Goal: Communication & Community: Answer question/provide support

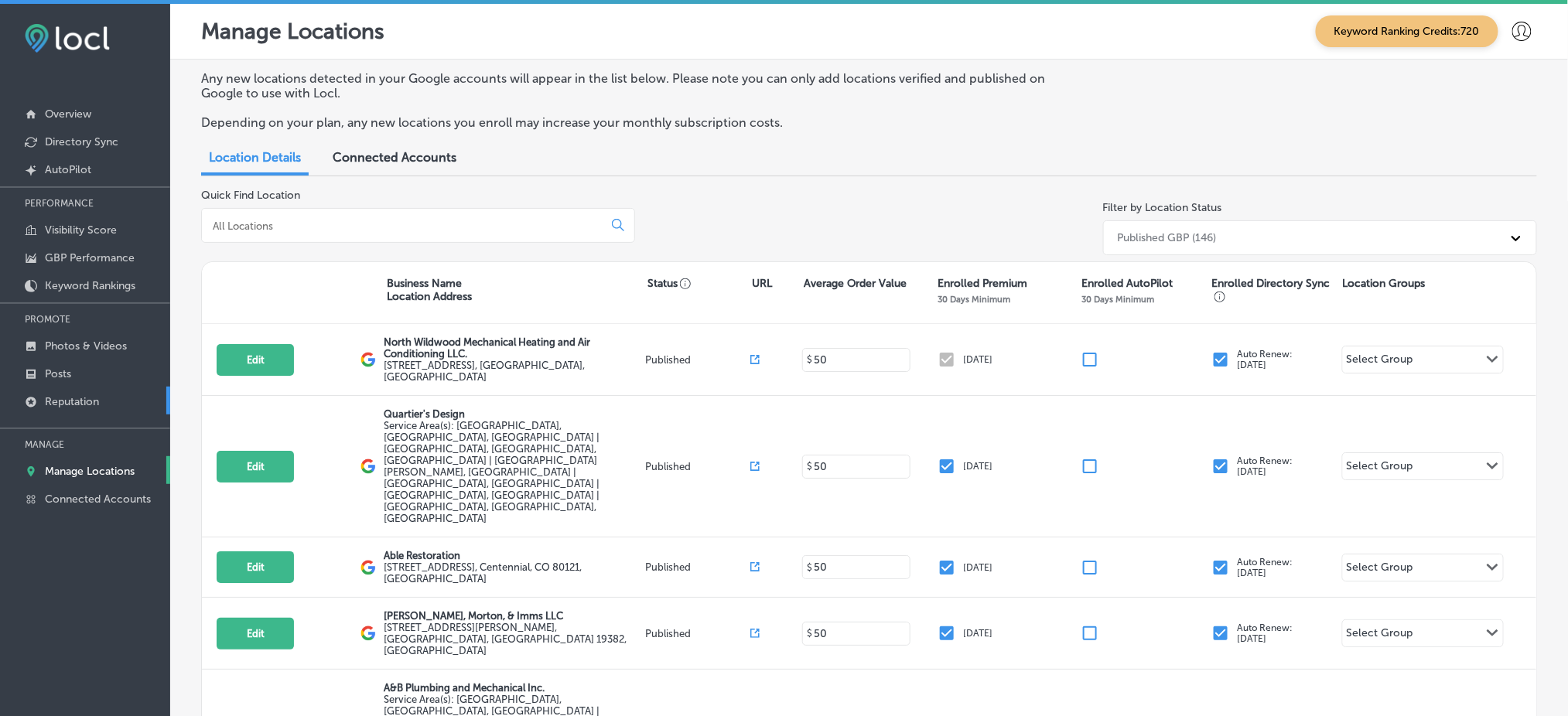
click at [90, 387] on link "Reputation" at bounding box center [85, 400] width 170 height 27
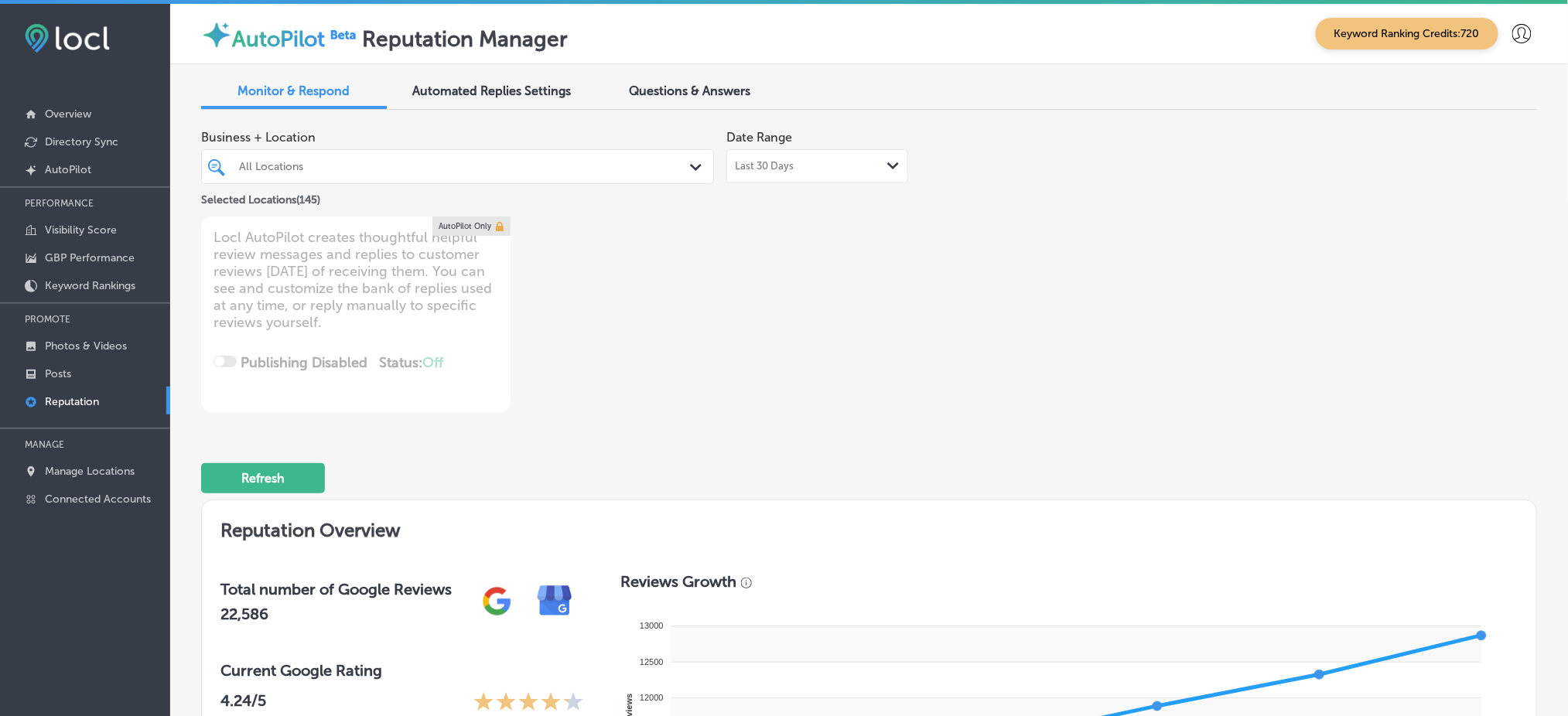
click at [298, 175] on div at bounding box center [436, 166] width 396 height 21
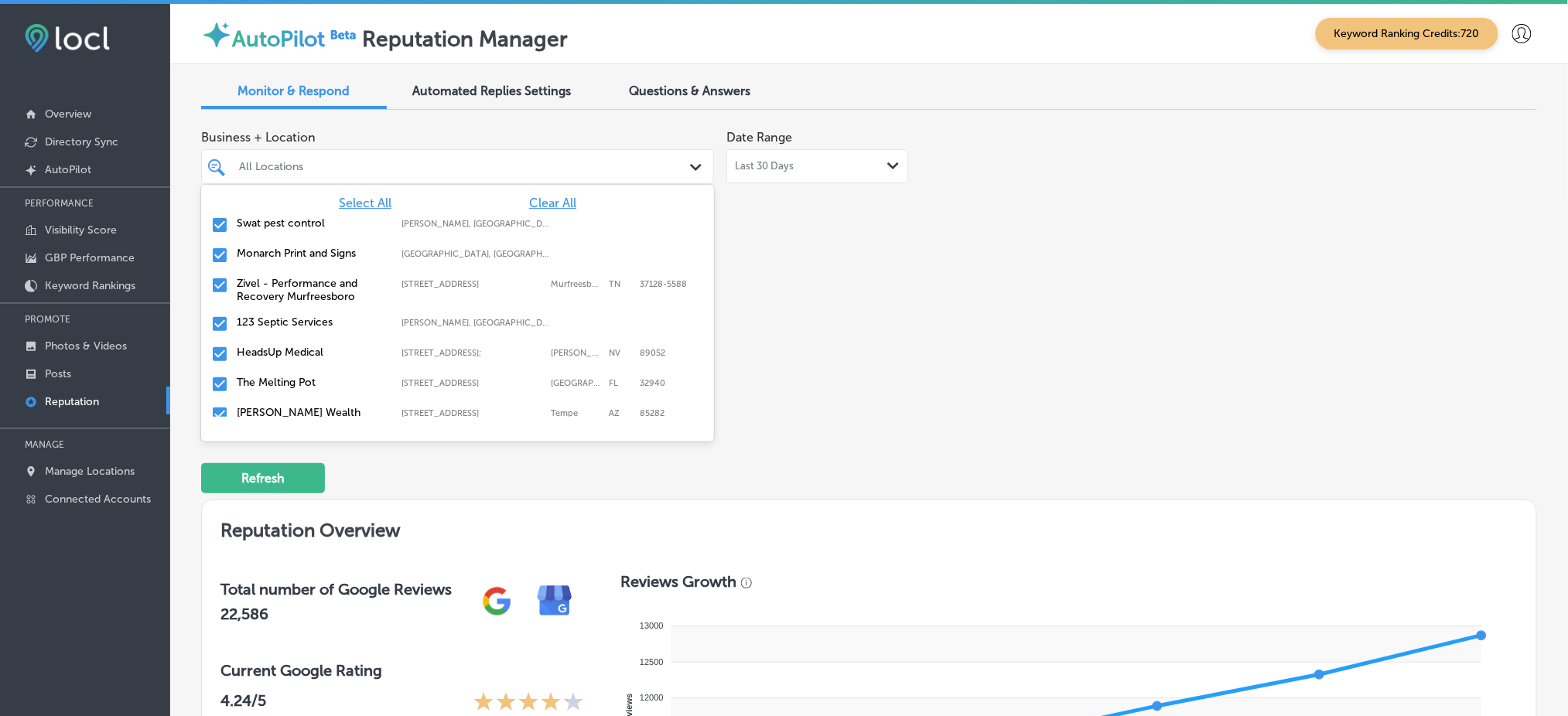
click at [547, 203] on span "Clear All" at bounding box center [552, 202] width 47 height 15
type textarea "x"
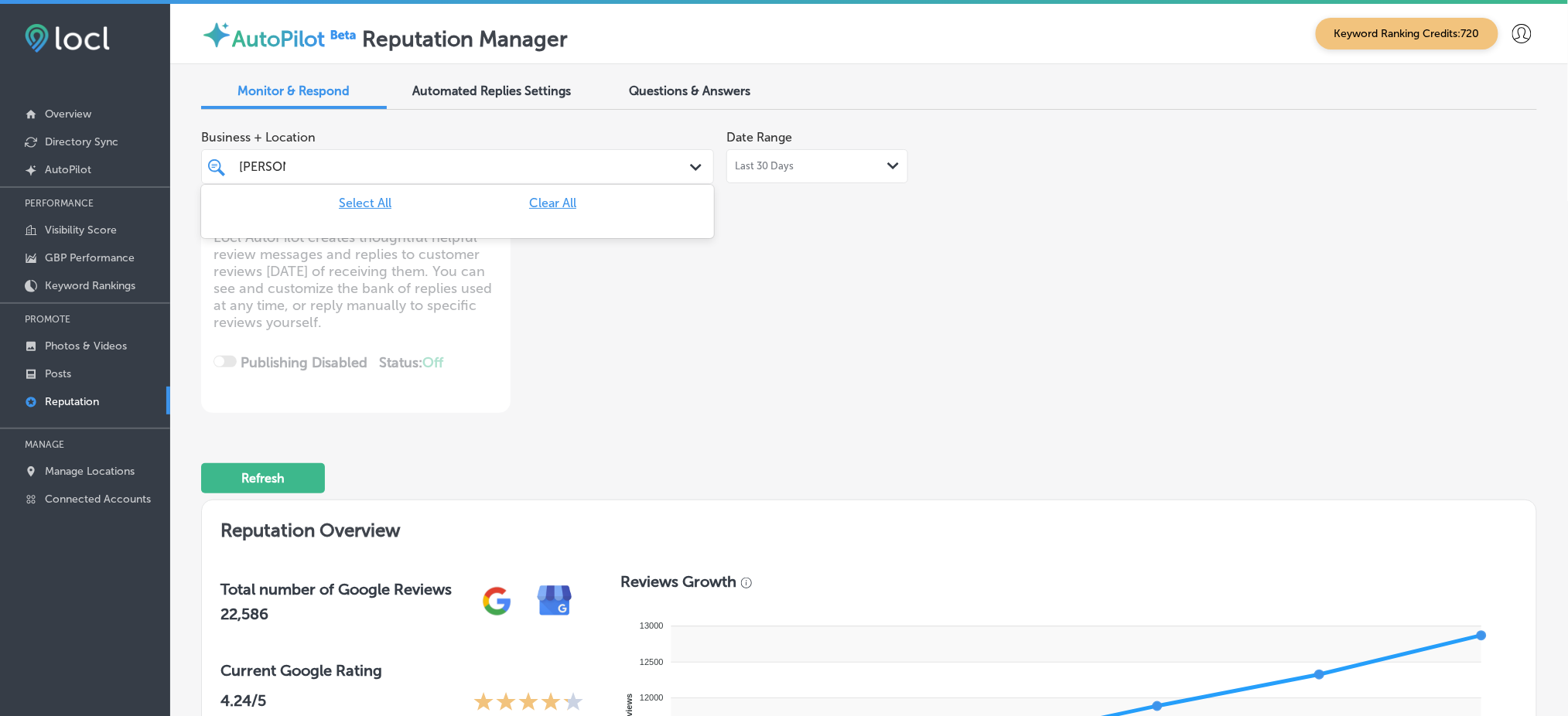
type input "[PERSON_NAME]"
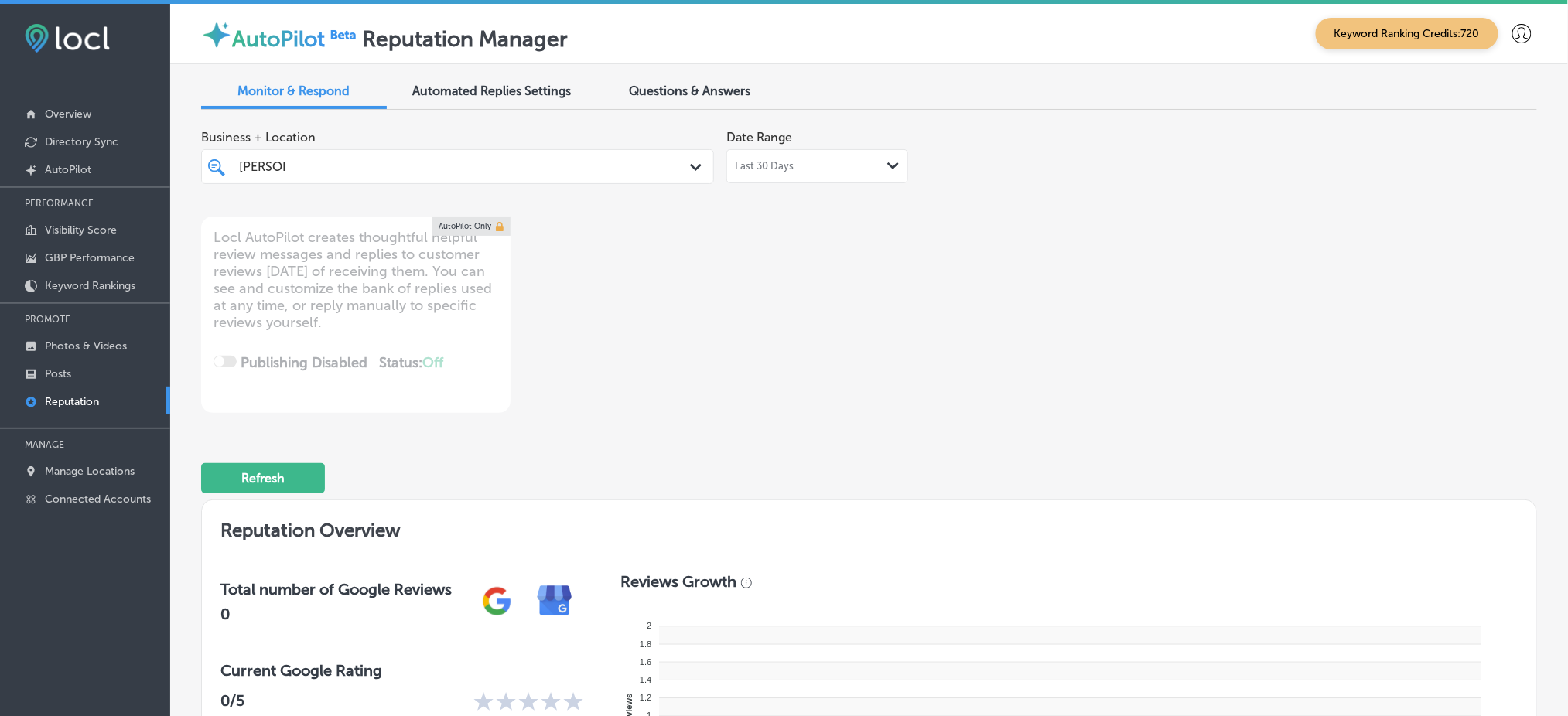
click at [546, 182] on div "[PERSON_NAME] Path Created with Sketch." at bounding box center [457, 166] width 513 height 35
click at [554, 197] on span "Clear All" at bounding box center [552, 202] width 47 height 15
click at [852, 248] on div "Business + Location [PERSON_NAME] Path Created with Sketch. Date Range Last 30 …" at bounding box center [601, 267] width 801 height 291
click at [538, 109] on div "Monitor & Respond Automated Replies Settings Questions & Answers Business + Loc…" at bounding box center [868, 640] width 1397 height 1151
type textarea "x"
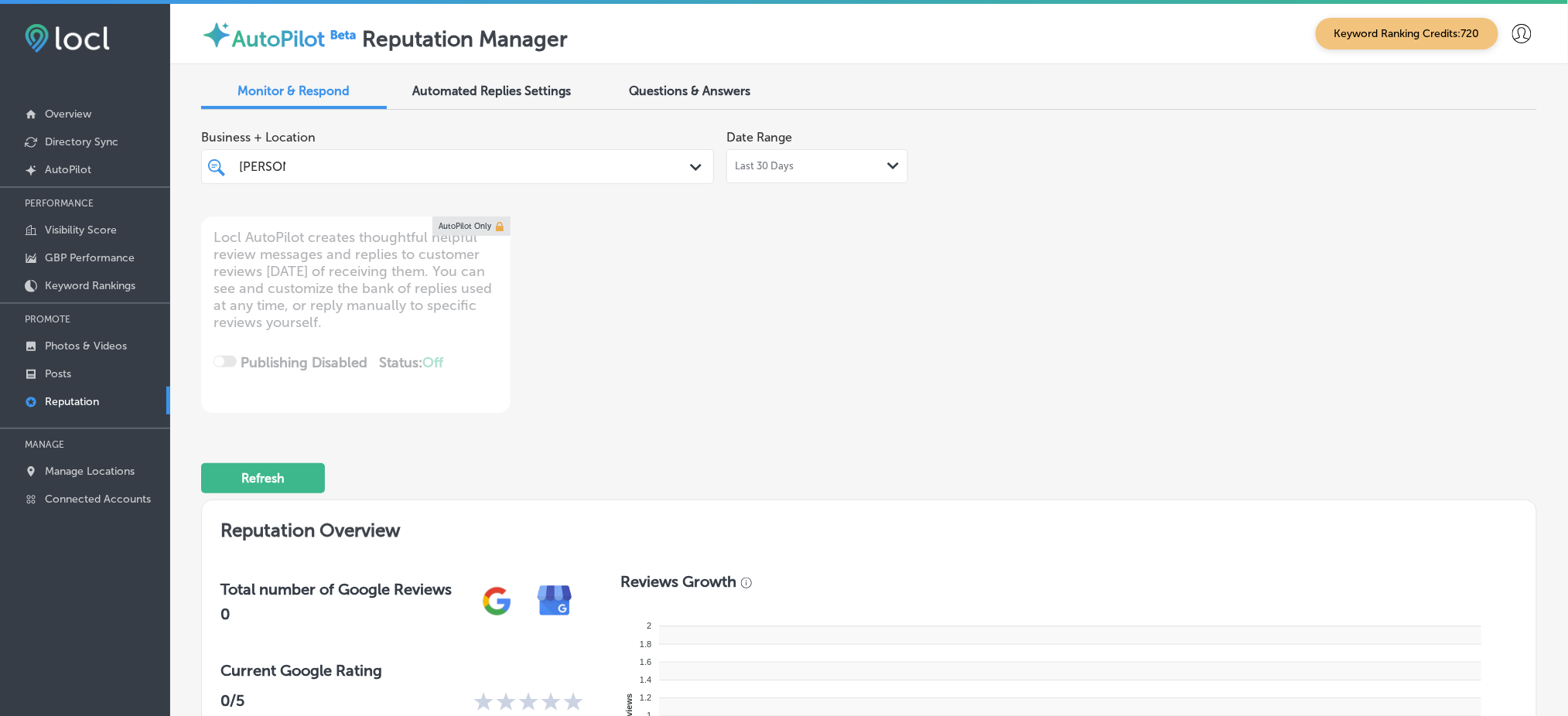
click at [530, 154] on div "[PERSON_NAME]" at bounding box center [458, 166] width 453 height 24
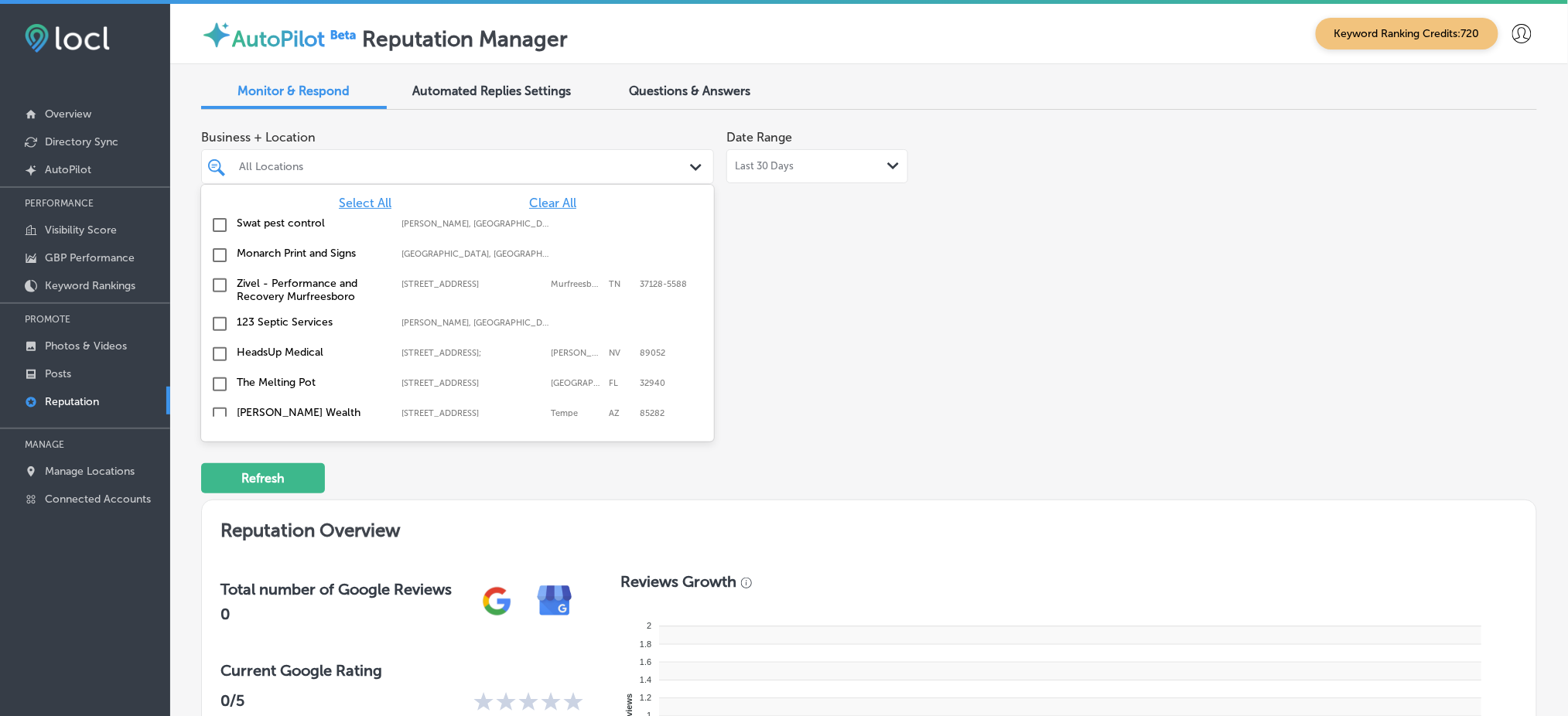
click at [815, 253] on div "Business + Location option focused, 1 of 146. 146 results available. Use Up and…" at bounding box center [601, 267] width 801 height 291
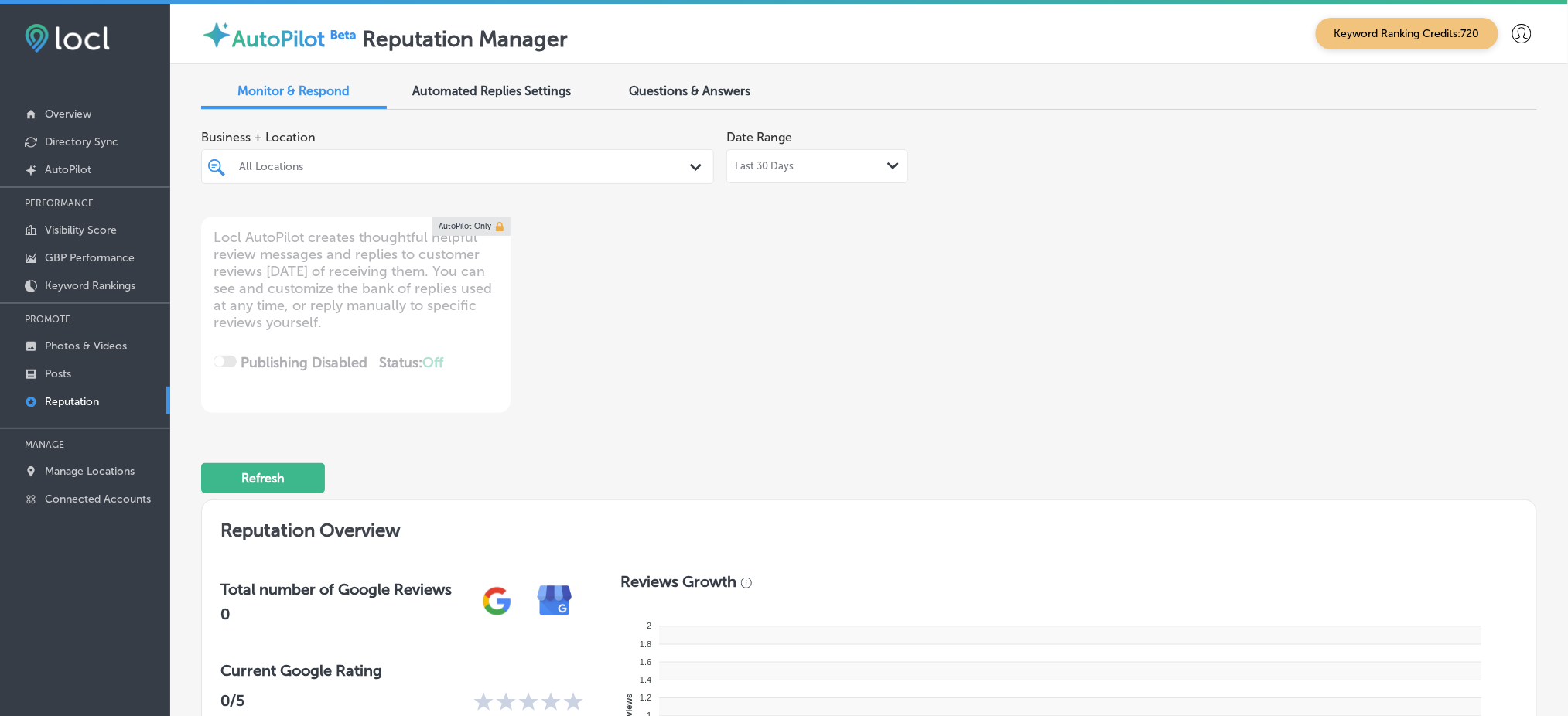
click at [542, 156] on div at bounding box center [436, 166] width 396 height 21
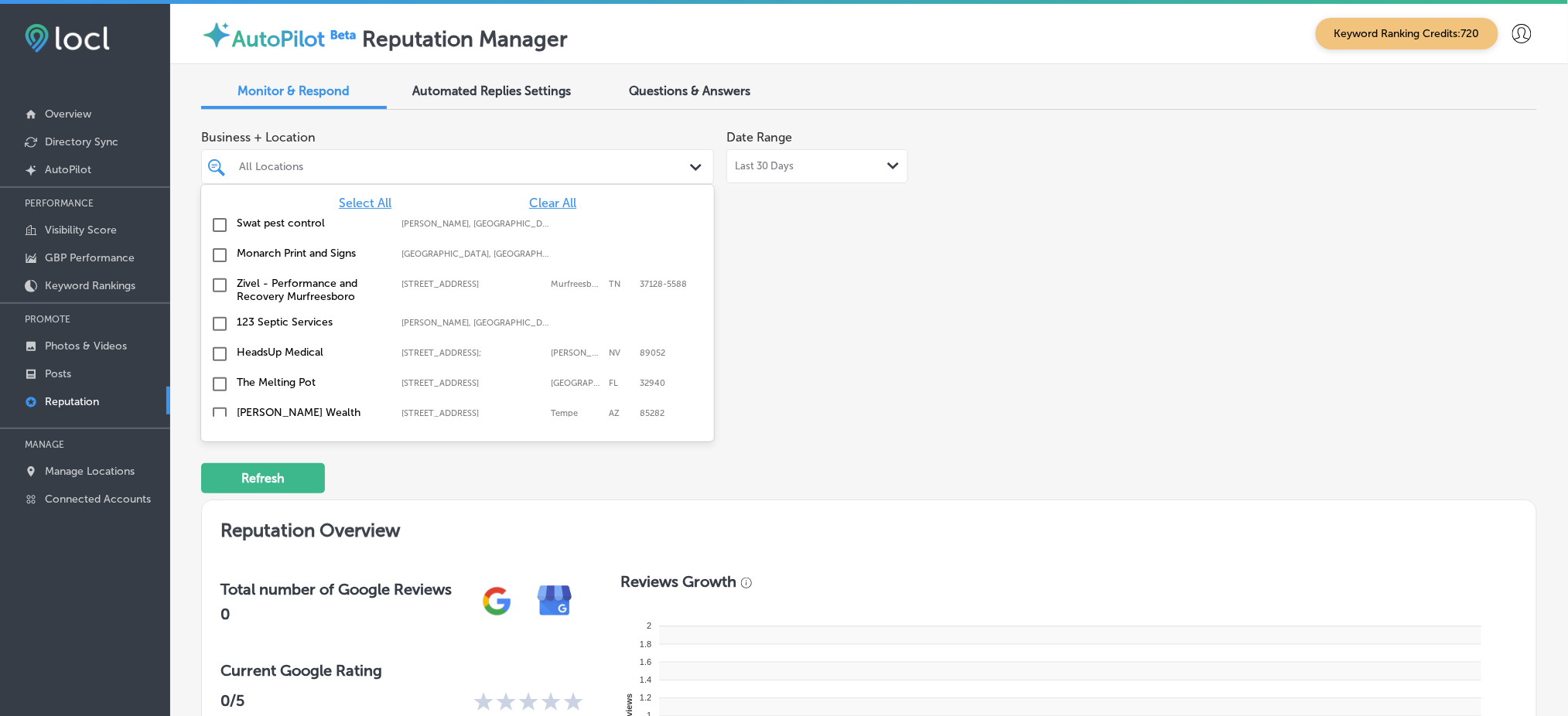
click at [389, 196] on div "Select All Clear All" at bounding box center [457, 202] width 513 height 15
click at [376, 202] on span "Select All" at bounding box center [365, 202] width 52 height 15
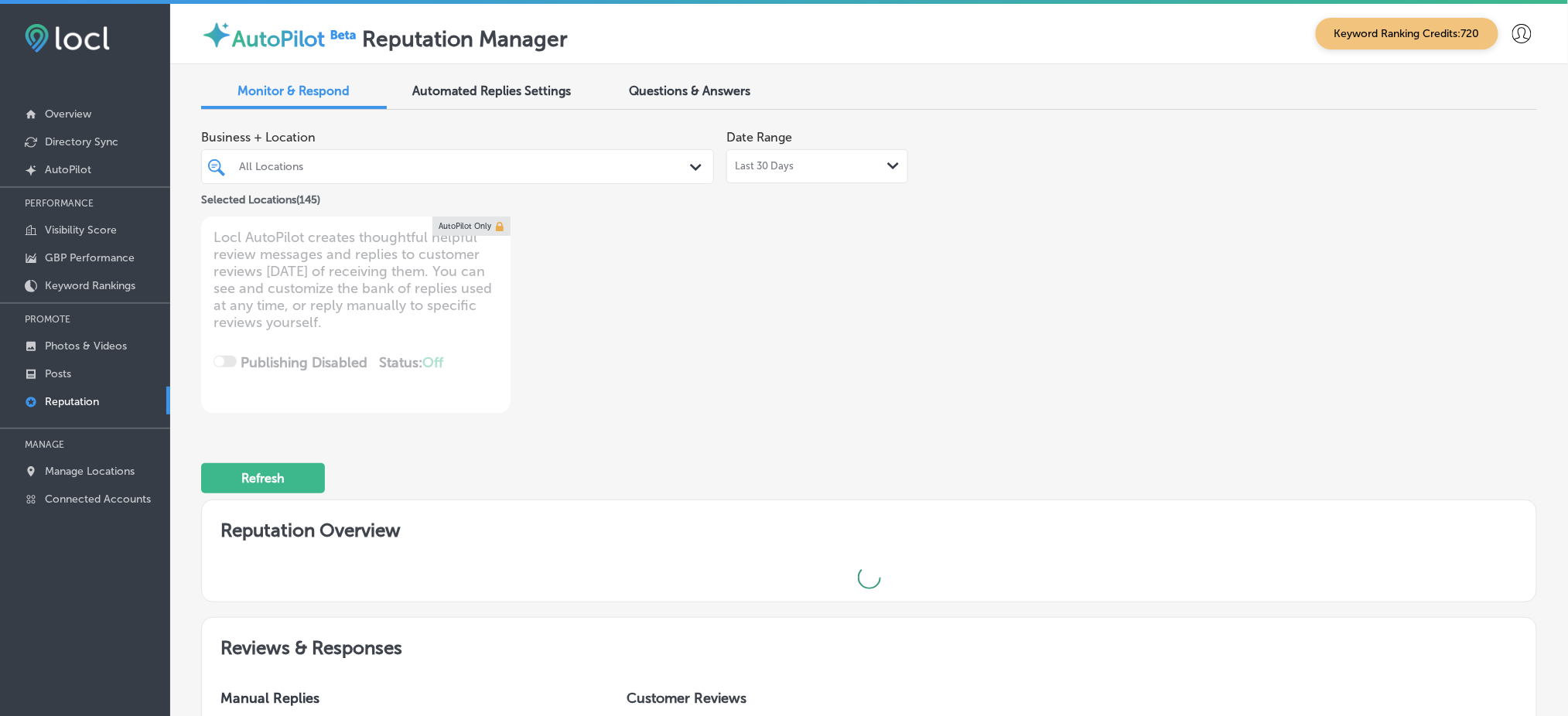
click at [993, 384] on div "Business + Location All Locations Path Created with Sketch. Selected Locations …" at bounding box center [601, 267] width 801 height 291
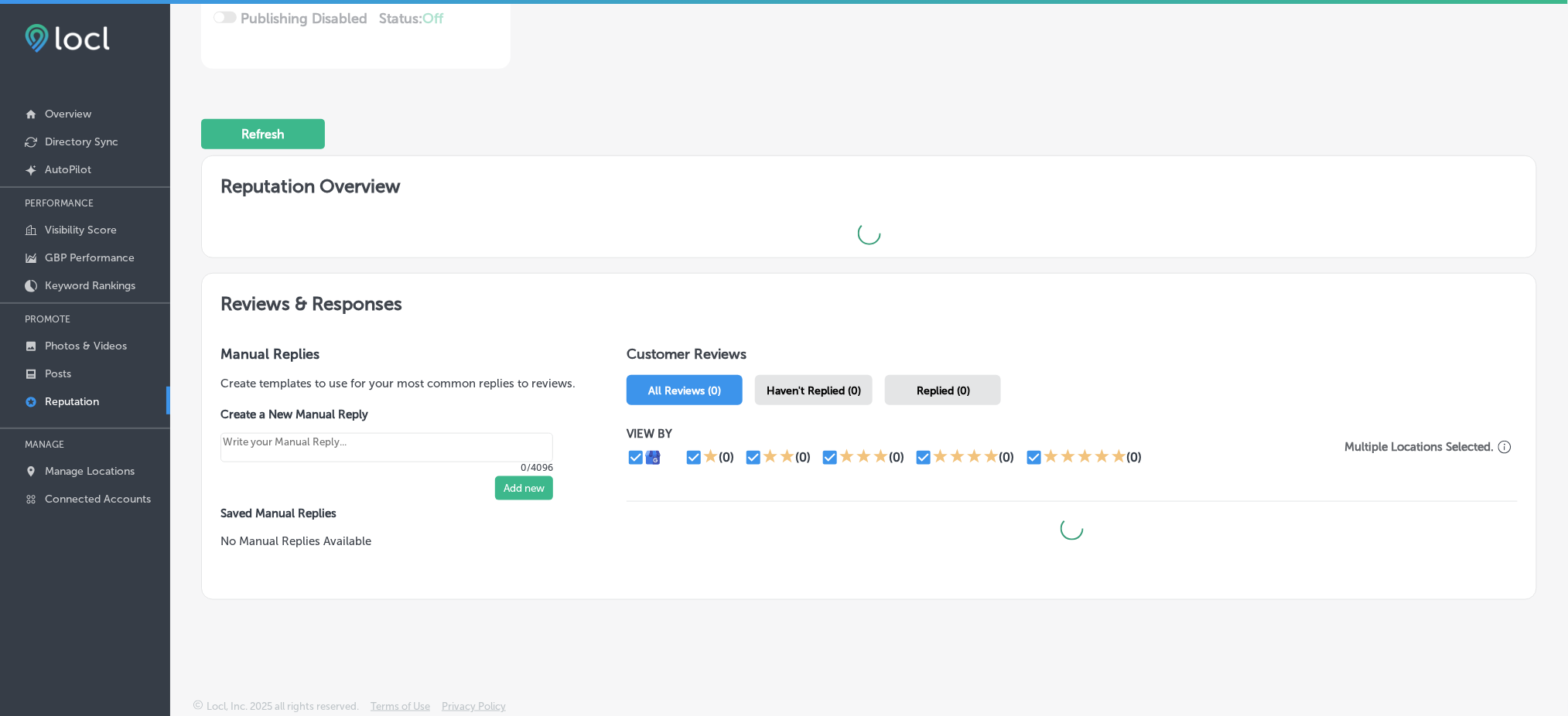
scroll to position [356, 0]
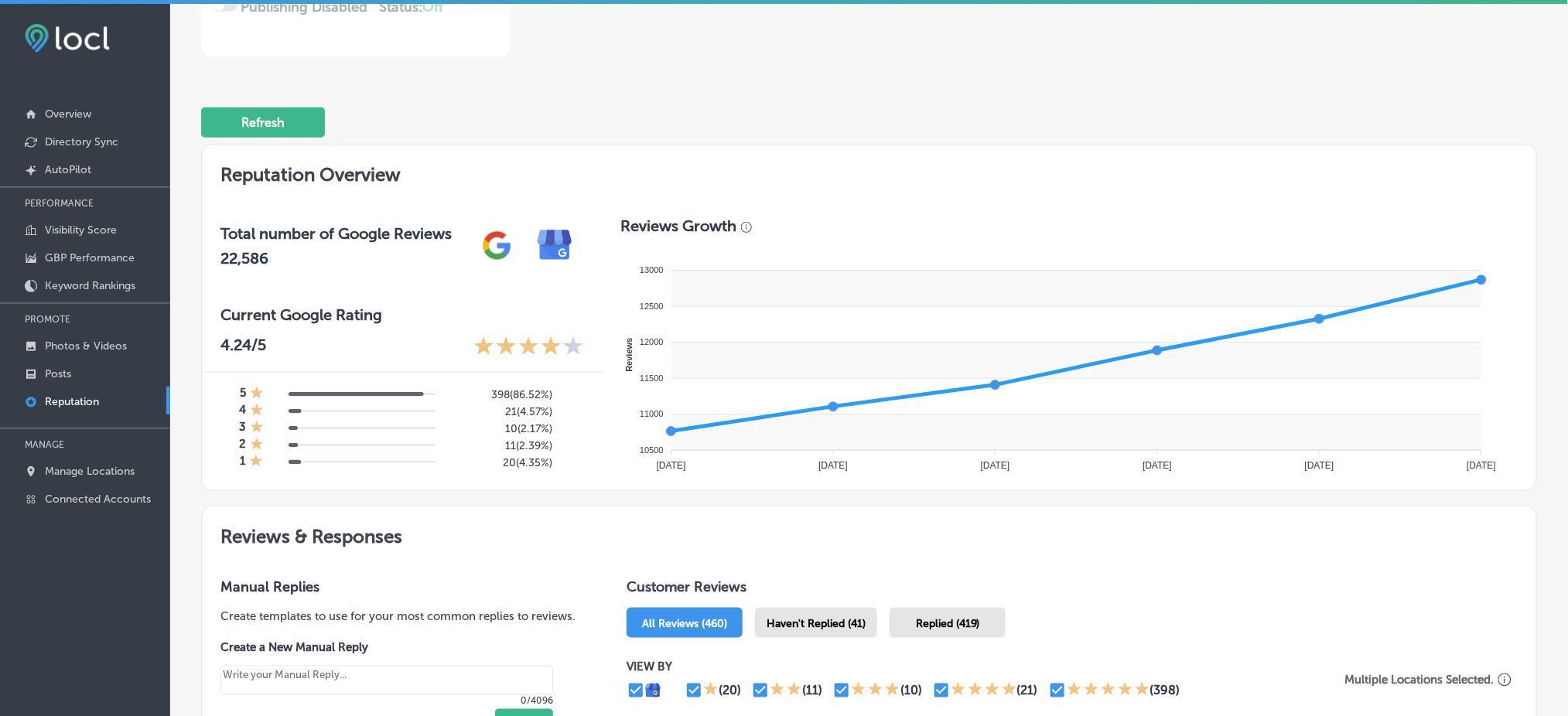
click at [806, 610] on div "Haven't Replied (41)" at bounding box center [816, 623] width 122 height 30
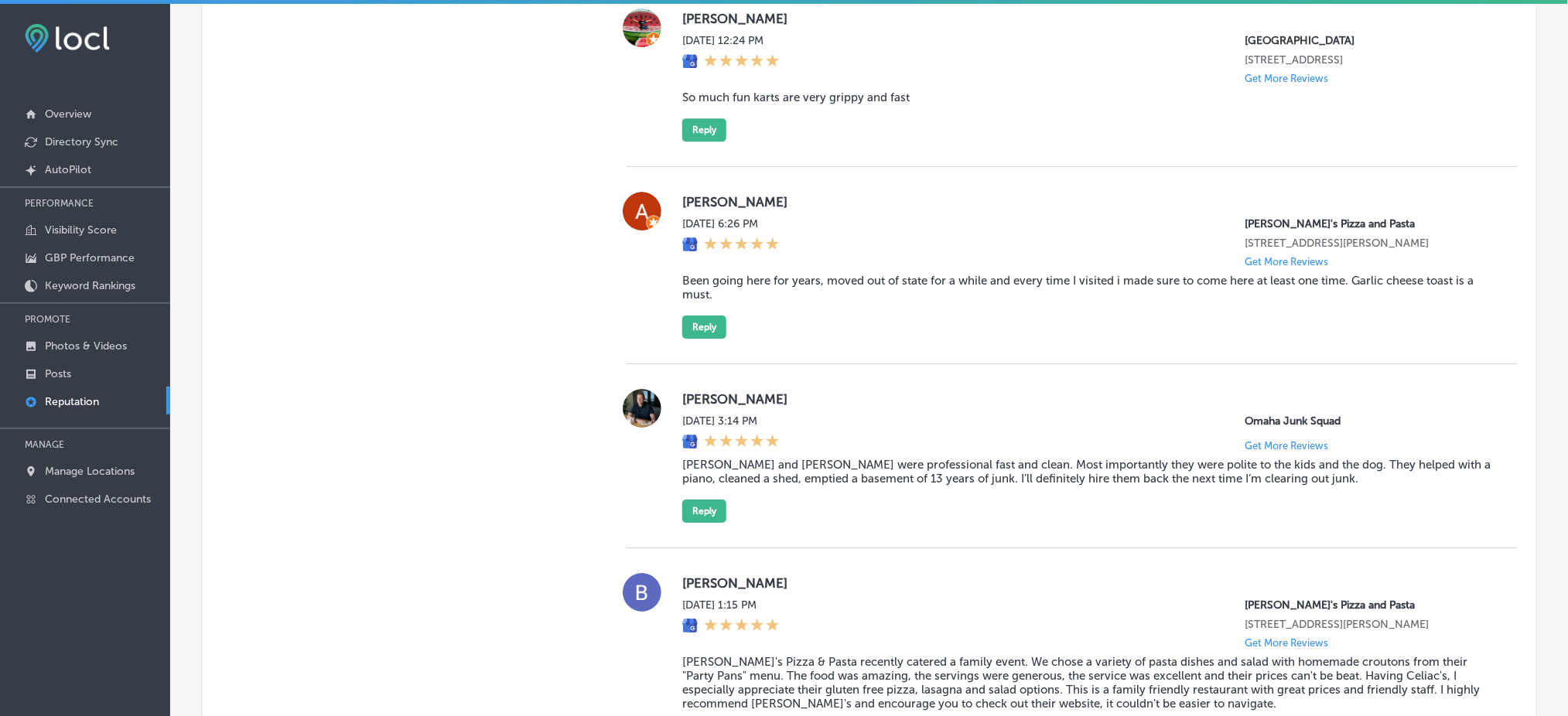
scroll to position [1736, 0]
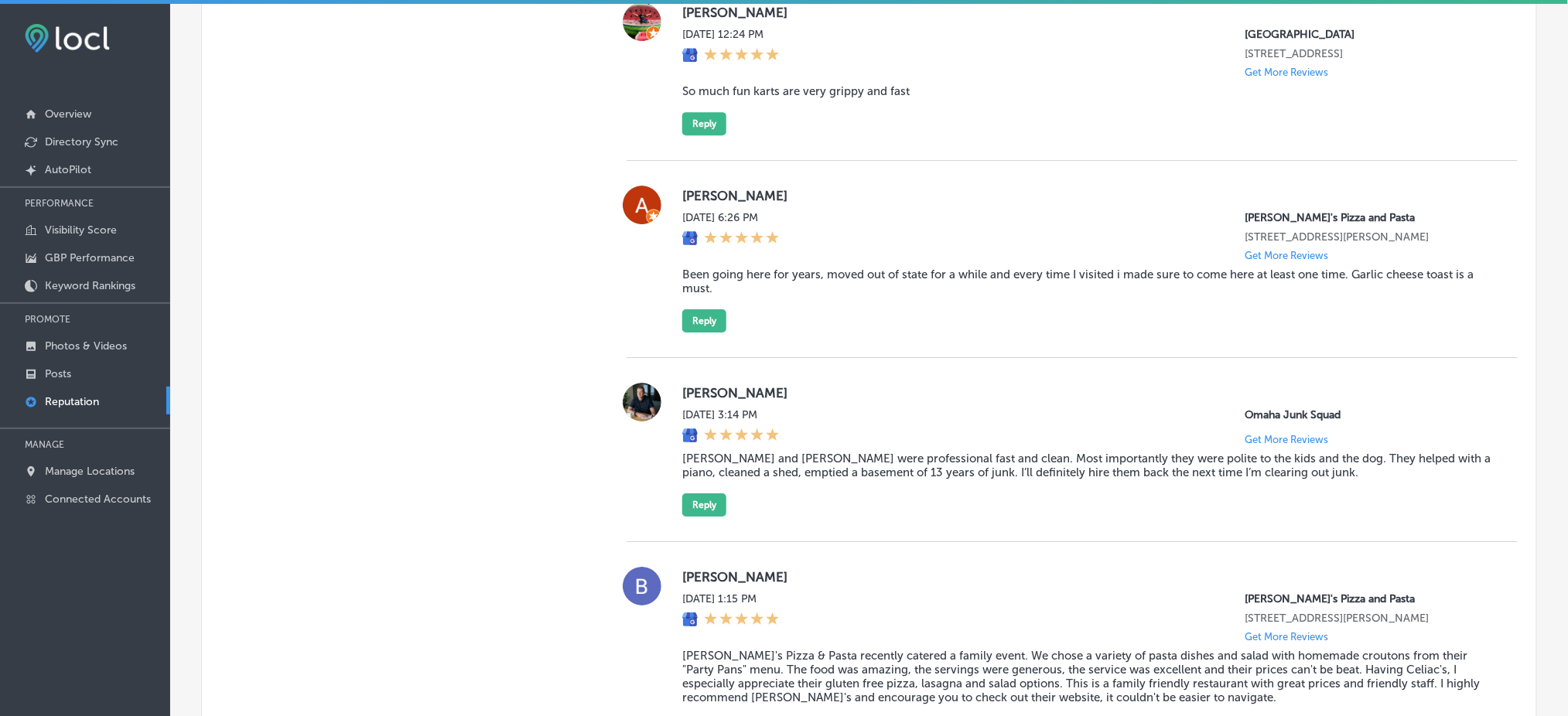
click at [783, 98] on blockquote "So much fun karts are very grippy and fast" at bounding box center [1087, 91] width 811 height 14
copy blockquote "So much fun karts are very grippy and fast"
click at [1040, 114] on div "[PERSON_NAME] [DATE] 12:24 PM [GEOGRAPHIC_DATA] [STREET_ADDRESS] Get More Revie…" at bounding box center [1087, 69] width 811 height 133
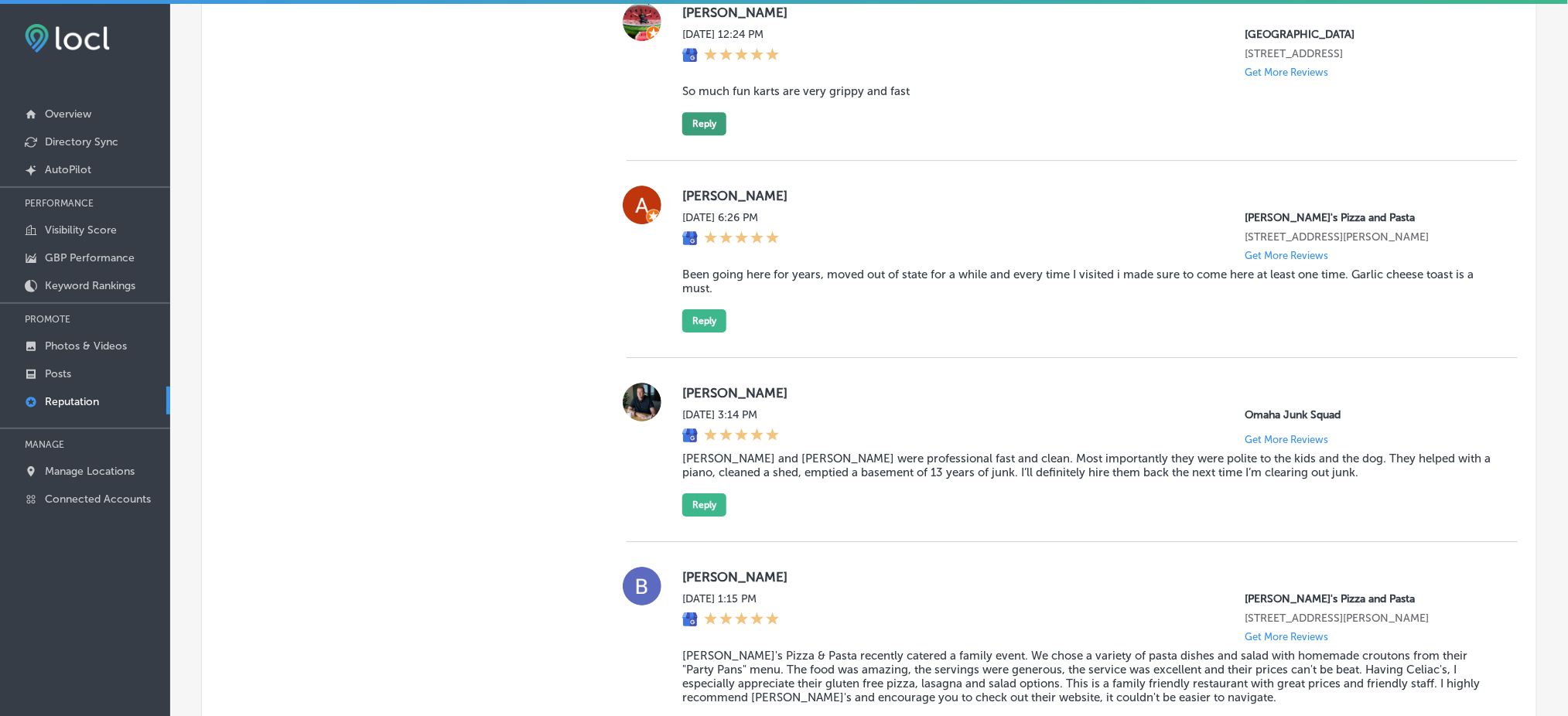
click at [705, 129] on button "Reply" at bounding box center [703, 123] width 44 height 23
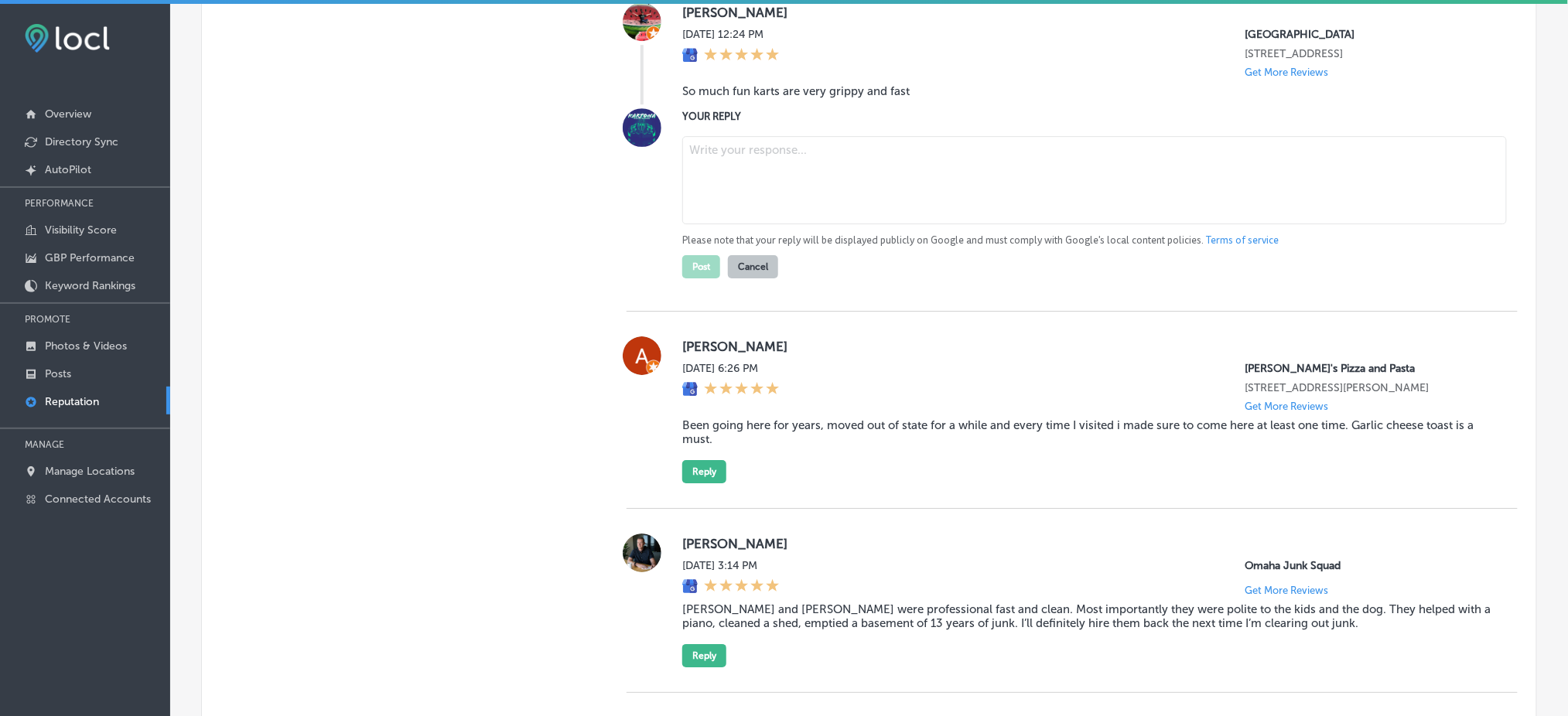
type textarea "x"
click at [775, 168] on textarea at bounding box center [1094, 180] width 824 height 88
paste textarea "Thanks so much for the great review! We're stoked to hear you had a blast at [G…"
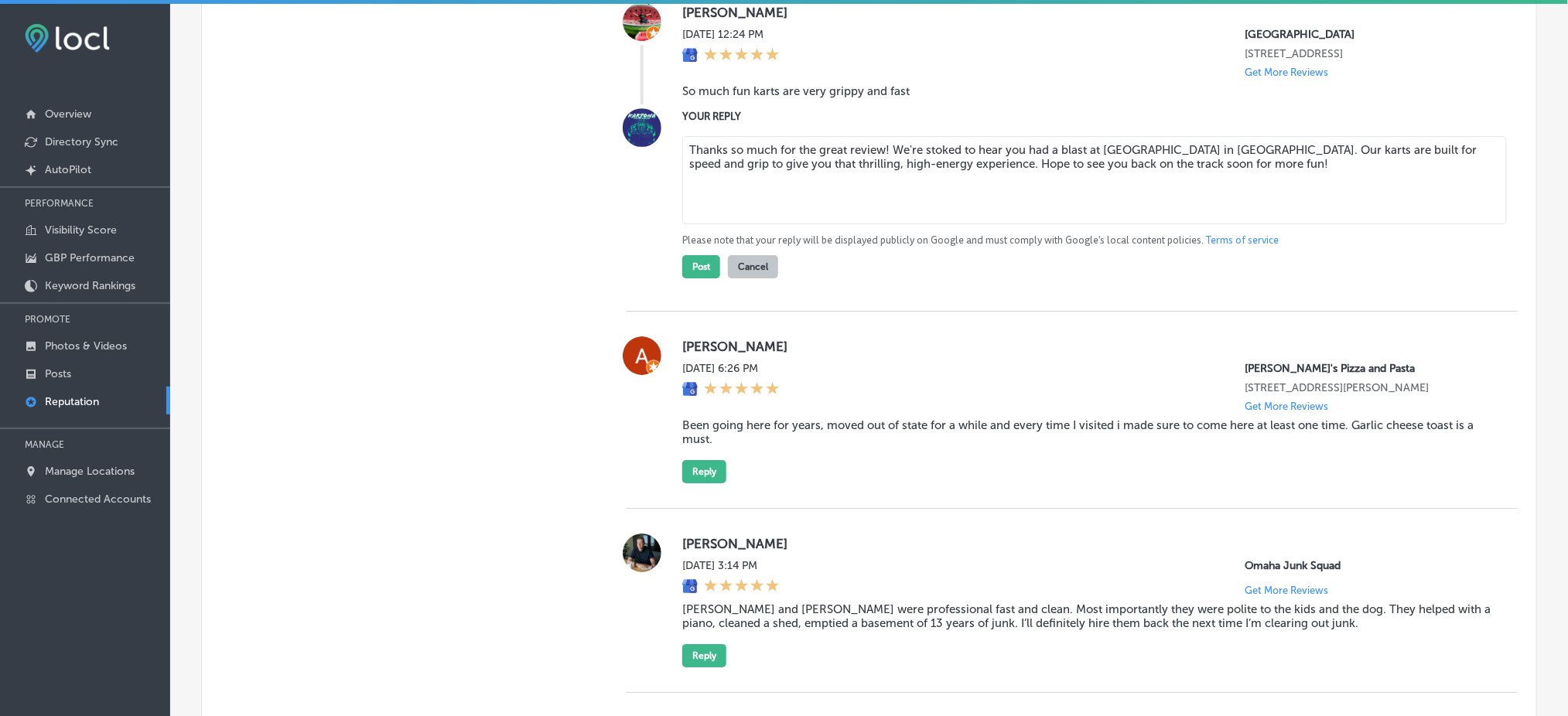
click at [878, 146] on textarea "Thanks so much for the great review! We're stoked to hear you had a blast at [G…" at bounding box center [1094, 180] width 824 height 88
type textarea "Thanks so much for the great review, [PERSON_NAME]! We're stoked to hear you ha…"
click at [709, 272] on button "Post" at bounding box center [701, 267] width 38 height 23
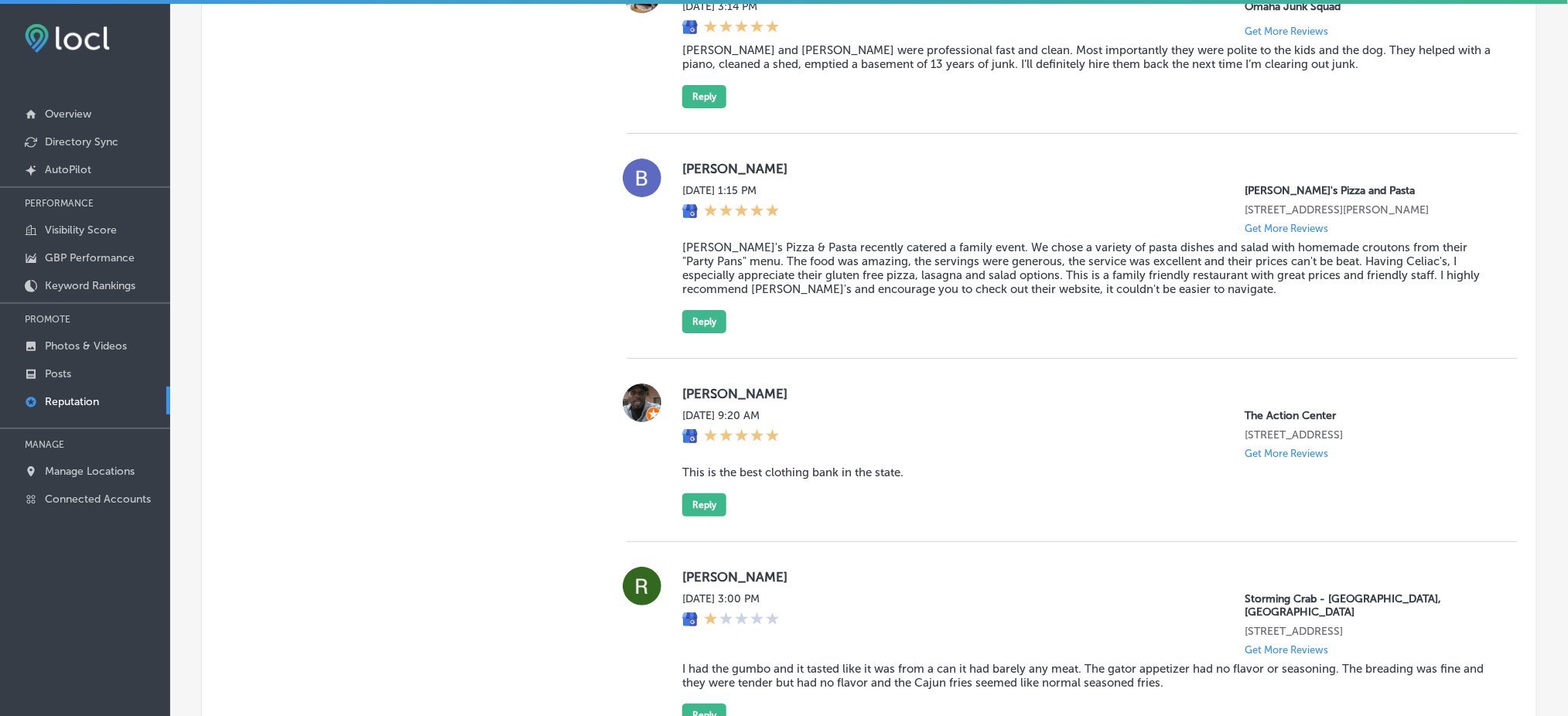
scroll to position [1960, 0]
click at [860, 149] on div "[PERSON_NAME] [DATE] 1:15 PM [PERSON_NAME]'s Pizza and Pasta [STREET_ADDRESS][P…" at bounding box center [1071, 247] width 891 height 225
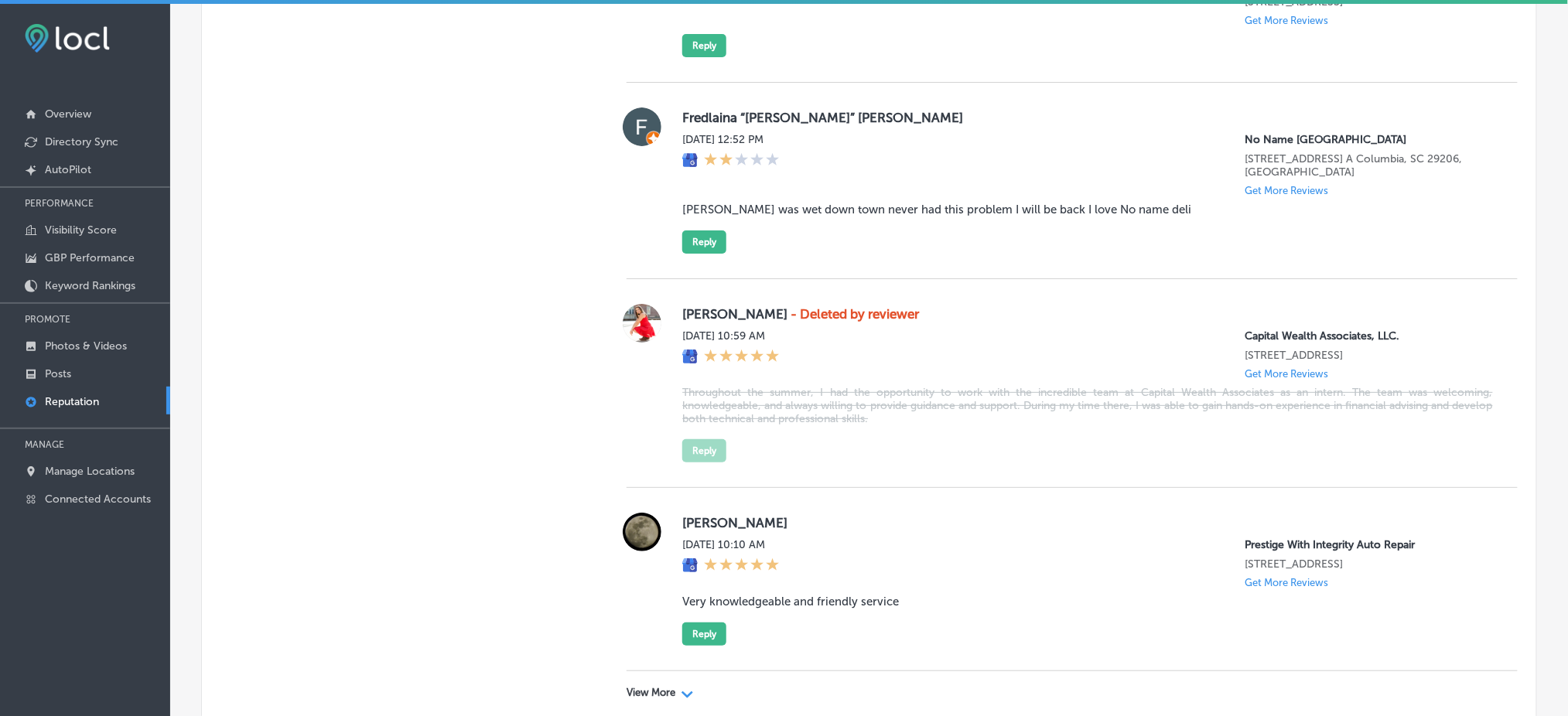
scroll to position [4246, 0]
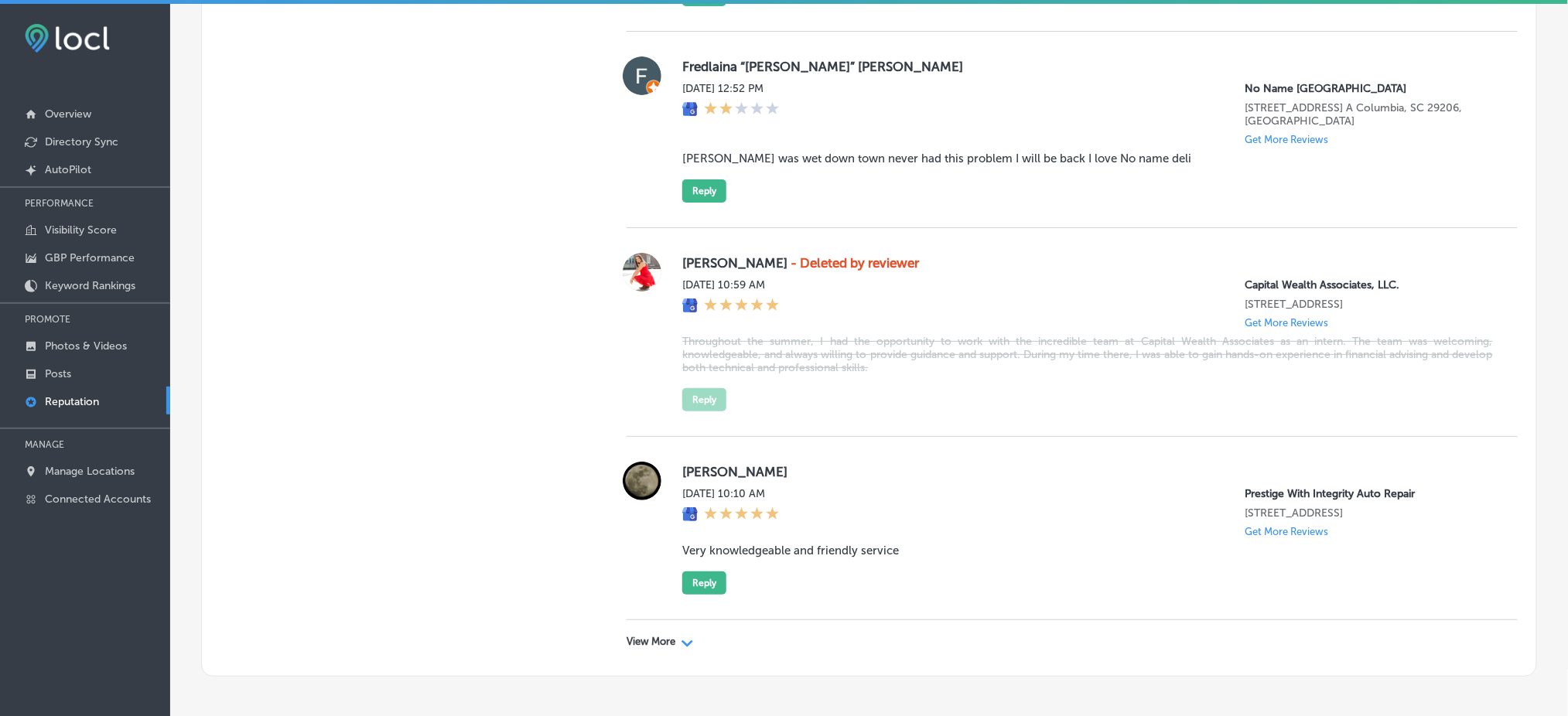
click at [642, 635] on p "View More" at bounding box center [650, 641] width 49 height 12
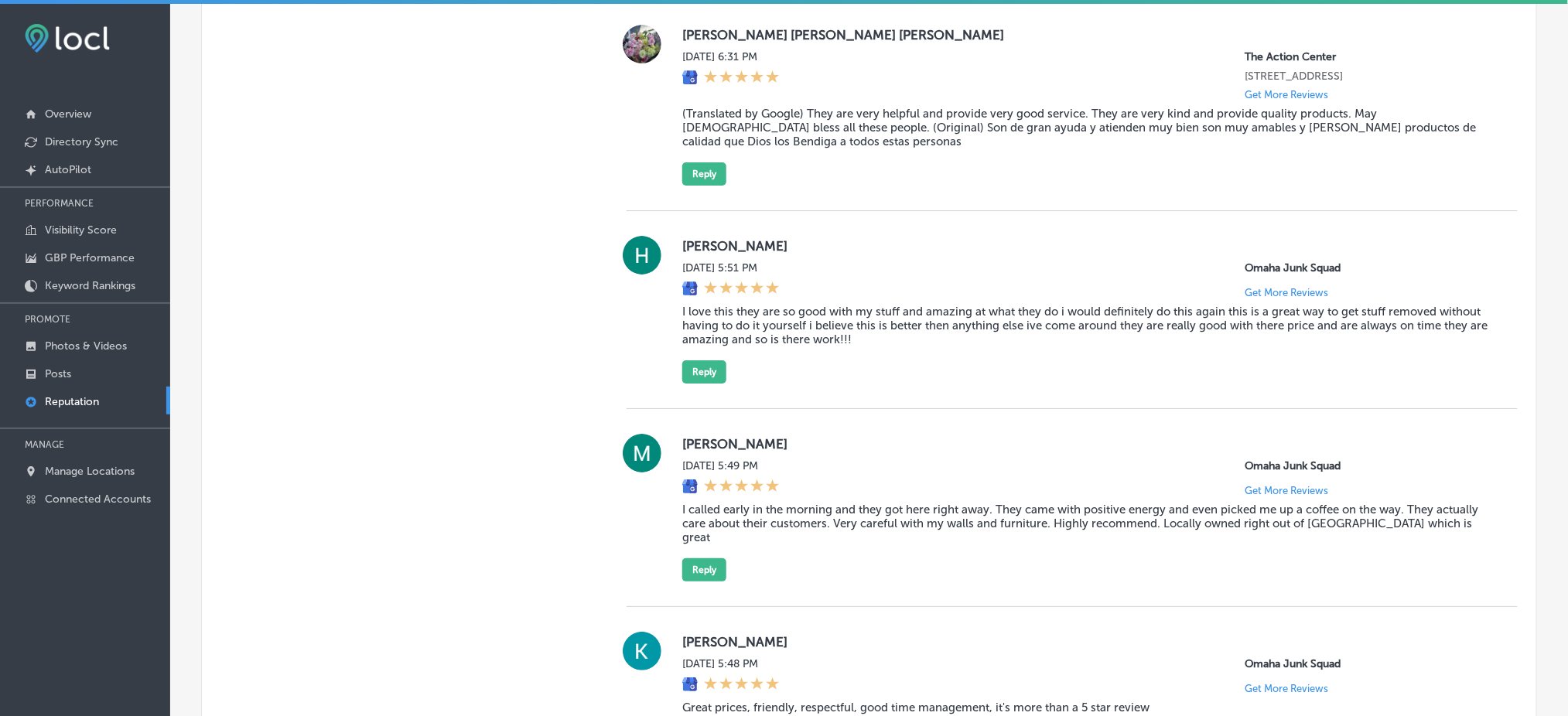
scroll to position [8460, 0]
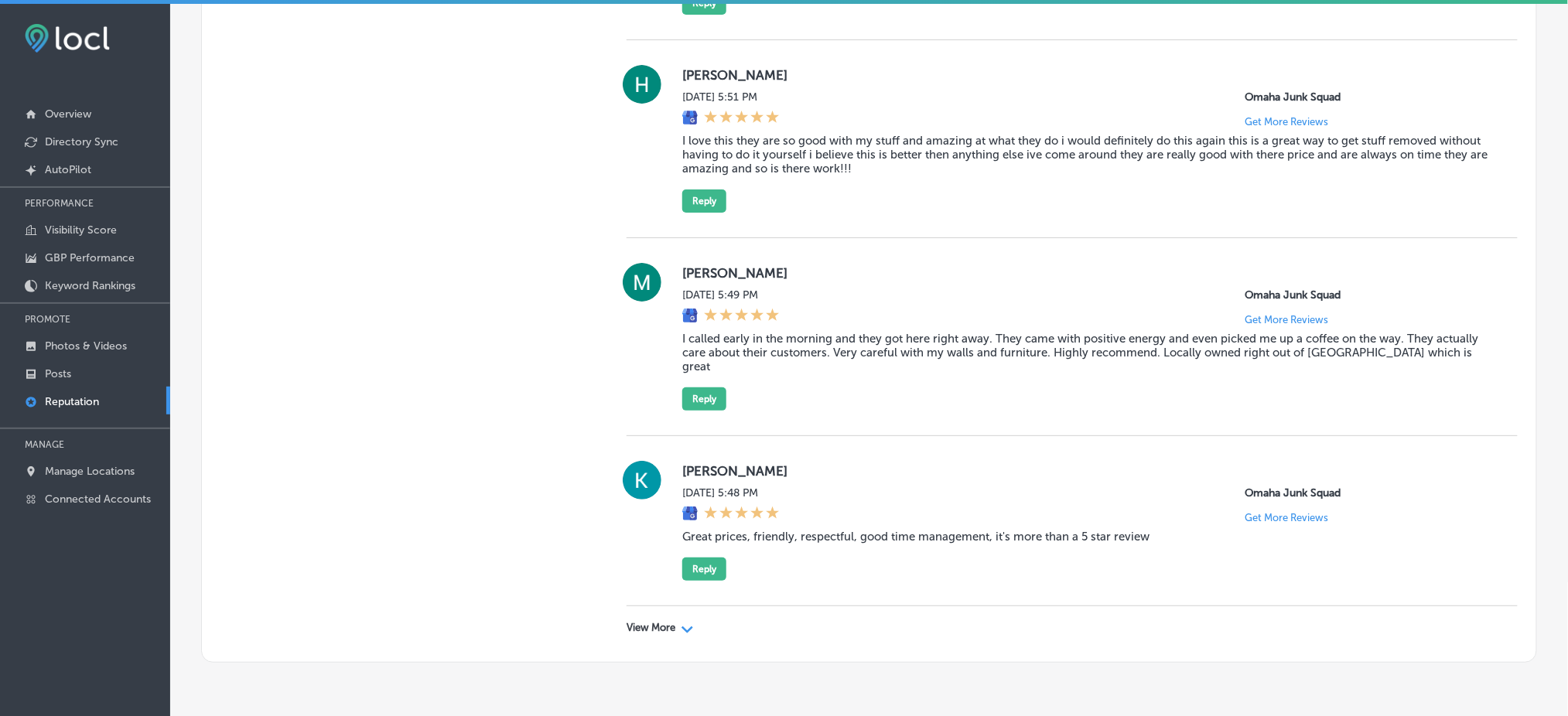
click at [665, 622] on p "View More" at bounding box center [650, 628] width 49 height 12
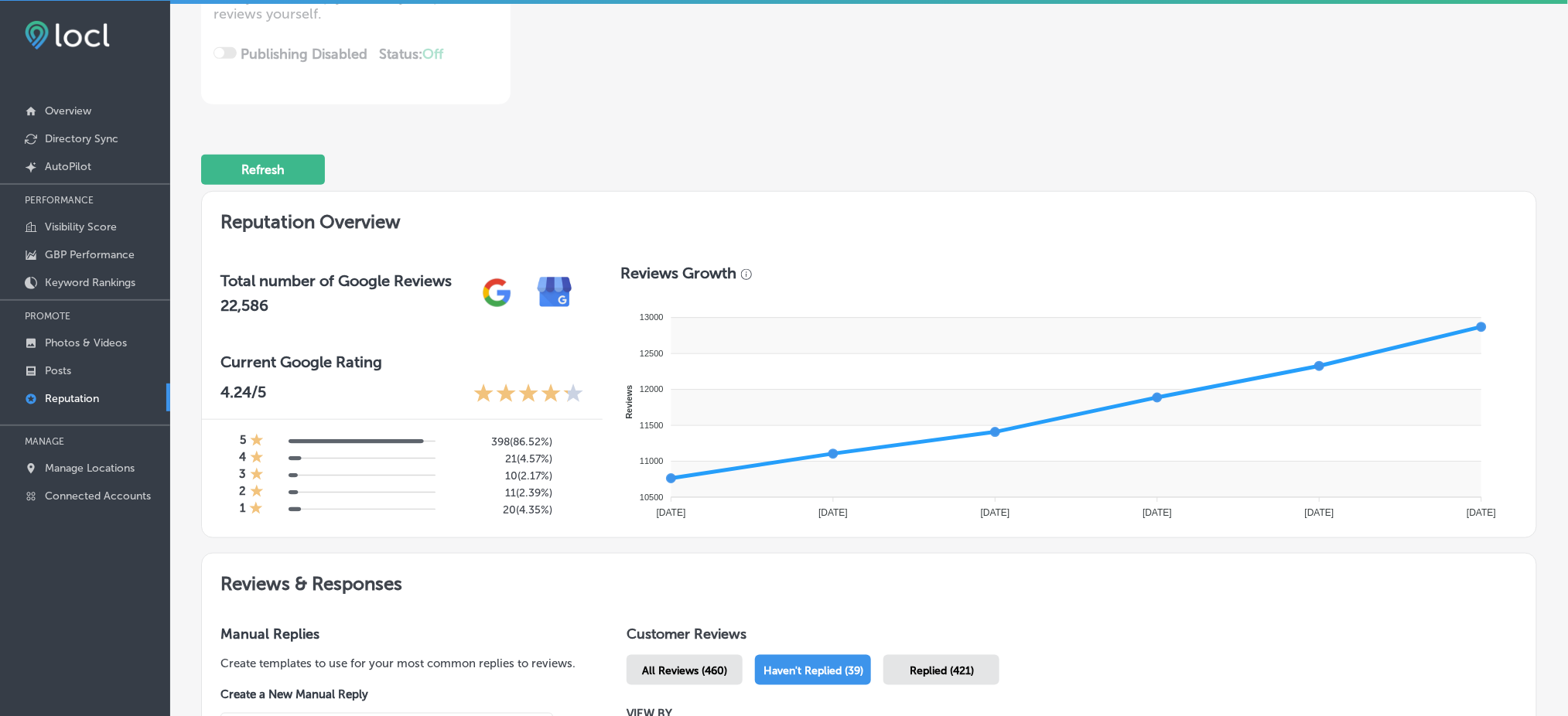
scroll to position [0, 0]
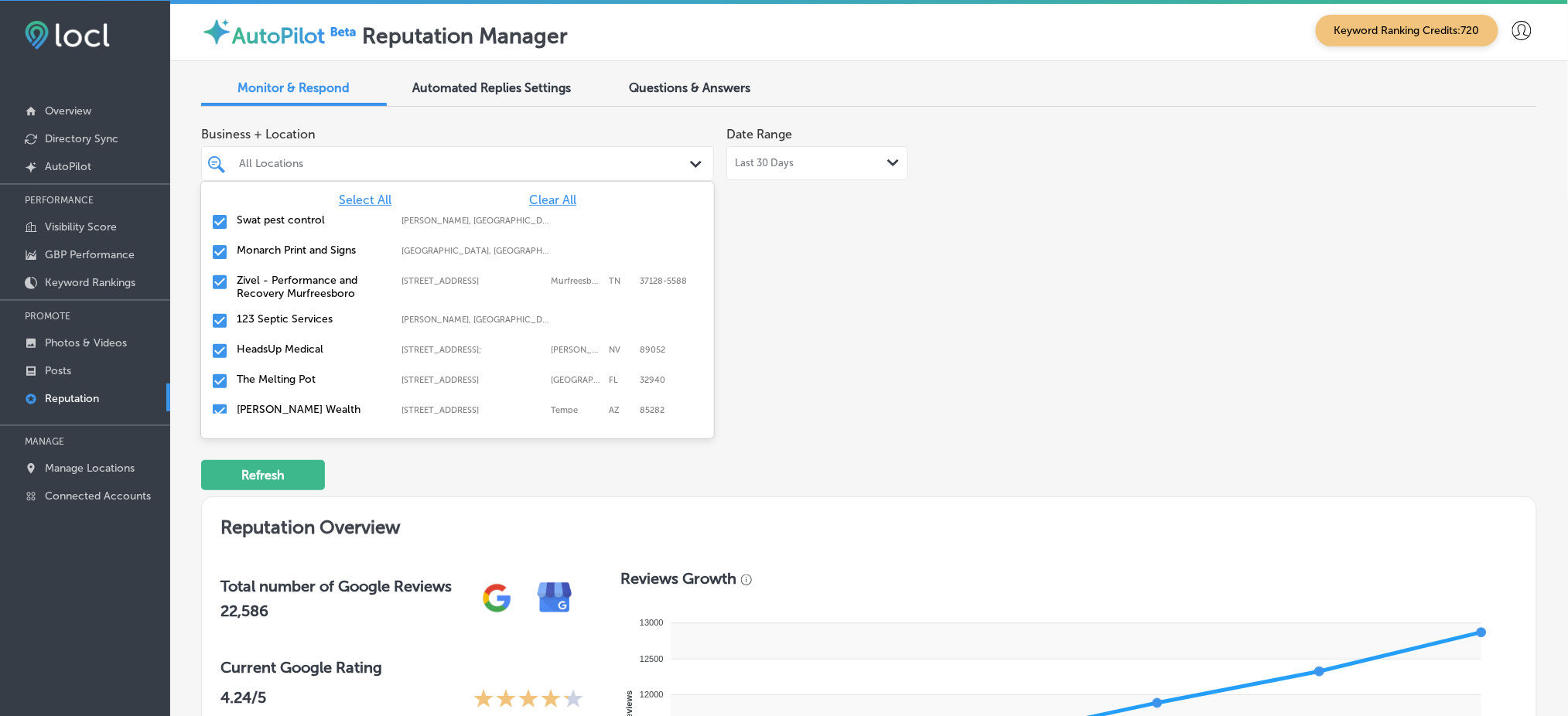
click at [574, 168] on div "All Locations" at bounding box center [466, 163] width 453 height 13
click at [543, 203] on span "Clear All" at bounding box center [552, 200] width 47 height 15
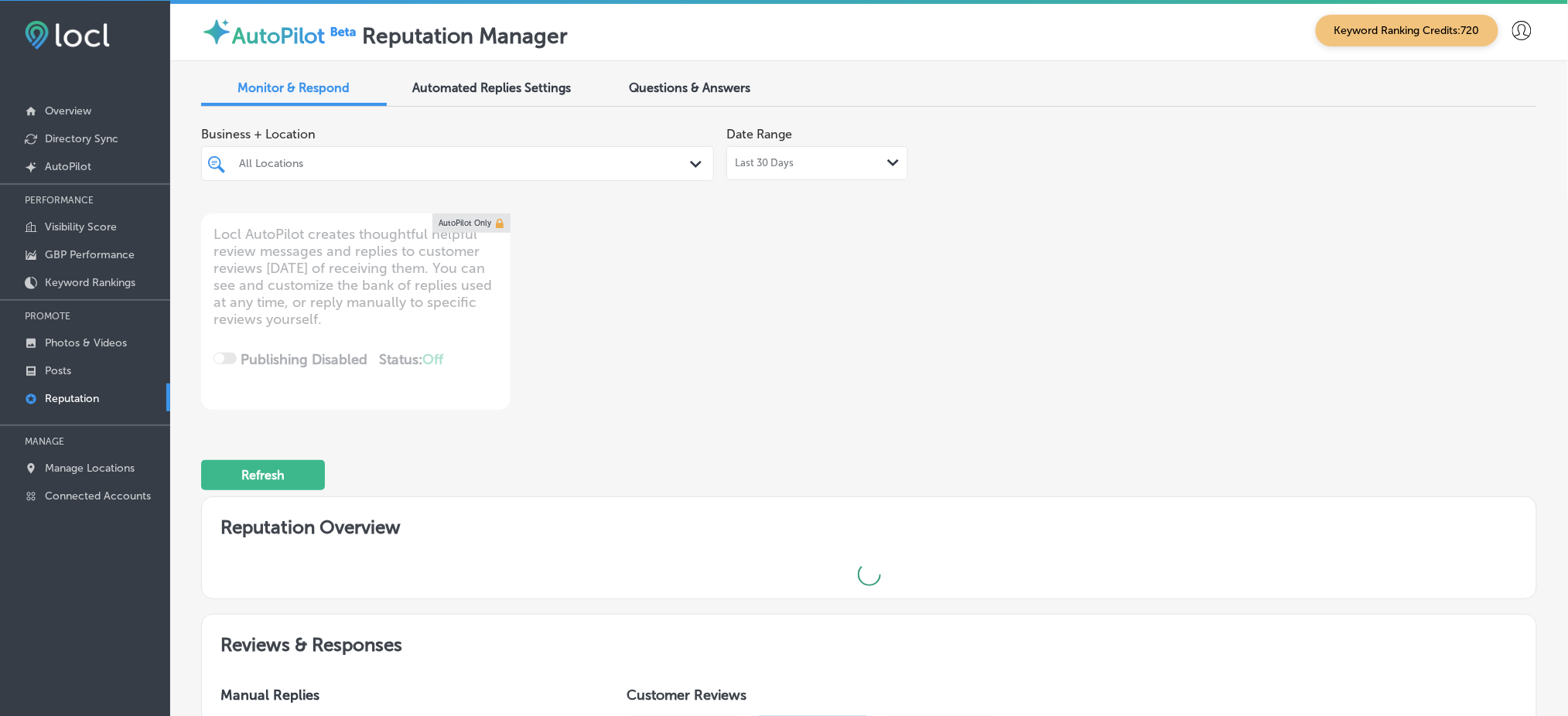
click at [476, 166] on div "All Locations" at bounding box center [466, 163] width 453 height 13
type textarea "x"
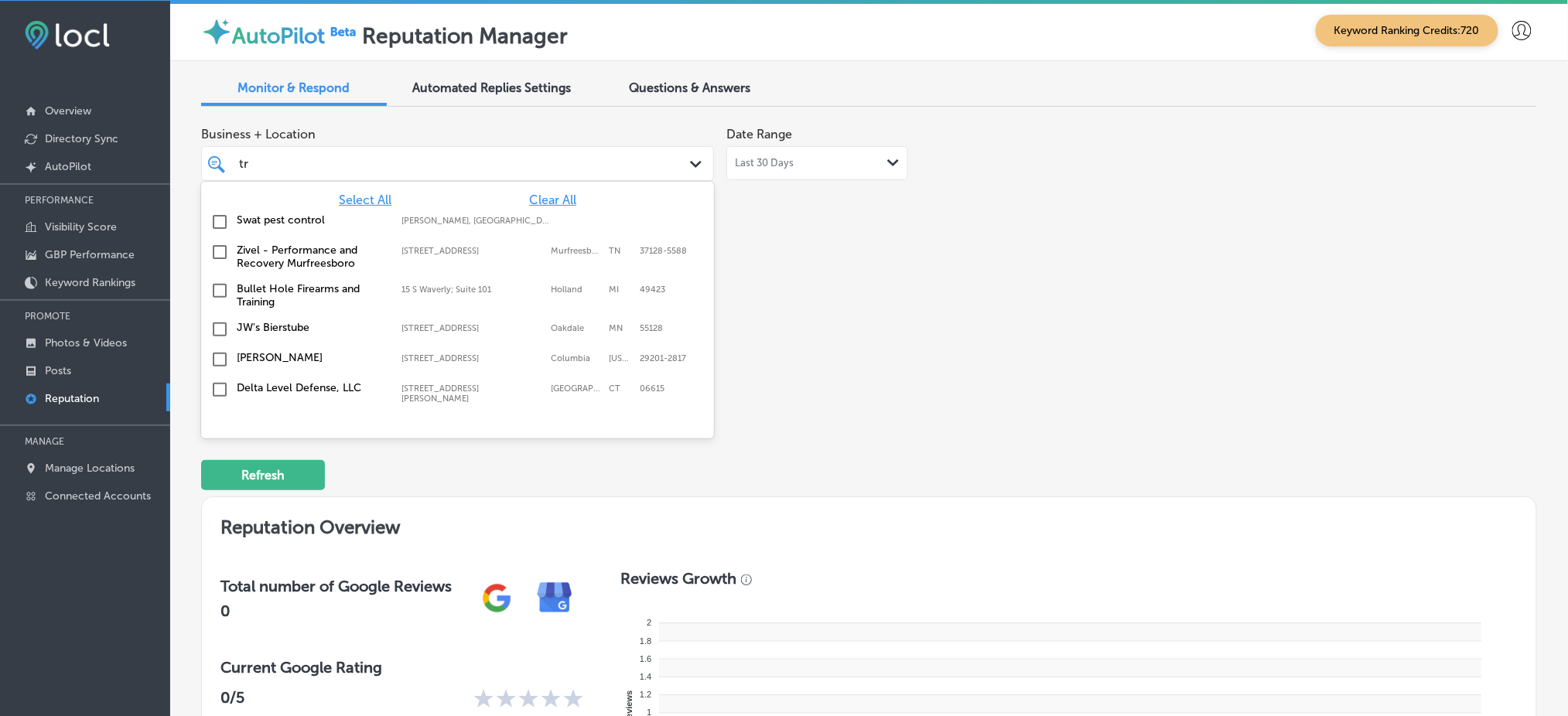
type input "tro"
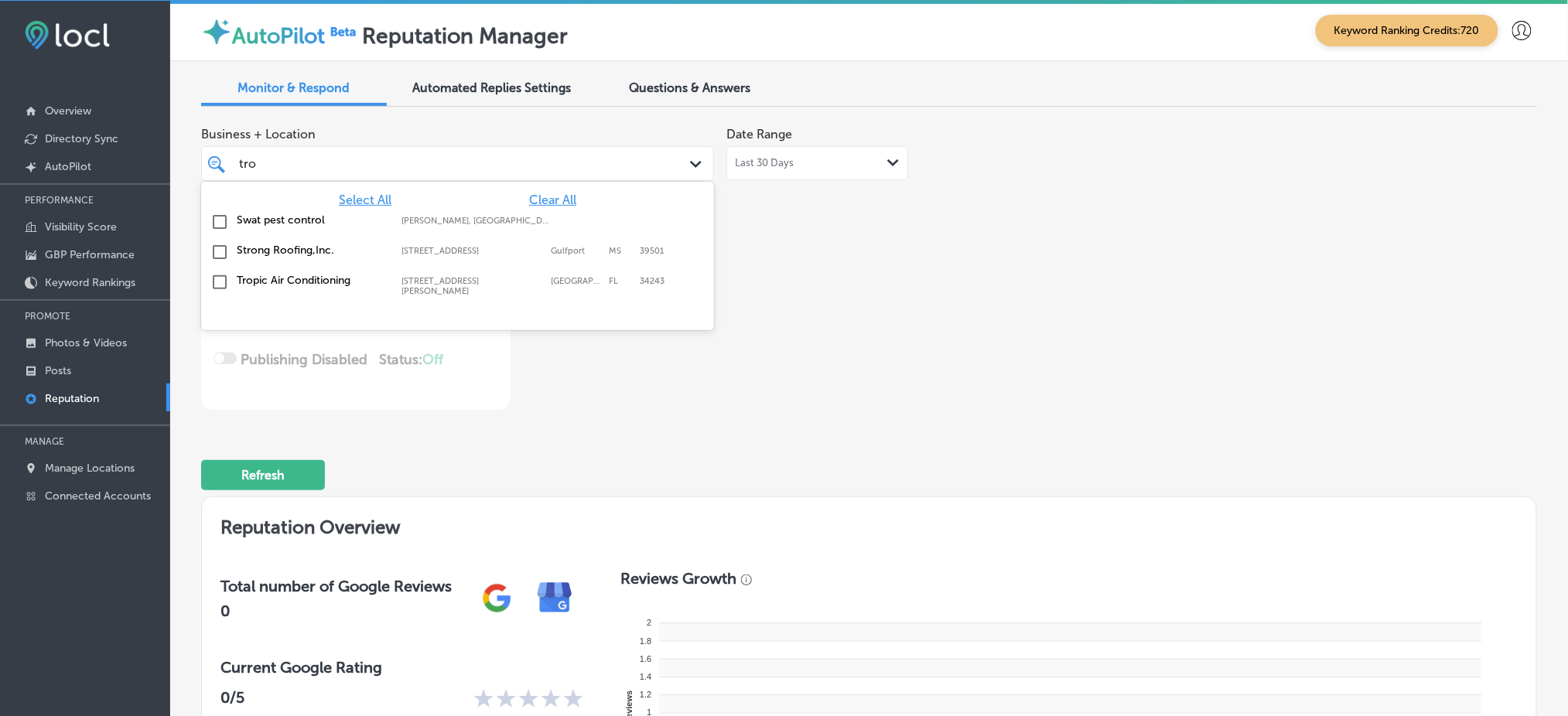
click at [423, 276] on label "[STREET_ADDRESS][PERSON_NAME]" at bounding box center [472, 286] width 142 height 20
type textarea "x"
type input "tro"
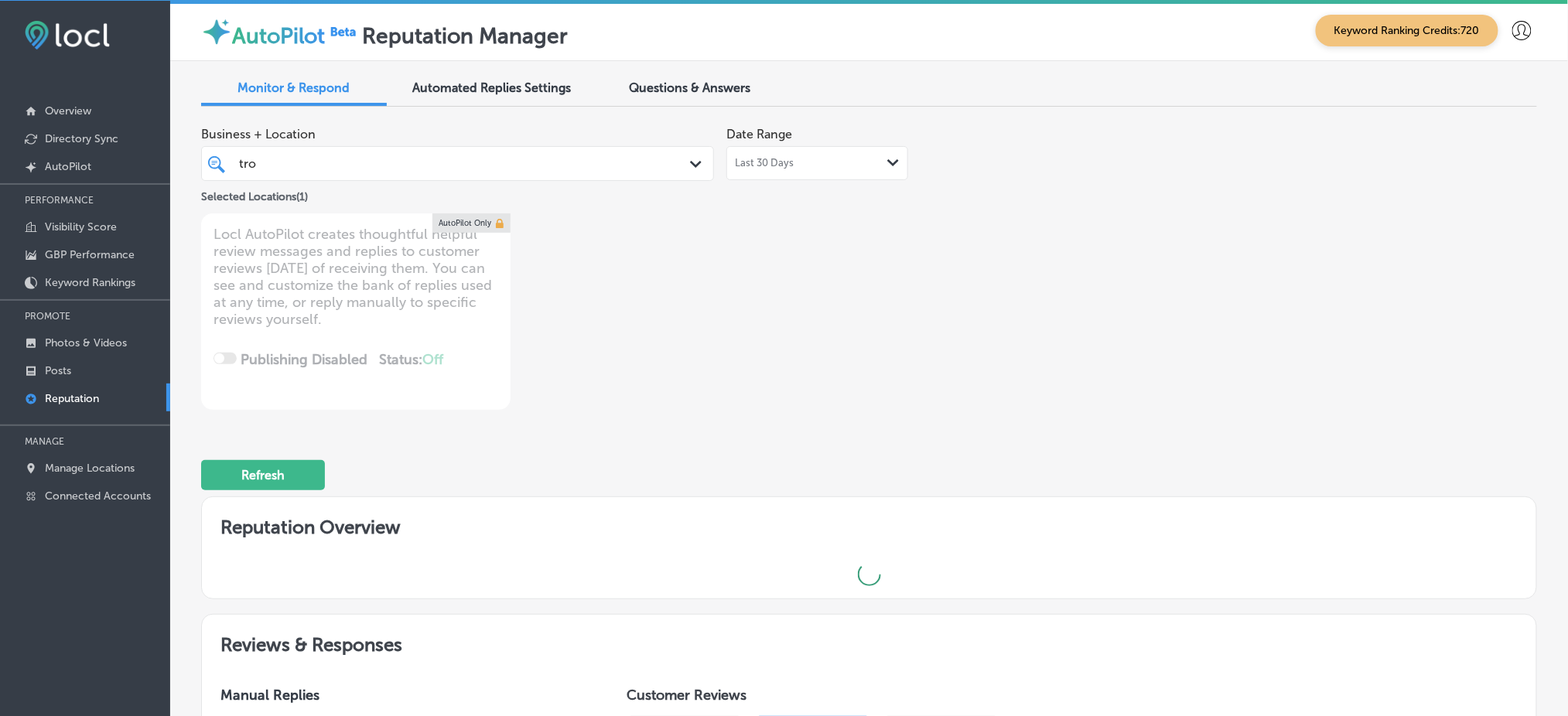
click at [793, 313] on div "Business + Location tro tro Path Created with Sketch. Selected Locations ( 1 ) …" at bounding box center [601, 264] width 801 height 291
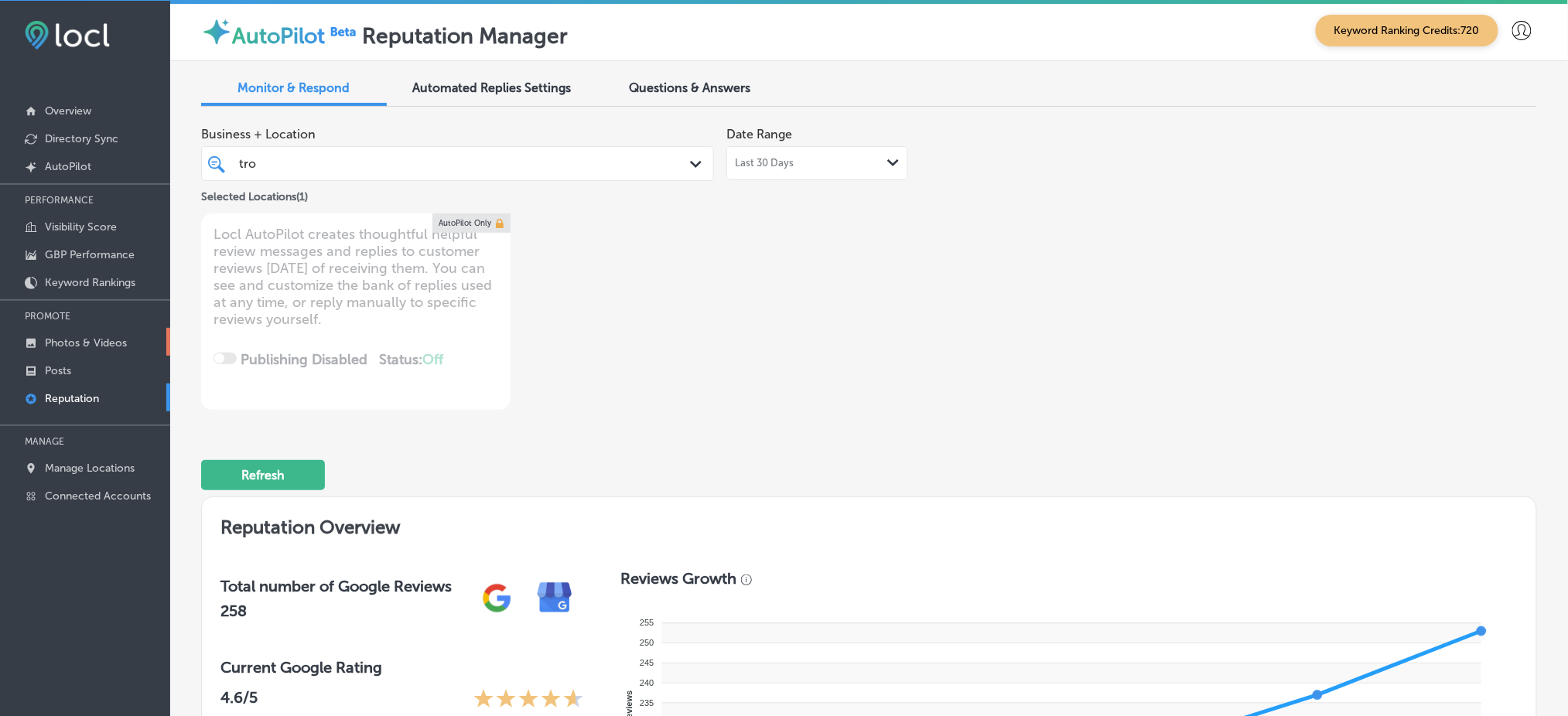
click at [72, 348] on link "Photos & Videos" at bounding box center [85, 341] width 170 height 27
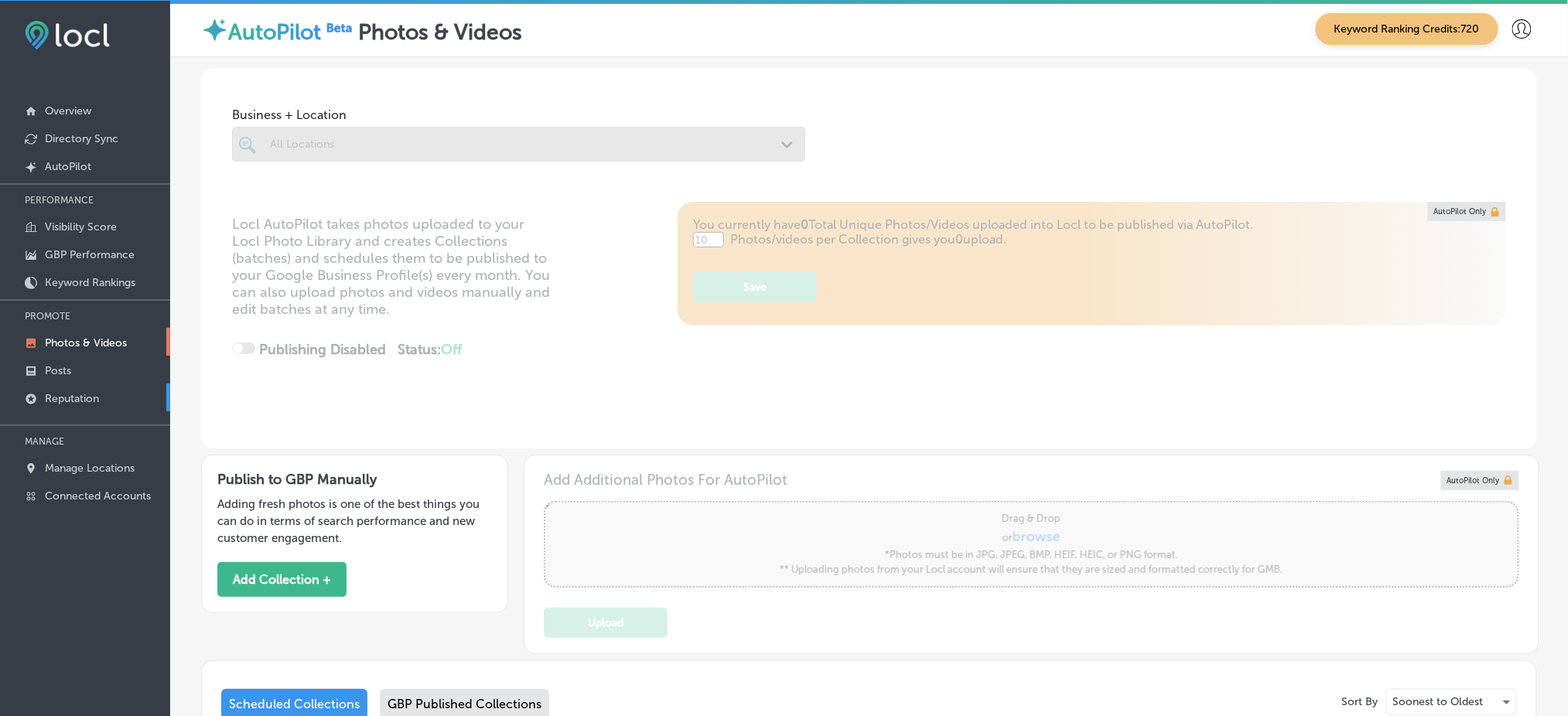
click at [66, 383] on link "Reputation" at bounding box center [85, 397] width 170 height 27
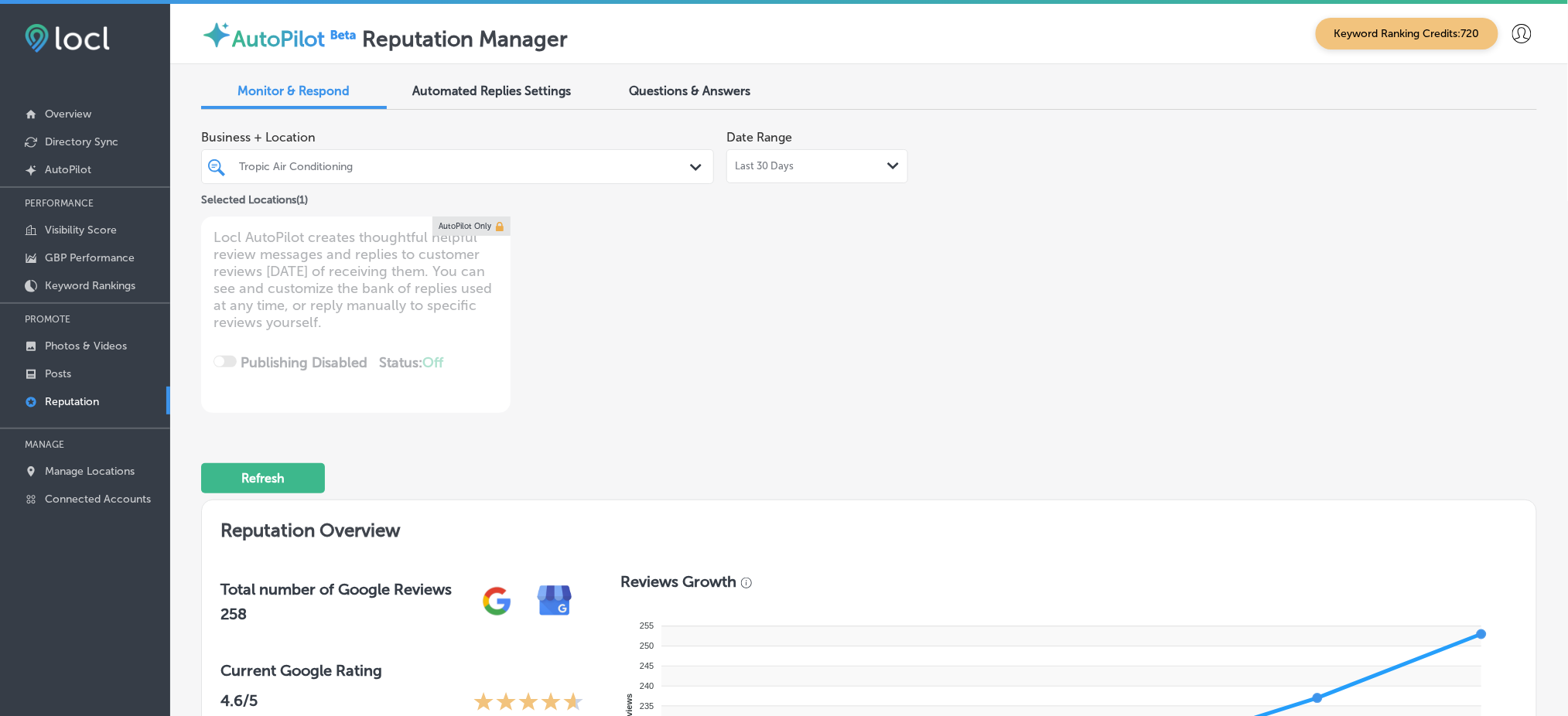
click at [430, 171] on div "Tropic Air Conditioning" at bounding box center [466, 166] width 453 height 13
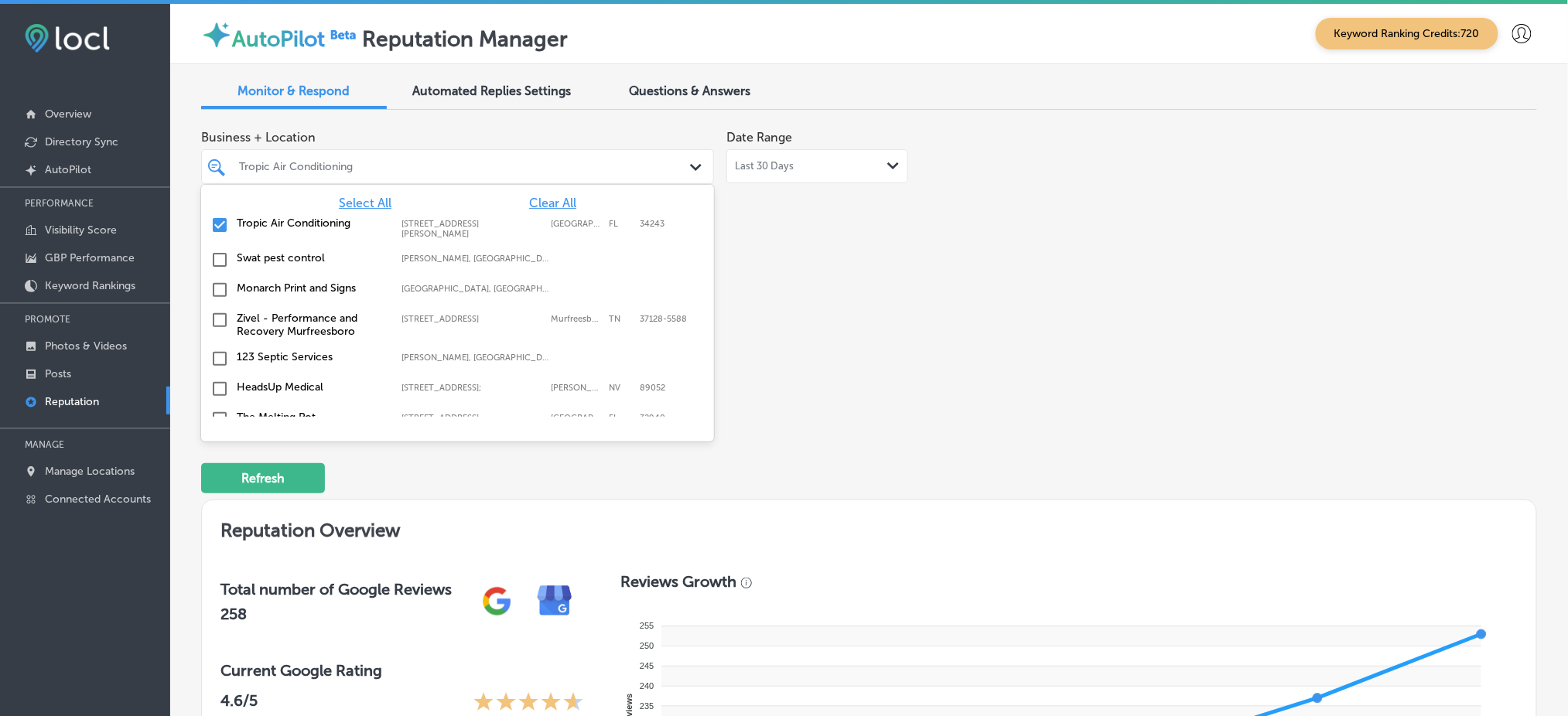
click at [558, 202] on span "Clear All" at bounding box center [552, 202] width 47 height 15
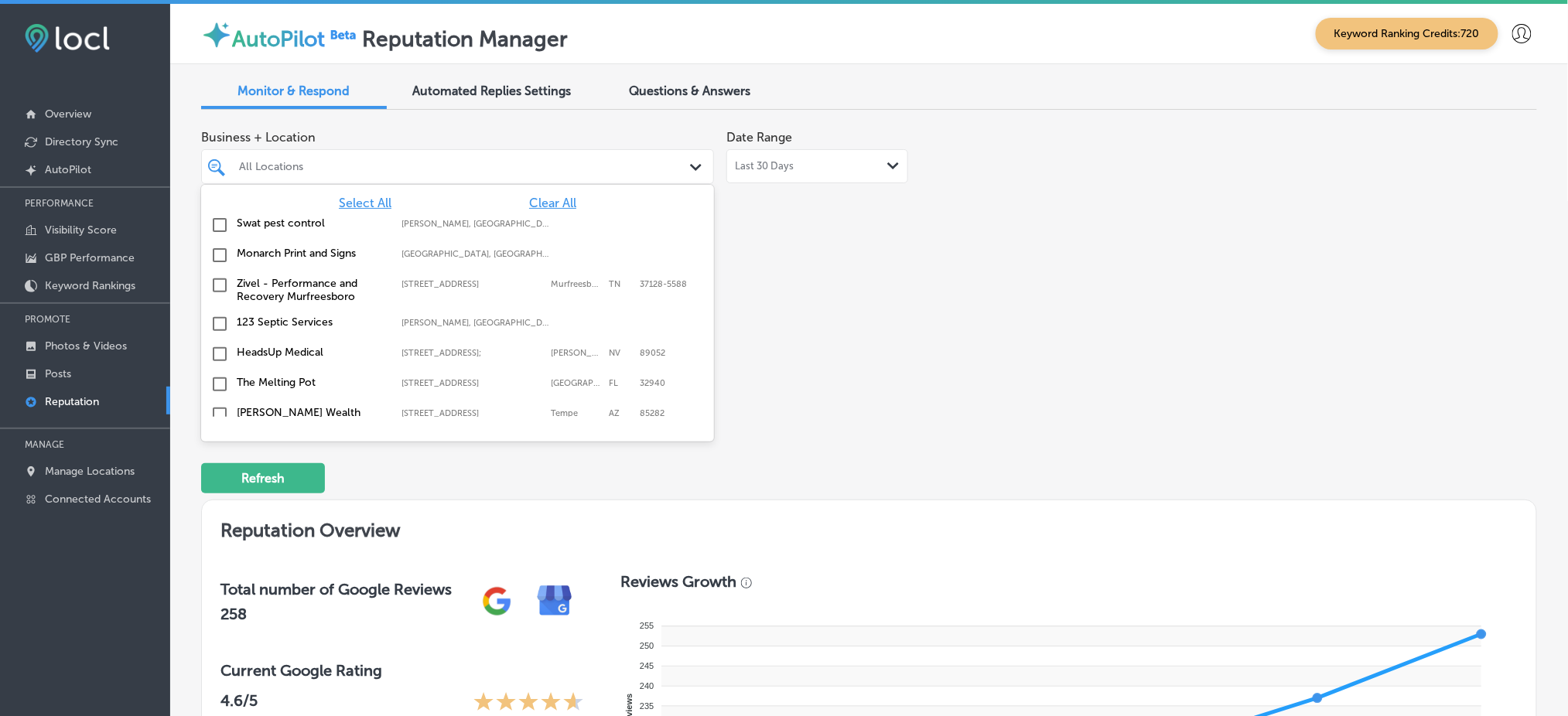
click at [876, 252] on div "Business + Location option focused, 1 of 146. 146 results available. Use Up and…" at bounding box center [601, 267] width 801 height 291
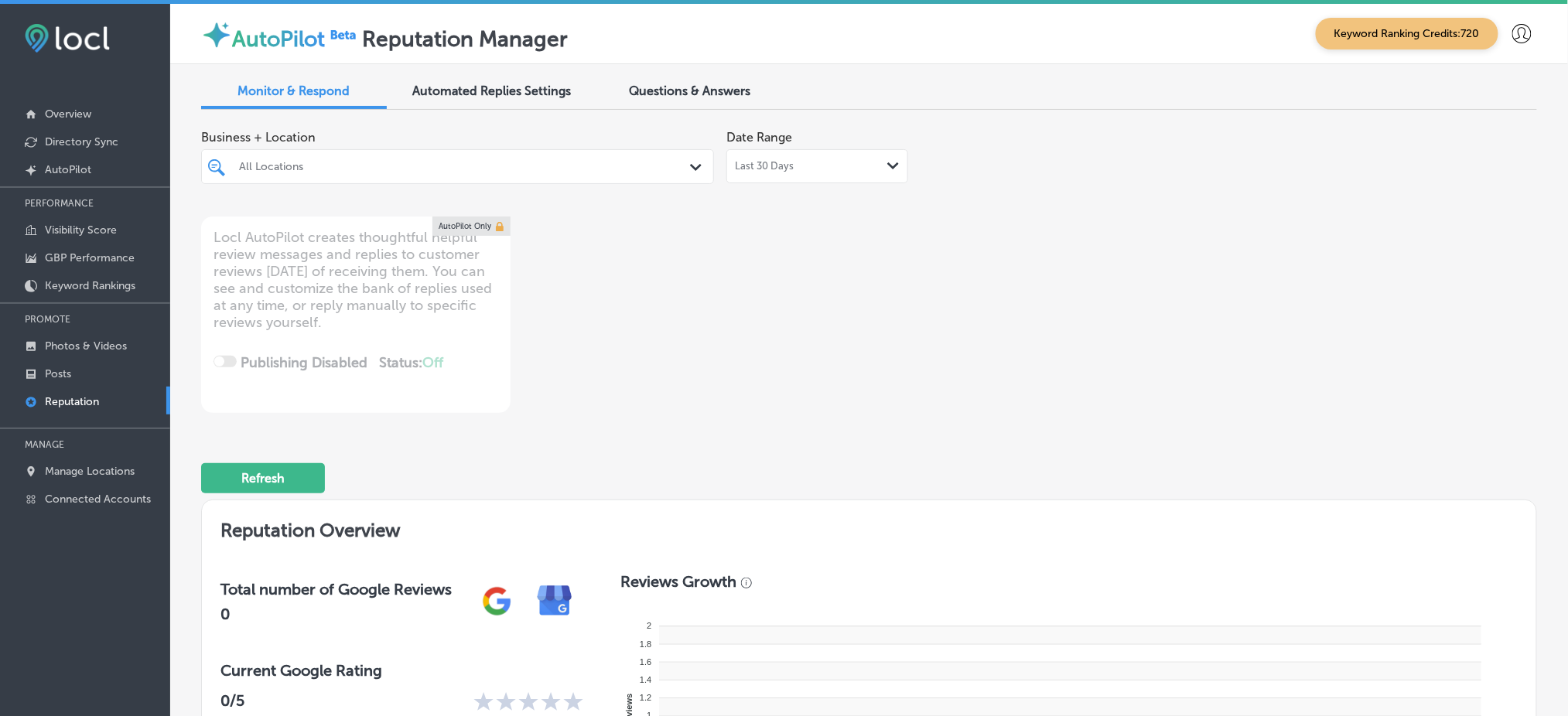
click at [445, 177] on div at bounding box center [436, 166] width 396 height 21
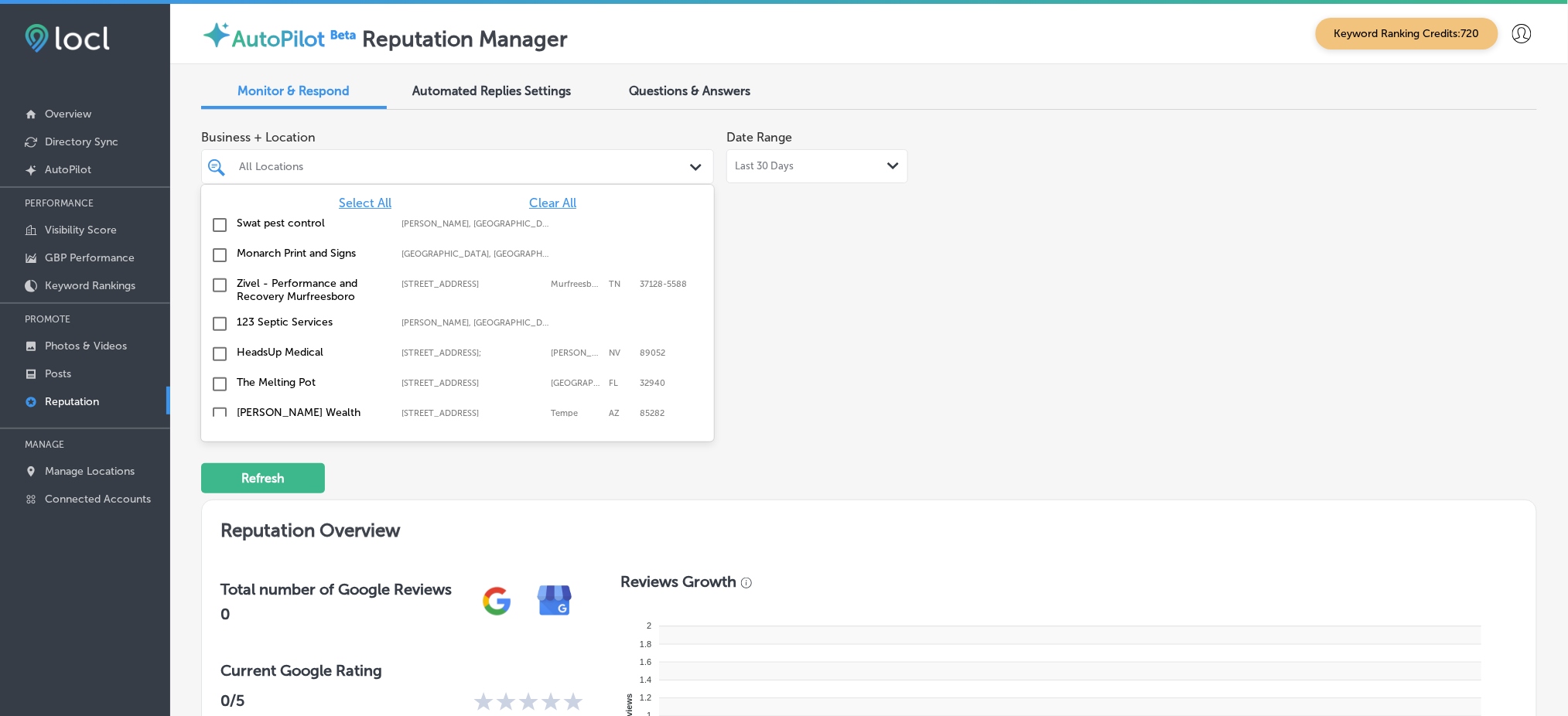
click at [350, 206] on span "Select All" at bounding box center [365, 202] width 52 height 15
click at [358, 203] on span "Select All" at bounding box center [365, 202] width 52 height 15
click at [564, 200] on div "Select All Clear All" at bounding box center [457, 202] width 513 height 15
click at [531, 200] on span "Clear All" at bounding box center [552, 202] width 47 height 15
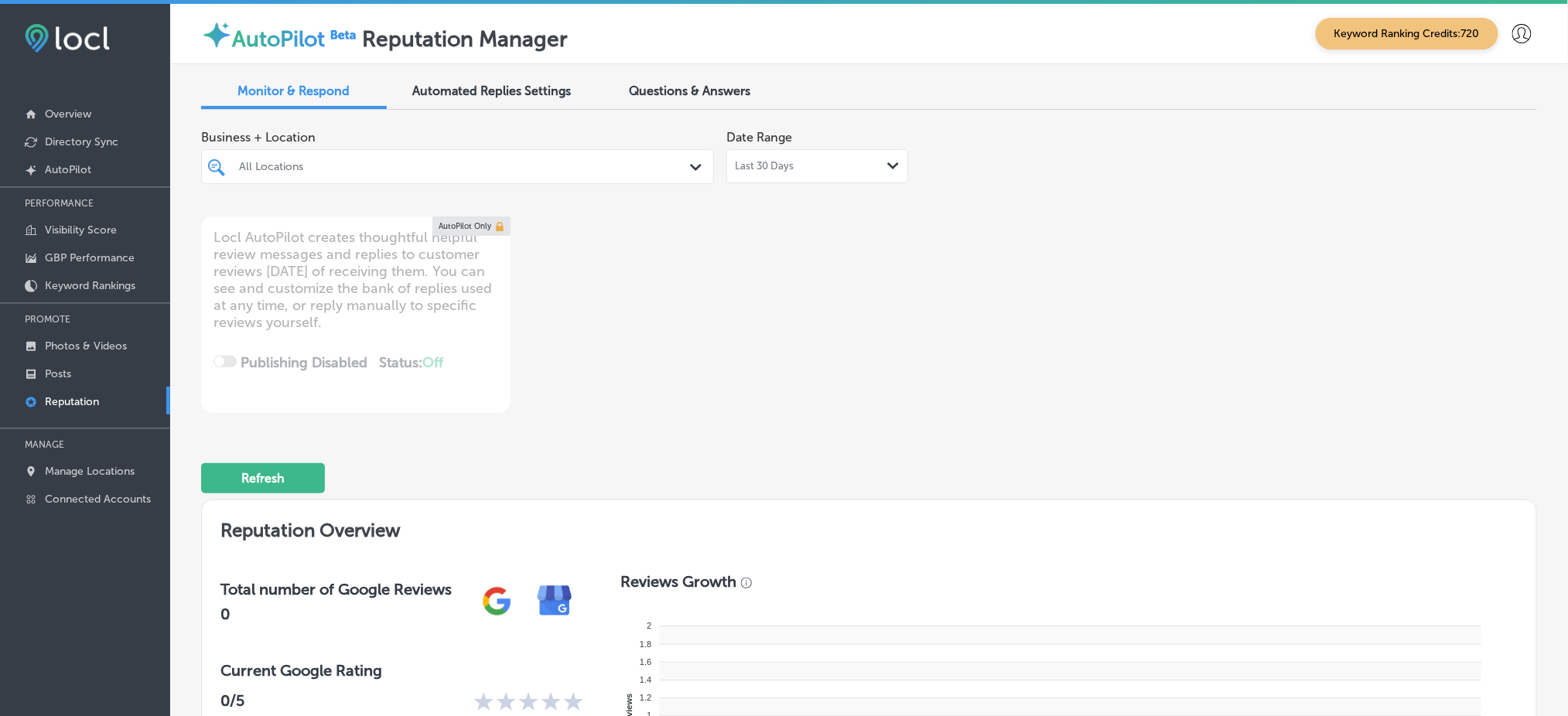
click at [875, 256] on div "Business + Location All Locations Path Created with Sketch. Date Range Last 30 …" at bounding box center [601, 267] width 801 height 291
type textarea "x"
click at [442, 178] on div "All Locations Path Created with Sketch." at bounding box center [457, 166] width 513 height 35
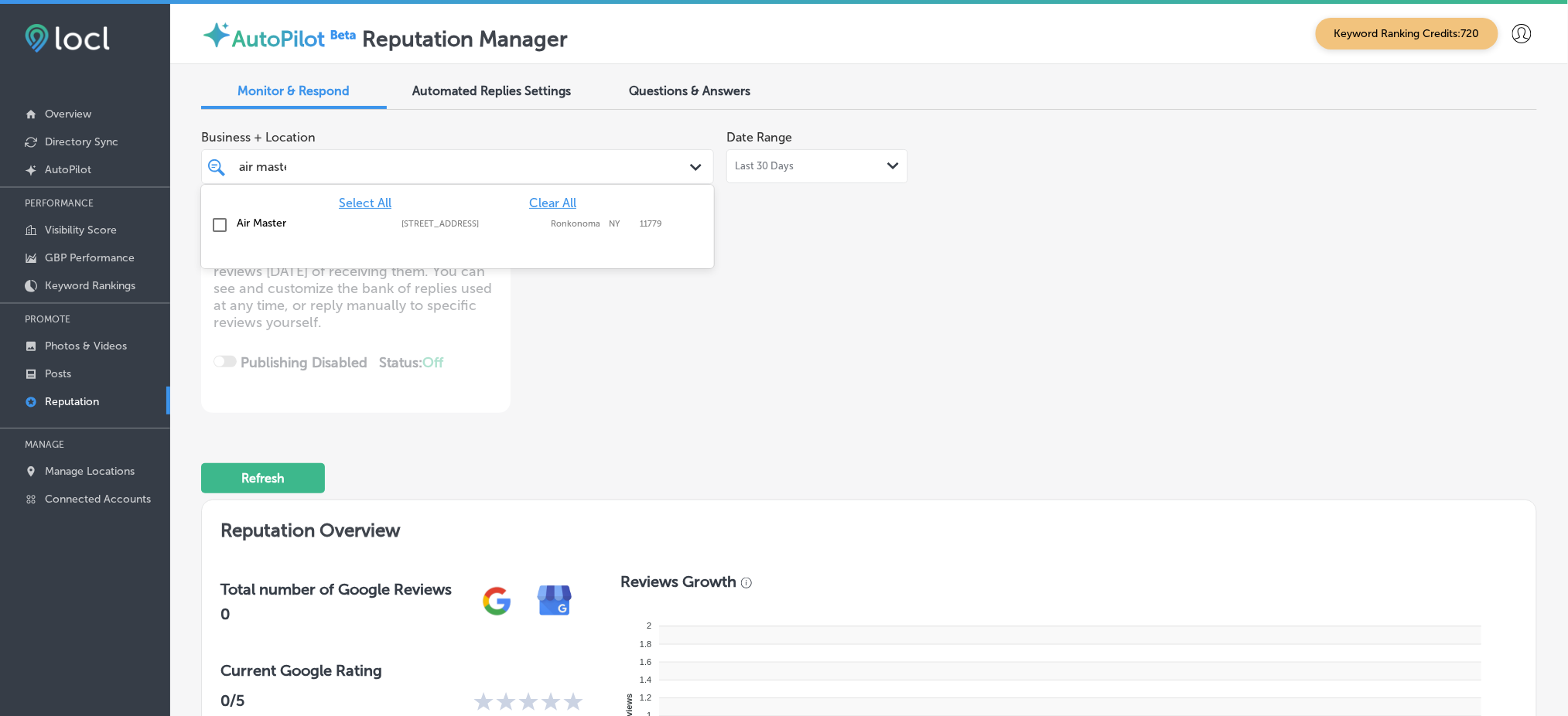
type input "air master"
click at [456, 229] on div "Air Master [STREET_ADDRESS][GEOGRAPHIC_DATA][STREET_ADDRESS]" at bounding box center [457, 226] width 500 height 24
type textarea "x"
type input "air master"
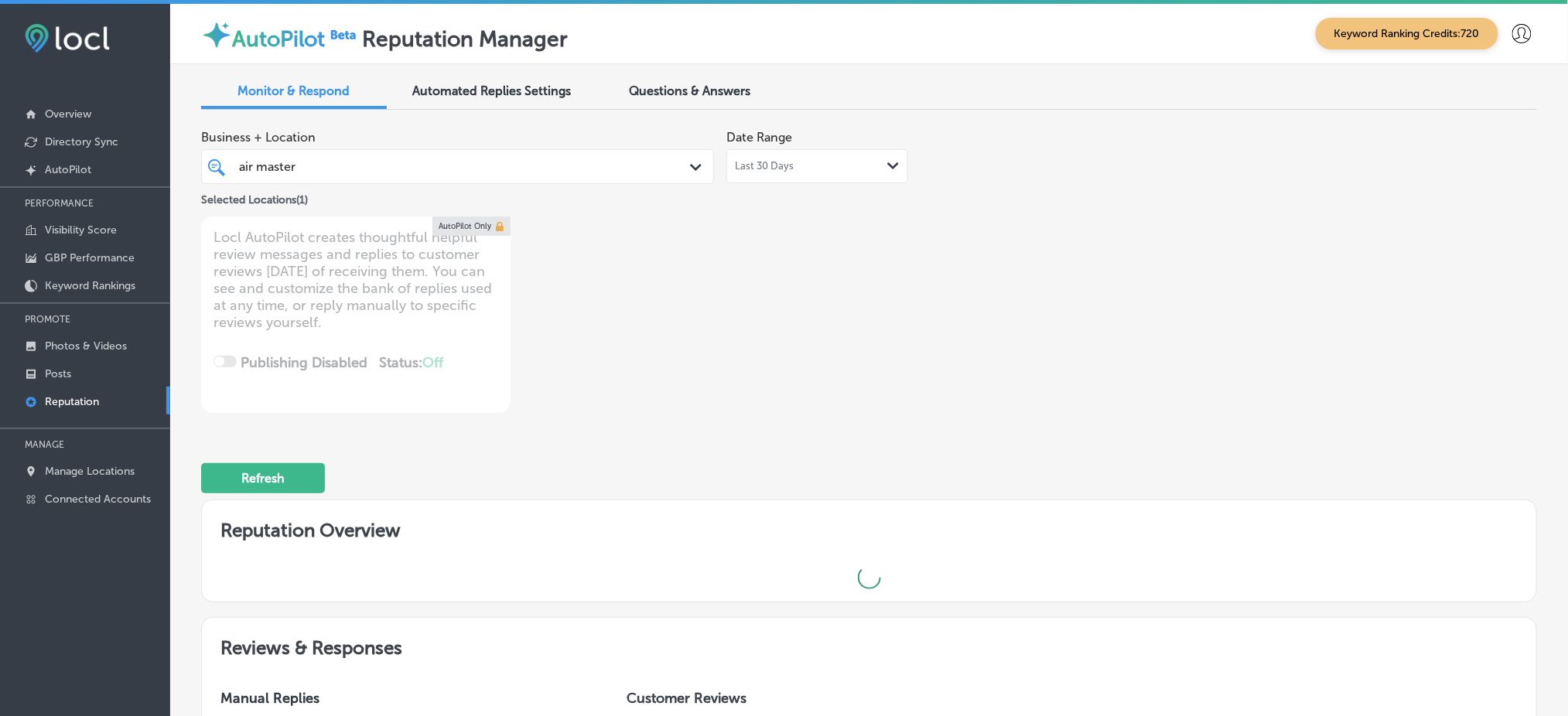
click at [949, 244] on div "Business + Location air master air master Path Created with Sketch. Selected Lo…" at bounding box center [601, 267] width 801 height 291
type textarea "x"
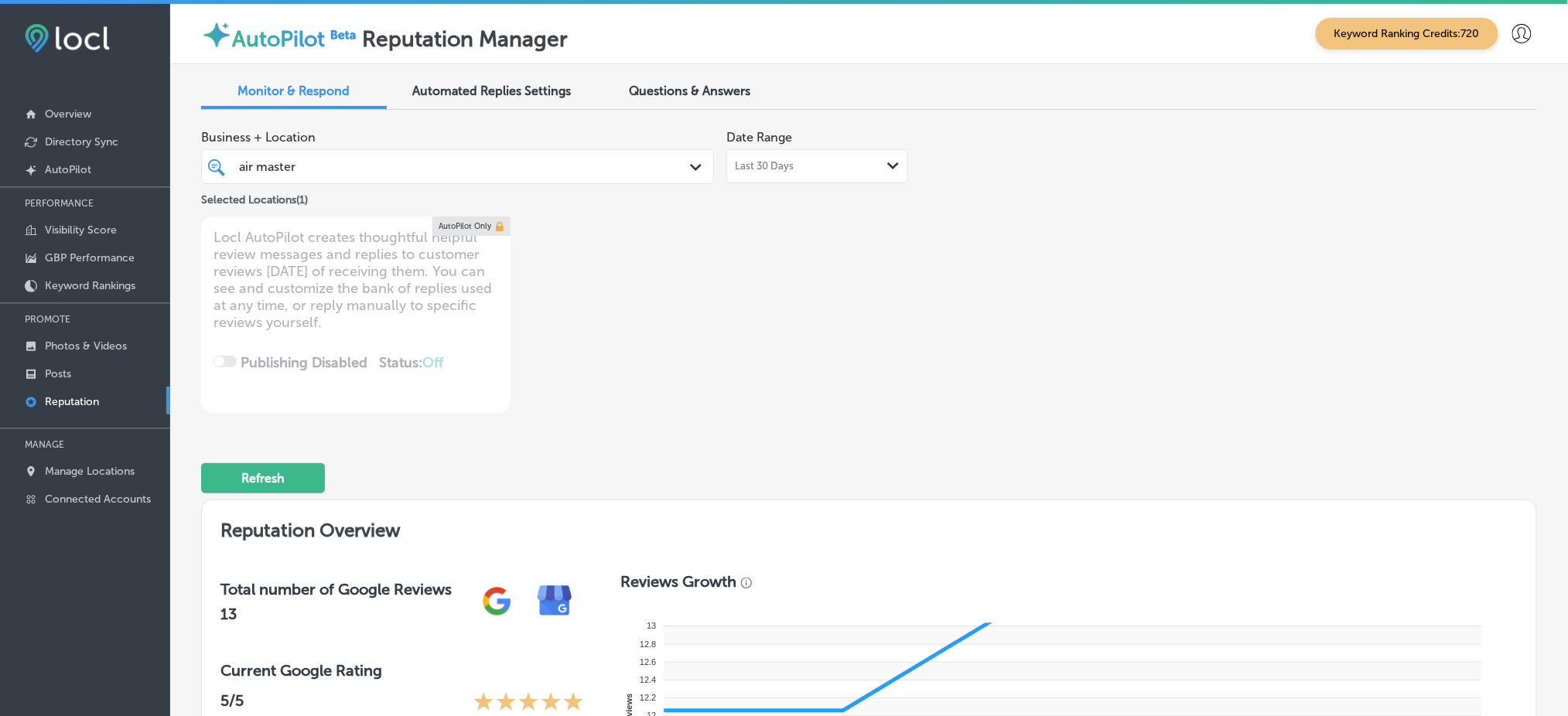
click at [353, 169] on div "air master air master" at bounding box center [436, 166] width 396 height 21
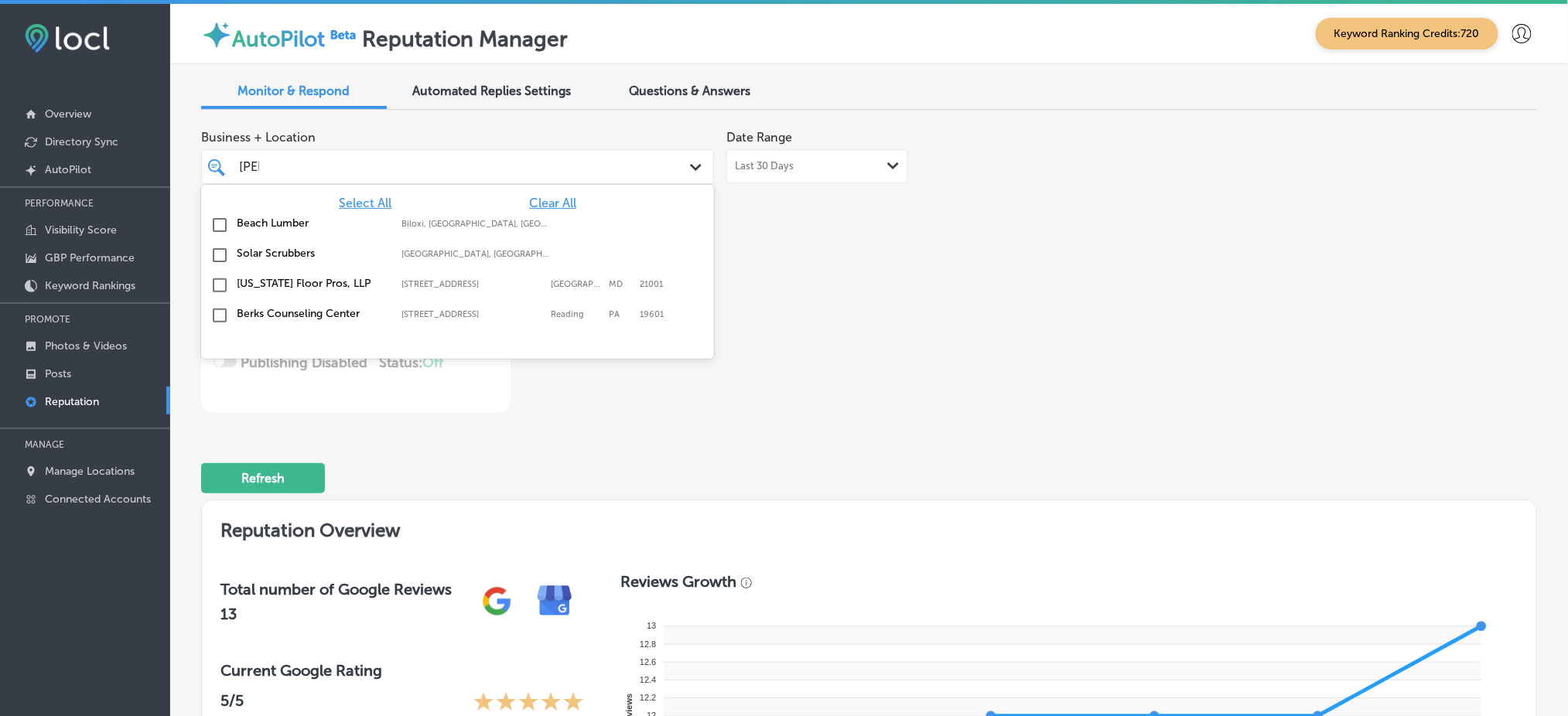
type input "berks"
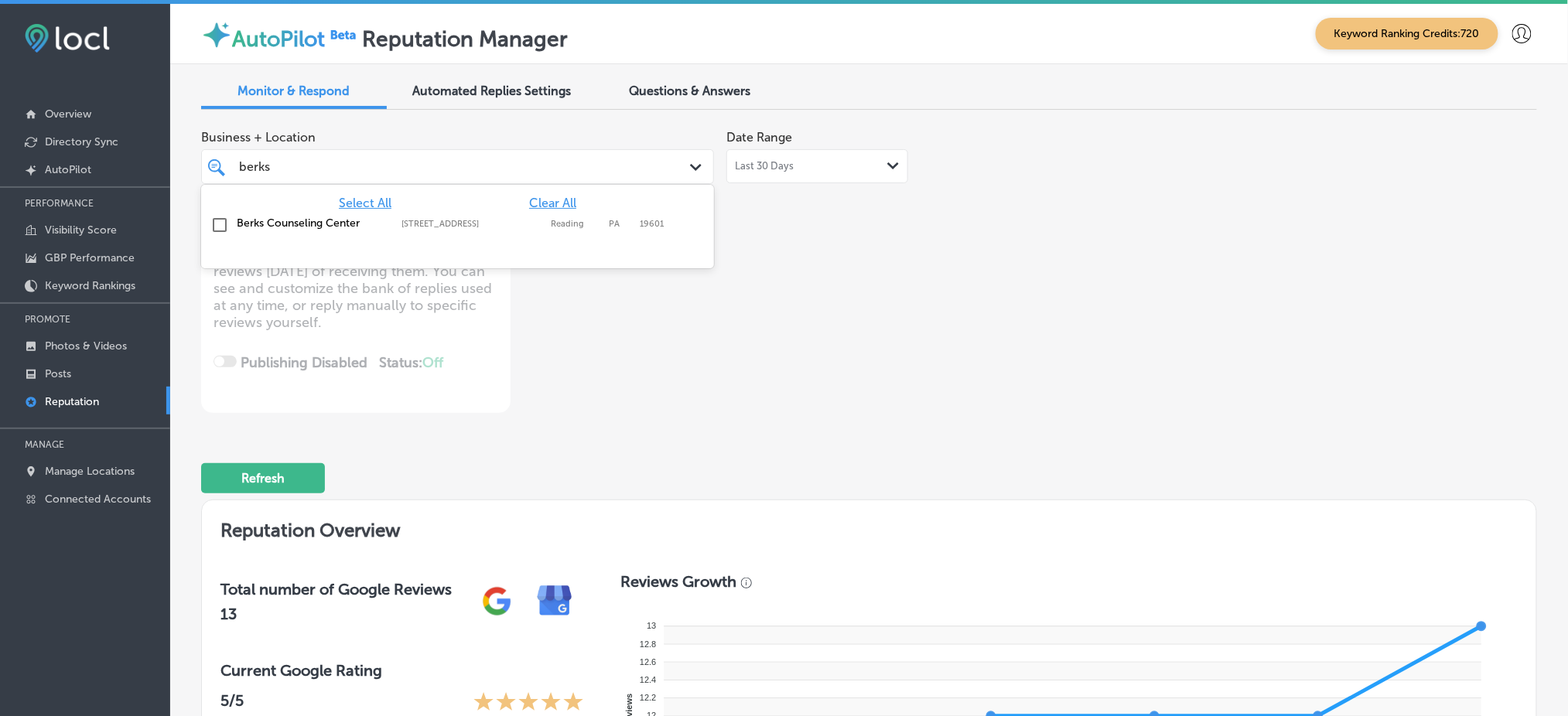
click at [366, 220] on label "Berks Counseling Center" at bounding box center [311, 222] width 149 height 13
type textarea "x"
type input "berks"
click at [1000, 288] on div "Business + Location option [STREET_ADDRESS]. option [STREET_ADDRESS]. 2 results…" at bounding box center [868, 267] width 1336 height 291
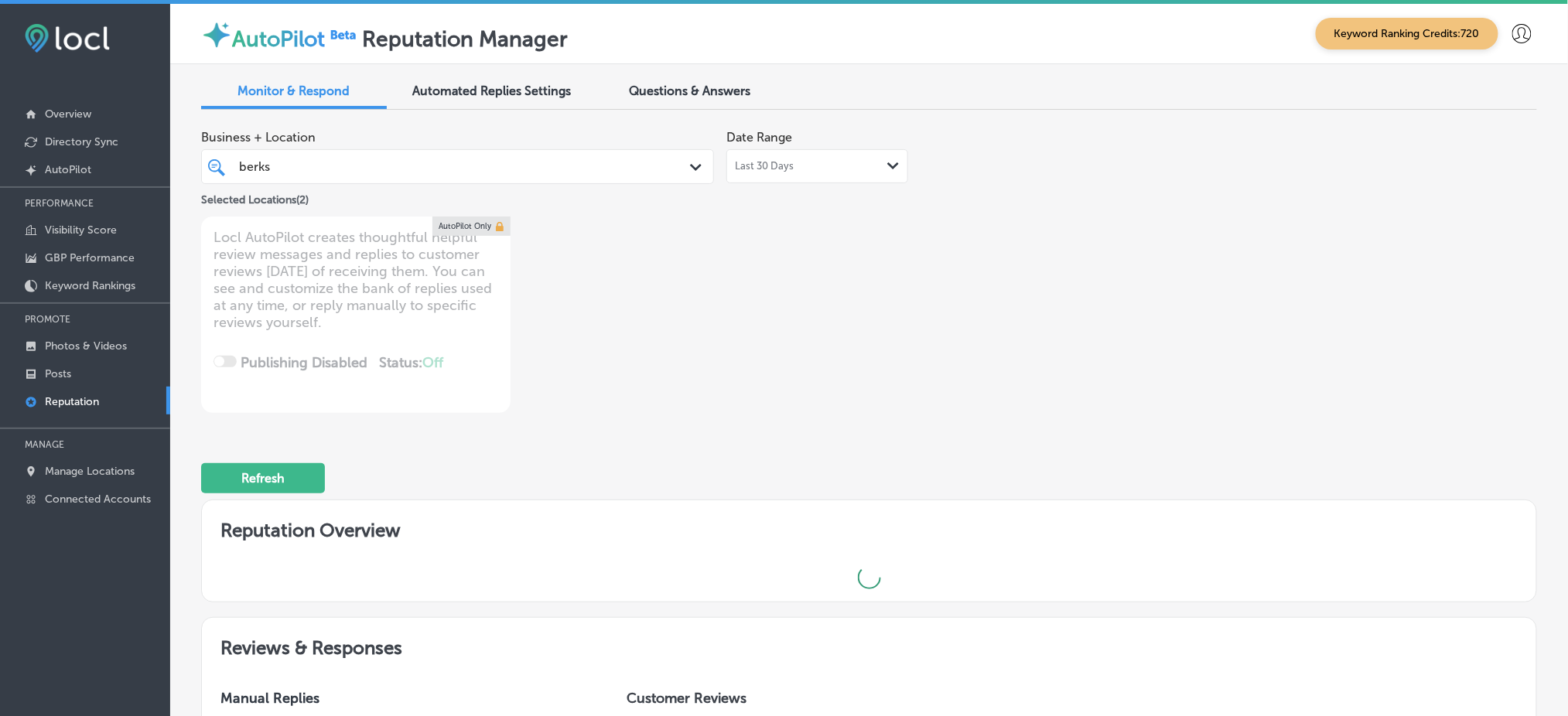
type textarea "x"
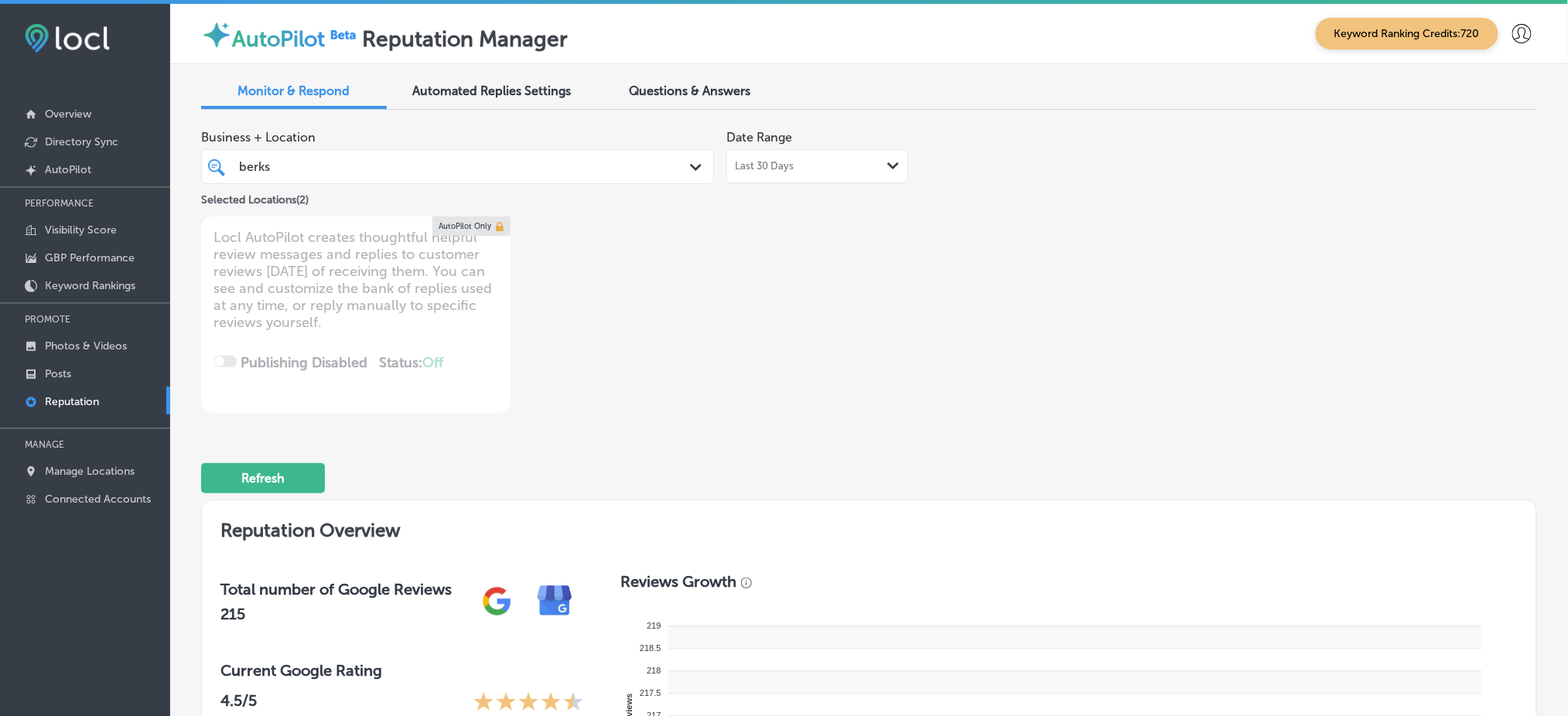
click at [425, 168] on div "berks berks" at bounding box center [436, 166] width 396 height 21
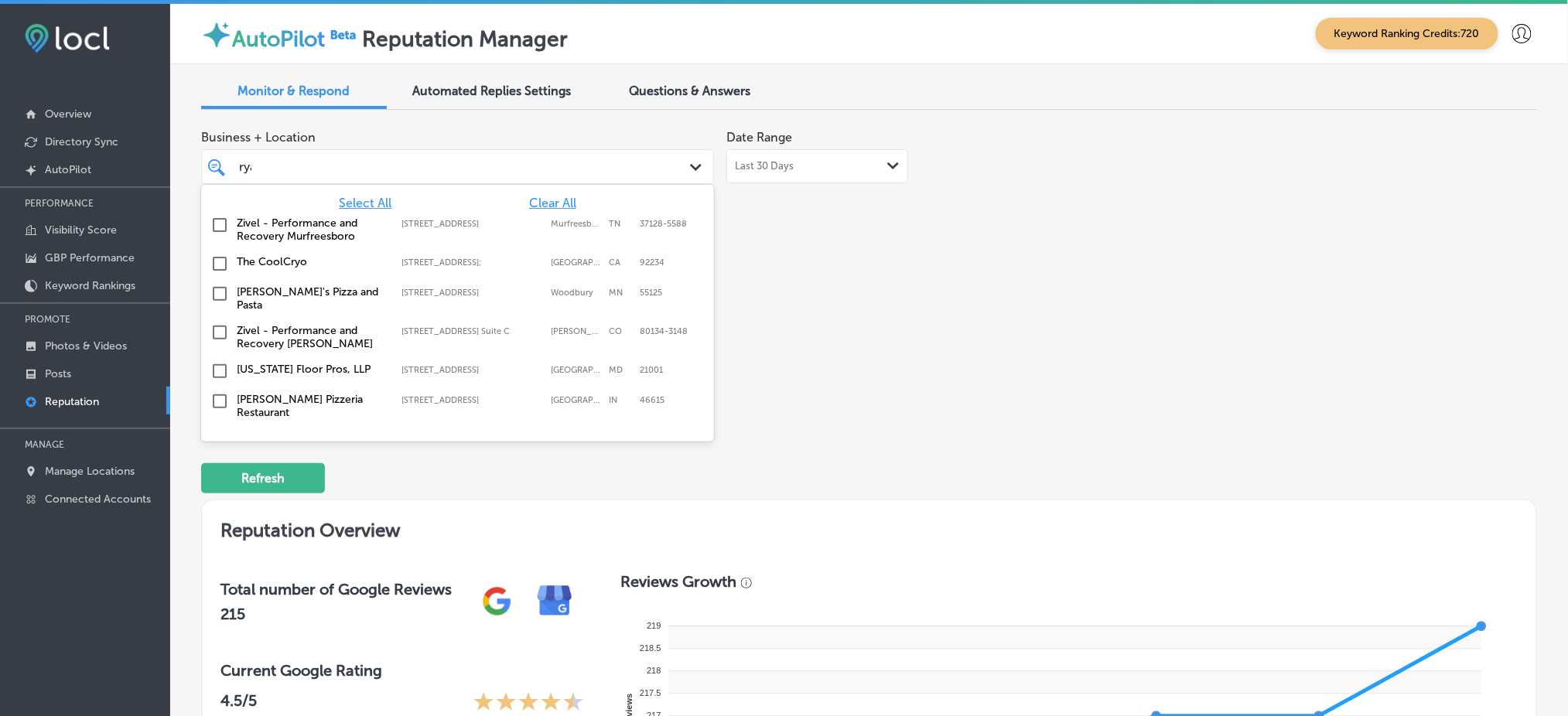
type input "[PERSON_NAME]"
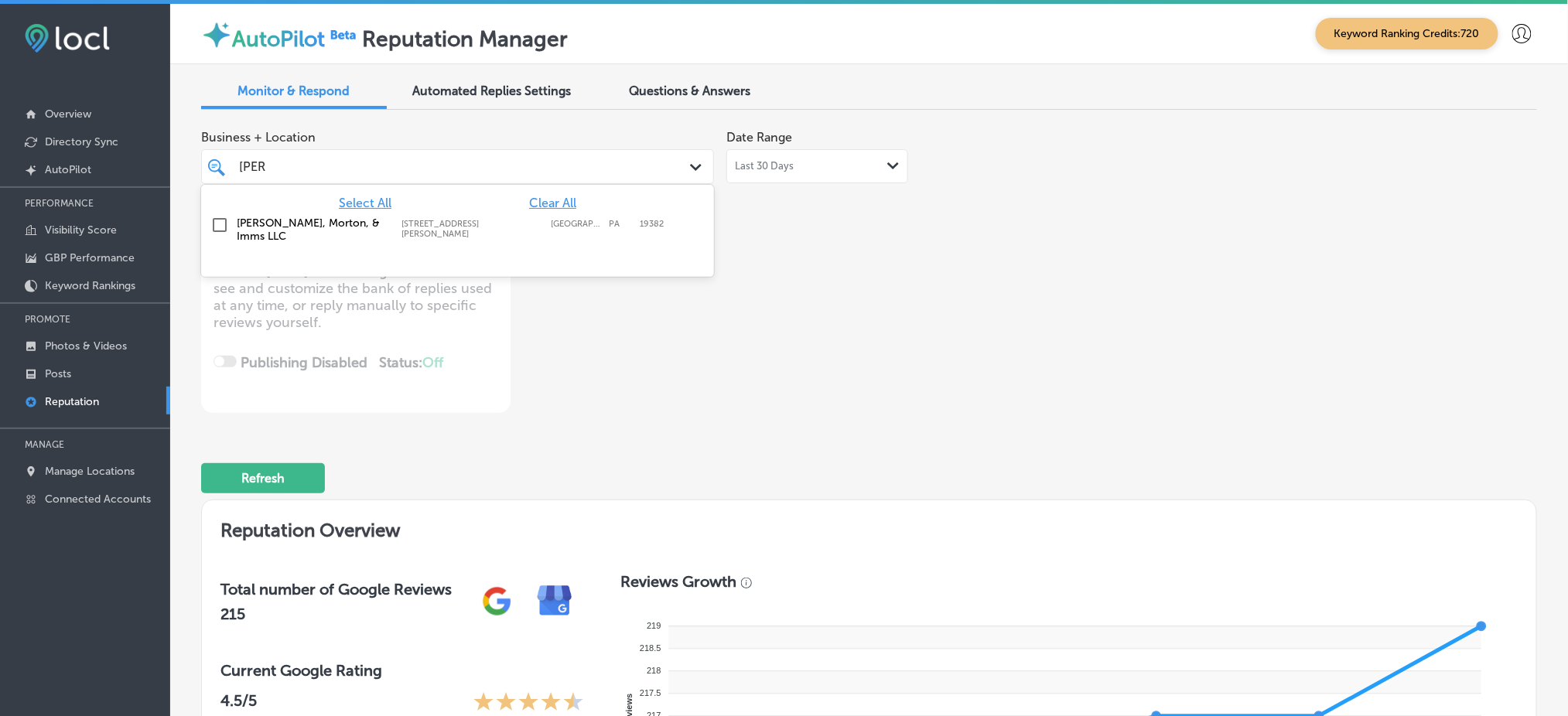
click at [449, 220] on label "[STREET_ADDRESS][PERSON_NAME]" at bounding box center [472, 228] width 142 height 20
type textarea "x"
type input "[PERSON_NAME]"
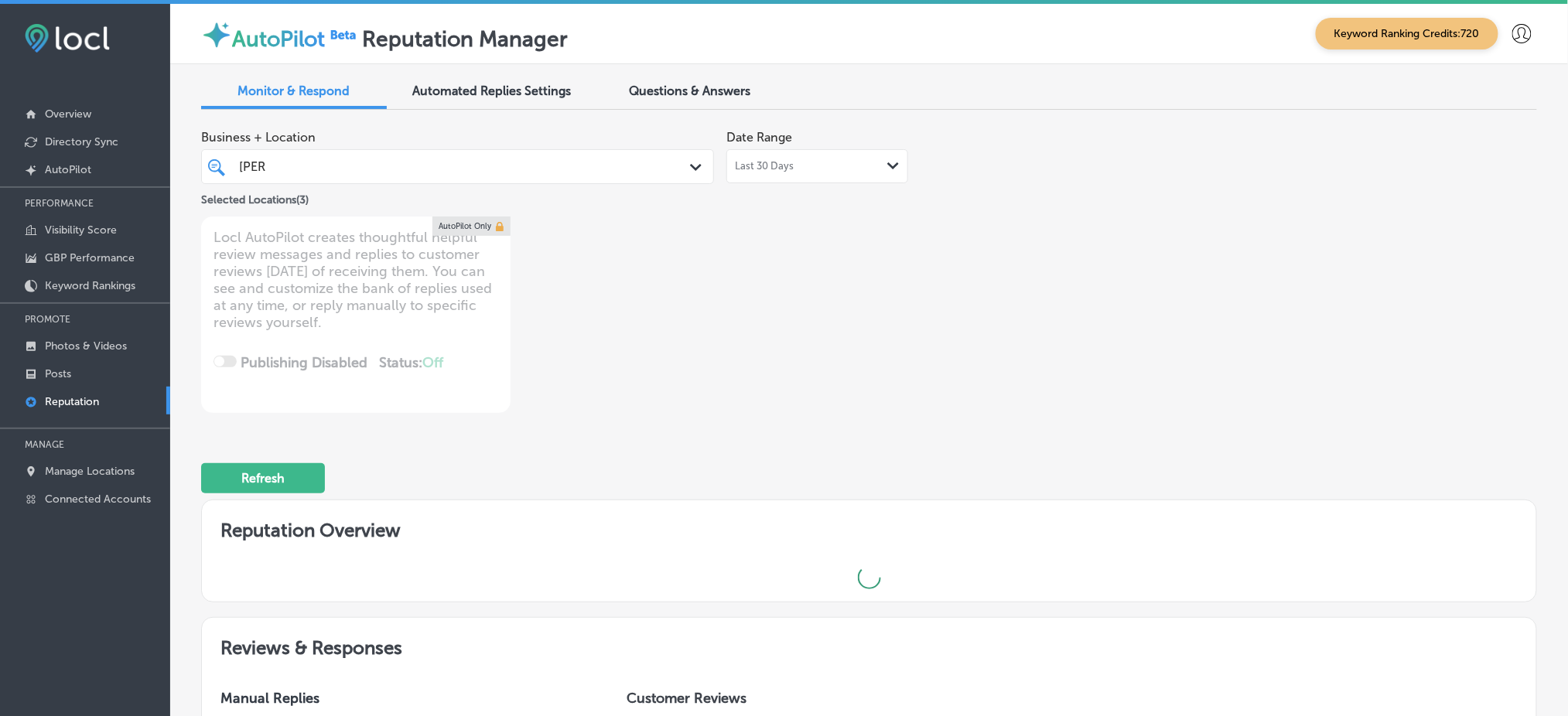
click at [897, 291] on div "Business + Location [PERSON_NAME] Path Created with Sketch. Selected Locations …" at bounding box center [601, 267] width 801 height 291
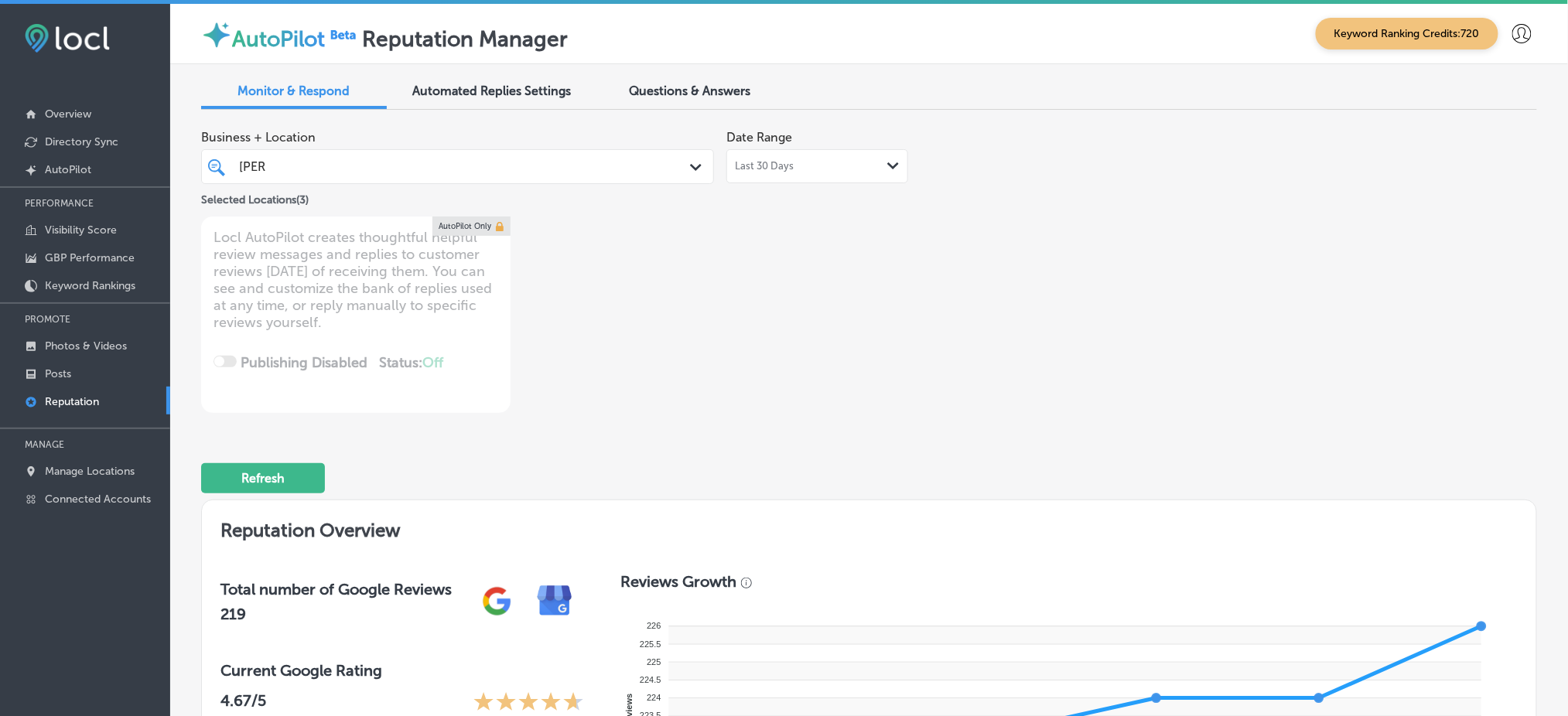
click at [563, 177] on div "[PERSON_NAME]" at bounding box center [458, 166] width 453 height 24
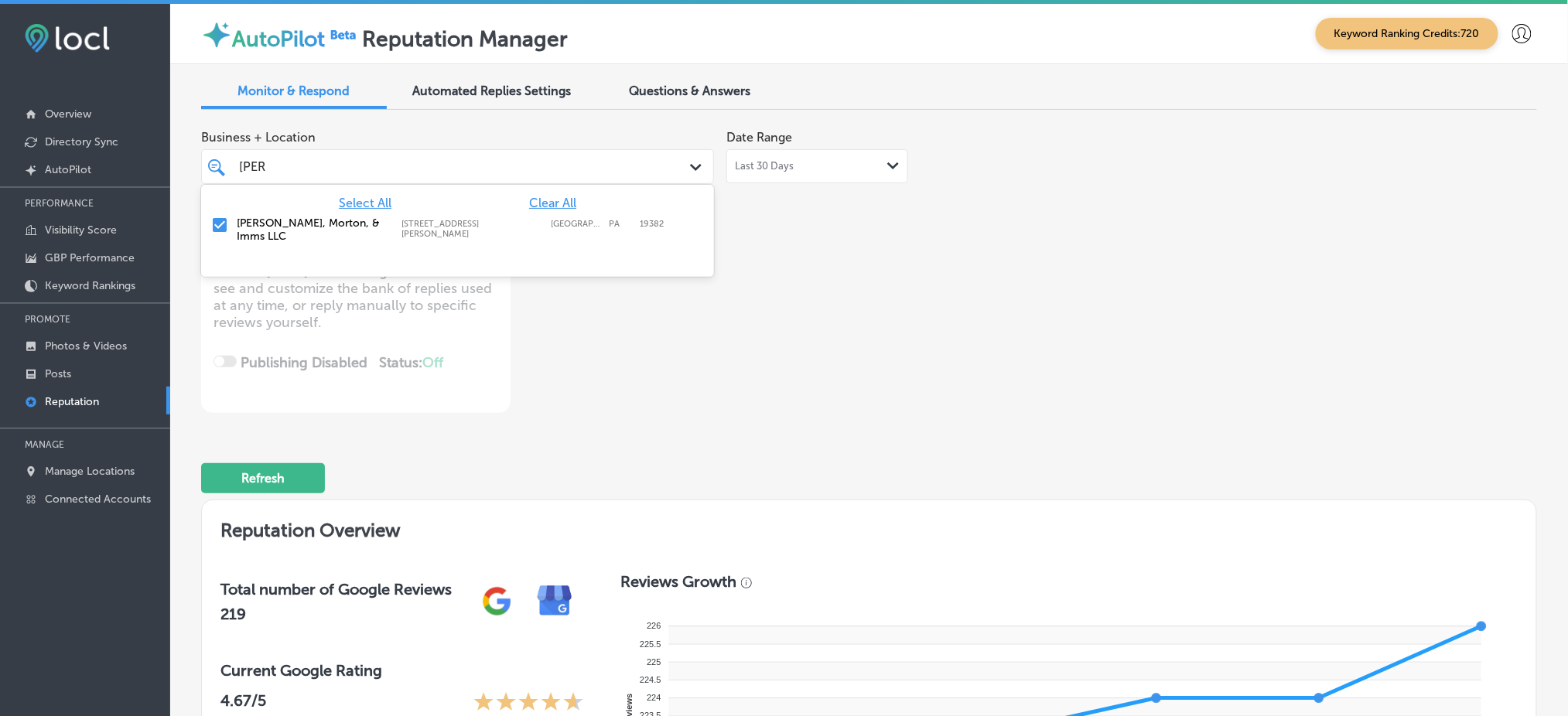
click at [554, 194] on div "Select All Clear All [PERSON_NAME], Morton, & Imms LLC [STREET_ADDRESS][PERSON_…" at bounding box center [457, 219] width 513 height 67
click at [554, 203] on span "Clear All" at bounding box center [552, 202] width 47 height 15
click at [819, 243] on div "Business + Location option [STREET_ADDRESS][PERSON_NAME]. option [STREET_ADDRES…" at bounding box center [601, 267] width 801 height 291
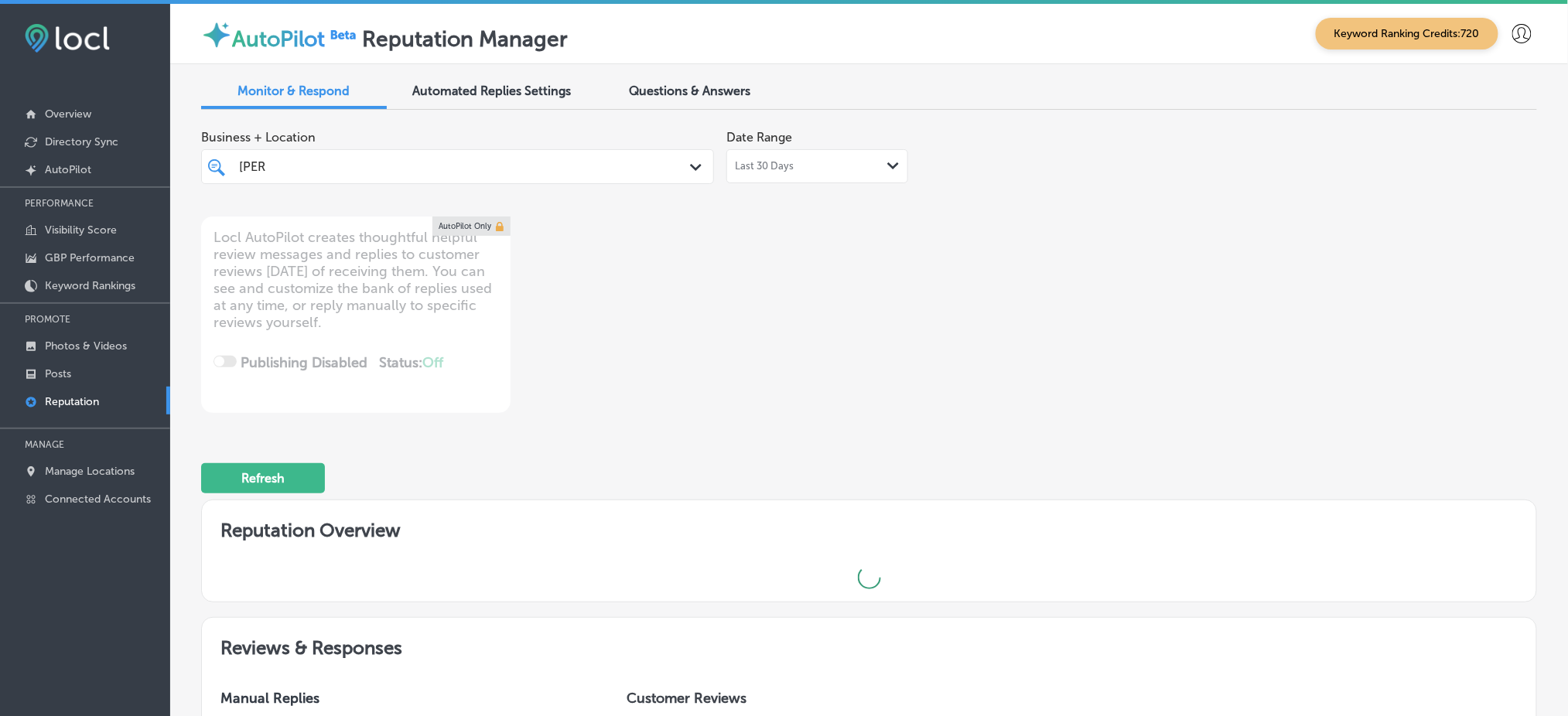
type textarea "x"
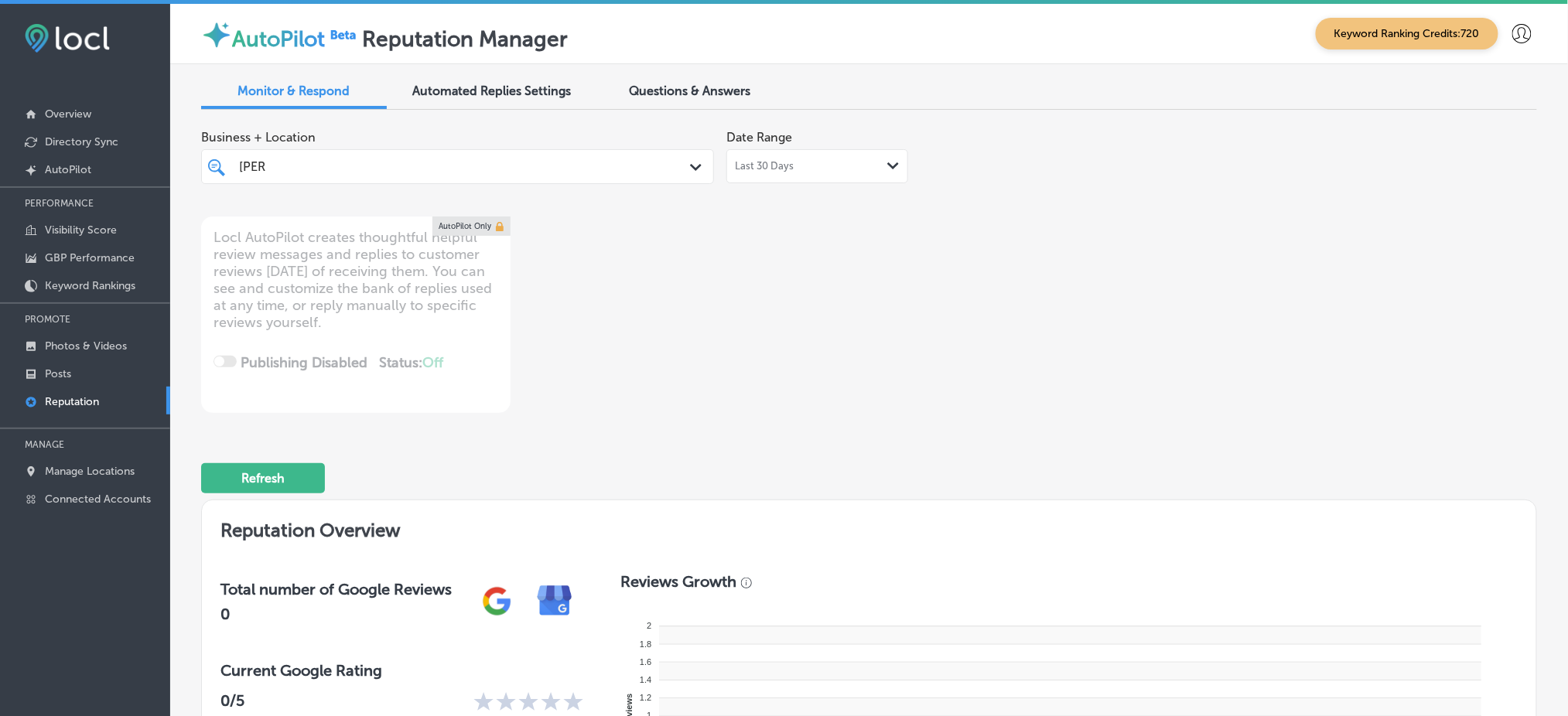
click at [353, 161] on div "[PERSON_NAME]" at bounding box center [436, 166] width 396 height 21
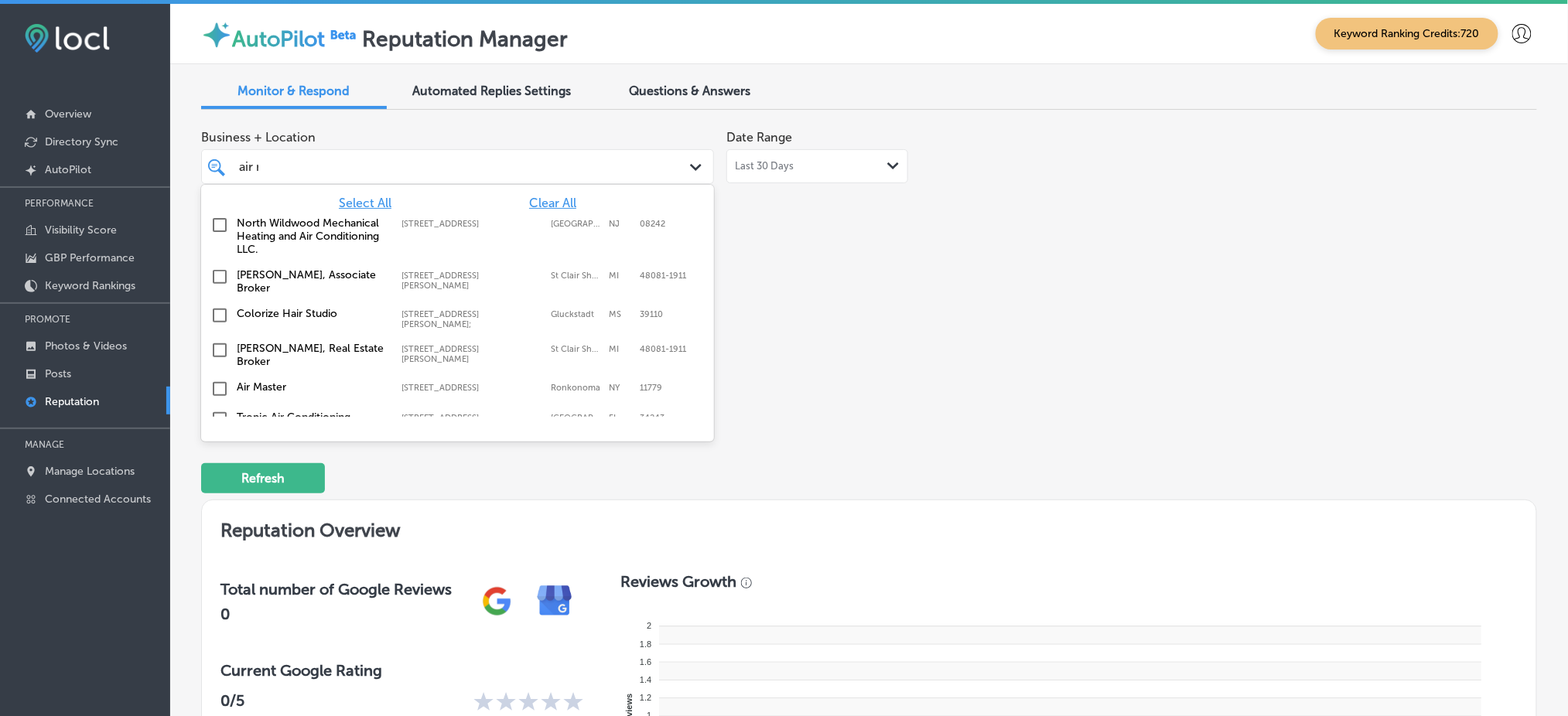
type input "air mas"
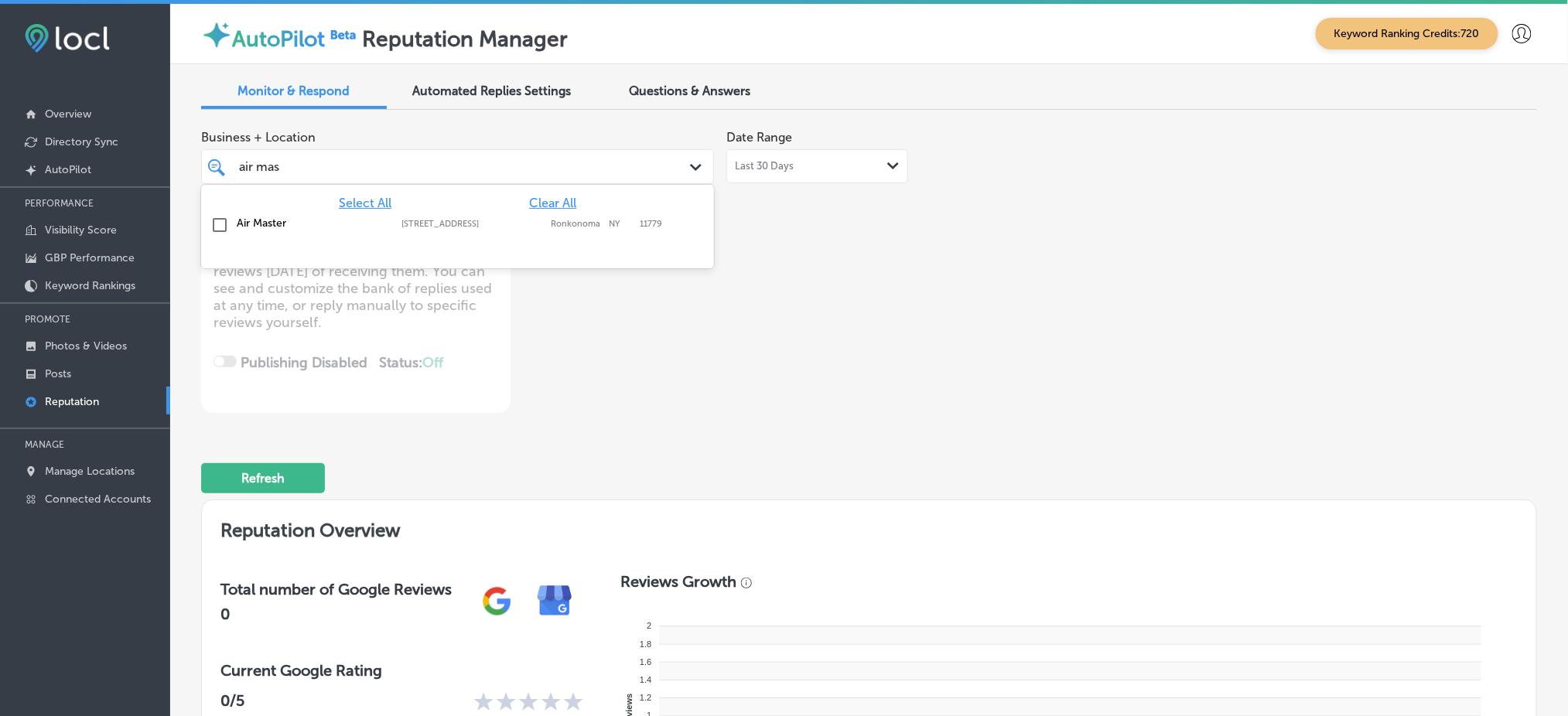
click at [531, 232] on div "Air Master [STREET_ADDRESS][GEOGRAPHIC_DATA][STREET_ADDRESS]" at bounding box center [457, 226] width 500 height 24
type textarea "x"
type input "air mas"
click at [883, 228] on div "Business + Location option [STREET_ADDRESS]. option [STREET_ADDRESS]. 2 results…" at bounding box center [601, 267] width 801 height 291
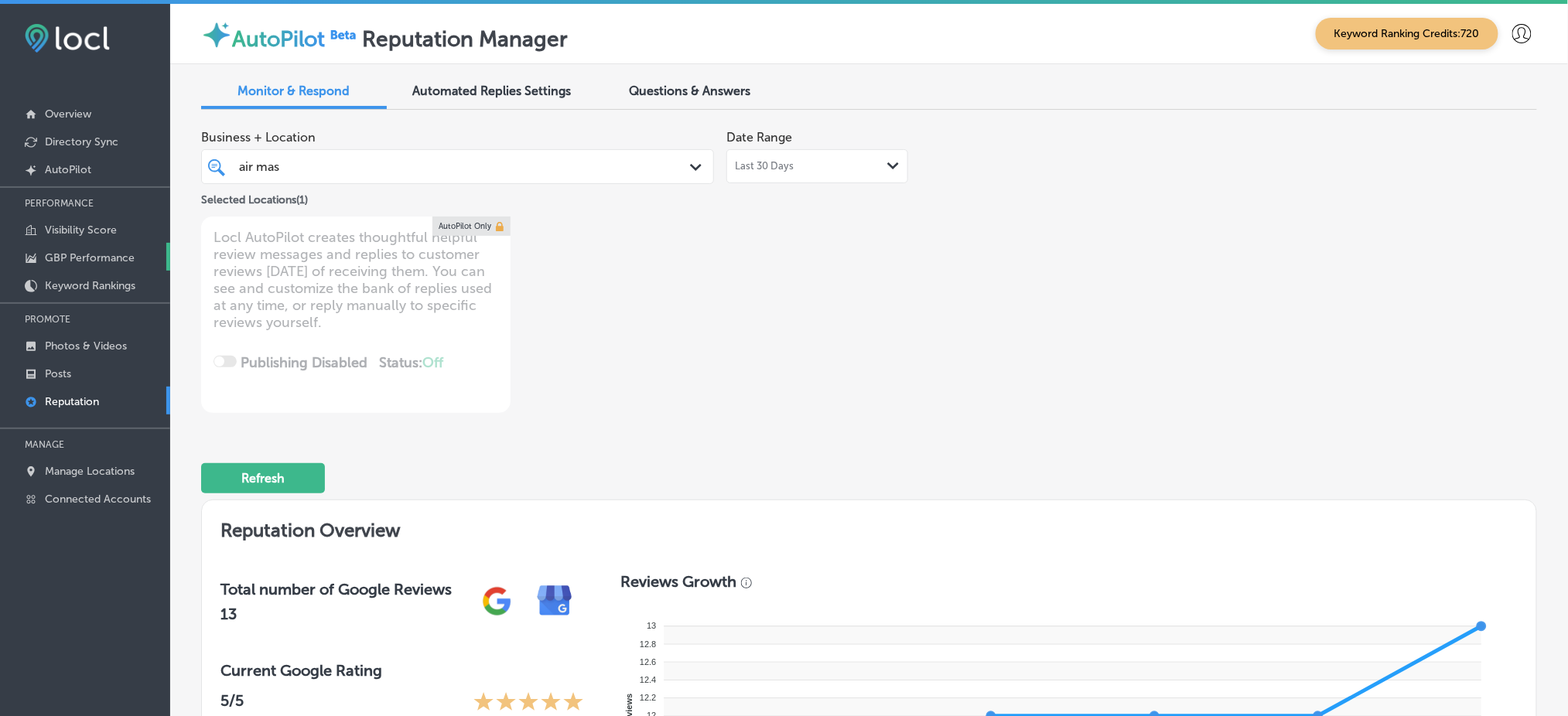
click at [103, 243] on link "GBP Performance" at bounding box center [85, 256] width 170 height 27
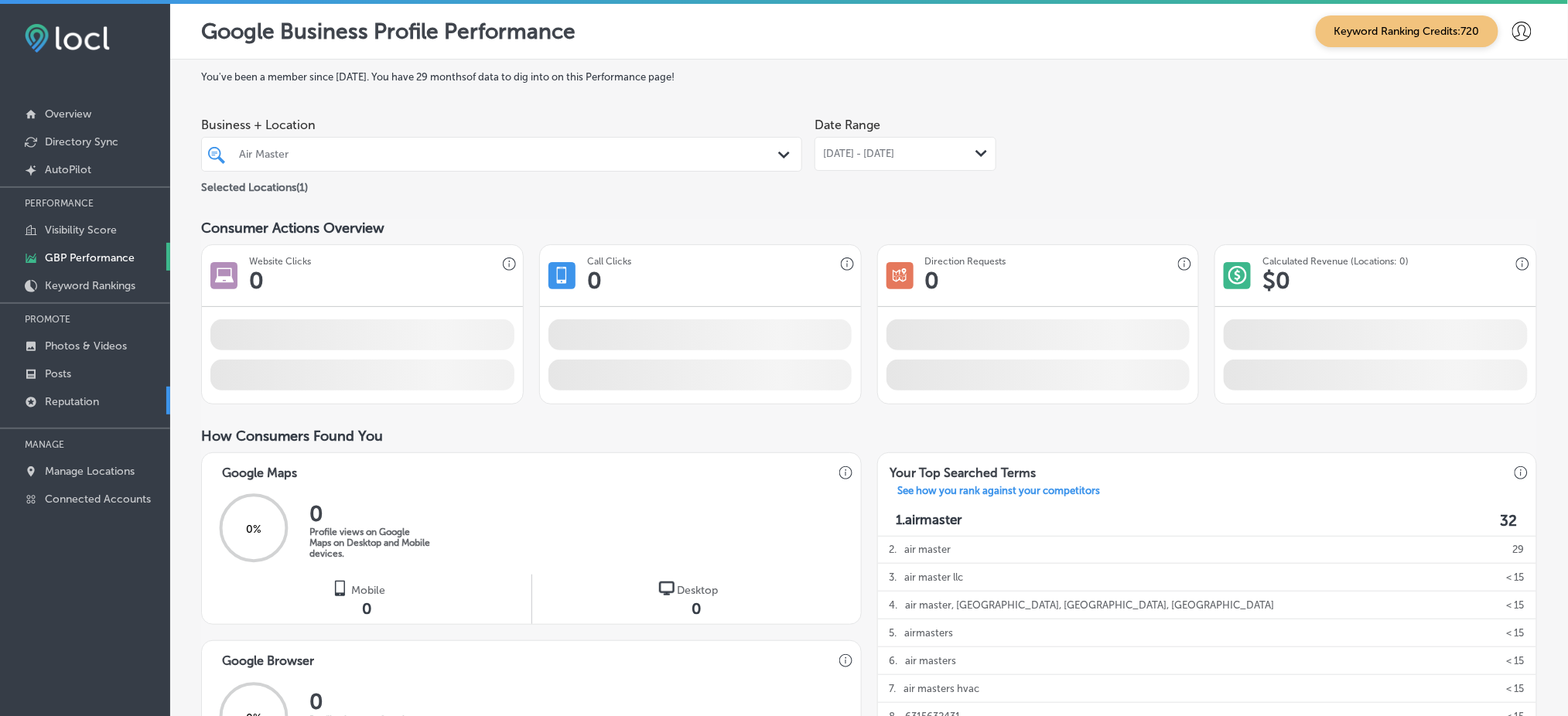
click at [131, 387] on link "Reputation" at bounding box center [85, 400] width 170 height 27
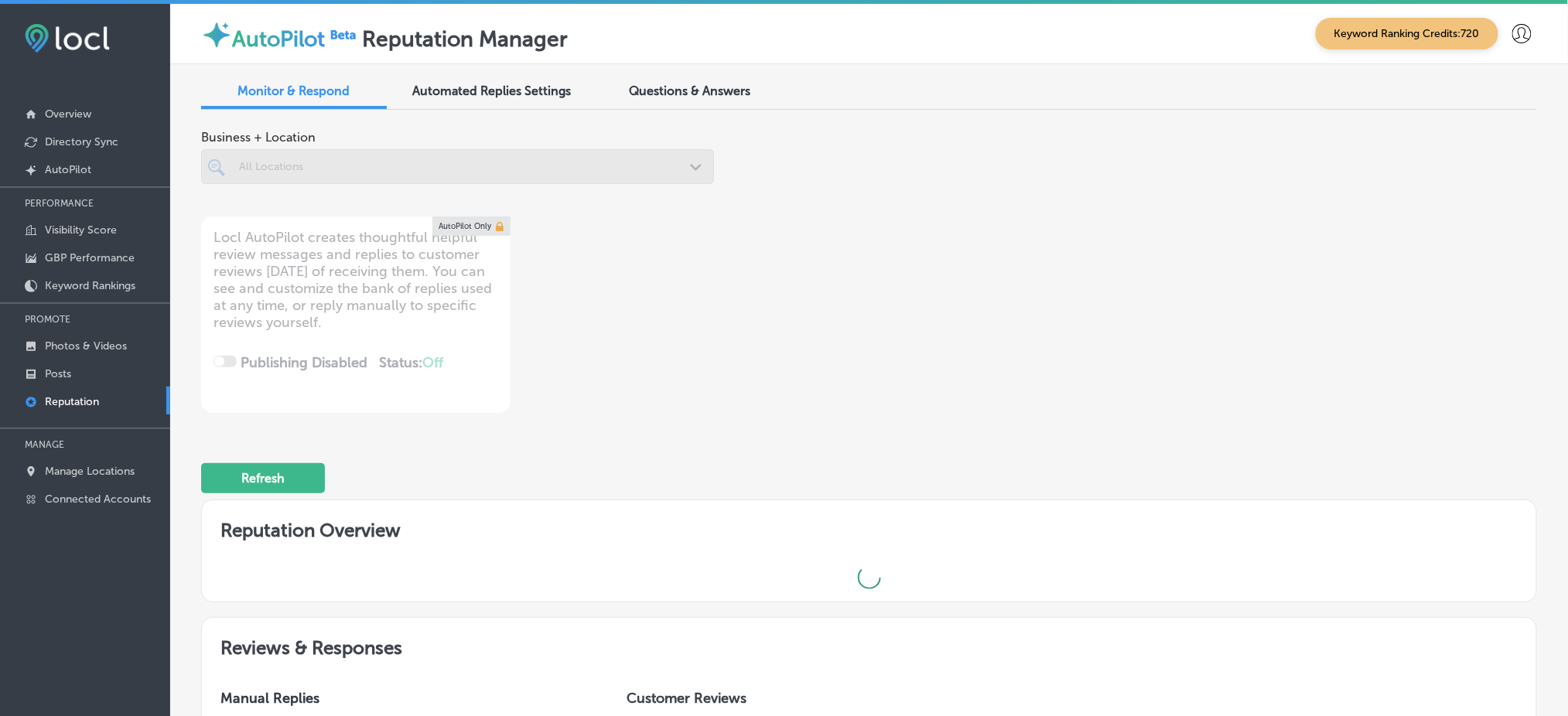
type textarea "x"
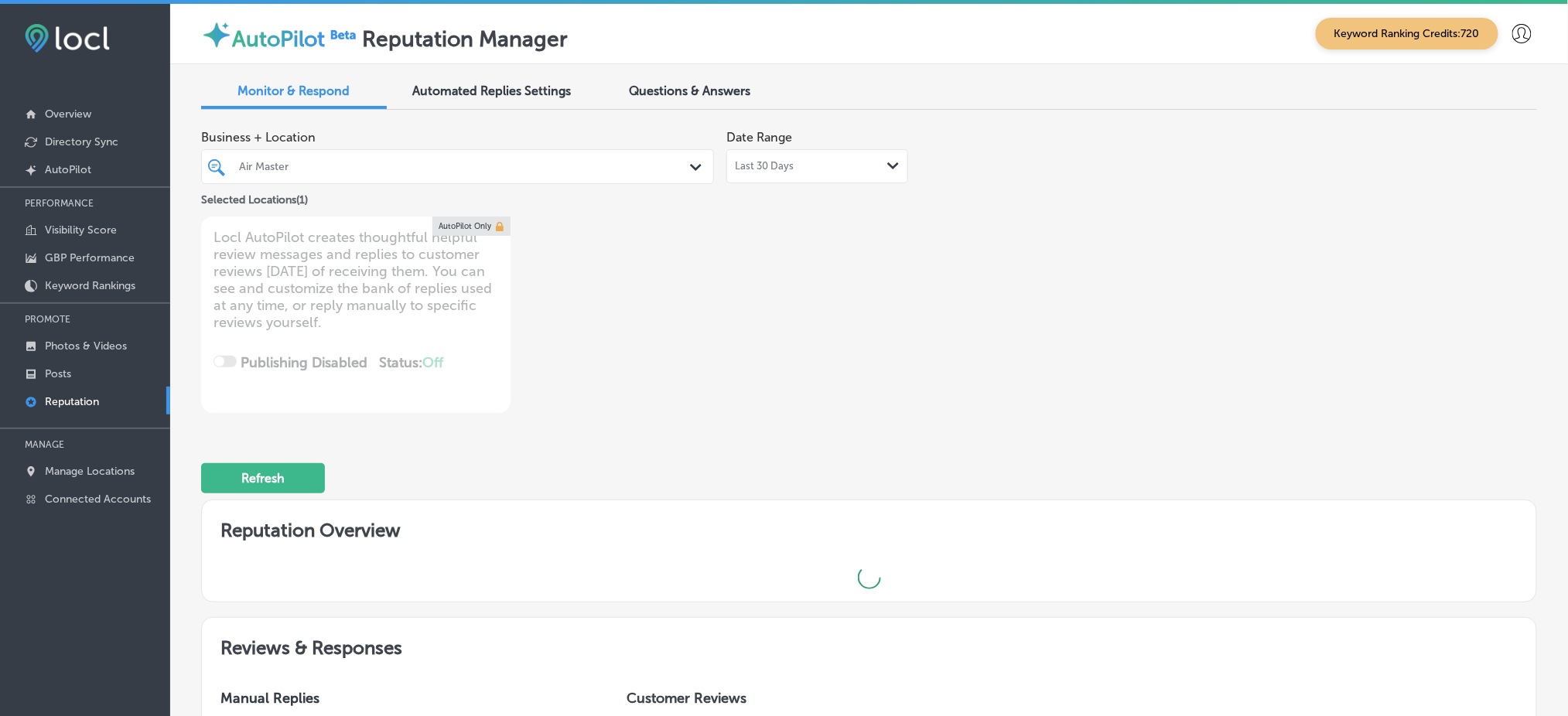
click at [695, 106] on div "Questions & Answers" at bounding box center [690, 92] width 185 height 33
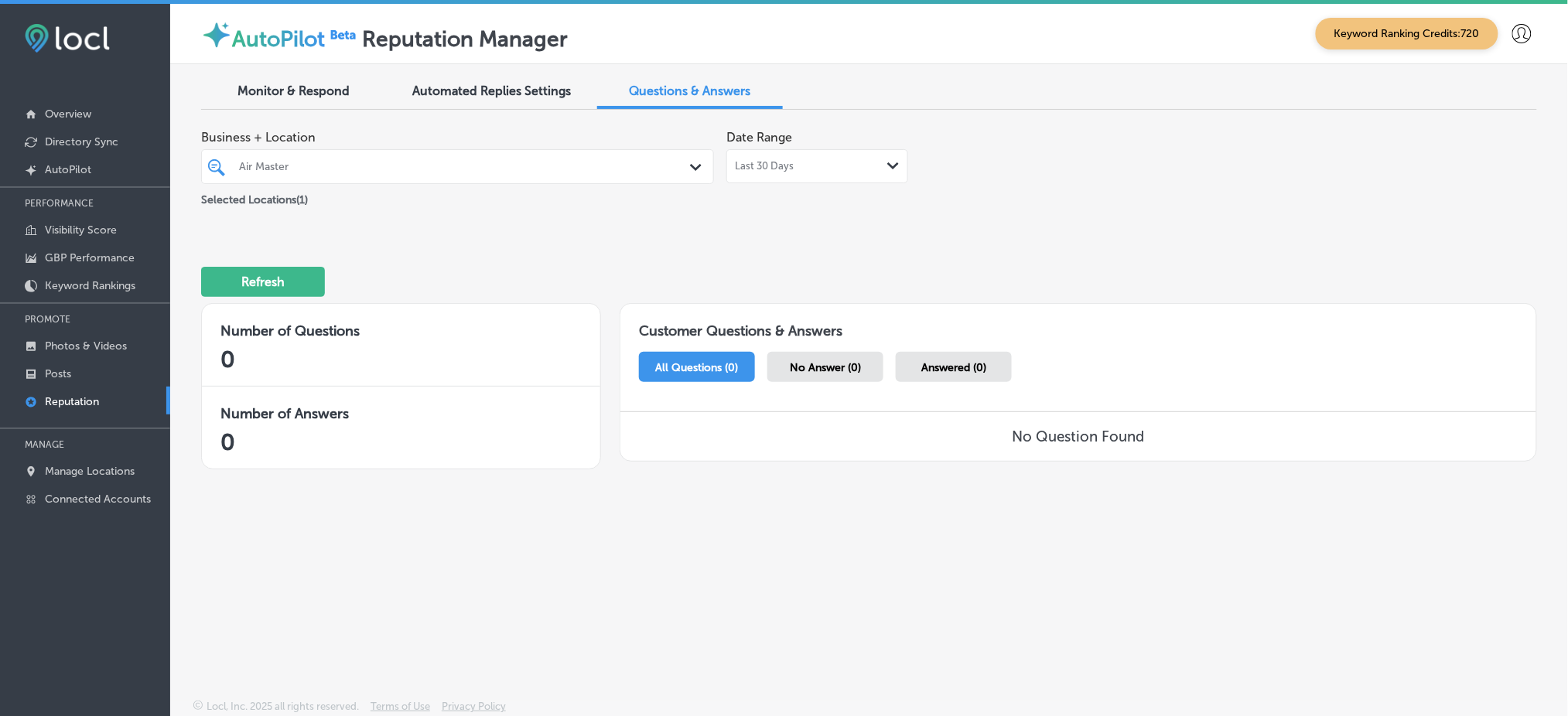
click at [411, 158] on div at bounding box center [436, 166] width 396 height 21
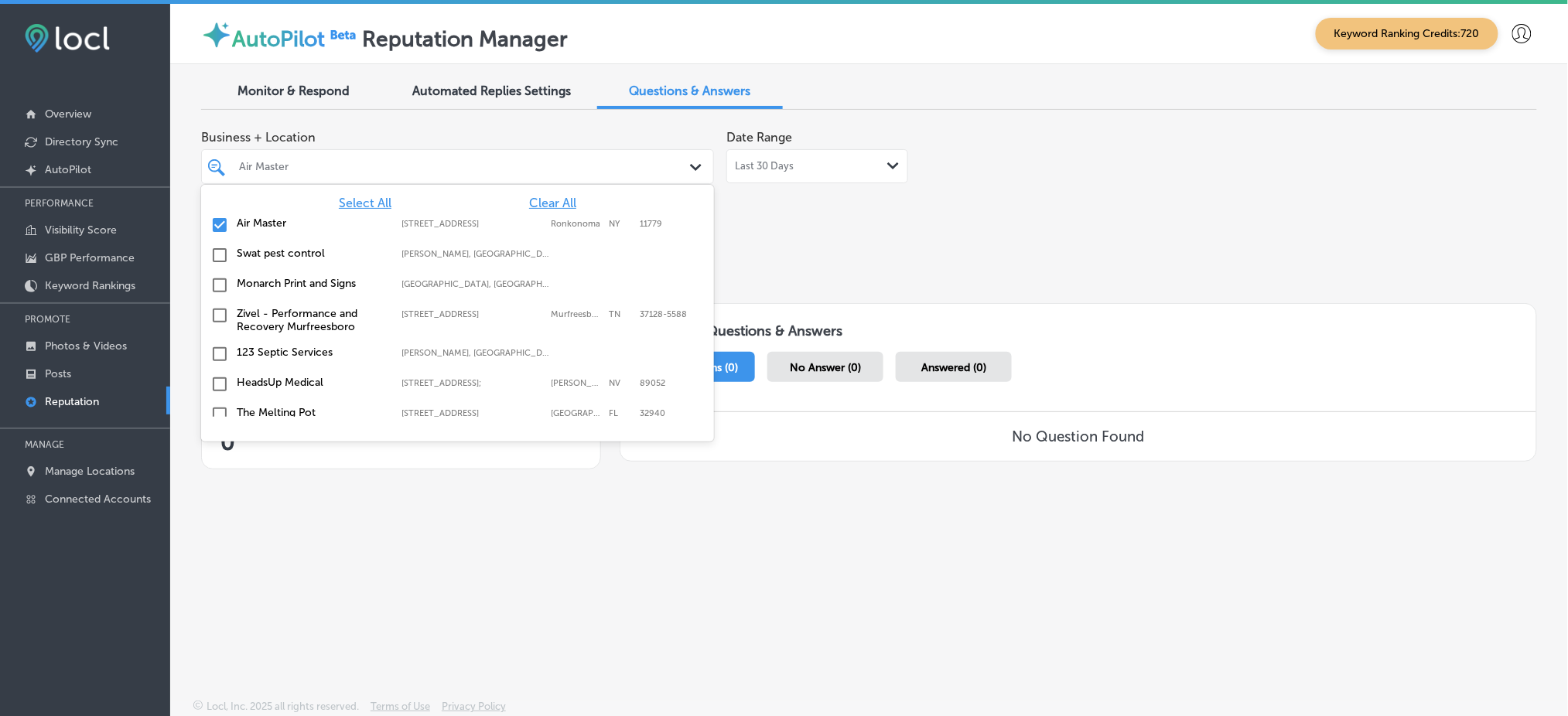
click at [551, 196] on span "Clear All" at bounding box center [552, 202] width 47 height 15
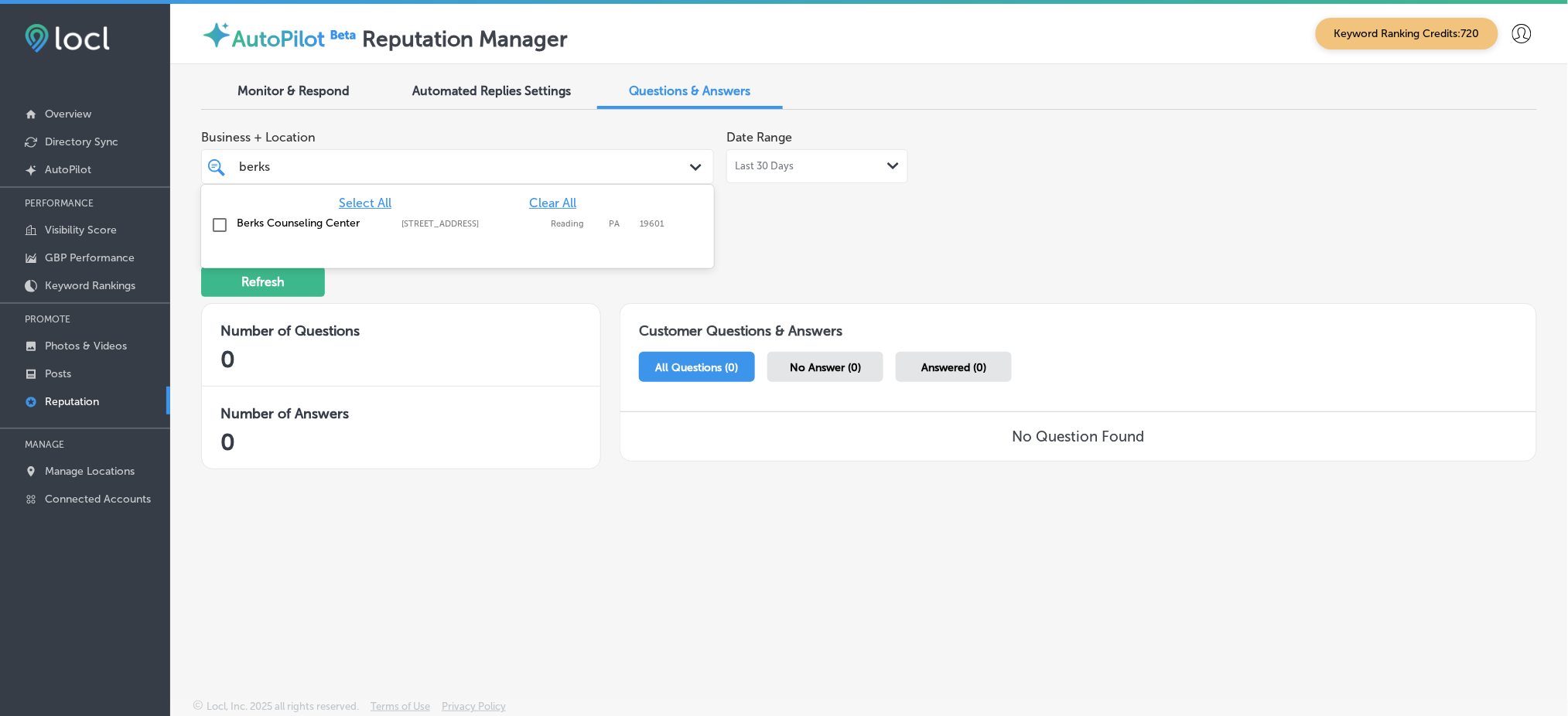
click at [546, 214] on div "Berks Counseling Center [STREET_ADDRESS][GEOGRAPHIC_DATA][STREET_ADDRESS]" at bounding box center [457, 226] width 500 height 24
click at [849, 220] on div "Business + Location option [STREET_ADDRESS]. option [STREET_ADDRESS]. 2 results…" at bounding box center [868, 303] width 1336 height 362
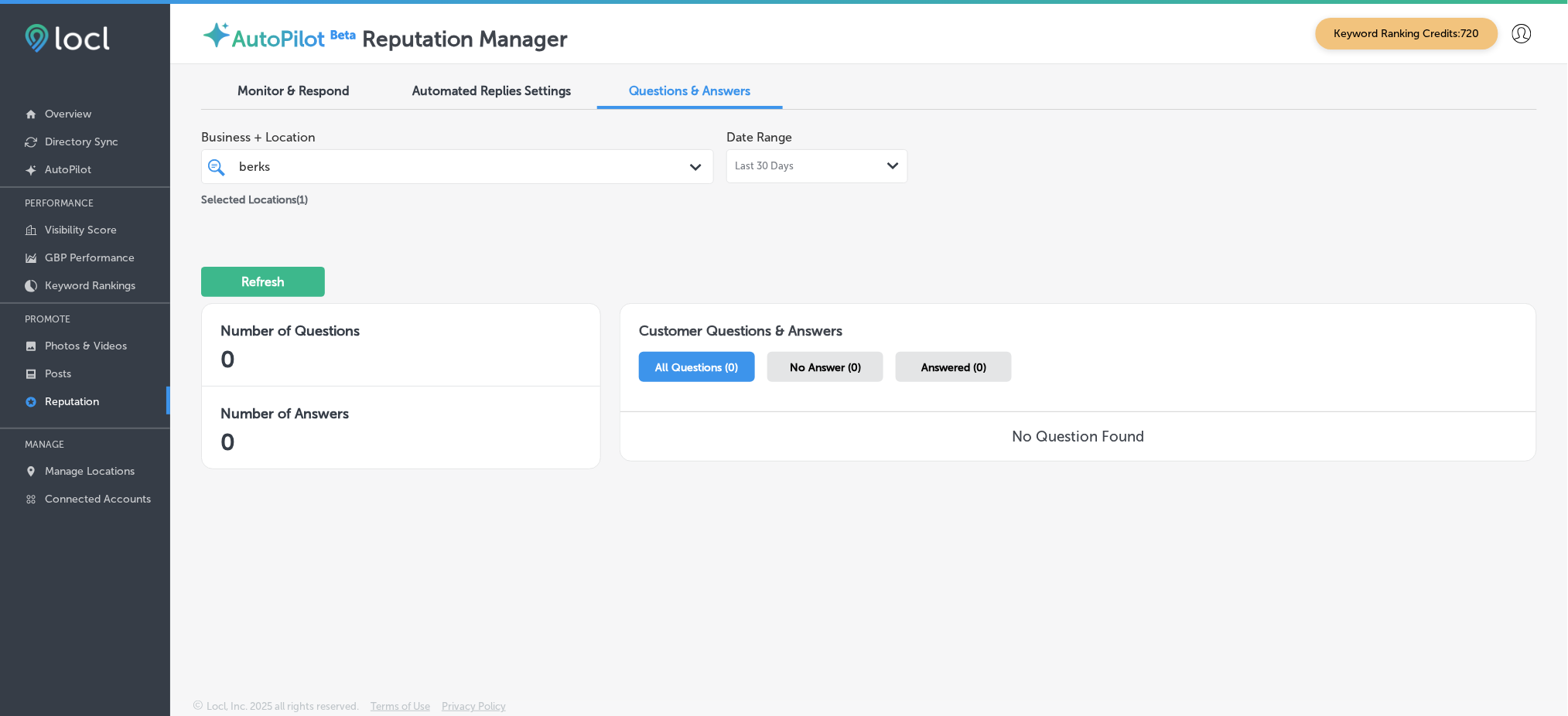
click at [757, 160] on span "Last 30 Days" at bounding box center [764, 166] width 59 height 12
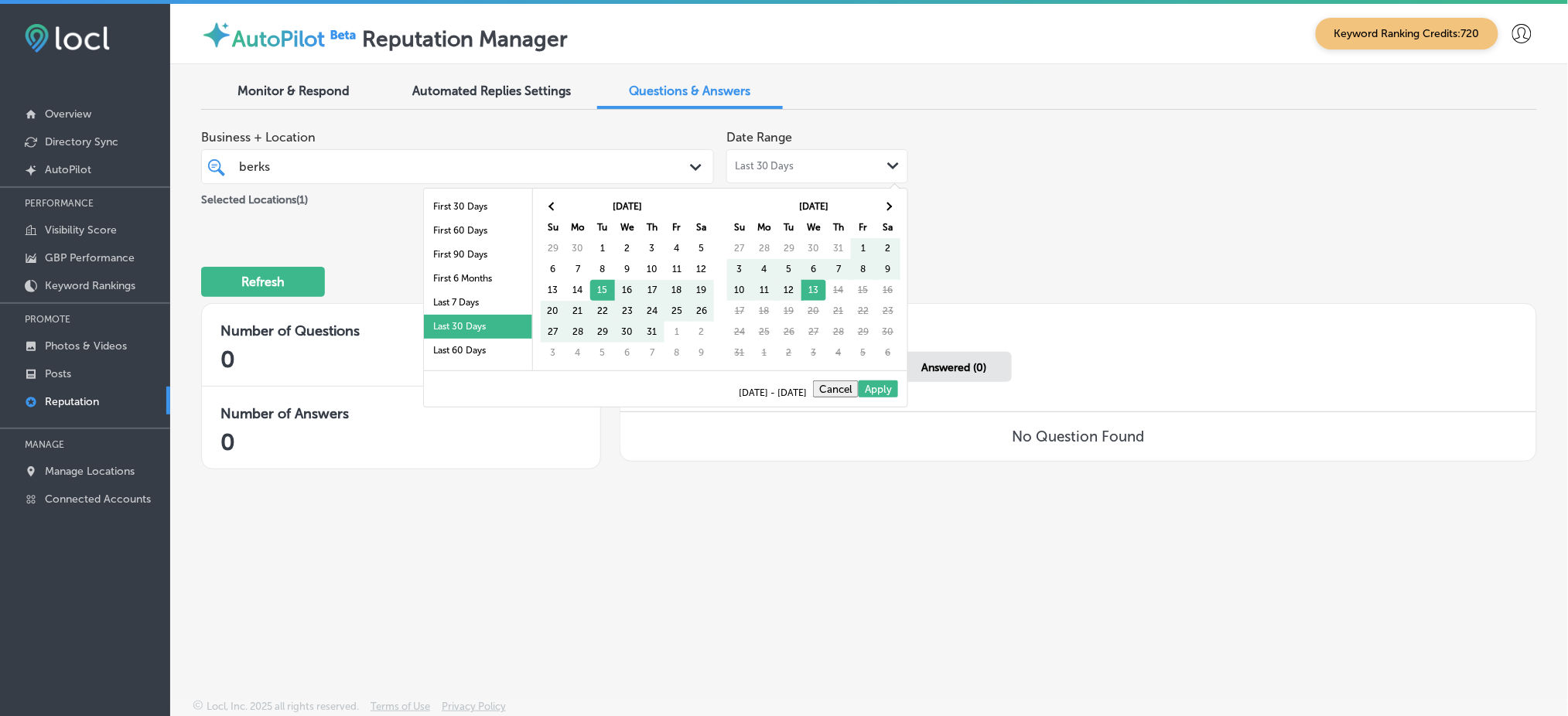
scroll to position [89, 0]
click at [479, 303] on li "Last 1 Year" at bounding box center [478, 310] width 108 height 24
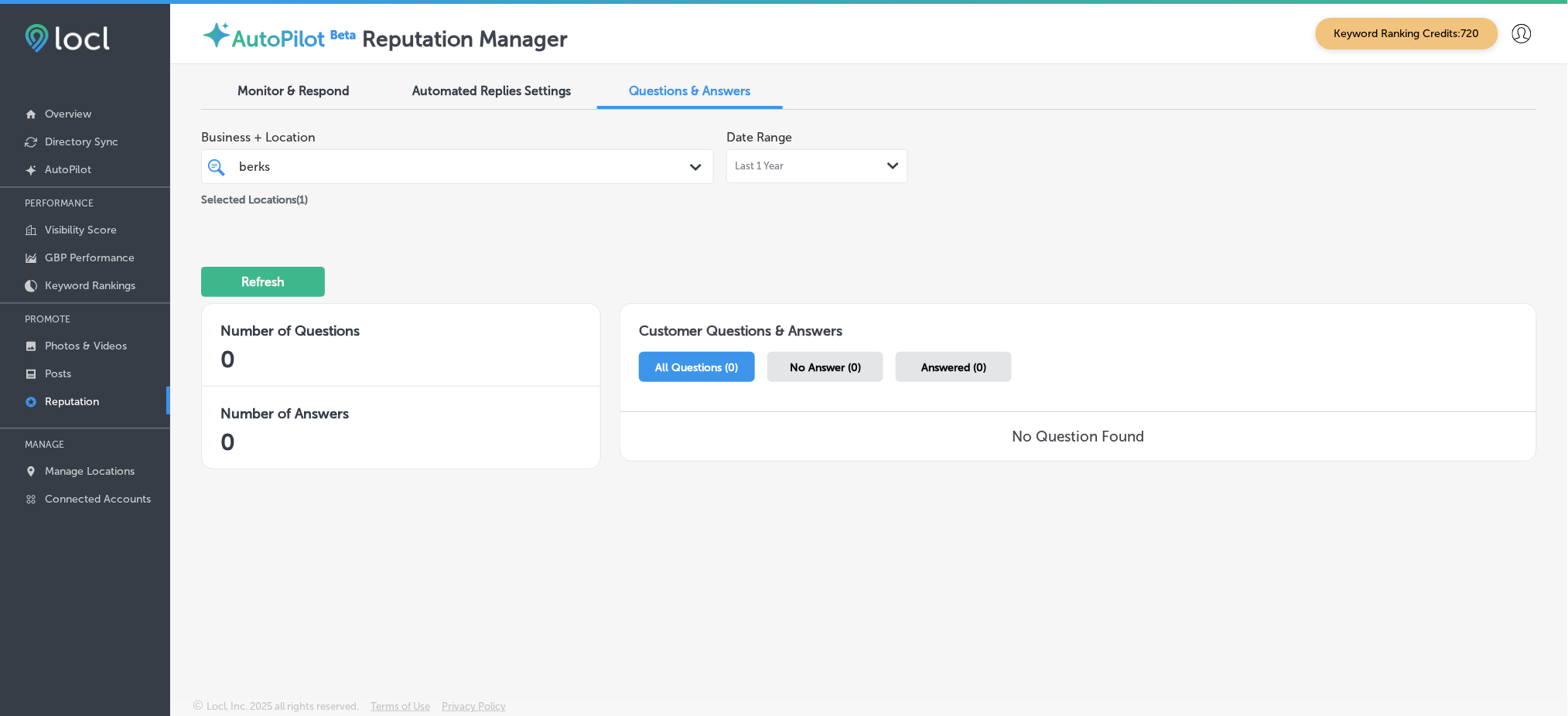
click at [413, 169] on div "berks berks" at bounding box center [436, 166] width 396 height 21
click at [542, 199] on span "Clear All" at bounding box center [552, 202] width 47 height 15
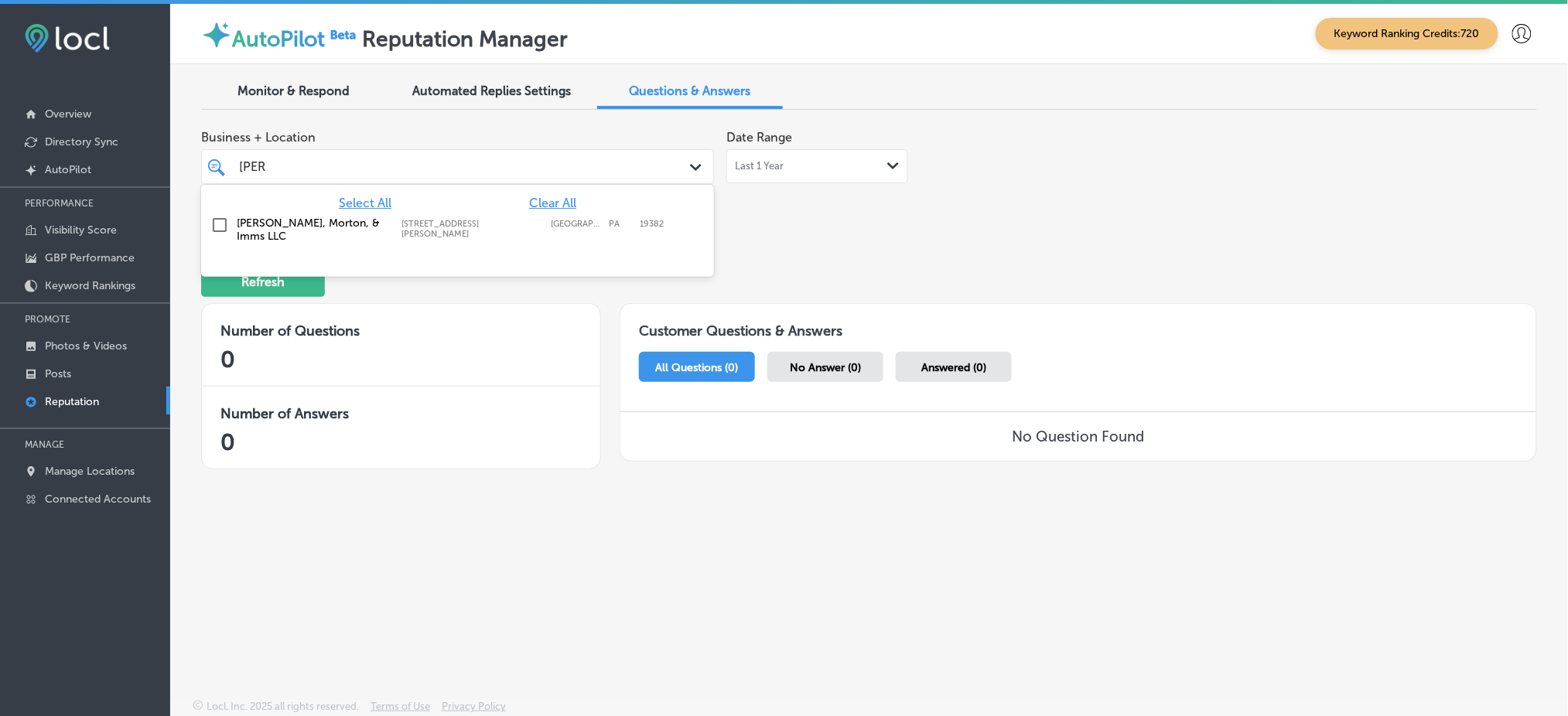
click at [546, 222] on div "[STREET_ADDRESS][PERSON_NAME] [STREET_ADDRESS][PERSON_NAME]" at bounding box center [476, 228] width 149 height 20
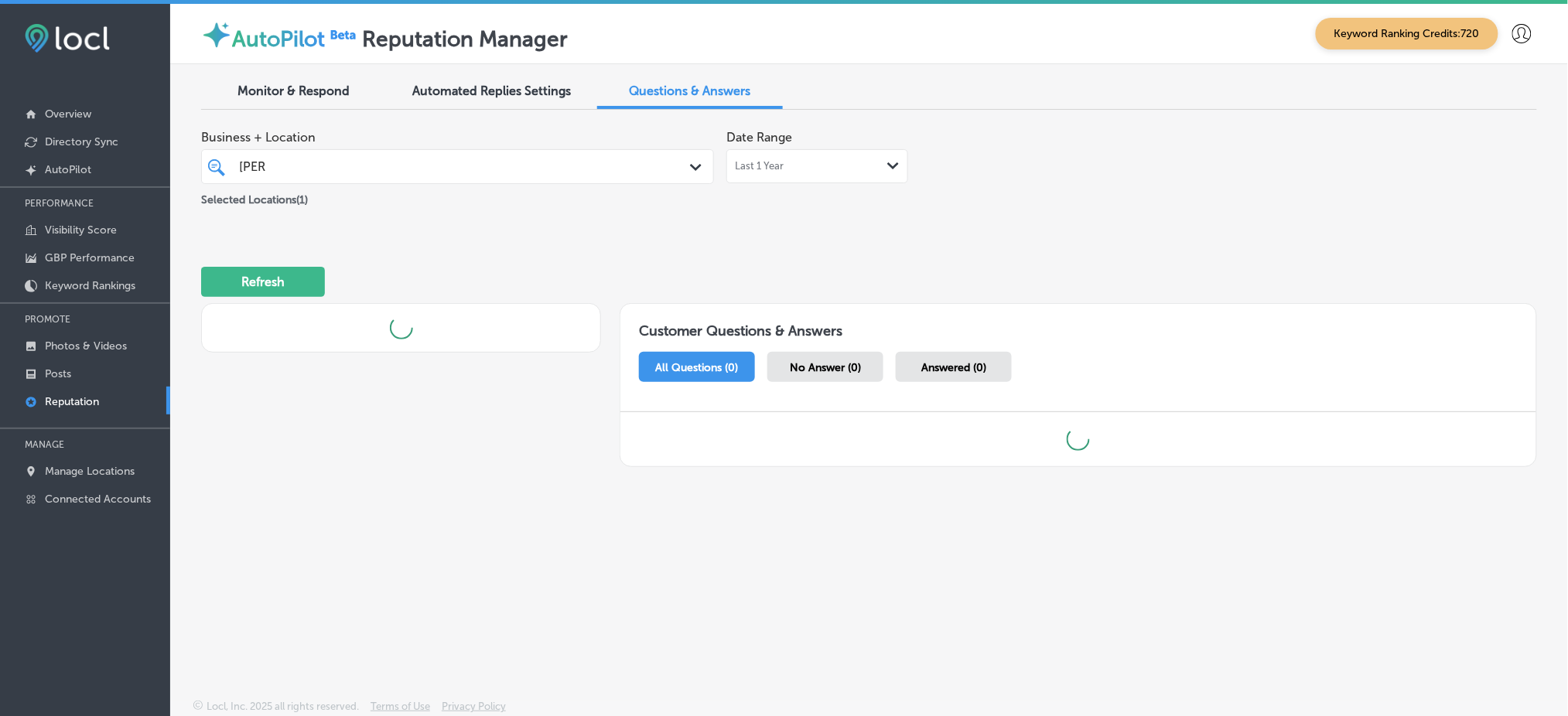
click at [838, 238] on div "Refresh" at bounding box center [868, 275] width 1336 height 81
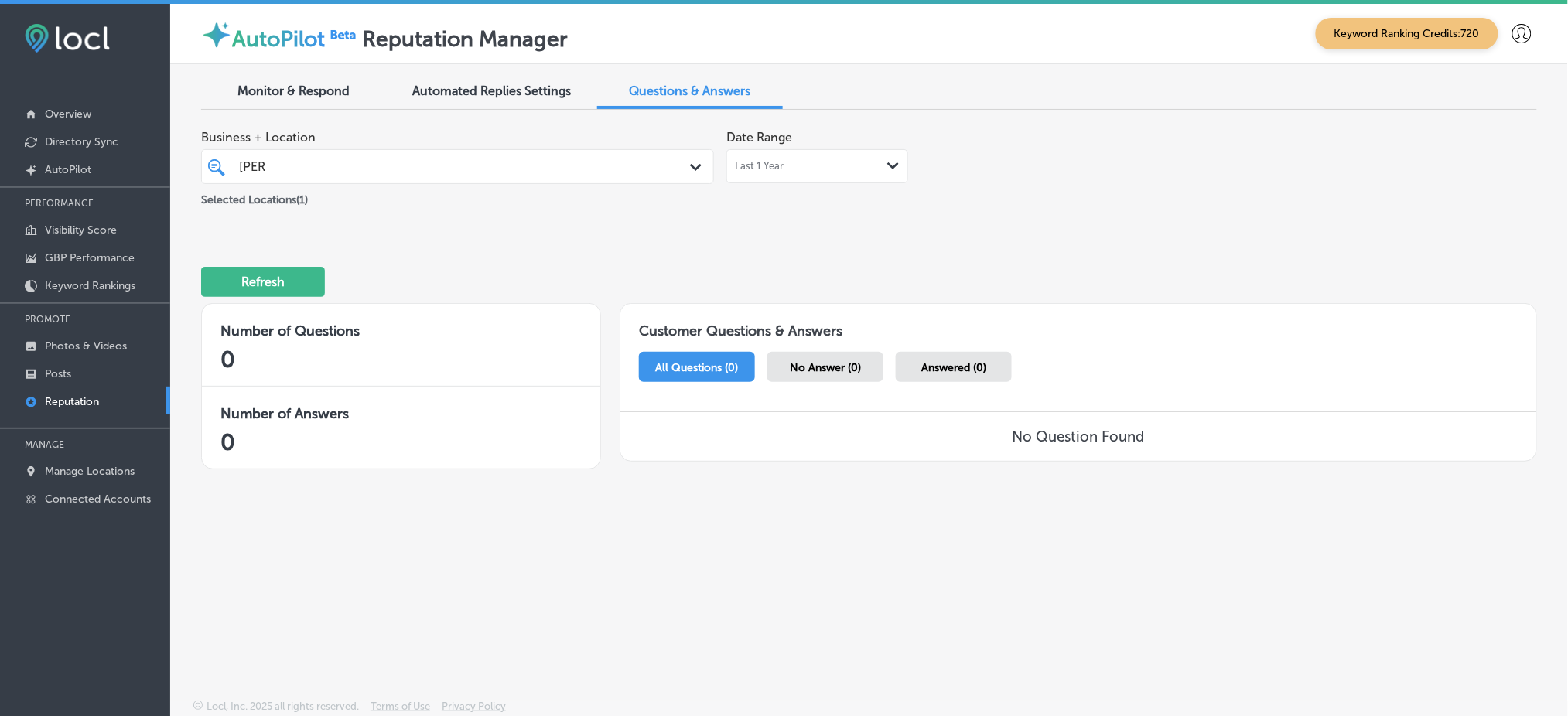
click at [447, 171] on div "[PERSON_NAME]" at bounding box center [436, 166] width 396 height 21
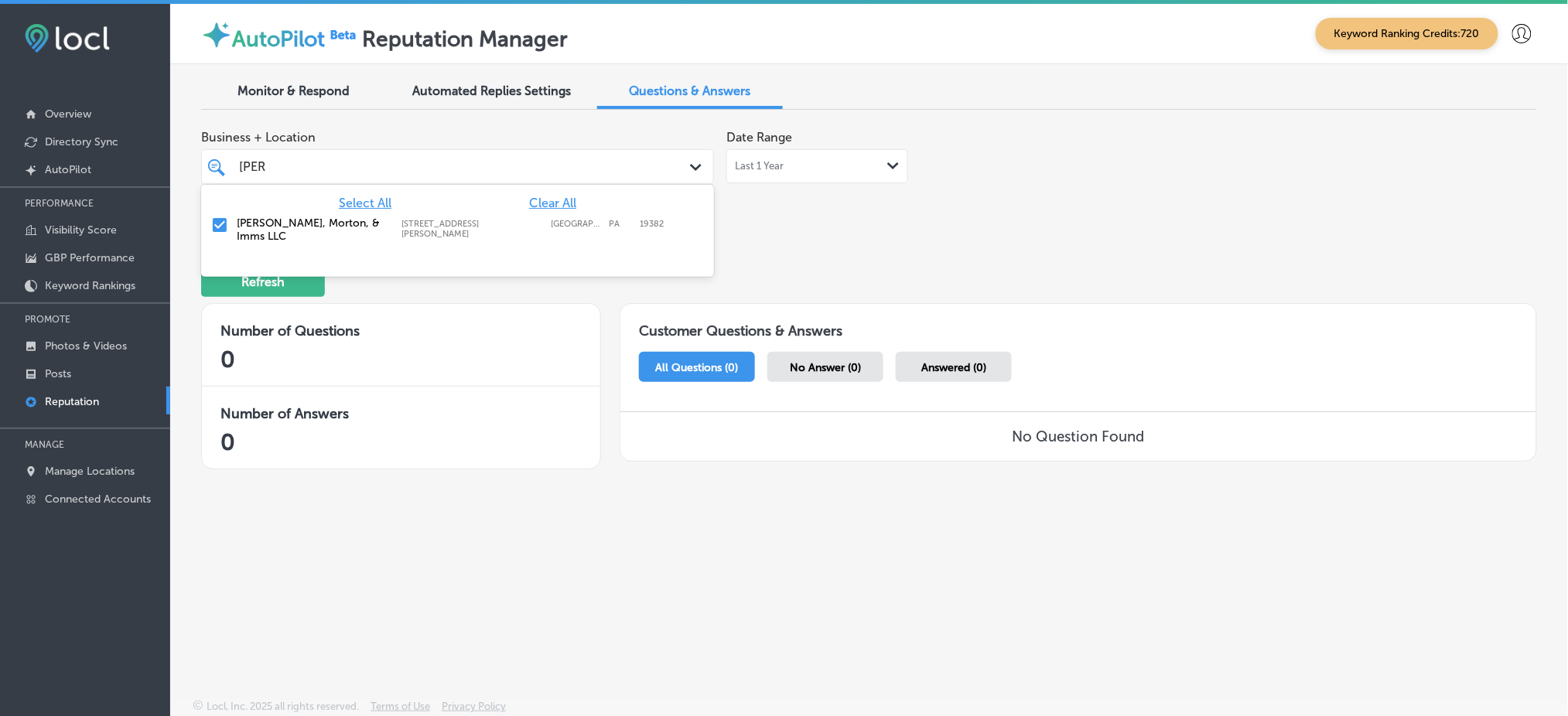
click at [540, 196] on span "Clear All" at bounding box center [552, 202] width 47 height 15
drag, startPoint x: 550, startPoint y: 233, endPoint x: 747, endPoint y: 230, distance: 197.0
click at [551, 234] on div "[PERSON_NAME], Real Estate Broker [STREET_ADDRESS][PERSON_NAME]-1911 [STREET_AD…" at bounding box center [423, 229] width 373 height 27
click at [963, 240] on div "Refresh" at bounding box center [868, 275] width 1336 height 81
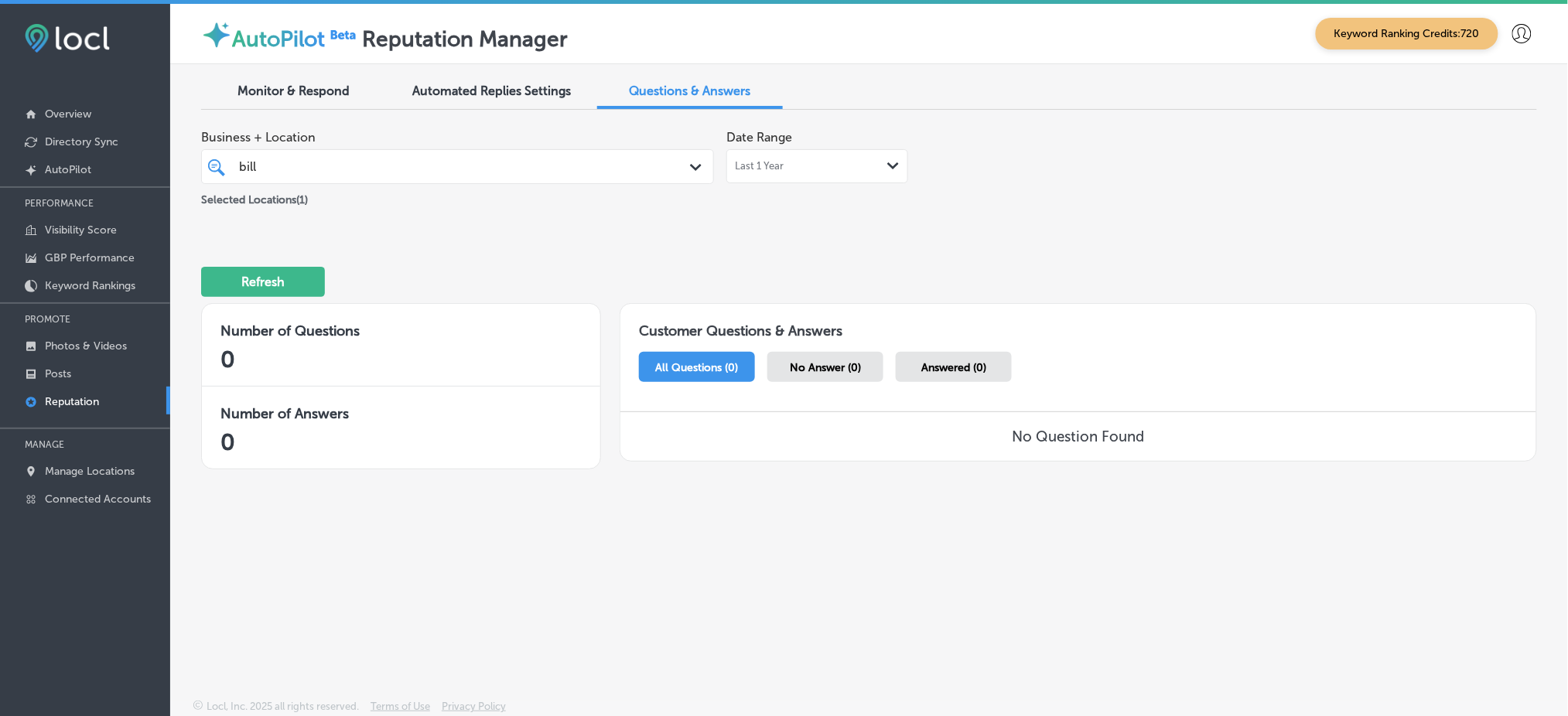
click at [313, 165] on div "[PERSON_NAME] [PERSON_NAME]" at bounding box center [436, 166] width 396 height 21
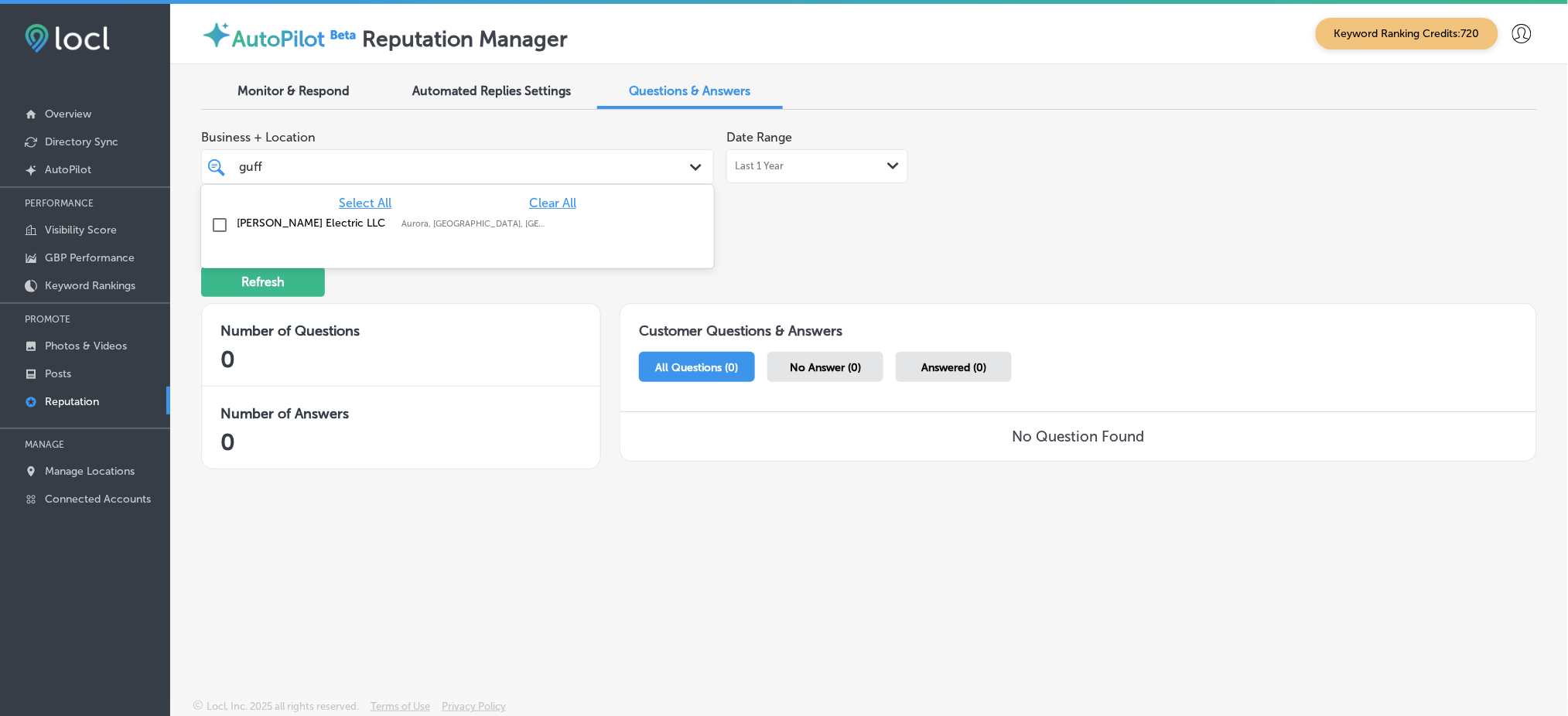
click at [351, 218] on label "[PERSON_NAME] Electric LLC" at bounding box center [311, 222] width 149 height 13
click at [917, 236] on div "Refresh" at bounding box center [868, 275] width 1336 height 81
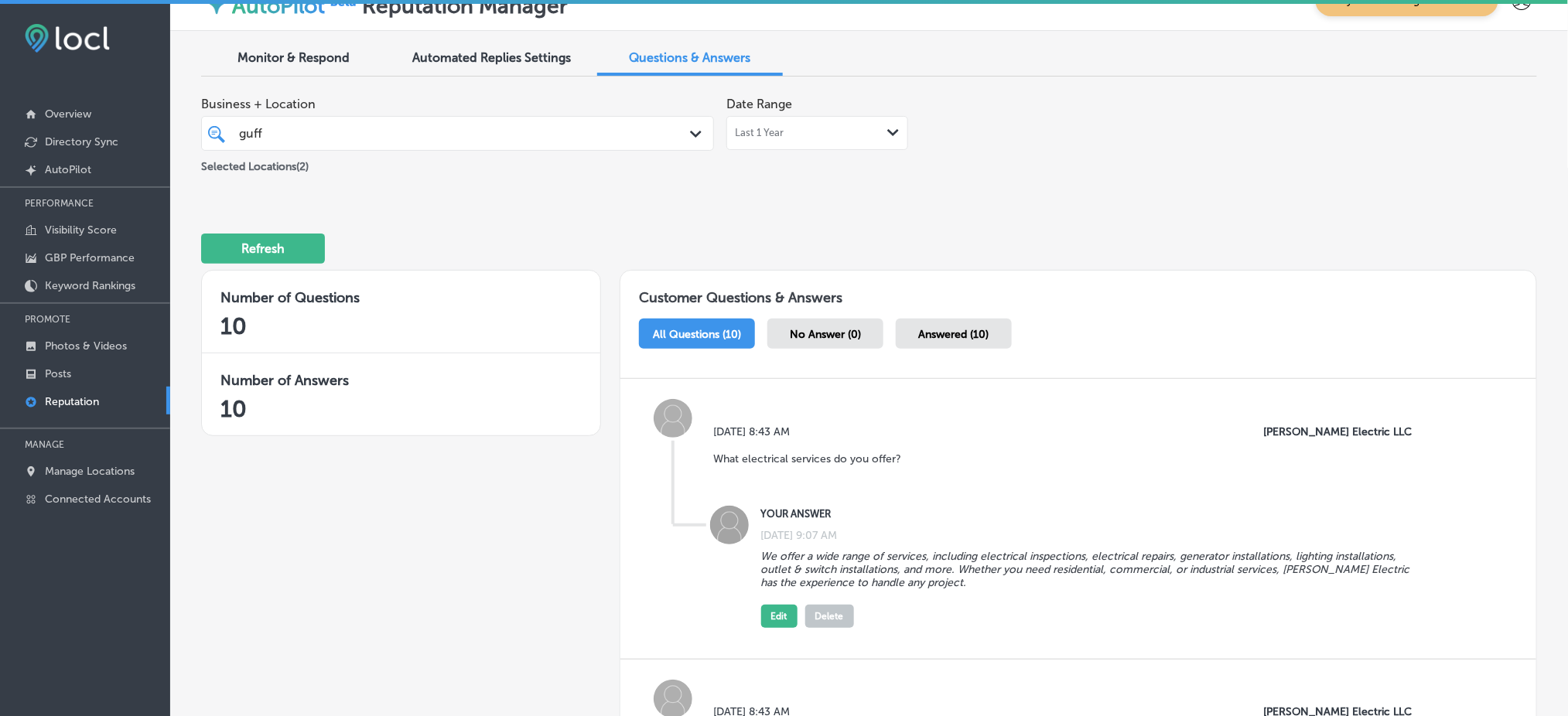
scroll to position [0, 0]
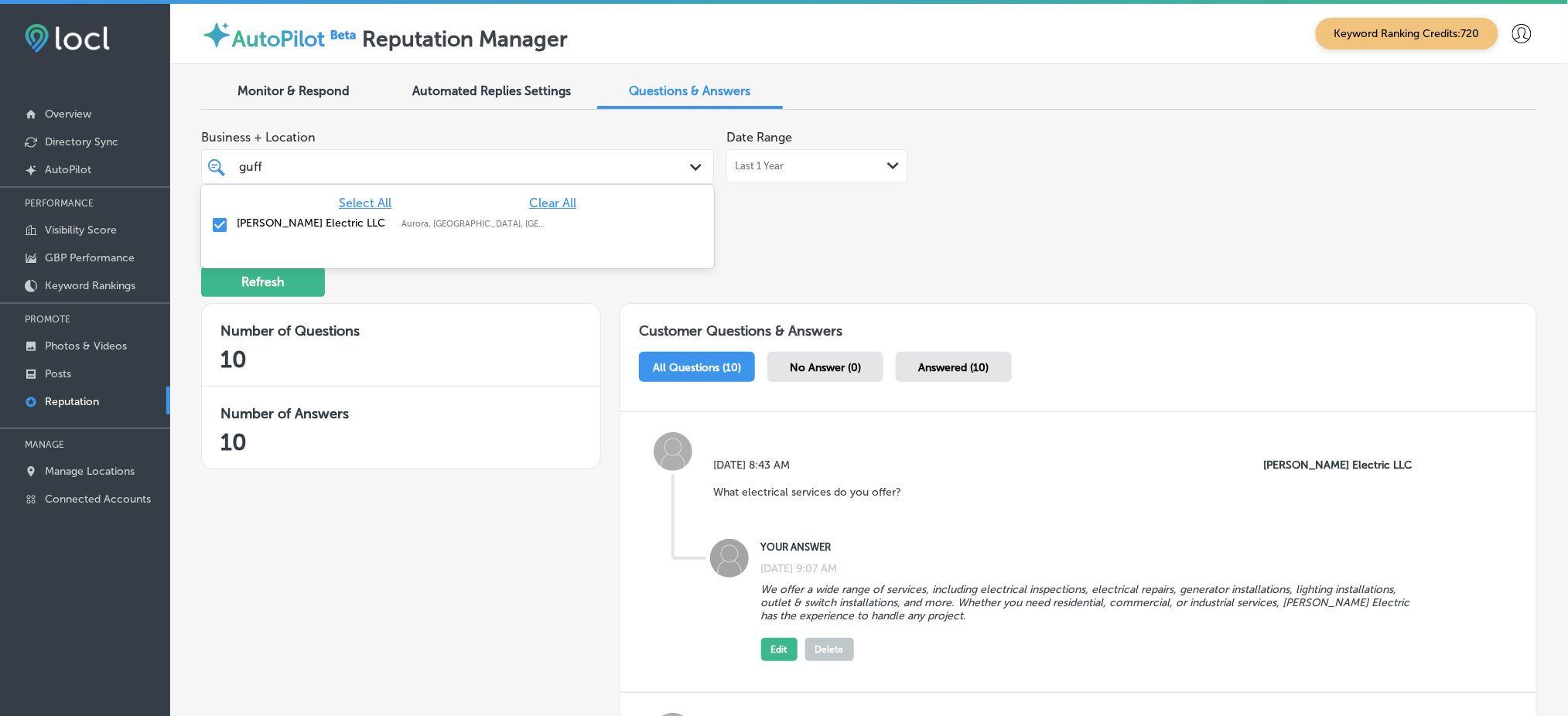
click at [342, 154] on div "guff guff" at bounding box center [458, 166] width 453 height 24
click at [542, 193] on div "Select All Clear All [PERSON_NAME] Electric LLC [GEOGRAPHIC_DATA], [GEOGRAPHIC_…" at bounding box center [457, 214] width 513 height 59
click at [542, 196] on span "Clear All" at bounding box center [552, 202] width 47 height 15
click at [542, 197] on span "Clear All" at bounding box center [552, 202] width 47 height 15
click at [547, 210] on div "Bullet Hole Firearms and Training [STREET_ADDRESS][GEOGRAPHIC_DATA][STREET_ADDR…" at bounding box center [457, 229] width 513 height 39
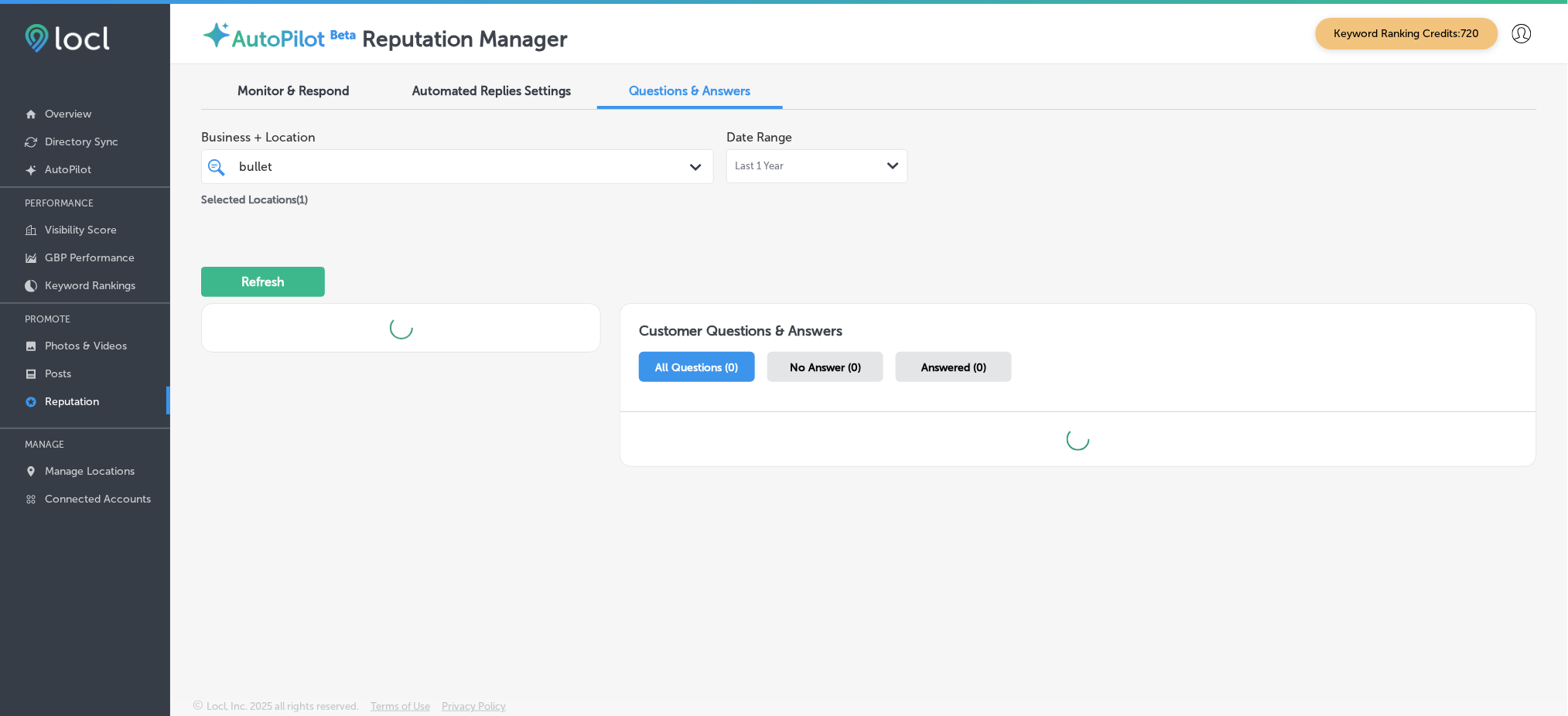
click at [957, 252] on div "Refresh" at bounding box center [868, 275] width 1336 height 81
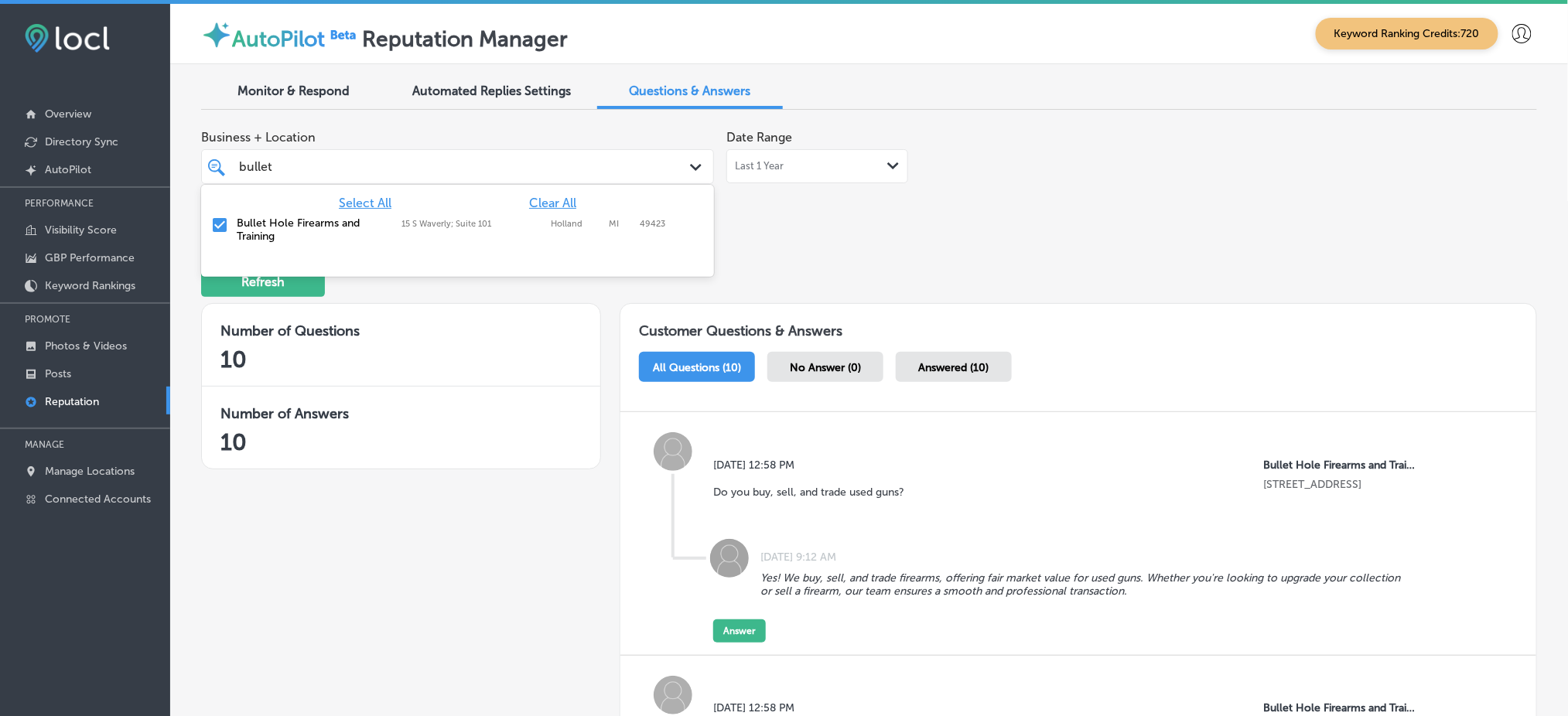
click at [419, 178] on div "bullet bullet Path Created with Sketch." at bounding box center [457, 166] width 513 height 35
click at [570, 201] on span "Clear All" at bounding box center [552, 202] width 47 height 15
click at [570, 224] on label "[GEOGRAPHIC_DATA]" at bounding box center [576, 224] width 51 height 10
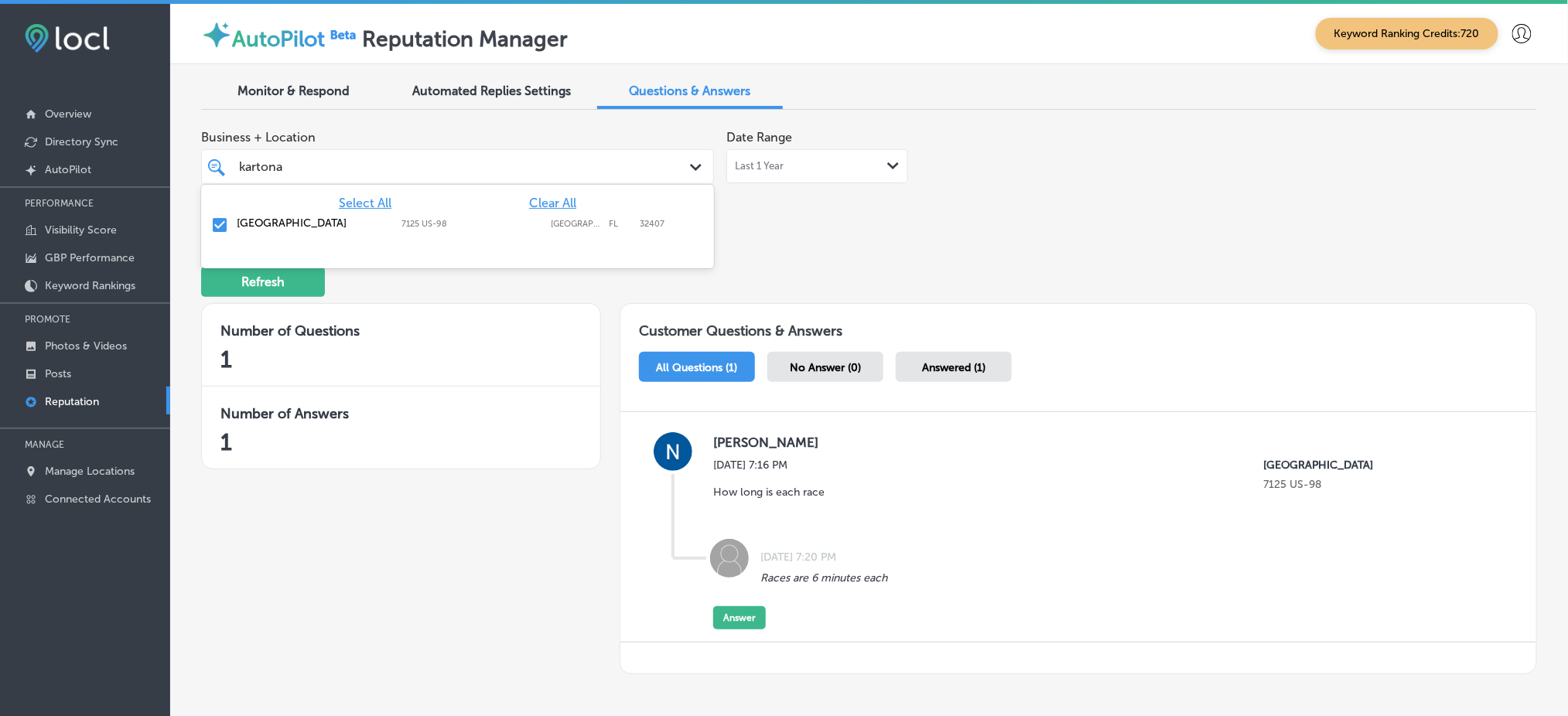
click at [404, 171] on div "kartona kartona" at bounding box center [436, 166] width 396 height 21
click at [529, 196] on span "Clear All" at bounding box center [552, 202] width 47 height 15
click at [528, 215] on div "Able Restoration [STREET_ADDRESS][GEOGRAPHIC_DATA][STREET_ADDRESS]" at bounding box center [457, 226] width 500 height 24
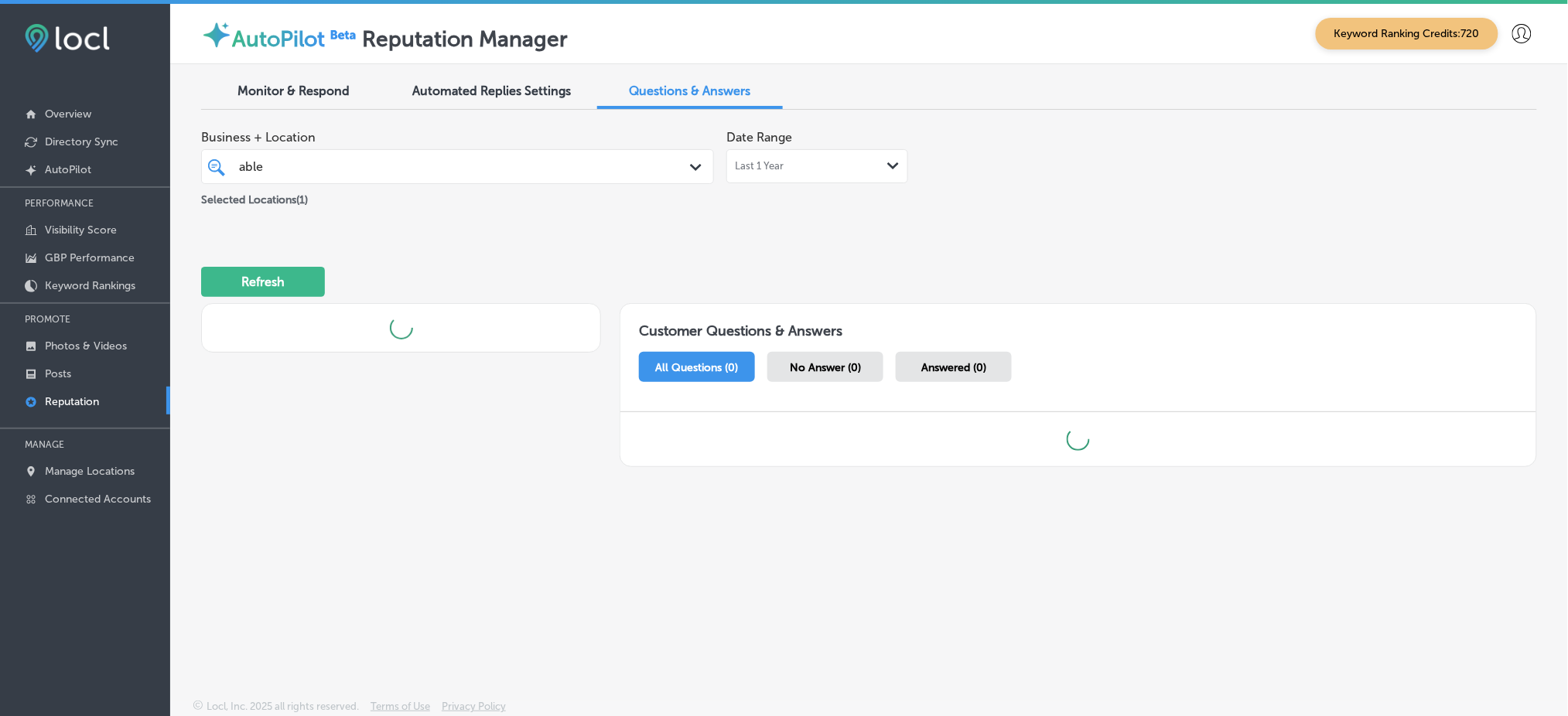
click at [925, 243] on div "Refresh" at bounding box center [868, 275] width 1336 height 81
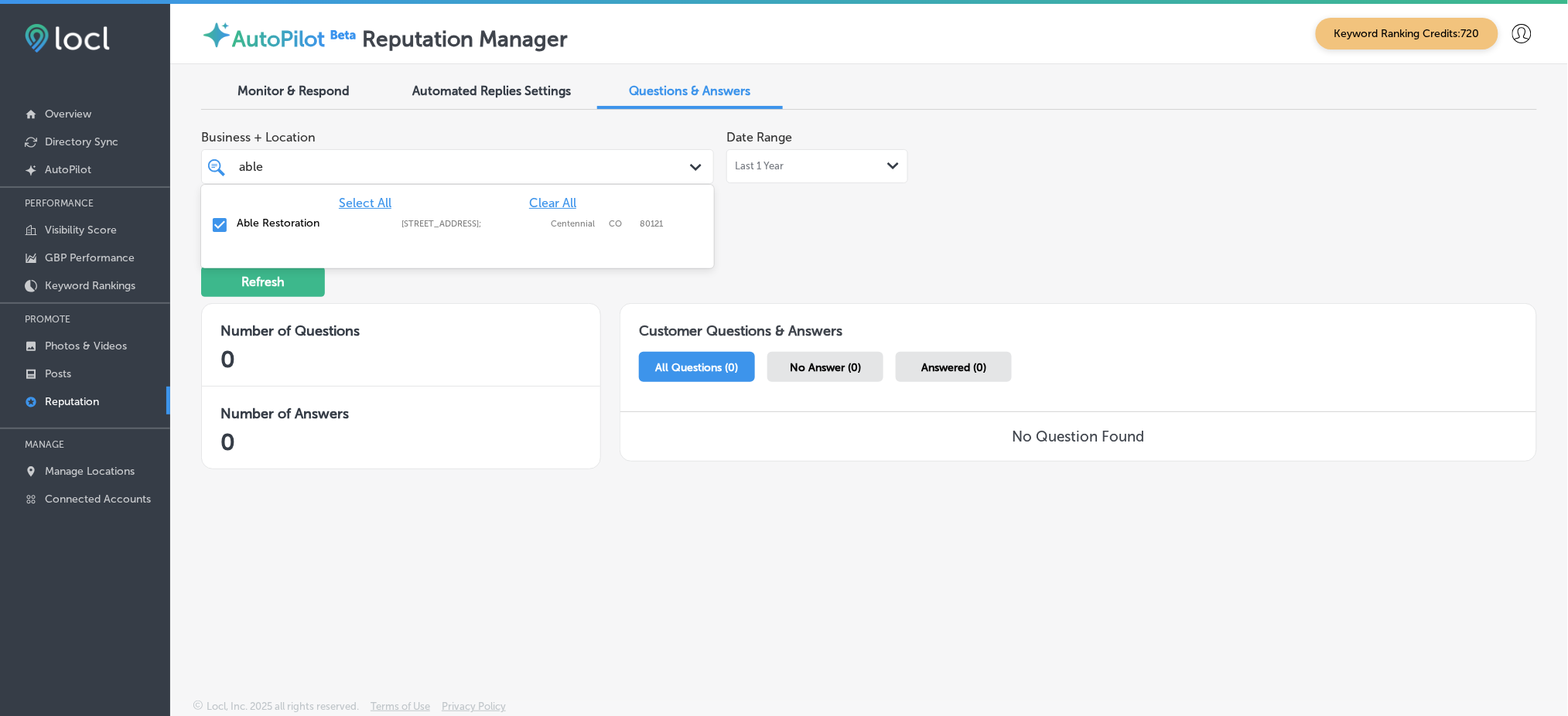
click at [453, 169] on div "able able" at bounding box center [436, 166] width 396 height 21
click at [431, 228] on label "[STREET_ADDRESS]" at bounding box center [472, 224] width 142 height 10
click at [895, 235] on div "Refresh" at bounding box center [868, 275] width 1336 height 81
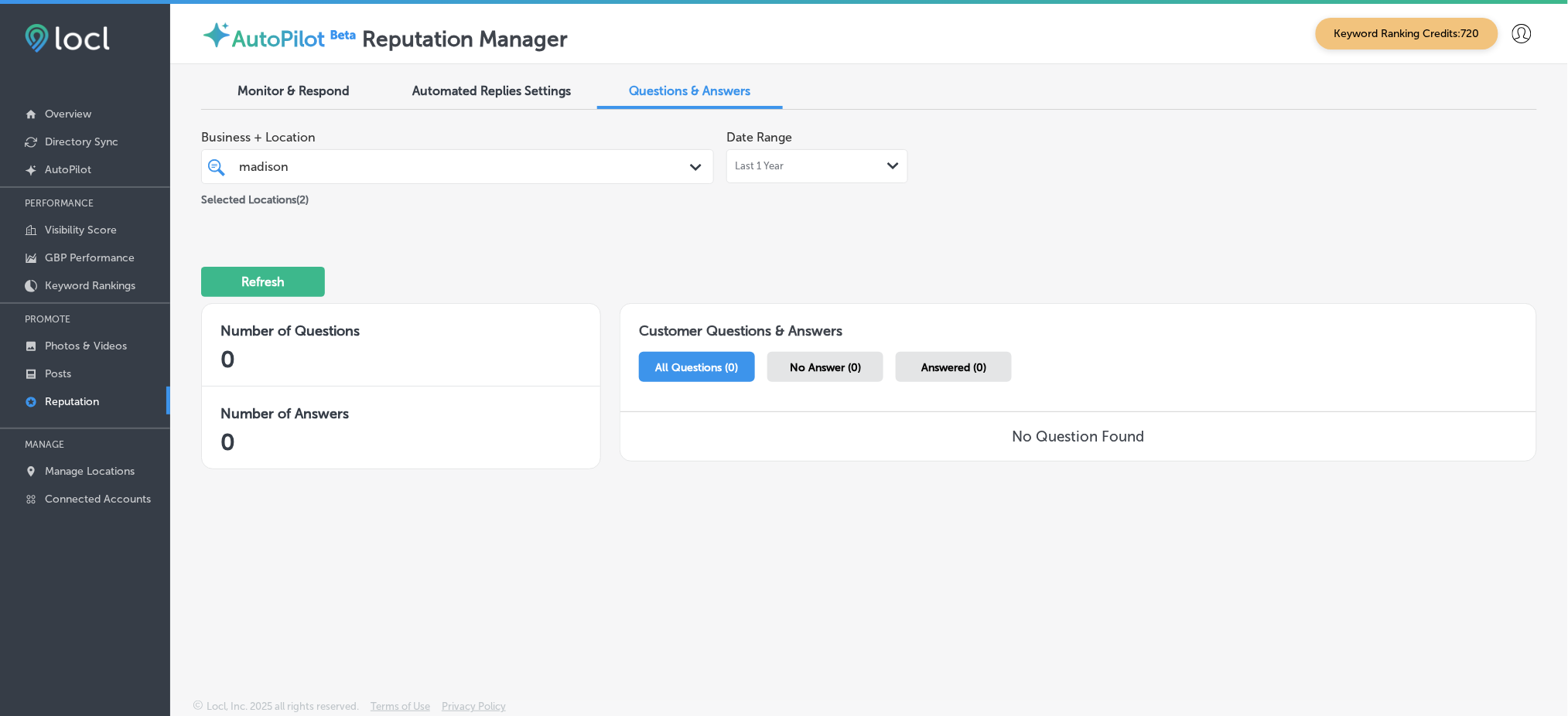
click at [407, 159] on div "[PERSON_NAME]" at bounding box center [436, 166] width 396 height 21
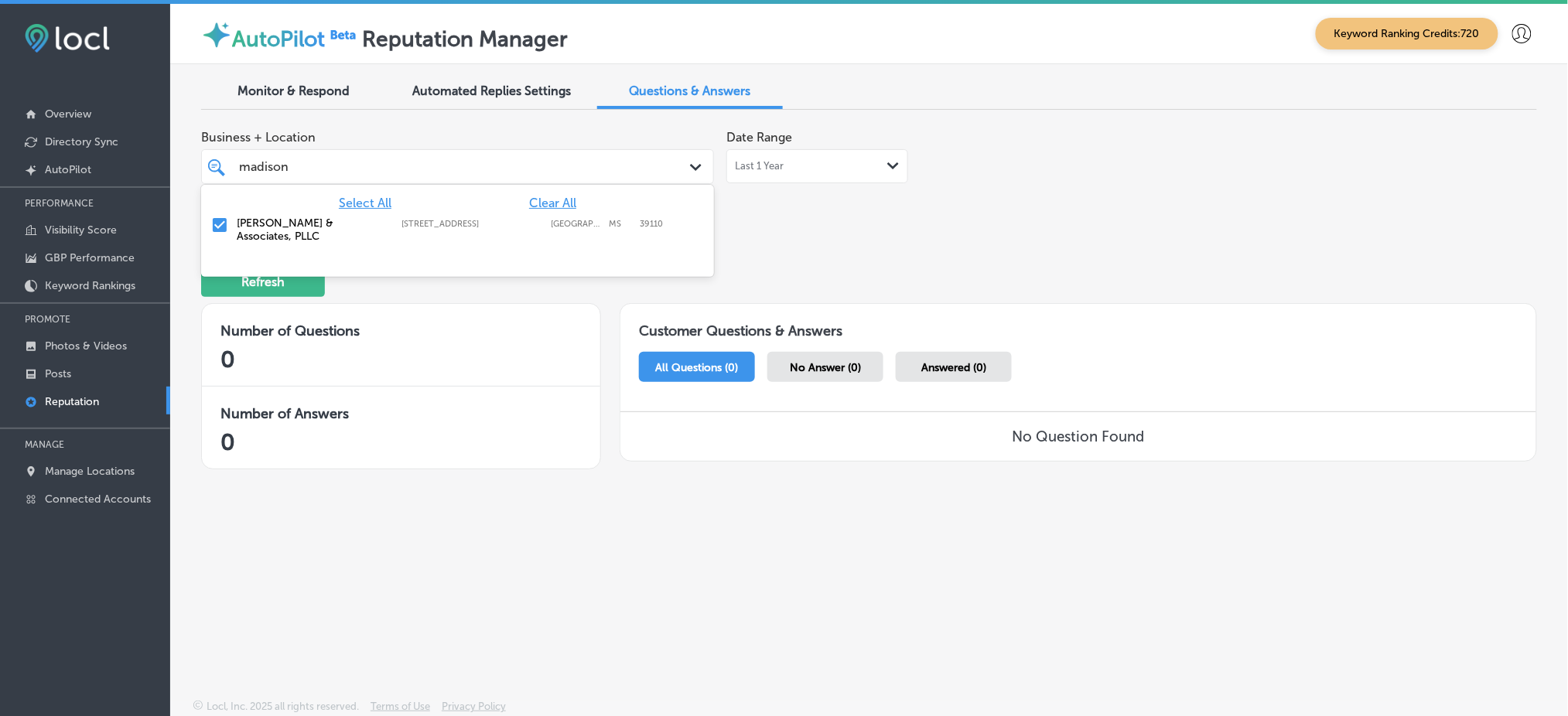
click at [550, 196] on span "Clear All" at bounding box center [552, 202] width 47 height 15
click at [535, 226] on label "[STREET_ADDRESS]" at bounding box center [472, 224] width 142 height 10
click at [916, 232] on div "Business + Location option [STREET_ADDRESS]. option [STREET_ADDRESS]. 2 results…" at bounding box center [868, 303] width 1336 height 362
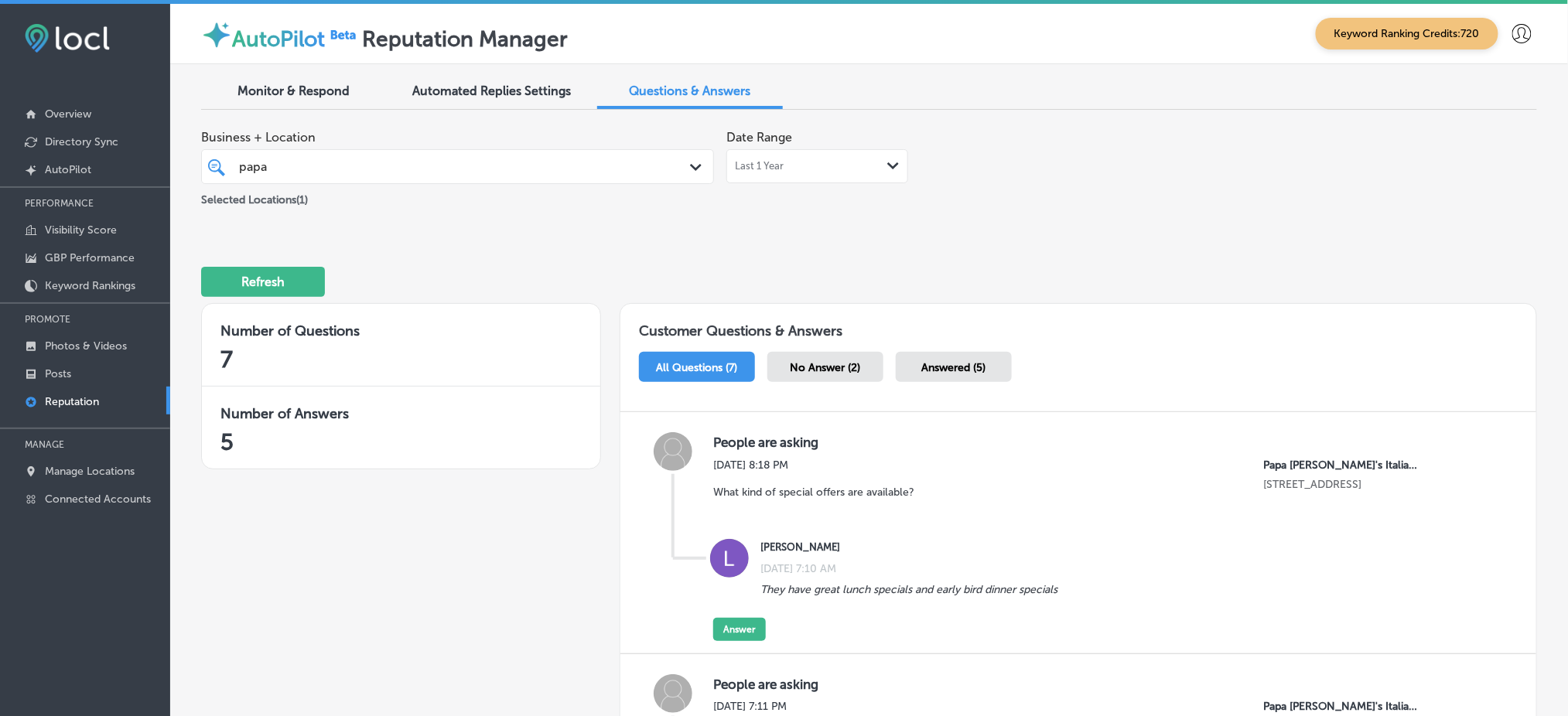
click at [364, 169] on div "[DEMOGRAPHIC_DATA] papa" at bounding box center [436, 166] width 396 height 21
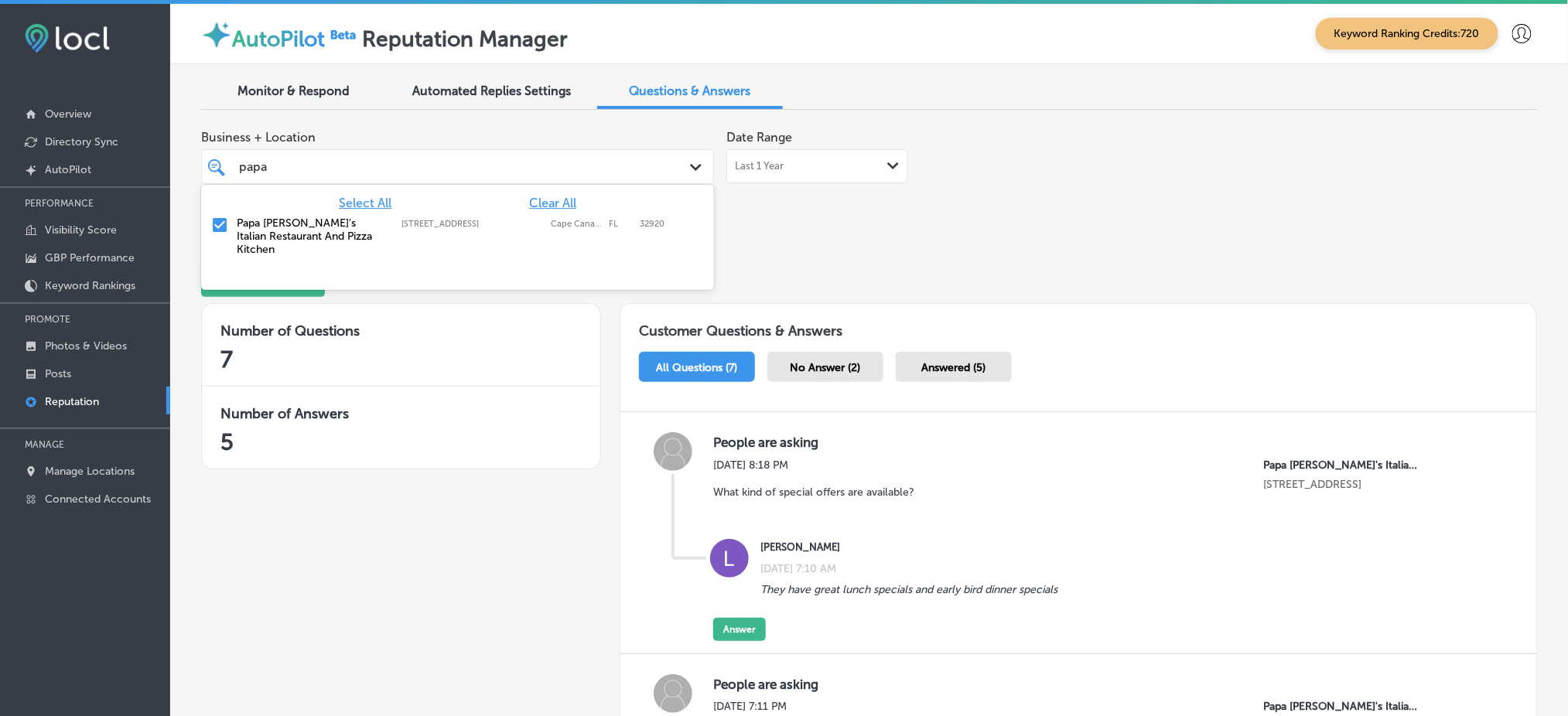
click at [546, 201] on span "Clear All" at bounding box center [552, 202] width 47 height 15
click at [565, 228] on div "Doodles Painting, Carpet Tile Cleaning [GEOGRAPHIC_DATA], [GEOGRAPHIC_DATA], [G…" at bounding box center [423, 229] width 373 height 27
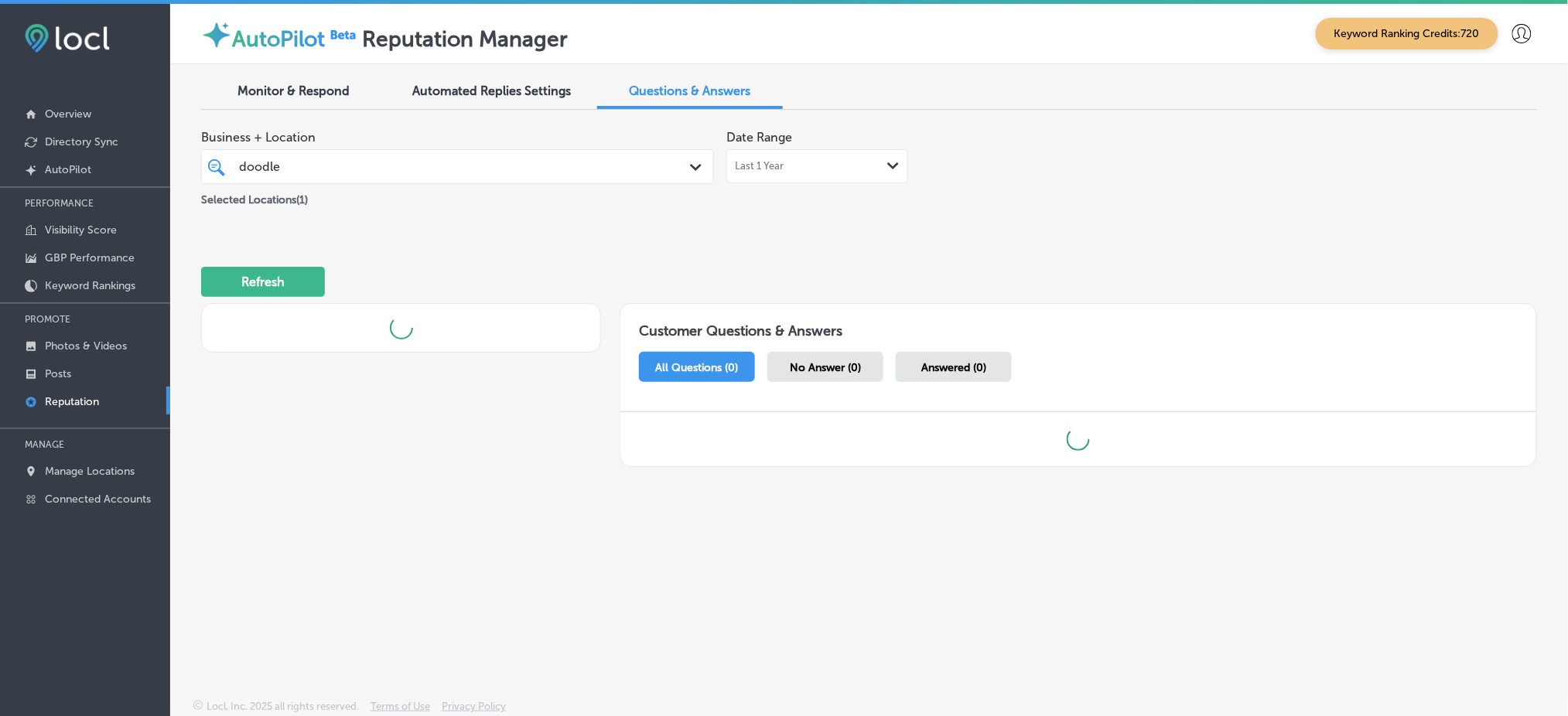
click at [936, 241] on div "Refresh" at bounding box center [868, 275] width 1336 height 81
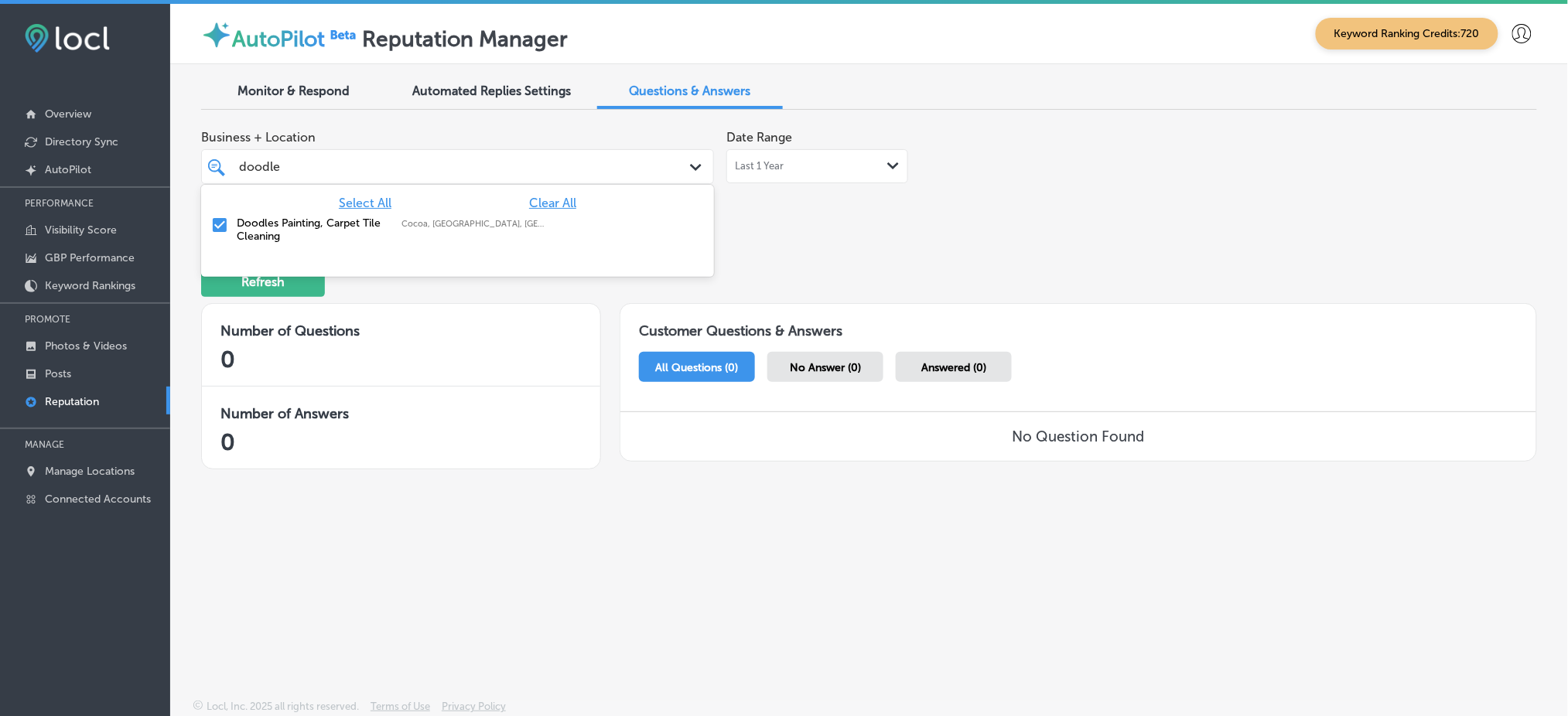
click at [446, 181] on div "doodle doodle Path Created with Sketch." at bounding box center [457, 166] width 513 height 35
click at [549, 199] on span "Clear All" at bounding box center [552, 202] width 47 height 15
click at [551, 226] on label "[GEOGRAPHIC_DATA]" at bounding box center [576, 228] width 51 height 20
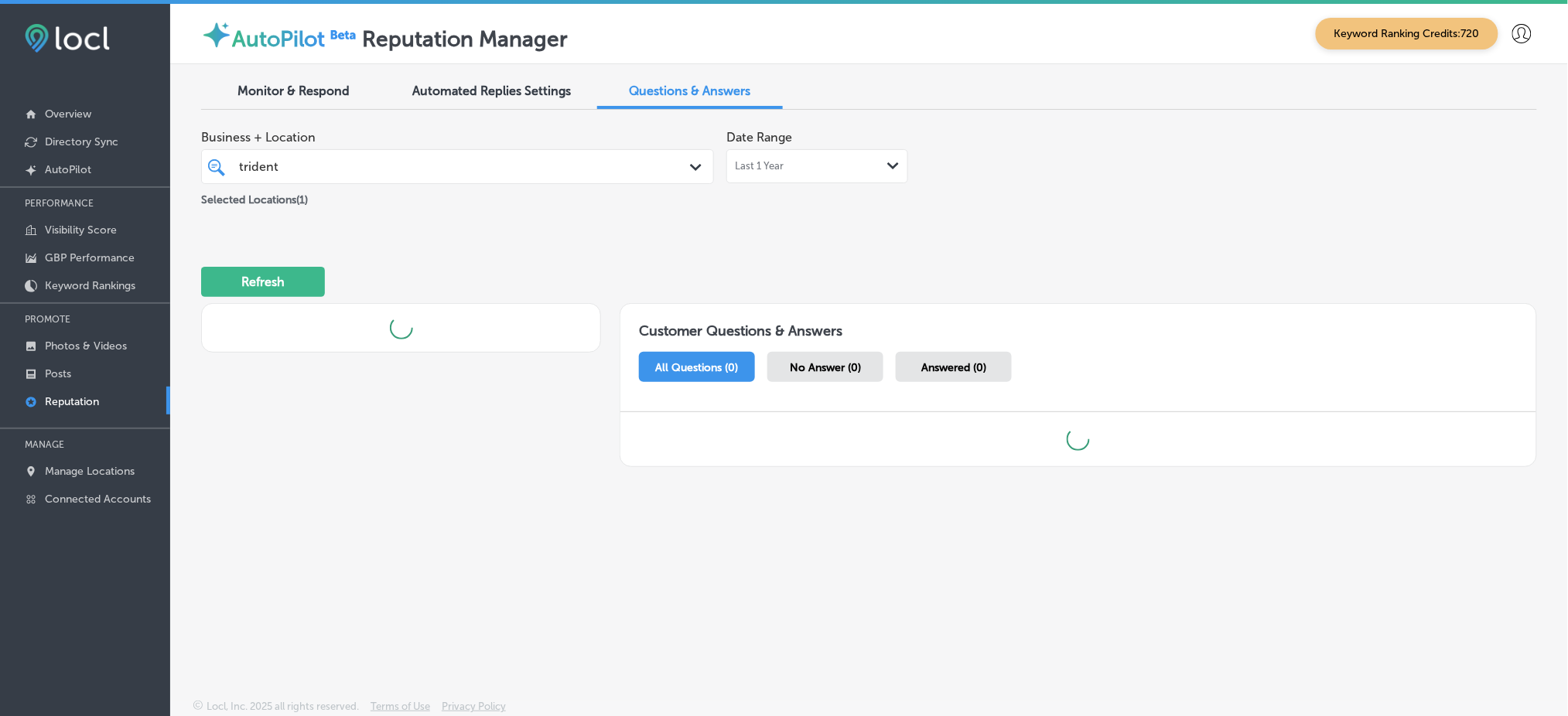
click at [992, 247] on div "Refresh" at bounding box center [868, 275] width 1336 height 81
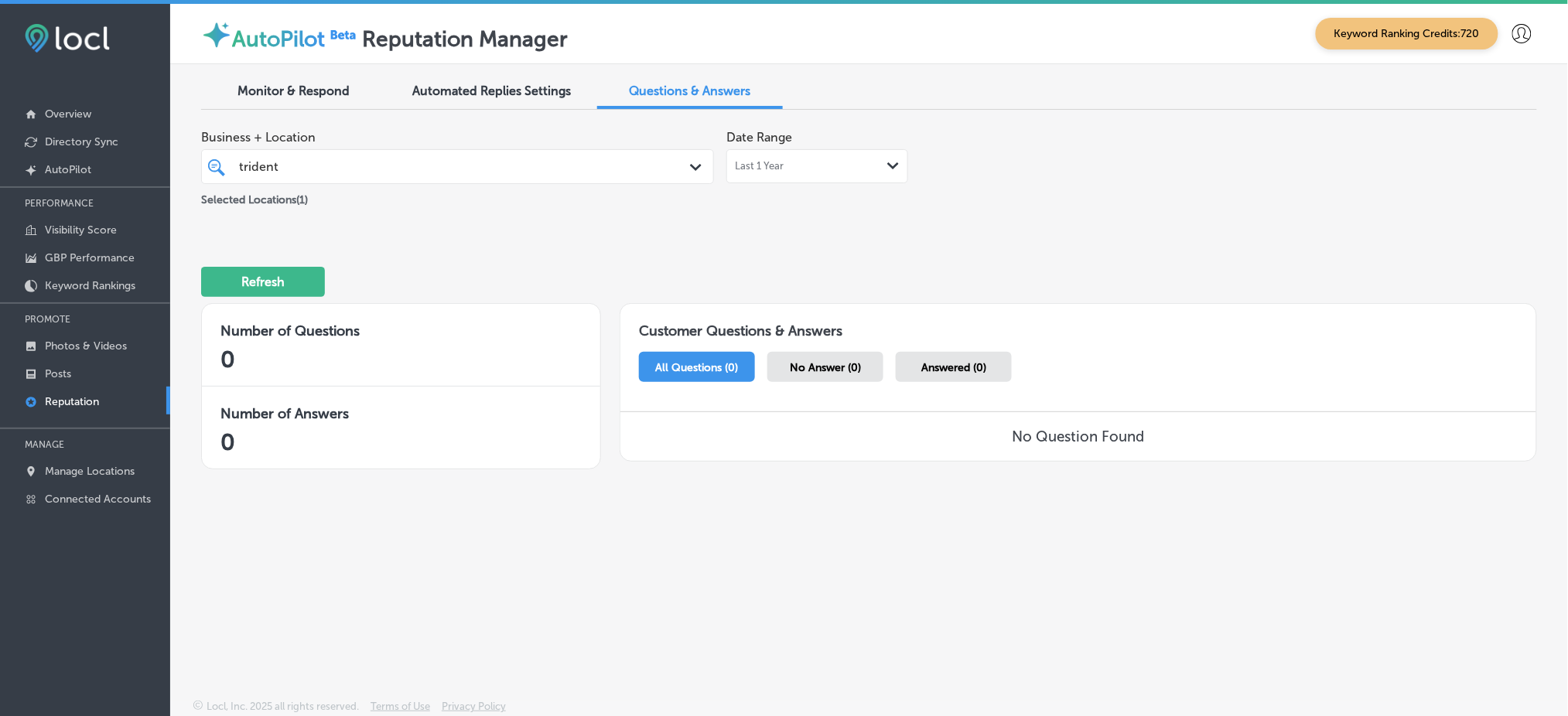
click at [362, 154] on div "trident trident" at bounding box center [458, 166] width 453 height 24
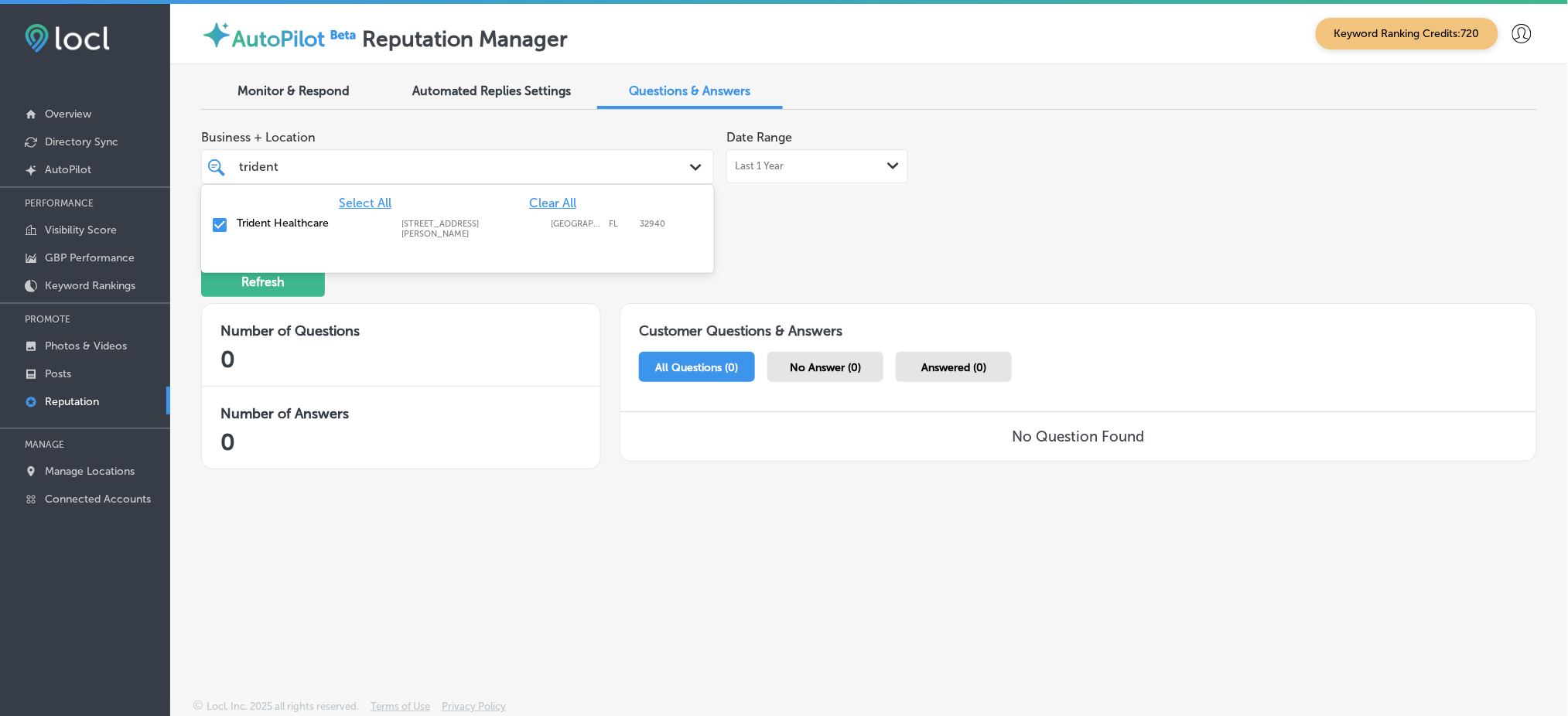
click at [560, 196] on span "Clear All" at bounding box center [552, 202] width 47 height 15
click at [582, 219] on label "[GEOGRAPHIC_DATA]" at bounding box center [576, 224] width 51 height 10
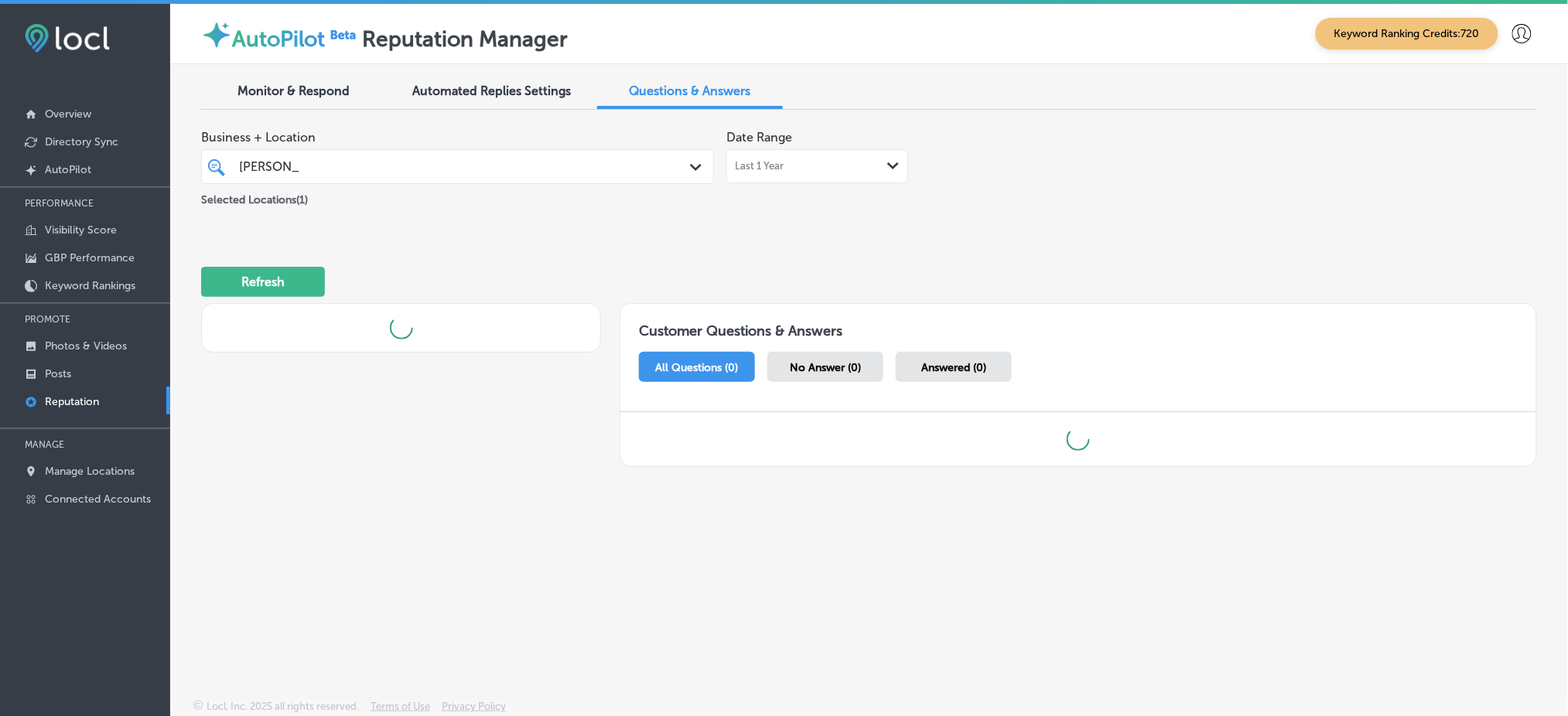
click at [790, 239] on div "Refresh" at bounding box center [868, 275] width 1336 height 81
click at [843, 161] on div "Last 1 Year Path Created with Sketch." at bounding box center [817, 166] width 165 height 12
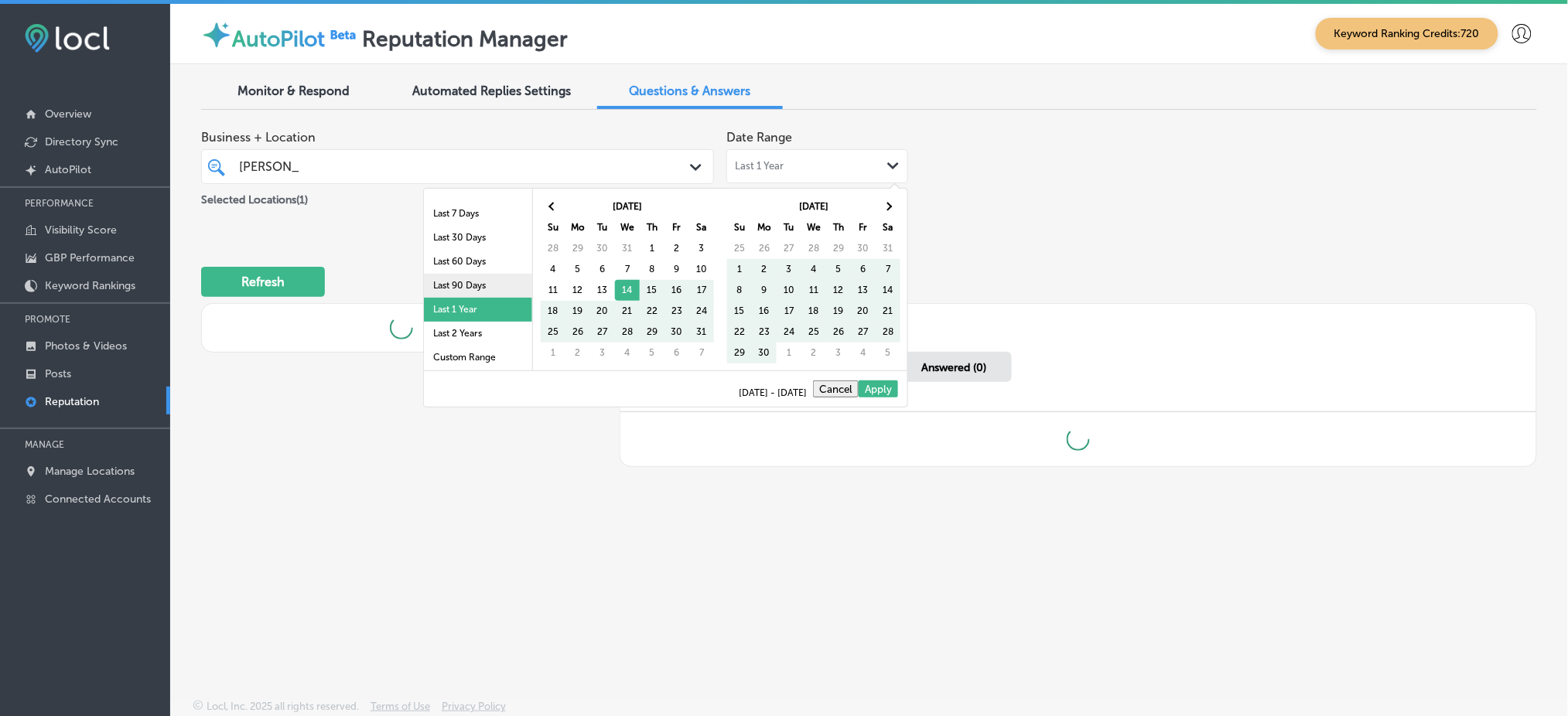
click at [456, 277] on li "Last 90 Days" at bounding box center [478, 286] width 108 height 24
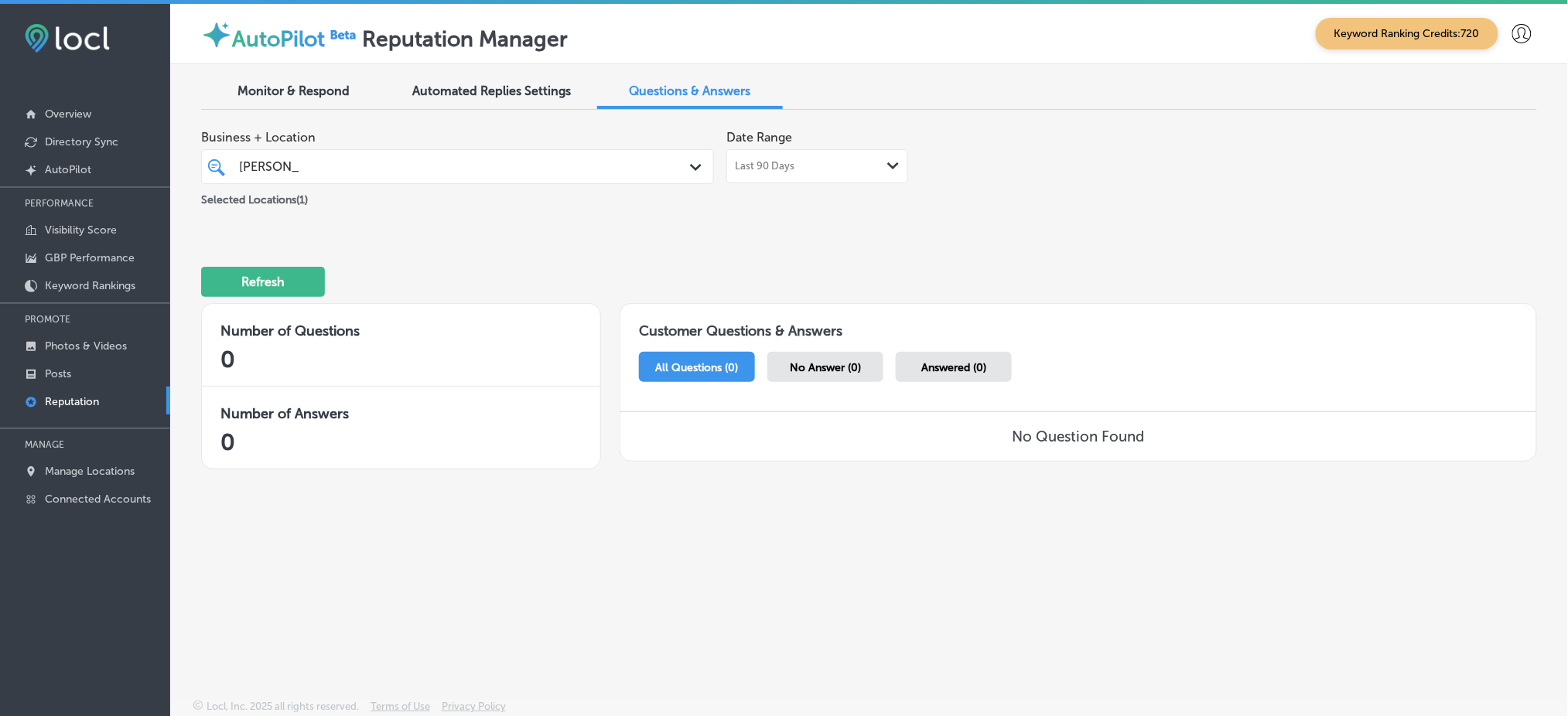
click at [411, 170] on div "[PERSON_NAME]" at bounding box center [436, 166] width 396 height 21
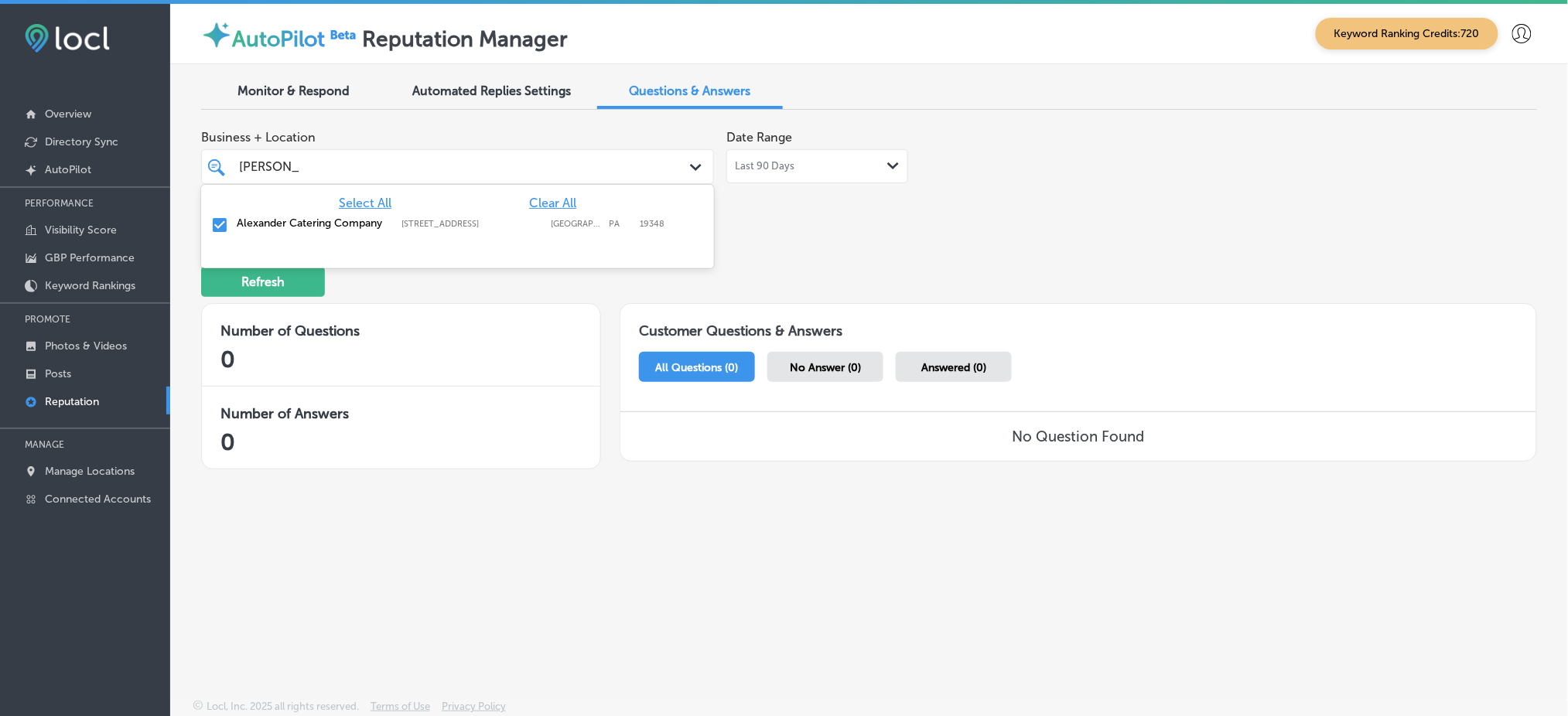
click at [548, 206] on span "Clear All" at bounding box center [552, 202] width 47 height 15
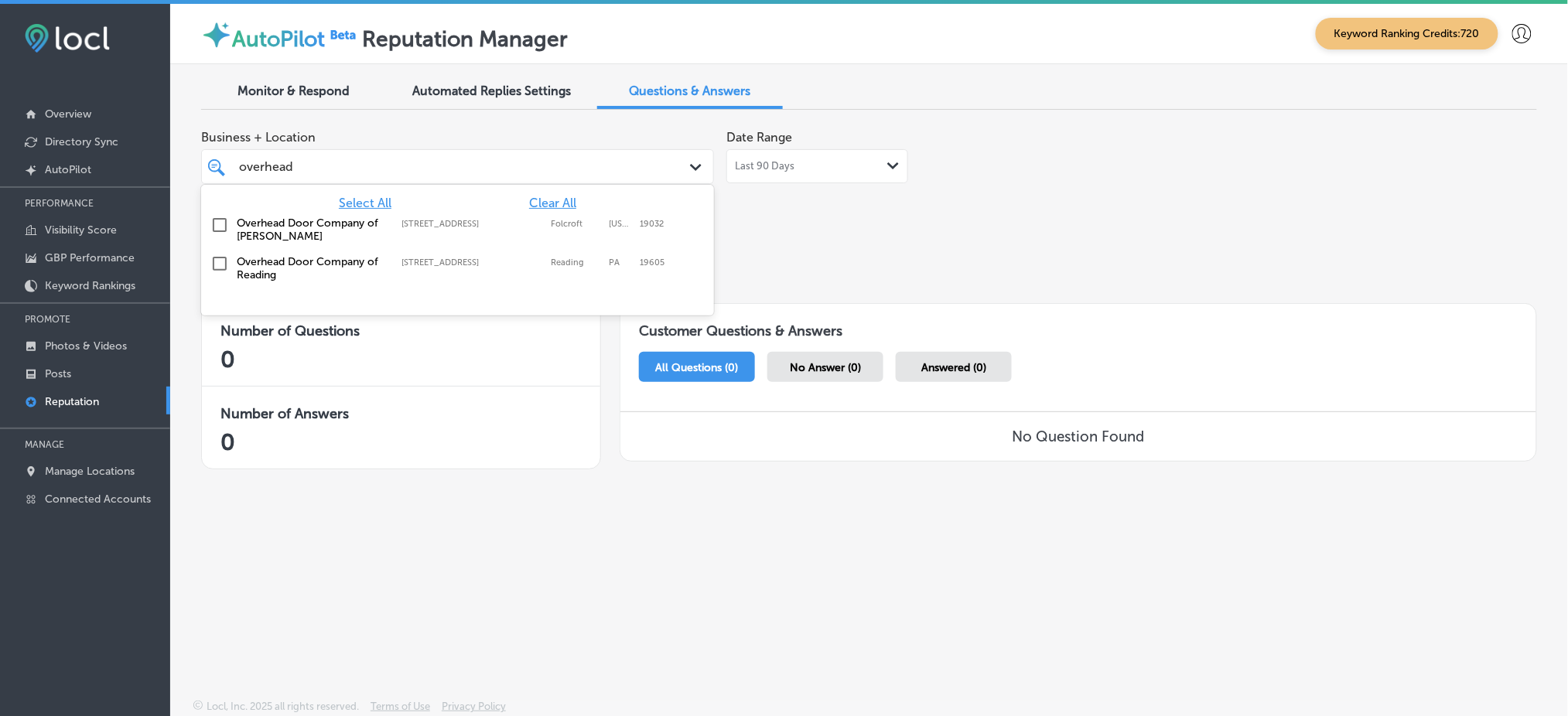
click at [536, 232] on div "Overhead Door Company of [PERSON_NAME] [STREET_ADDRESS][US_STATE] [STREET_ADDRE…" at bounding box center [423, 229] width 373 height 27
click at [536, 268] on div "Overhead Door Company of Reading [STREET_ADDRESS][GEOGRAPHIC_DATA][STREET_ADDRE…" at bounding box center [423, 268] width 373 height 27
type input "overhead"
click at [867, 252] on div "Refresh" at bounding box center [868, 275] width 1336 height 81
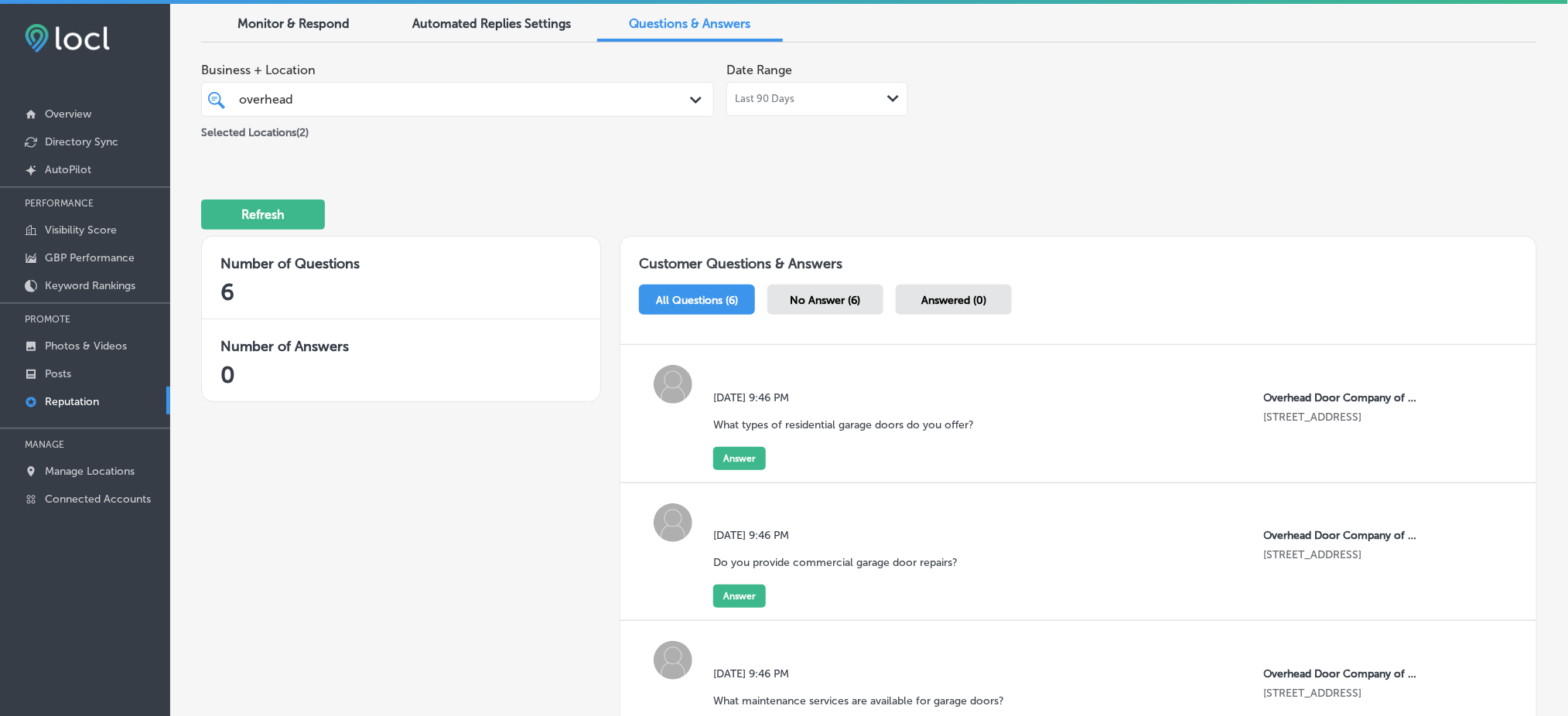
scroll to position [103, 0]
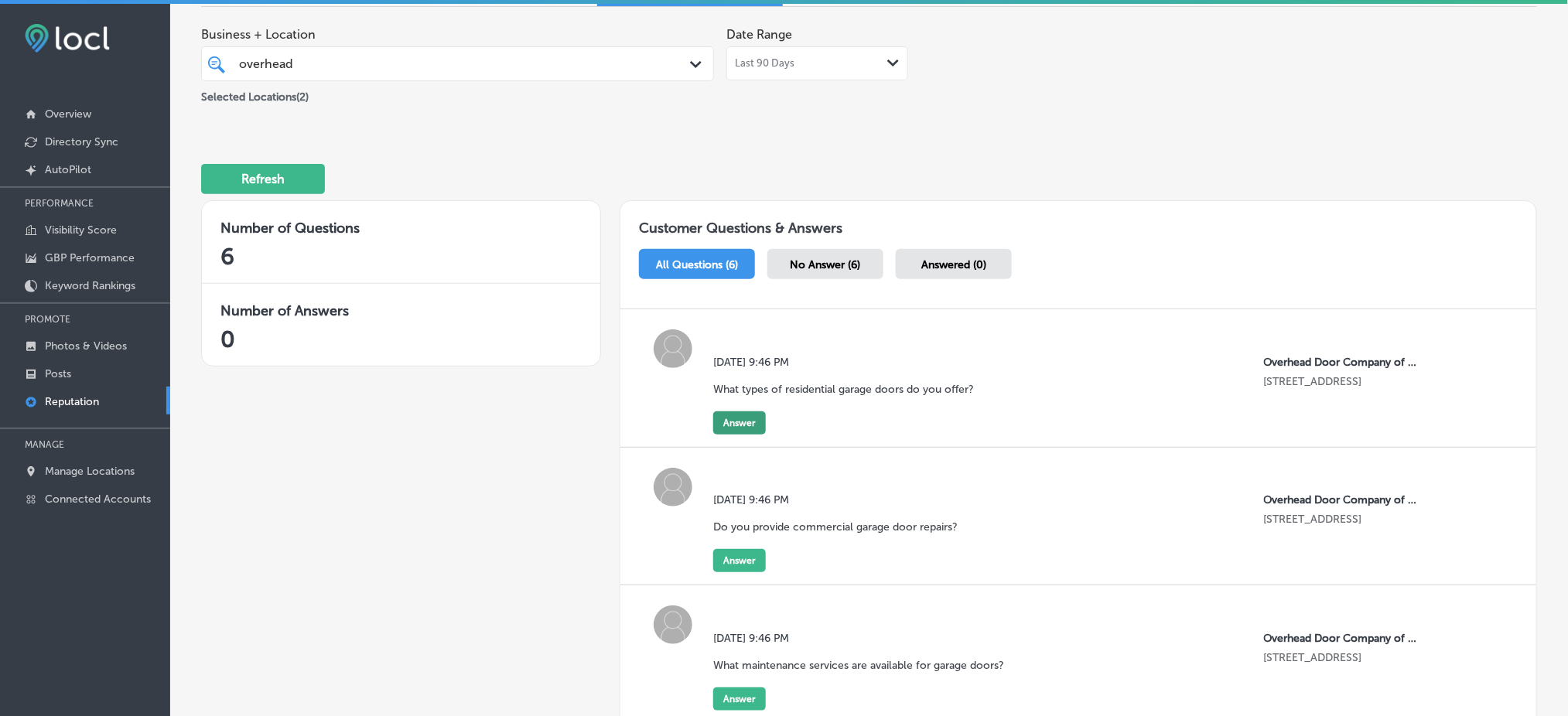
click at [734, 418] on button "Answer" at bounding box center [739, 423] width 52 height 23
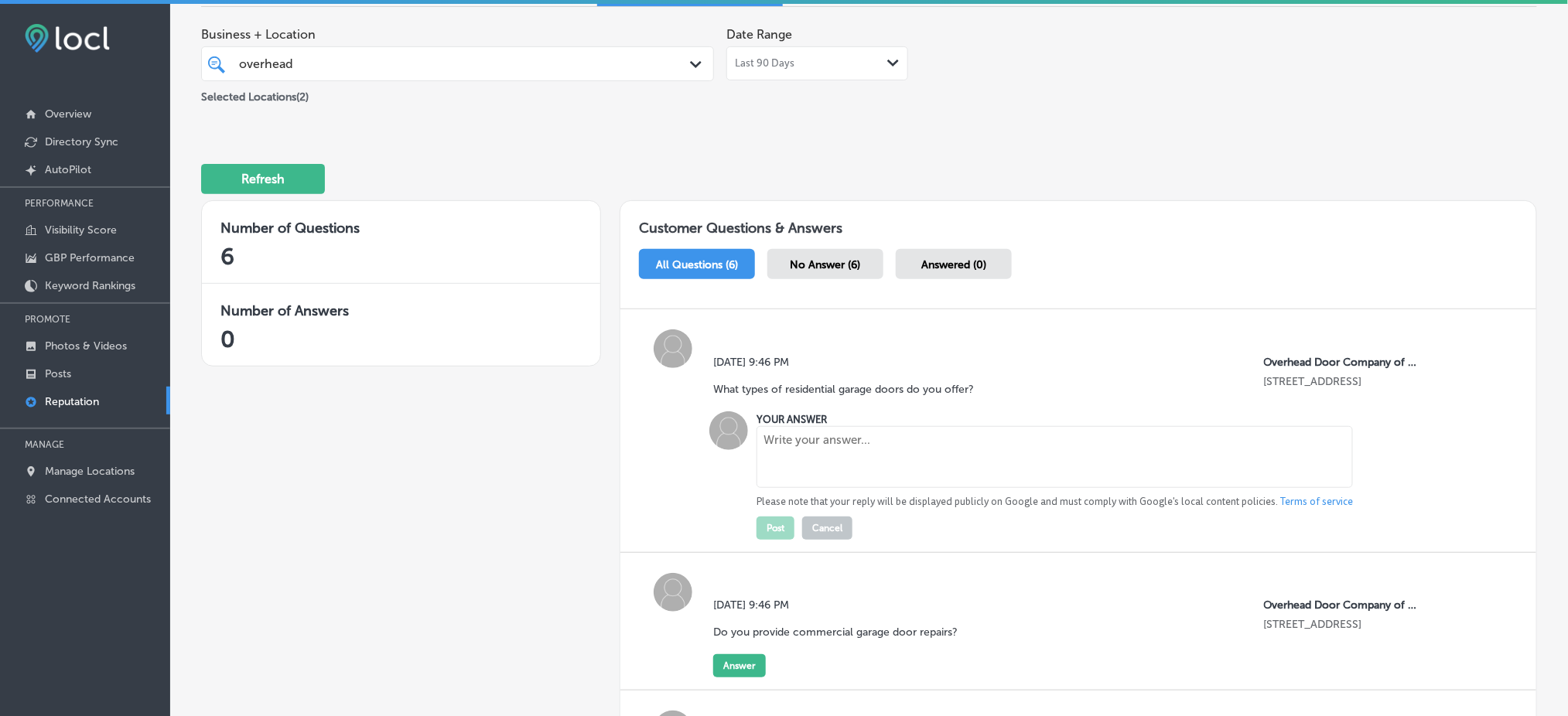
click at [892, 449] on textarea at bounding box center [1054, 457] width 596 height 62
paste textarea "Overhead Door Company of Reading provides a wide selection of residential garag…"
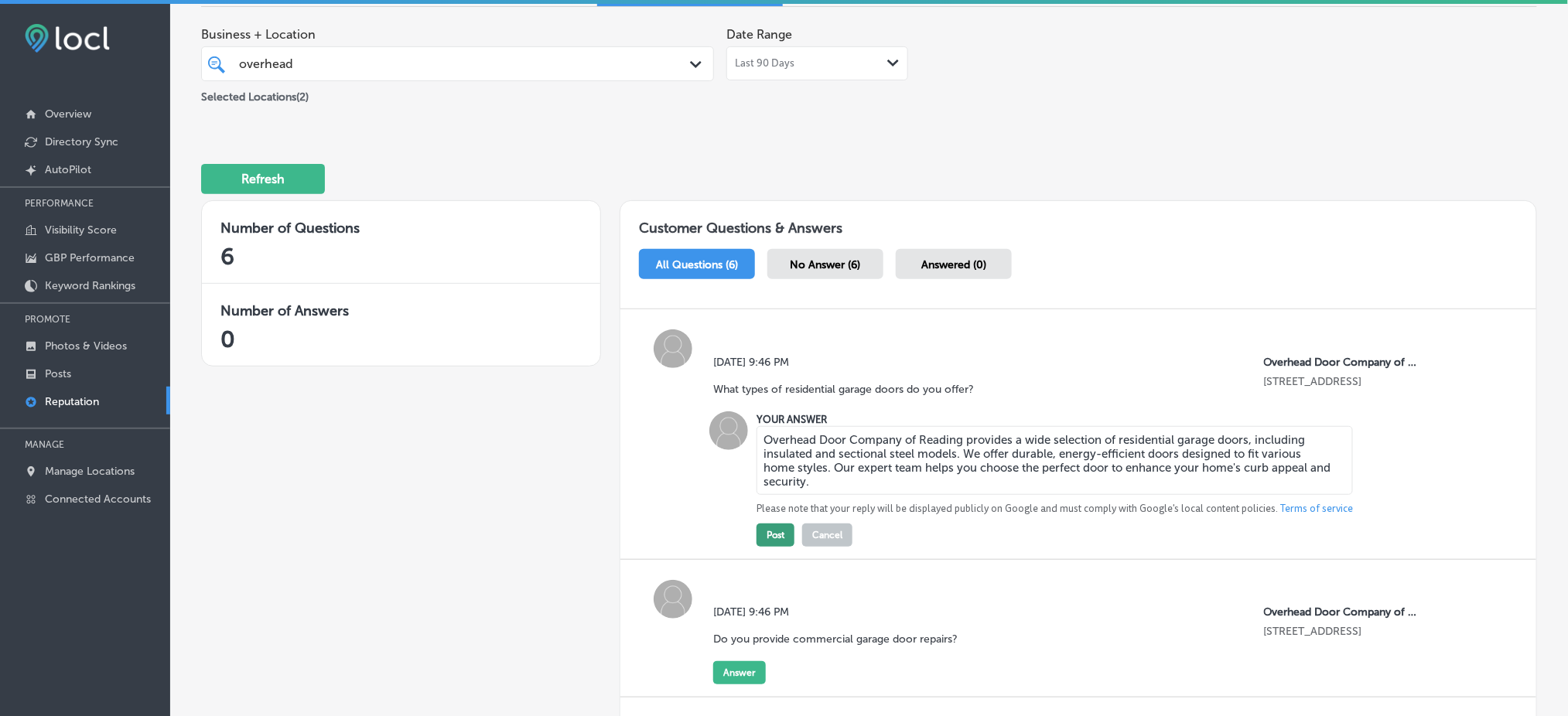
type textarea "Overhead Door Company of Reading provides a wide selection of residential garag…"
click at [787, 532] on button "Post" at bounding box center [775, 534] width 38 height 23
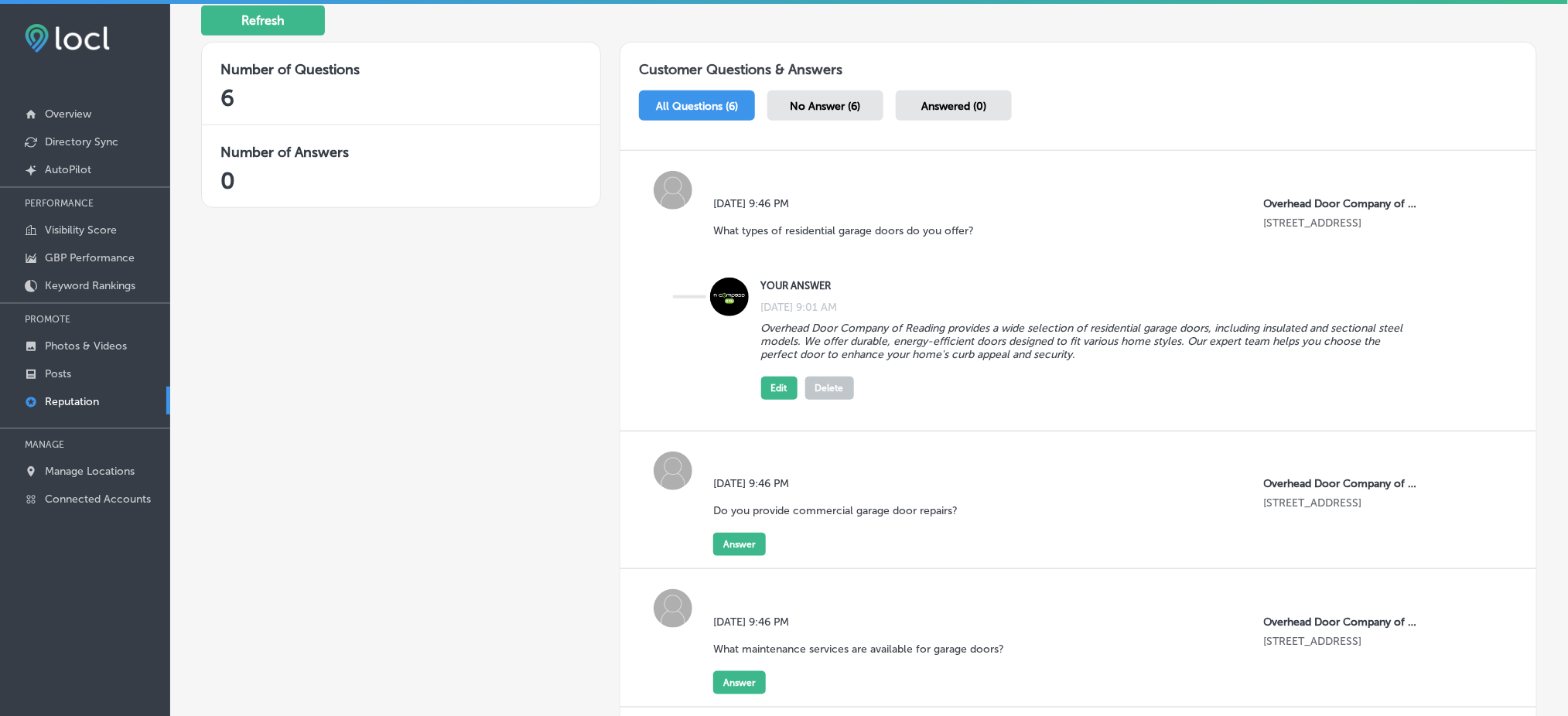
scroll to position [310, 0]
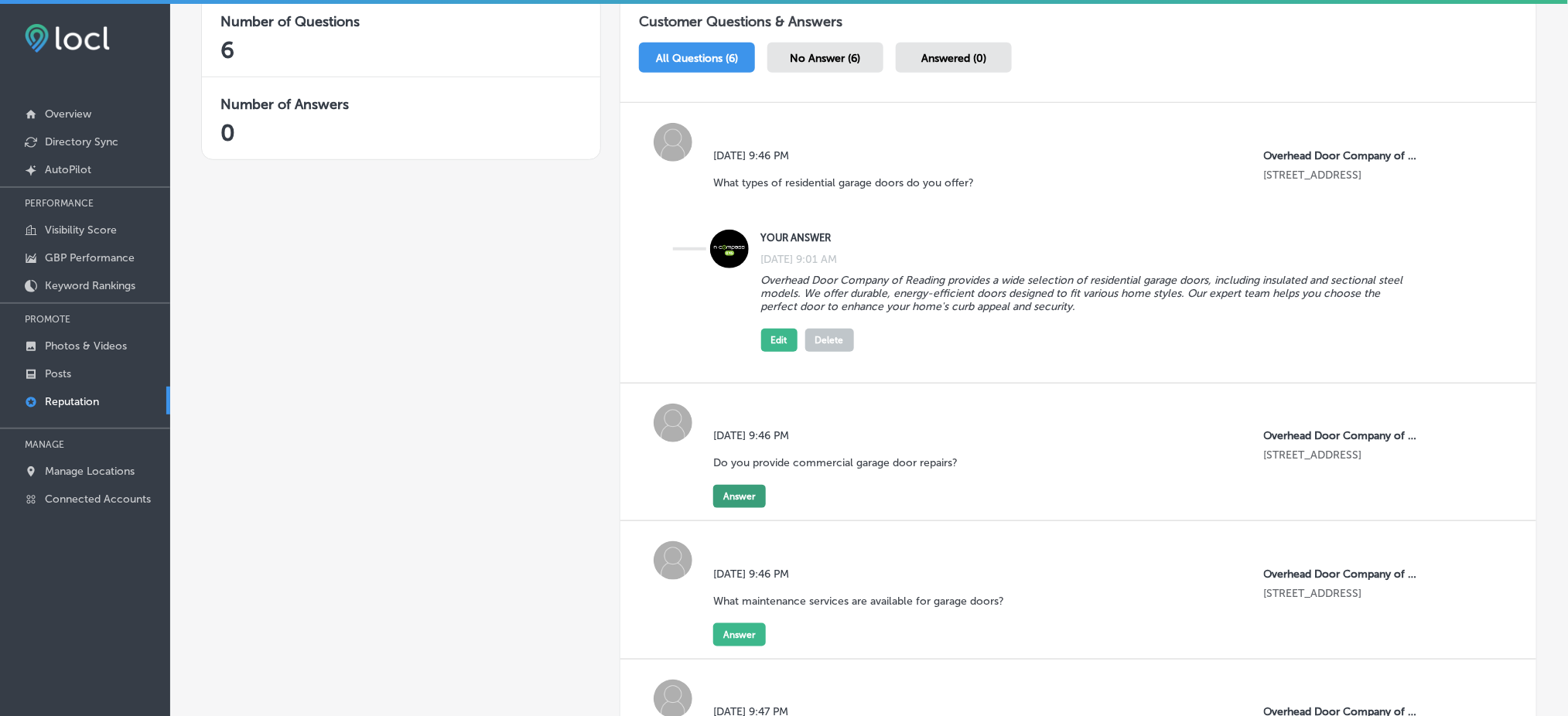
click at [748, 490] on button "Answer" at bounding box center [739, 496] width 52 height 23
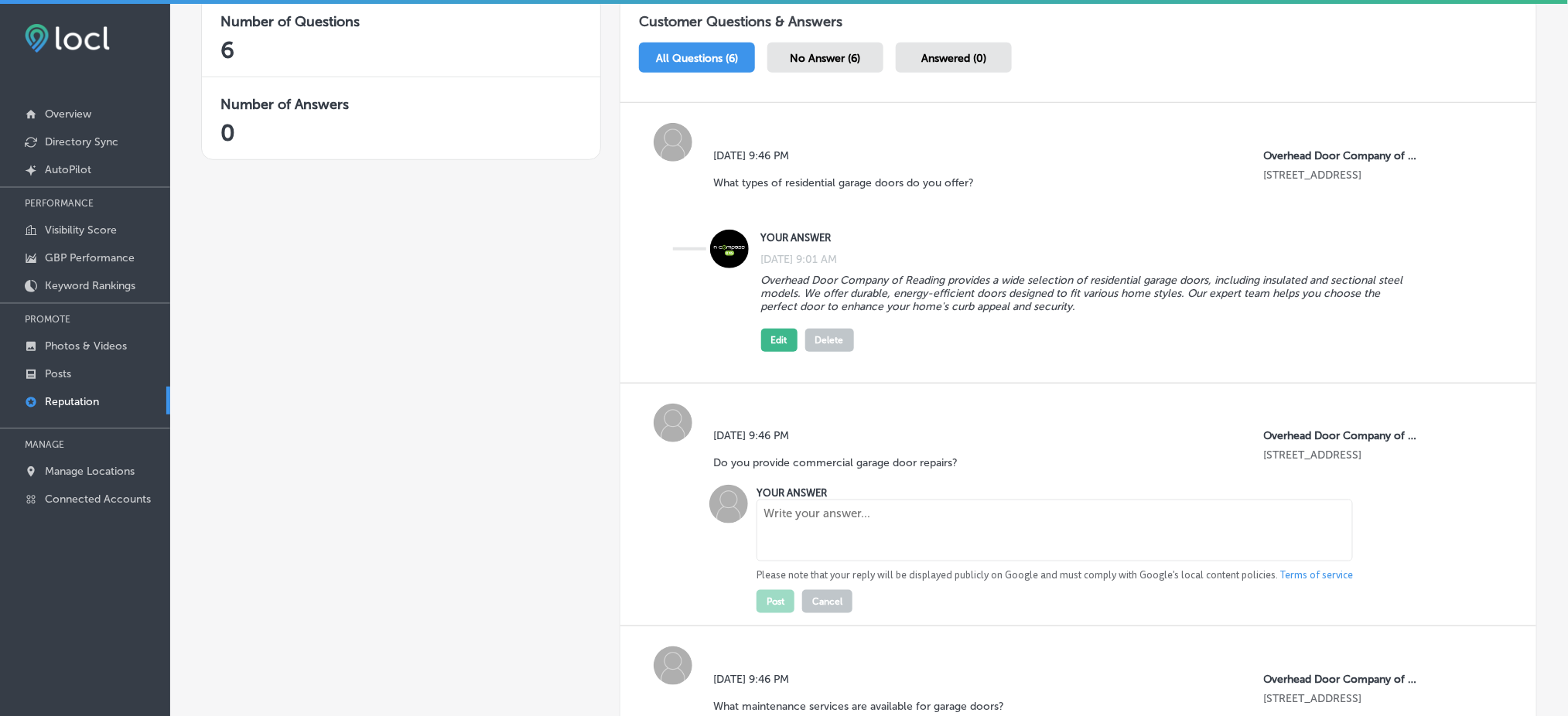
click at [800, 529] on textarea at bounding box center [1054, 531] width 596 height 62
paste textarea "Yes, we specialize in commercial garage door repairs. Our technicians are train…"
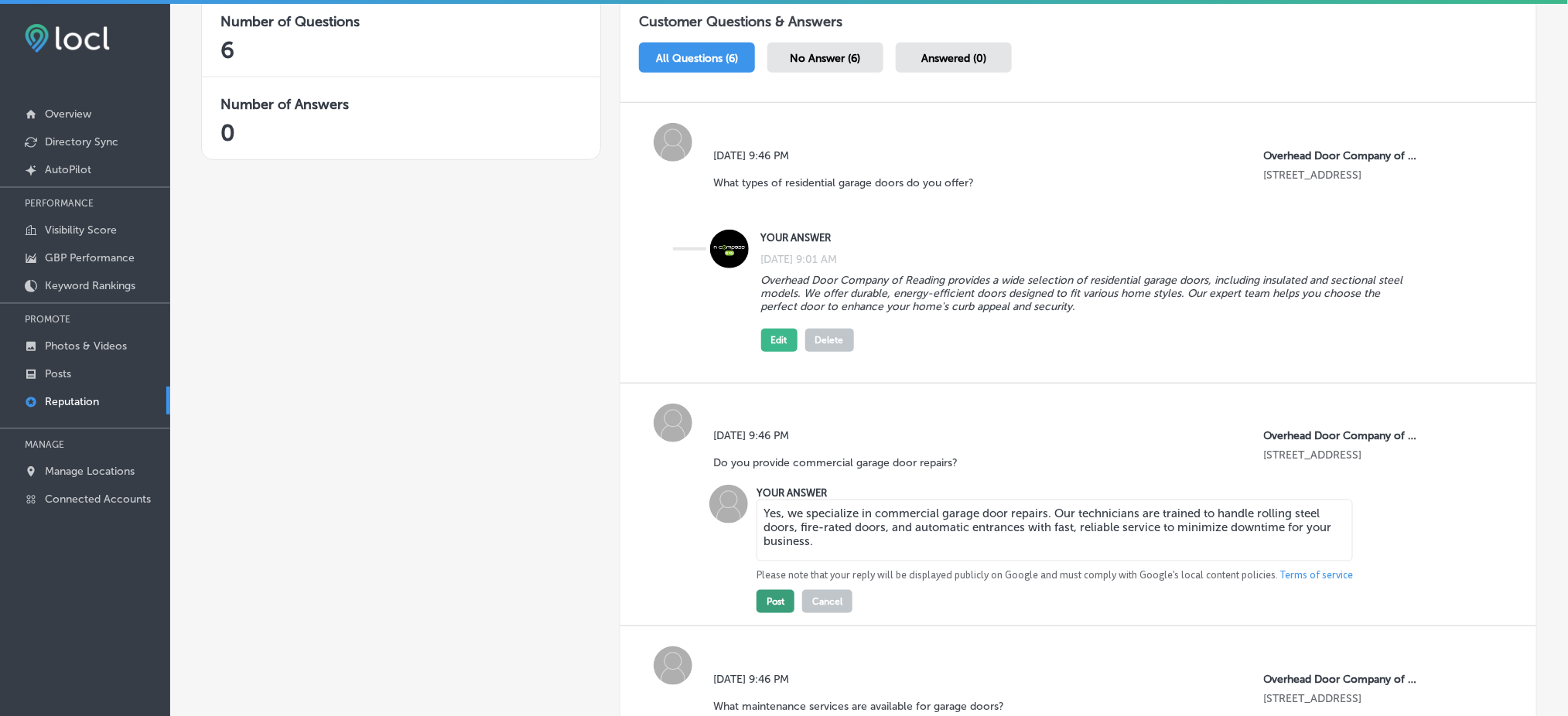
type textarea "Yes, we specialize in commercial garage door repairs. Our technicians are train…"
click at [782, 591] on button "Post" at bounding box center [775, 601] width 38 height 23
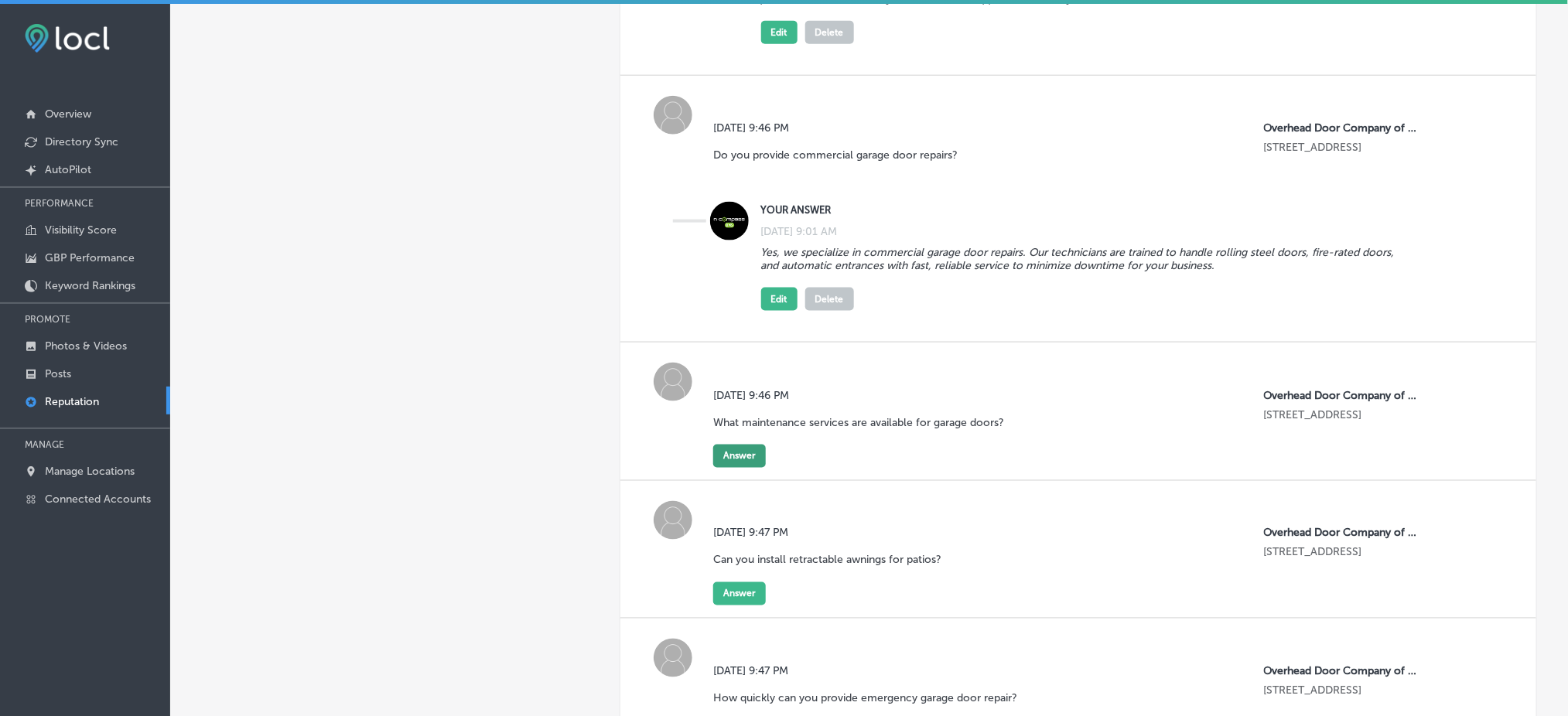
scroll to position [618, 0]
click at [727, 449] on button "Answer" at bounding box center [739, 454] width 52 height 23
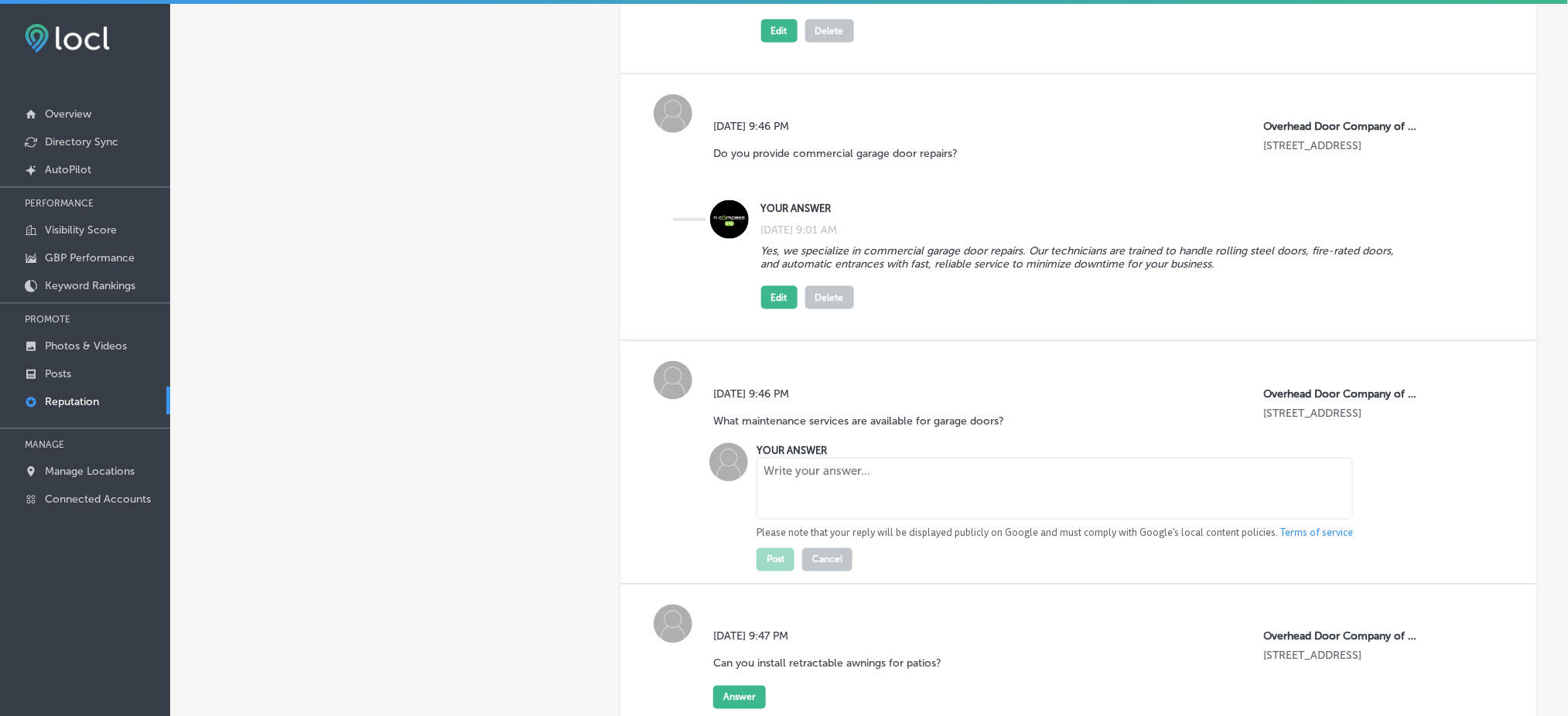
click at [775, 478] on textarea at bounding box center [1054, 489] width 596 height 62
paste textarea "We offer comprehensive garage door maintenance and planned service programs. Re…"
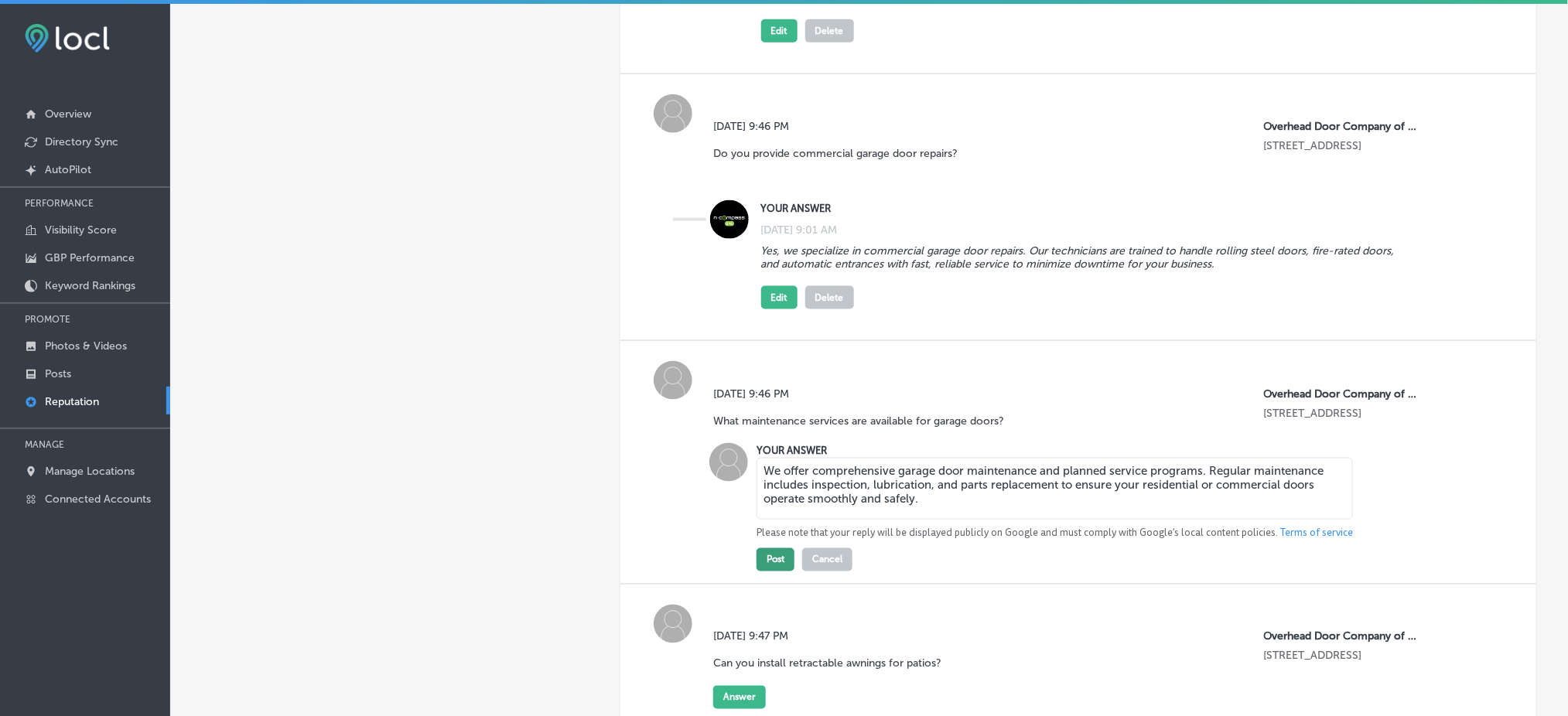
type textarea "We offer comprehensive garage door maintenance and planned service programs. Re…"
click at [774, 550] on button "Post" at bounding box center [775, 559] width 38 height 23
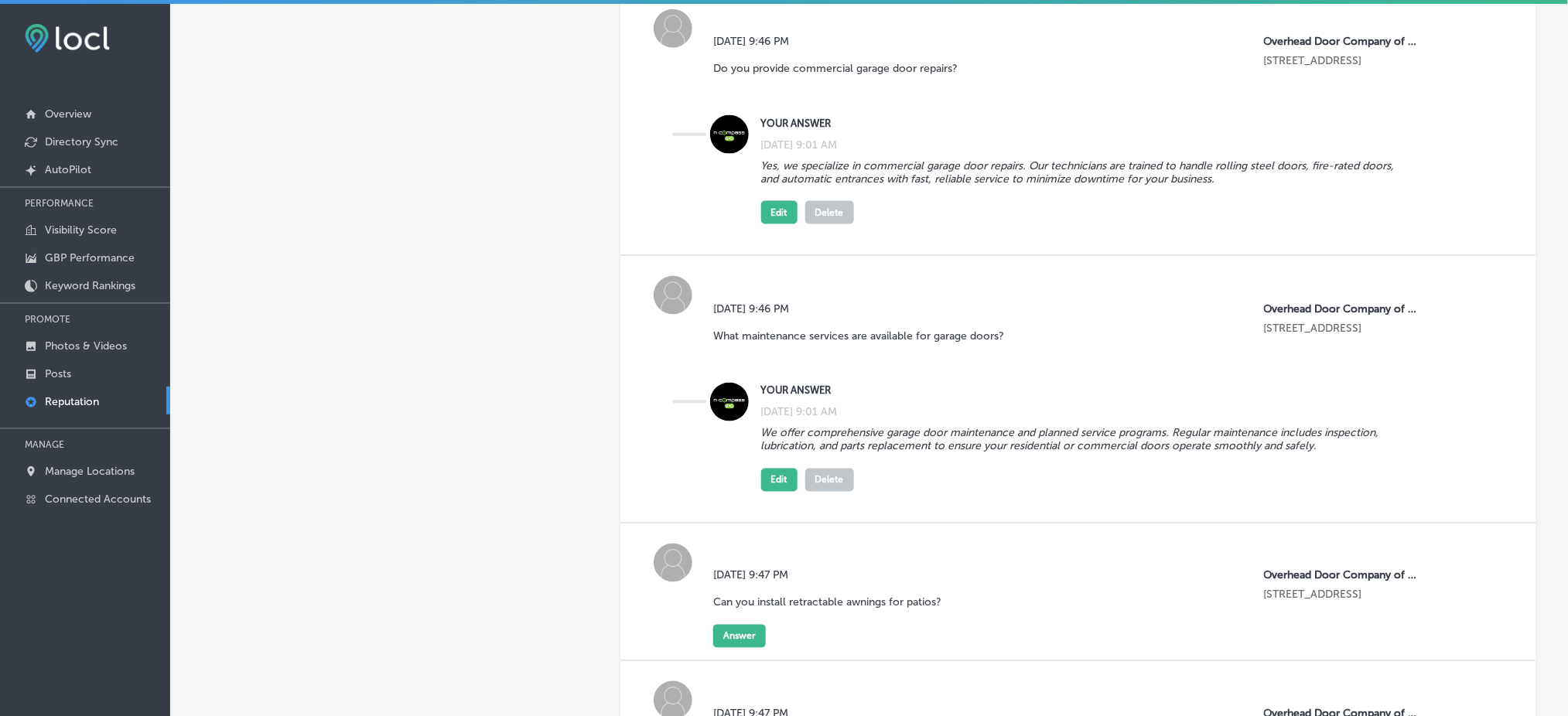
scroll to position [824, 0]
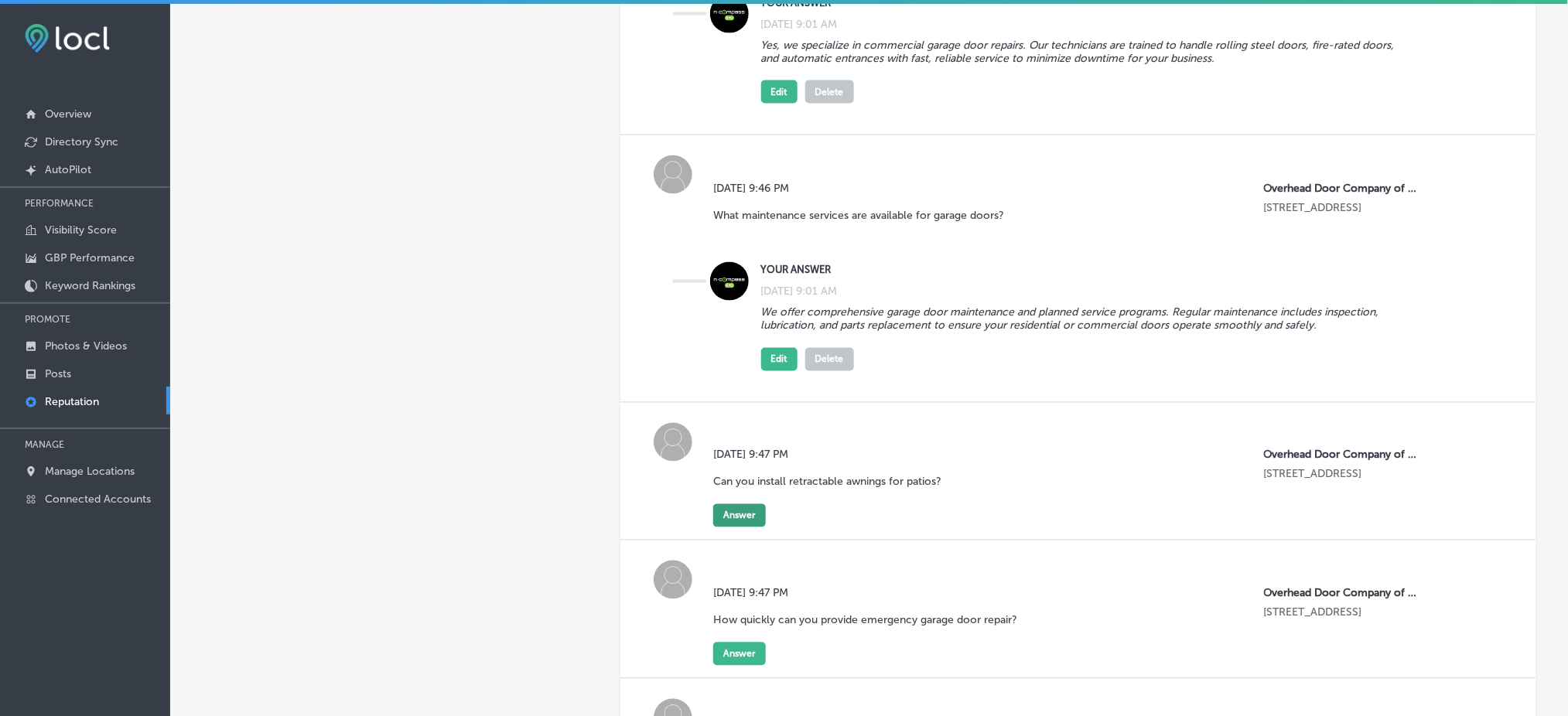
click at [732, 508] on button "Answer" at bounding box center [739, 515] width 52 height 23
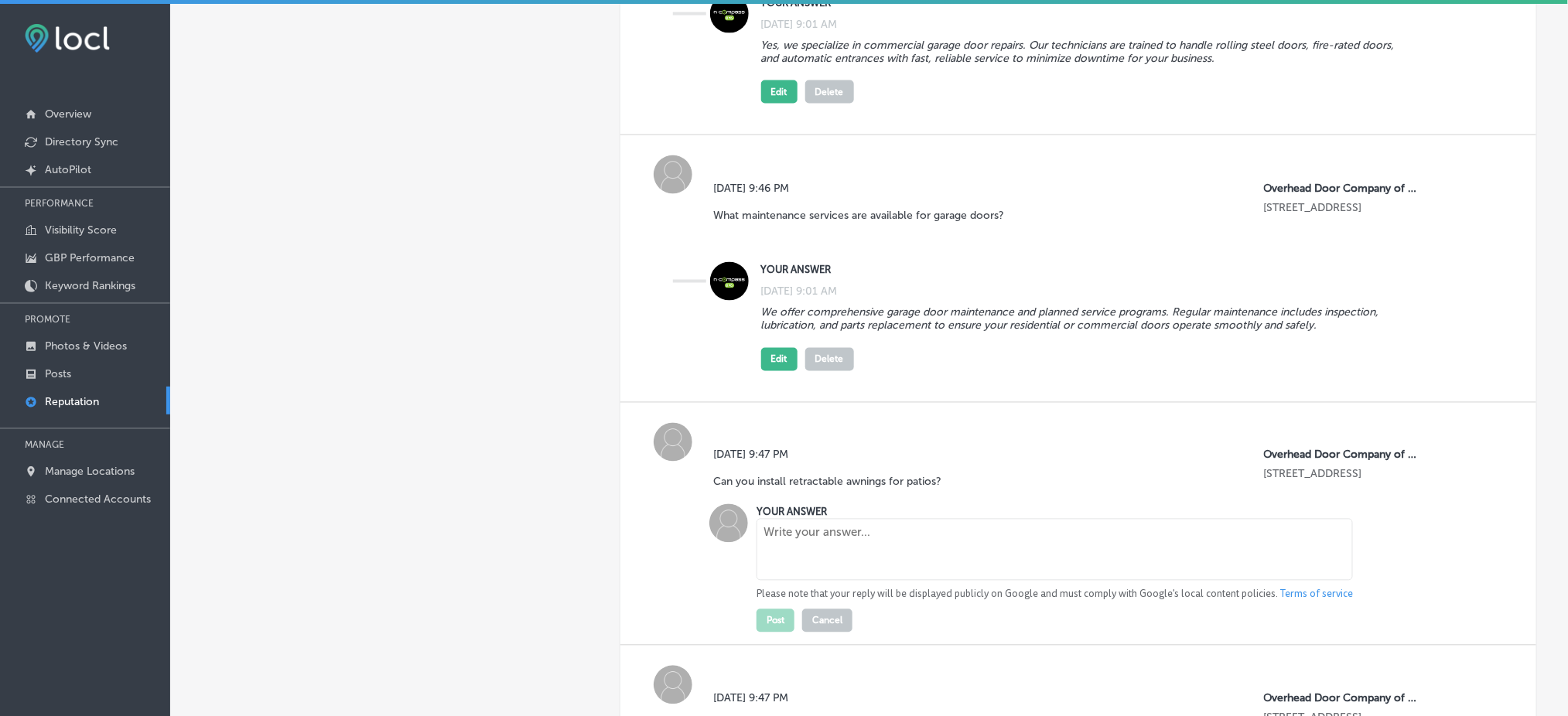
click at [823, 539] on textarea at bounding box center [1054, 550] width 596 height 62
paste textarea "Absolutely! Our SUNAIR® retractable awnings are perfect for patios and decks. T…"
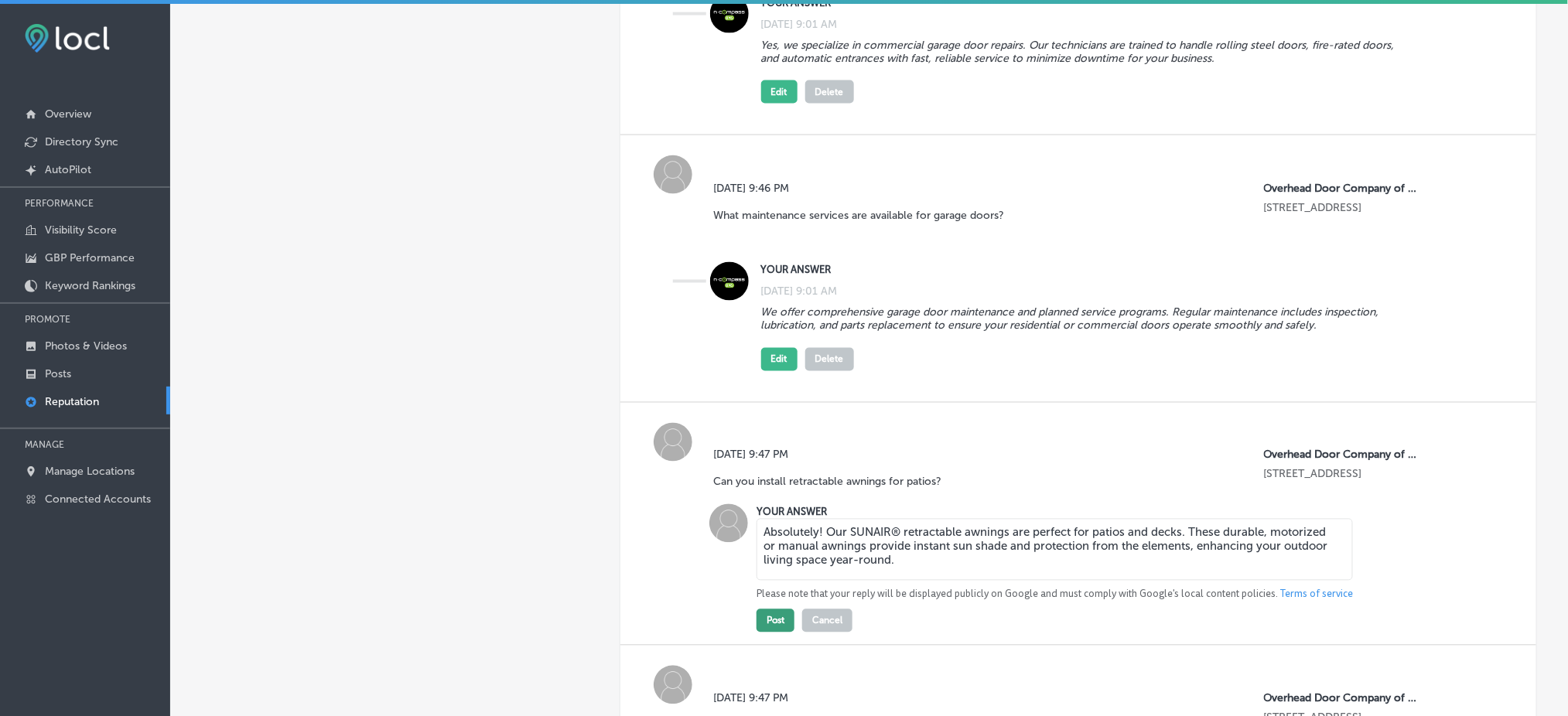
type textarea "Absolutely! Our SUNAIR® retractable awnings are perfect for patios and decks. T…"
click at [771, 617] on button "Post" at bounding box center [775, 621] width 38 height 23
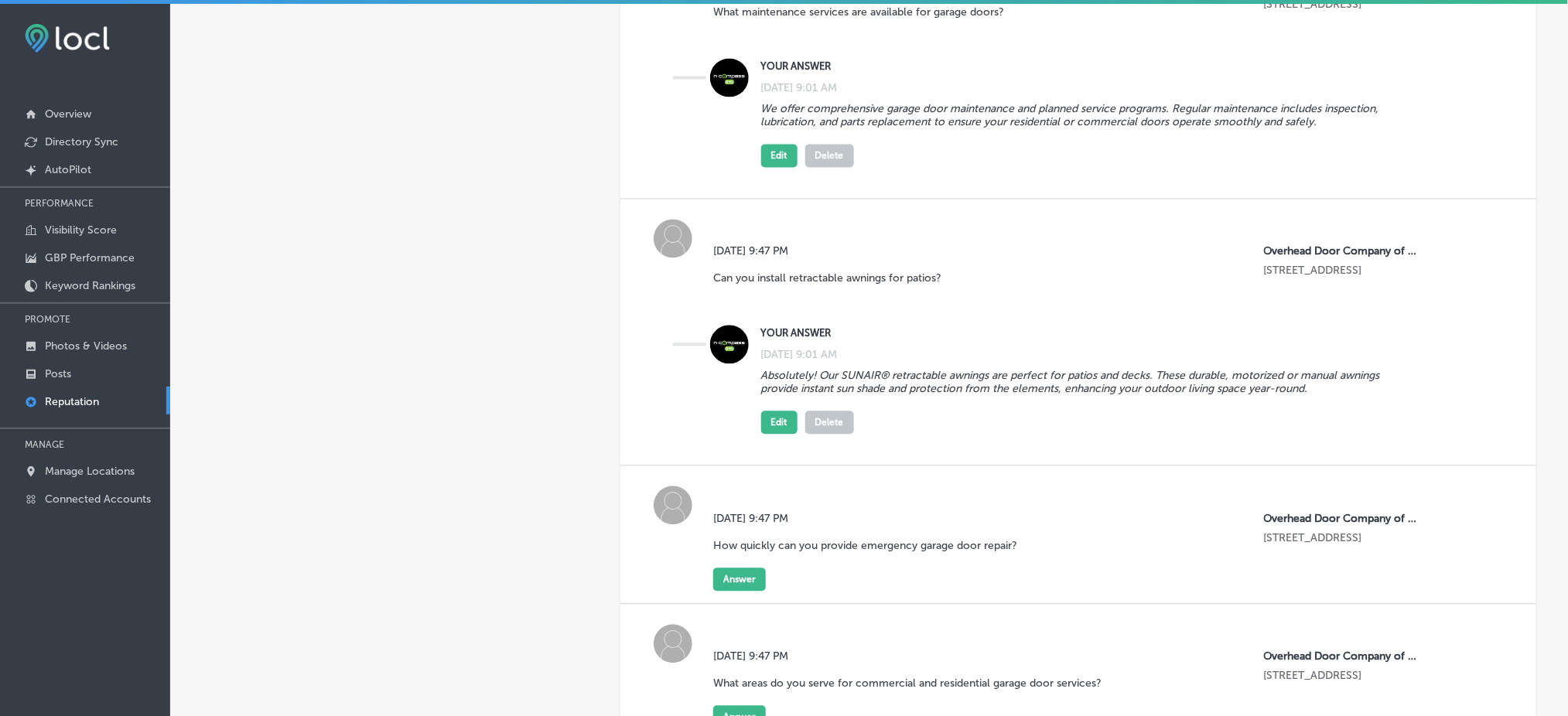
scroll to position [1134, 0]
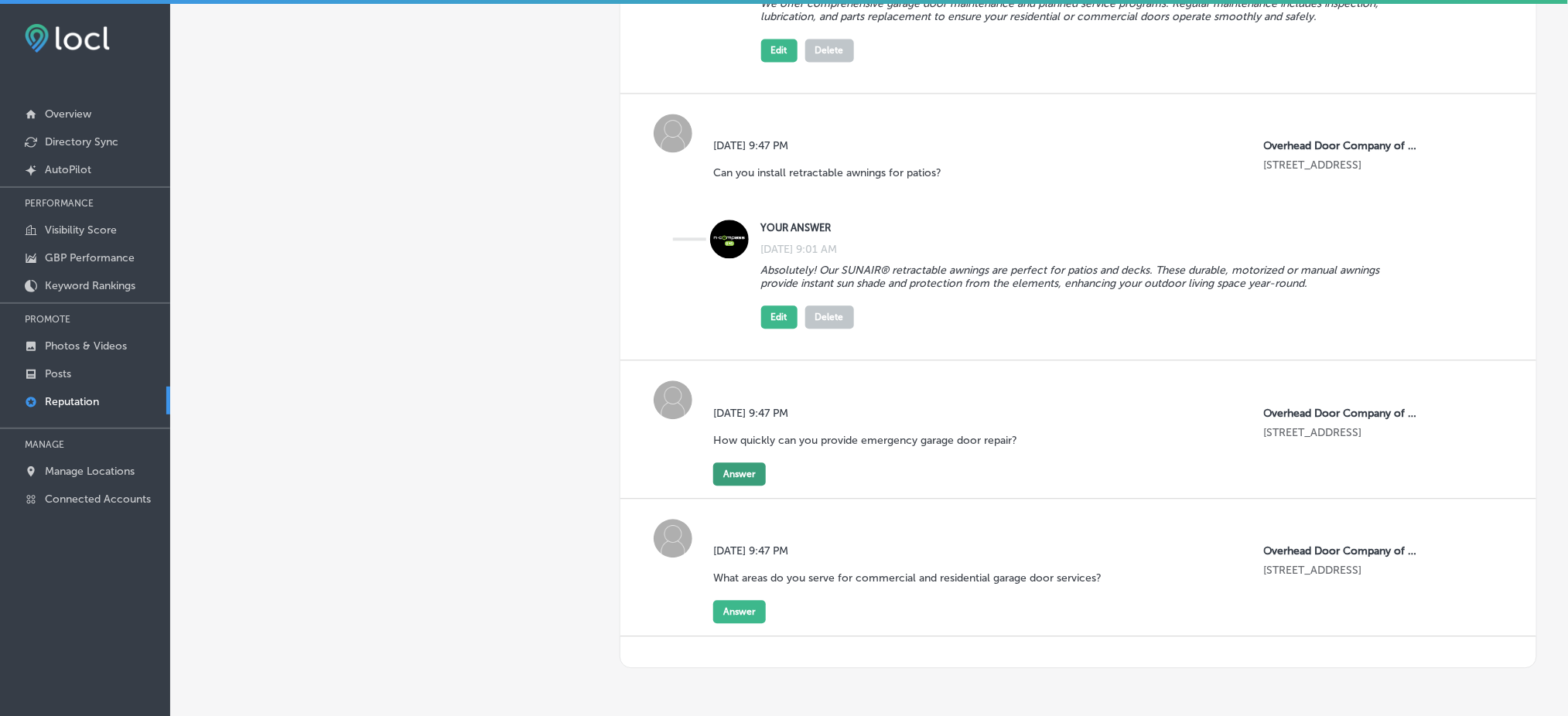
click at [744, 468] on button "Answer" at bounding box center [739, 473] width 52 height 23
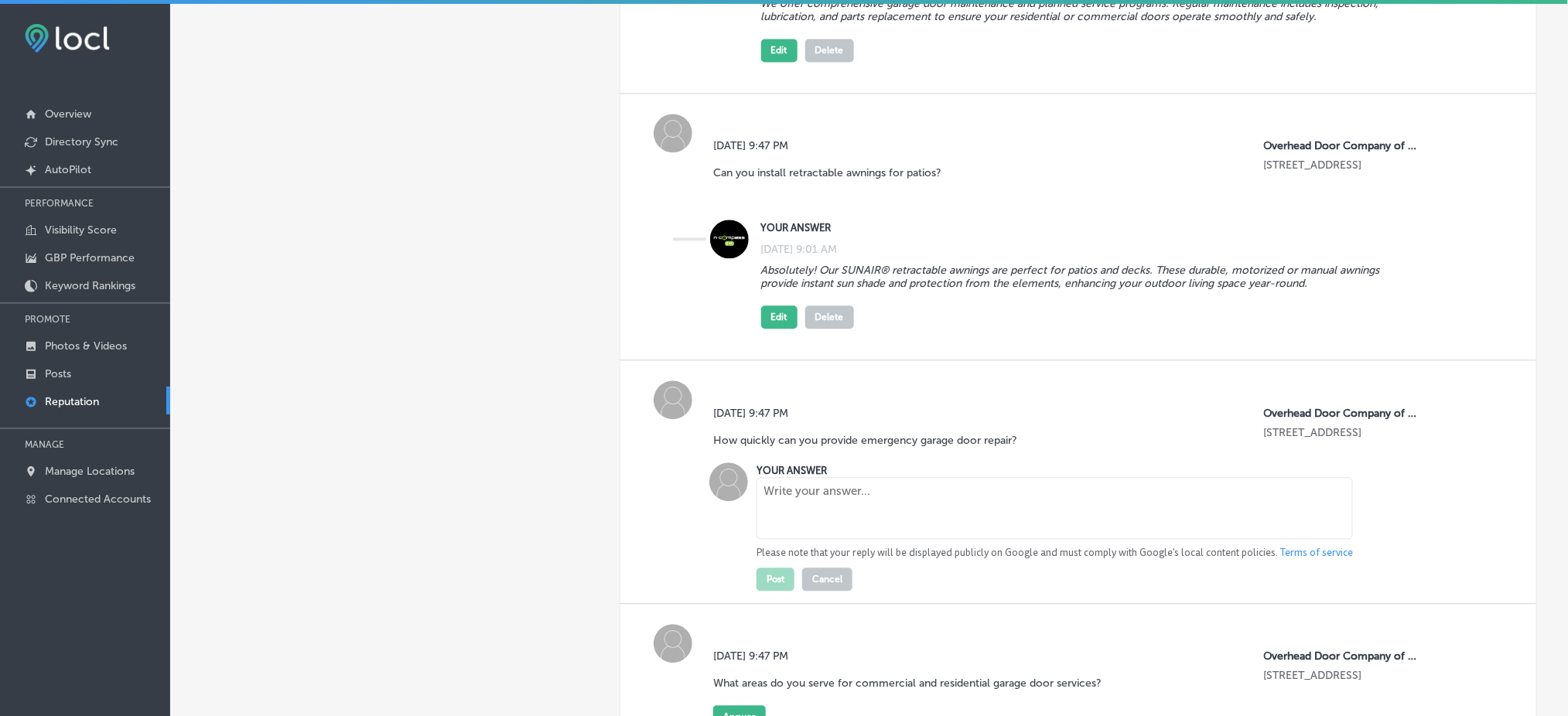
click at [798, 494] on textarea at bounding box center [1054, 508] width 596 height 62
paste textarea "Our locally owned company provides 24/7 emergency garage door repair. With part…"
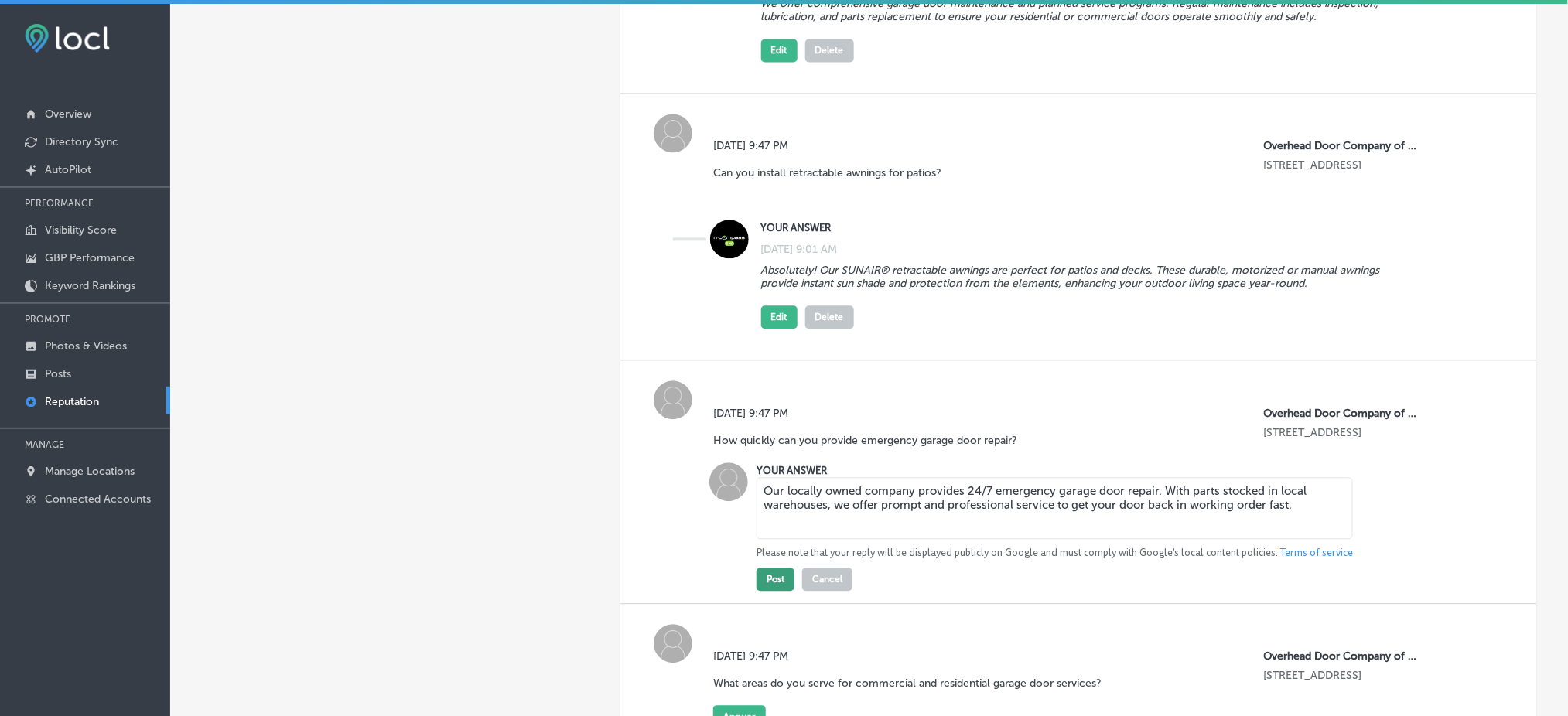
type textarea "Our locally owned company provides 24/7 emergency garage door repair. With part…"
click at [768, 568] on button "Post" at bounding box center [775, 579] width 38 height 23
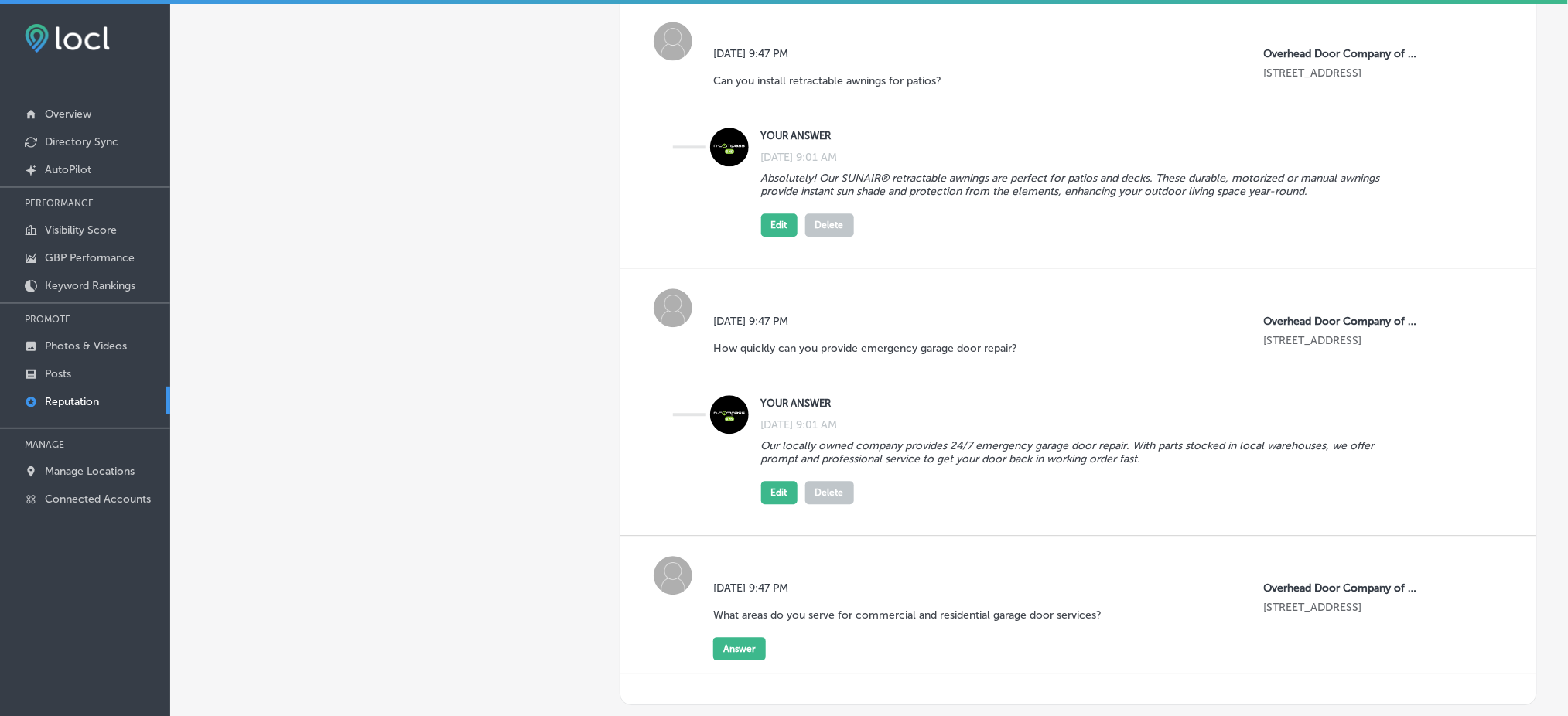
scroll to position [1317, 0]
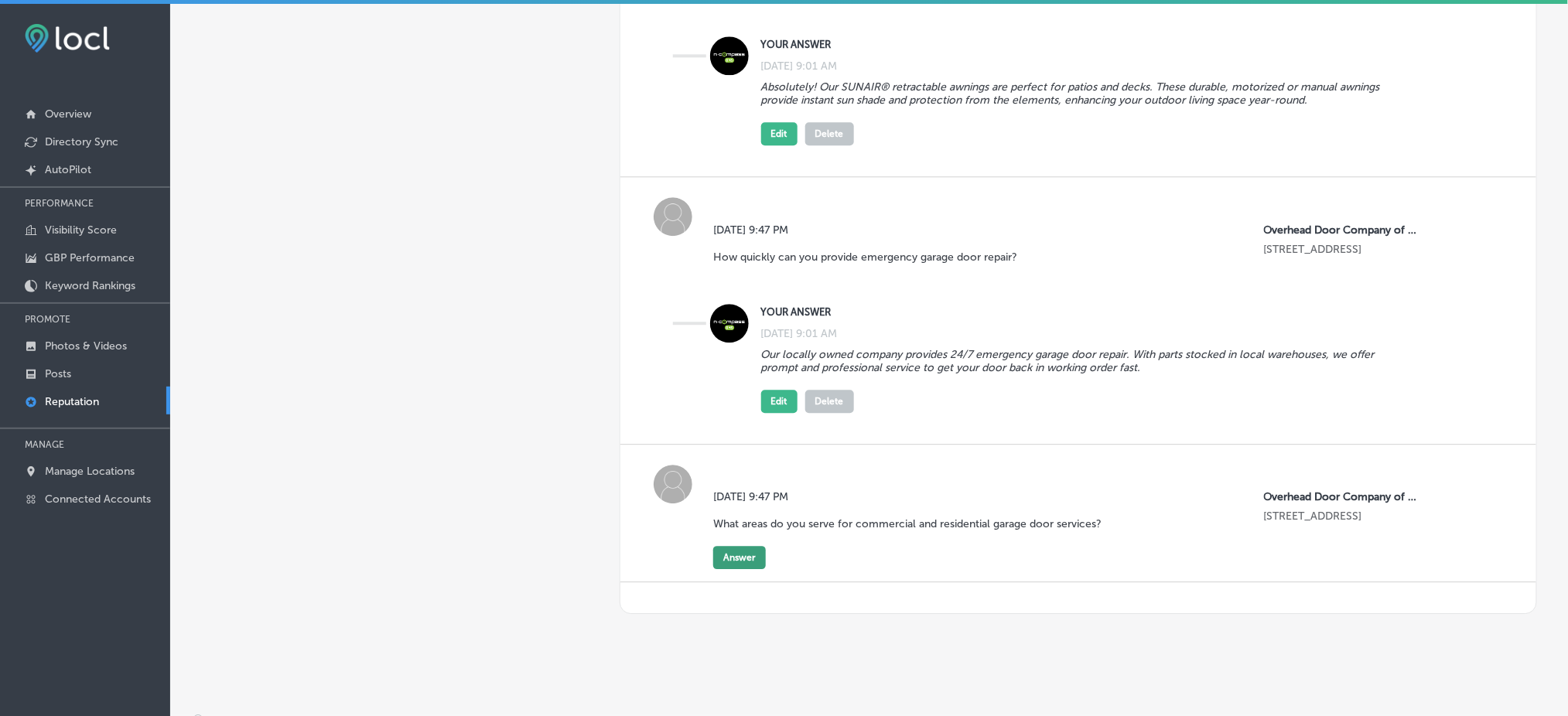
click at [744, 546] on button "Answer" at bounding box center [739, 557] width 52 height 23
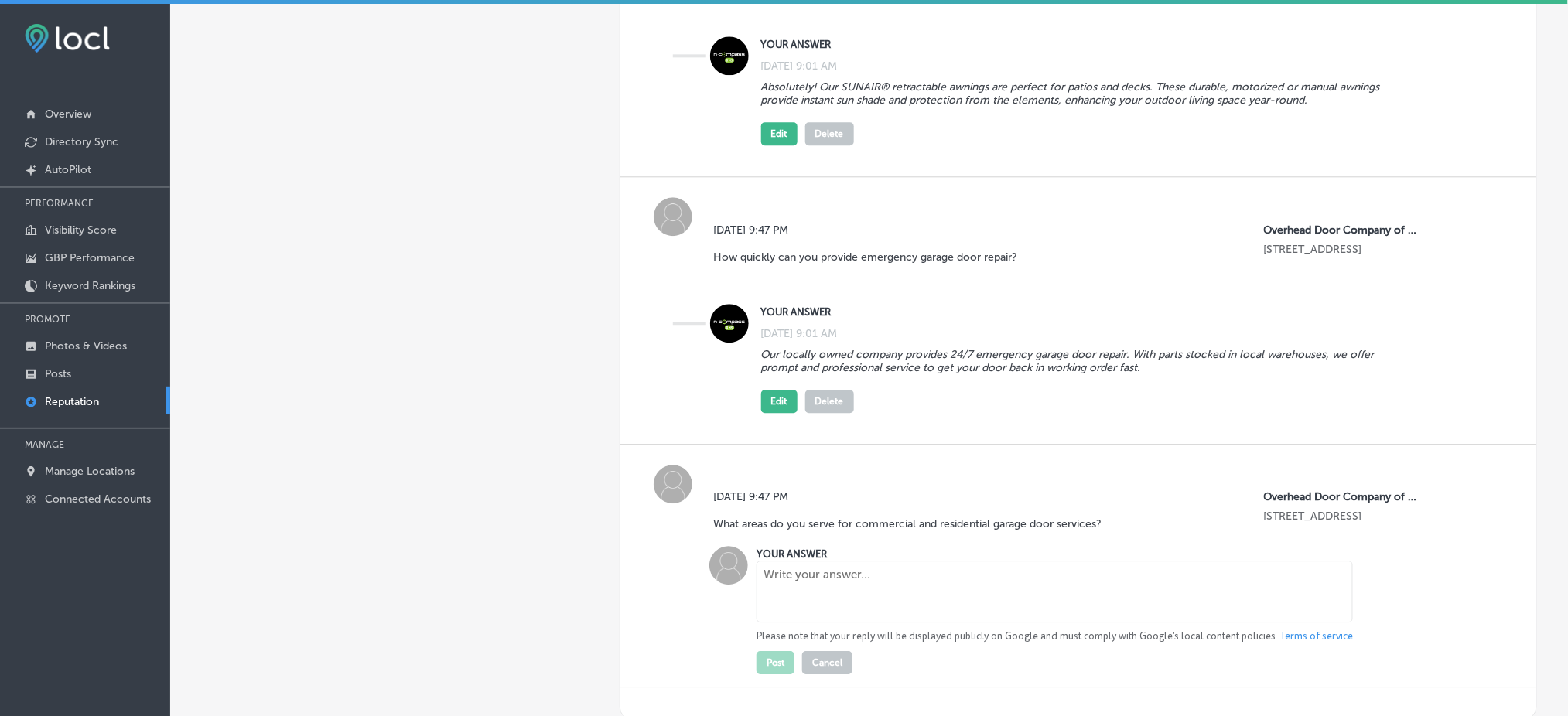
click at [799, 563] on textarea at bounding box center [1054, 592] width 596 height 62
paste textarea "Our family-owned company proudly serves a broad area across southeastern and so…"
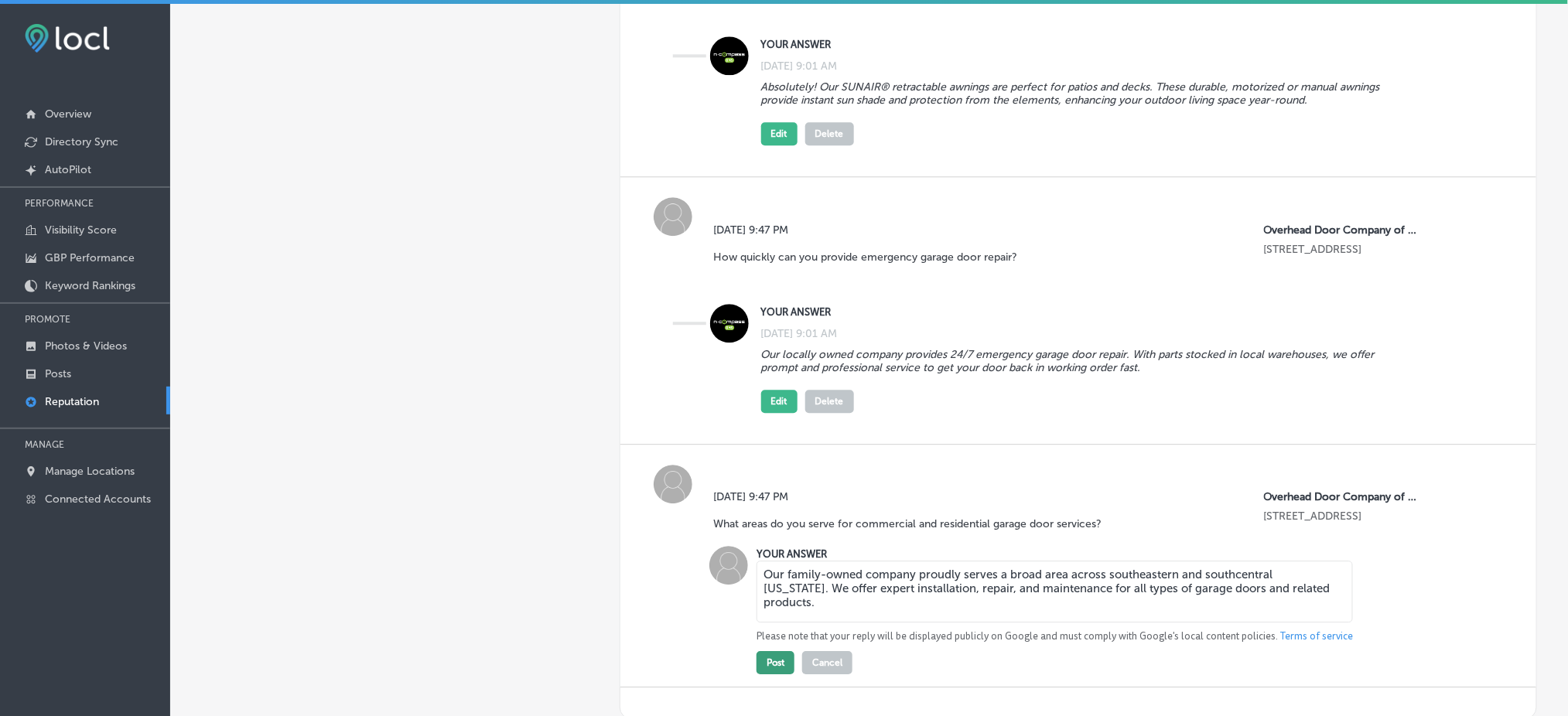
type textarea "Our family-owned company proudly serves a broad area across southeastern and so…"
click at [777, 651] on button "Post" at bounding box center [775, 662] width 38 height 23
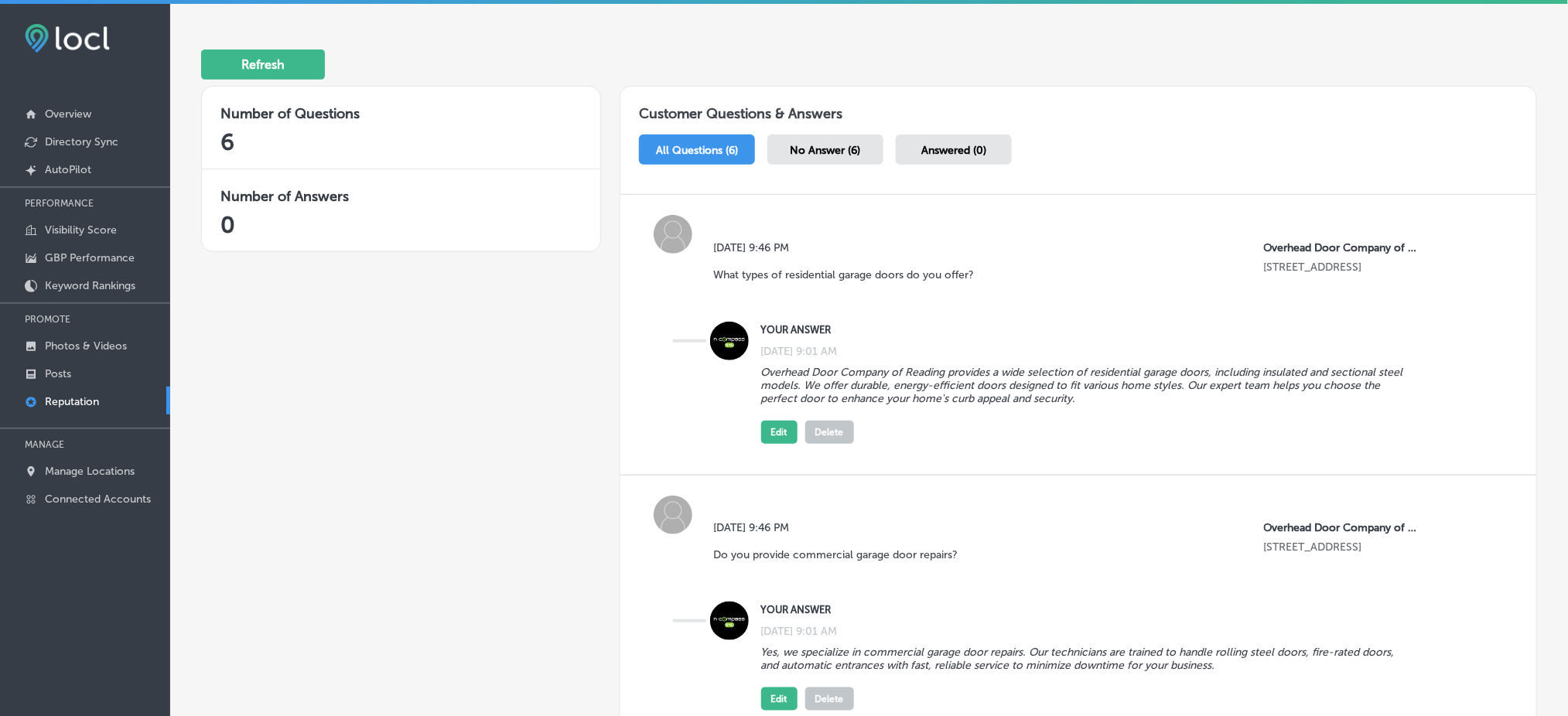
scroll to position [0, 0]
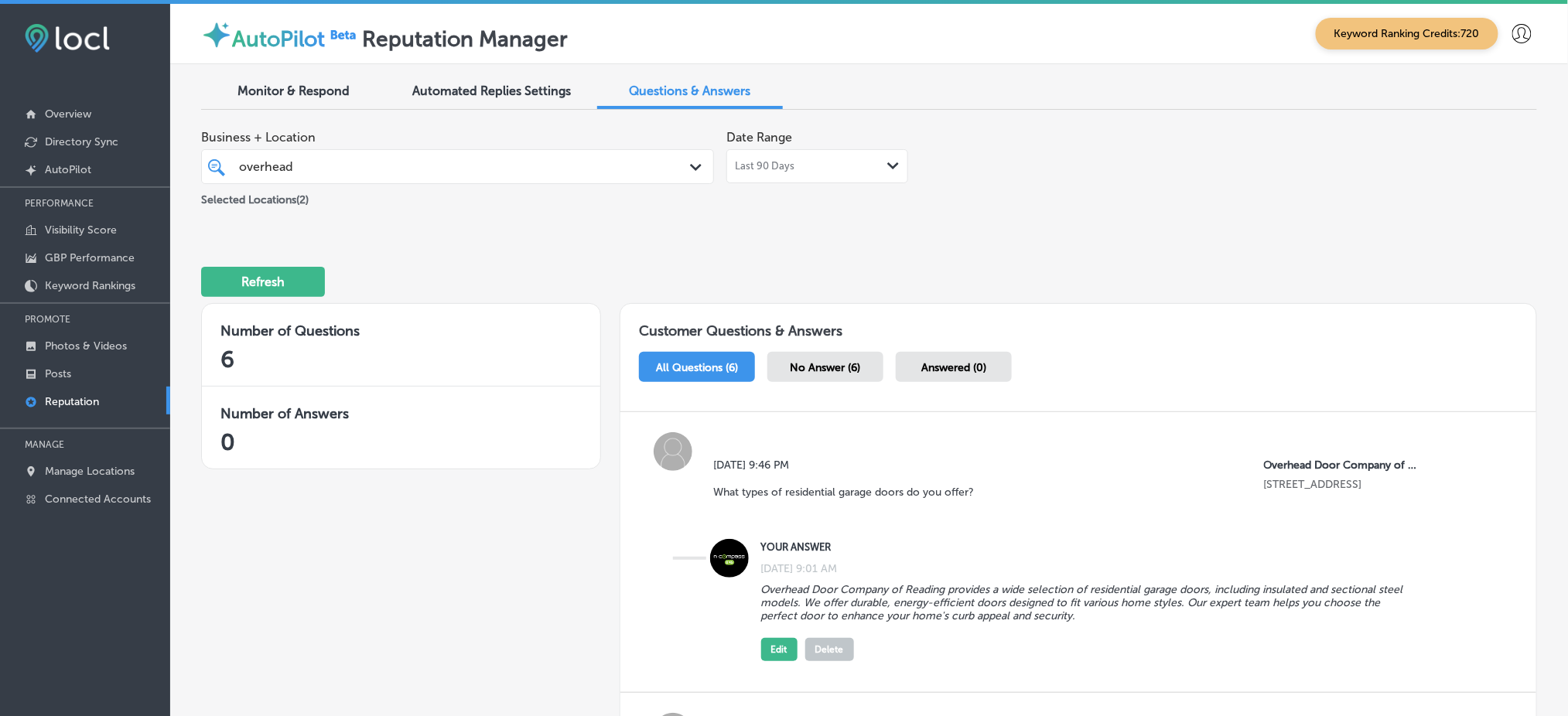
click at [447, 165] on div "overhead overhead" at bounding box center [436, 166] width 396 height 21
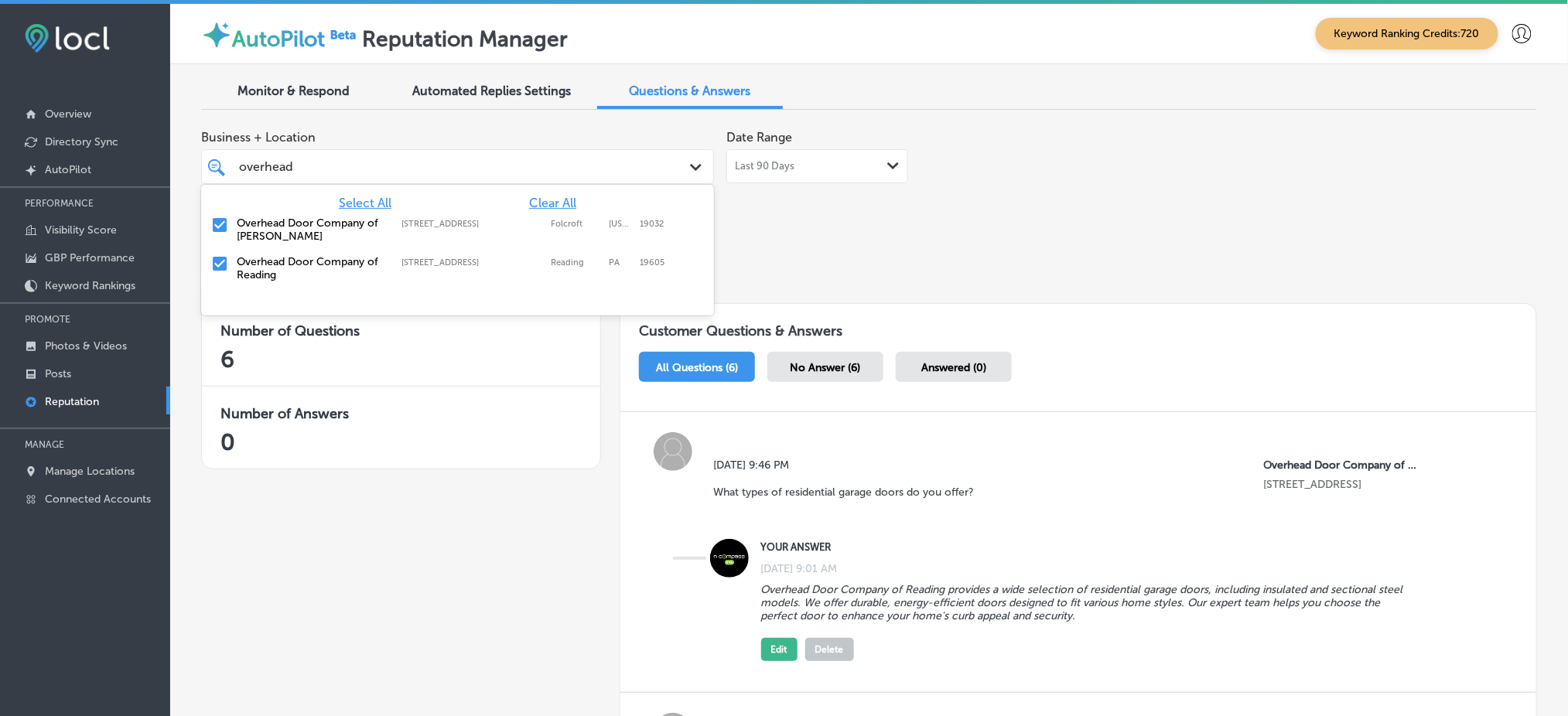
click at [418, 256] on div "Overhead Door Company of Reading [STREET_ADDRESS][GEOGRAPHIC_DATA][STREET_ADDRE…" at bounding box center [423, 268] width 373 height 27
click at [788, 244] on div "Refresh" at bounding box center [868, 275] width 1336 height 81
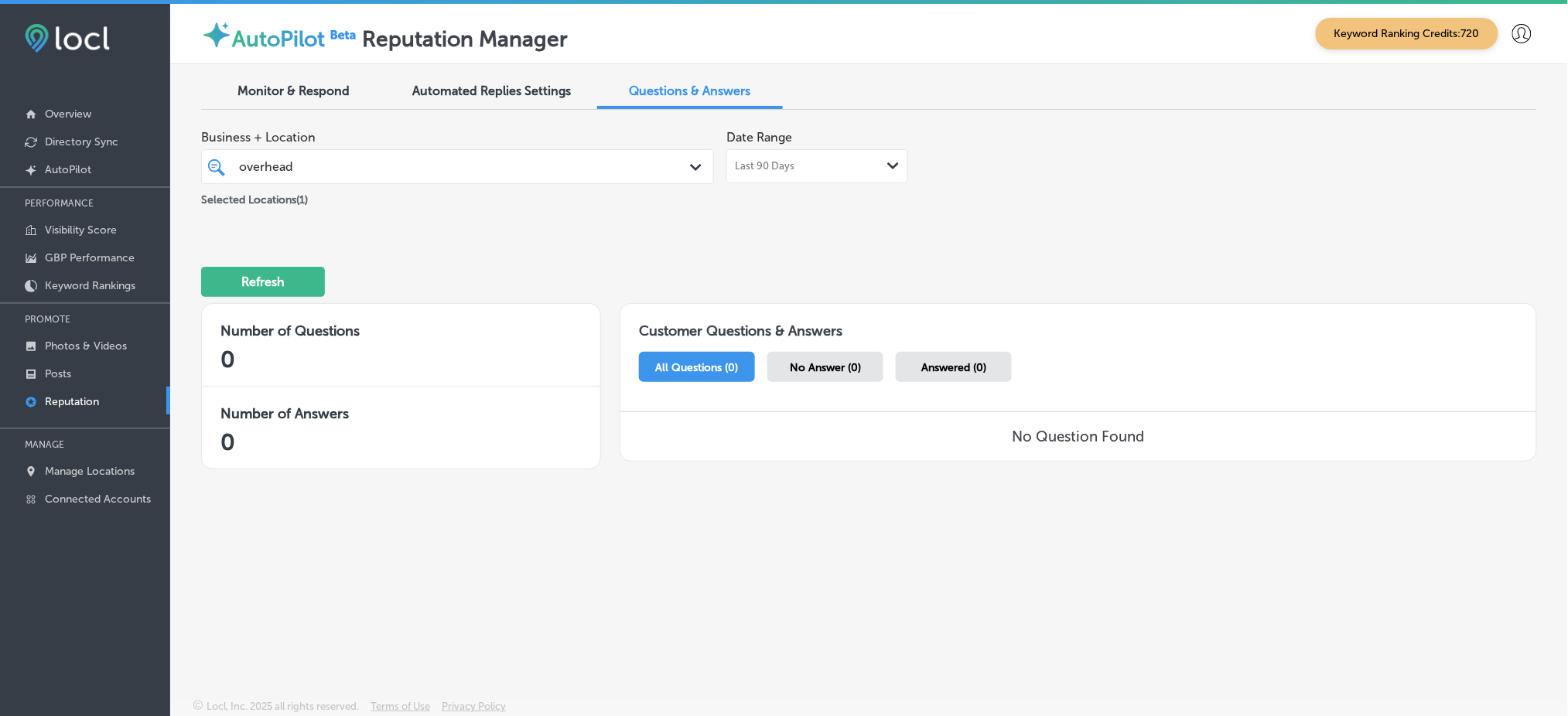
click at [634, 159] on div "overhead overhead" at bounding box center [458, 166] width 453 height 24
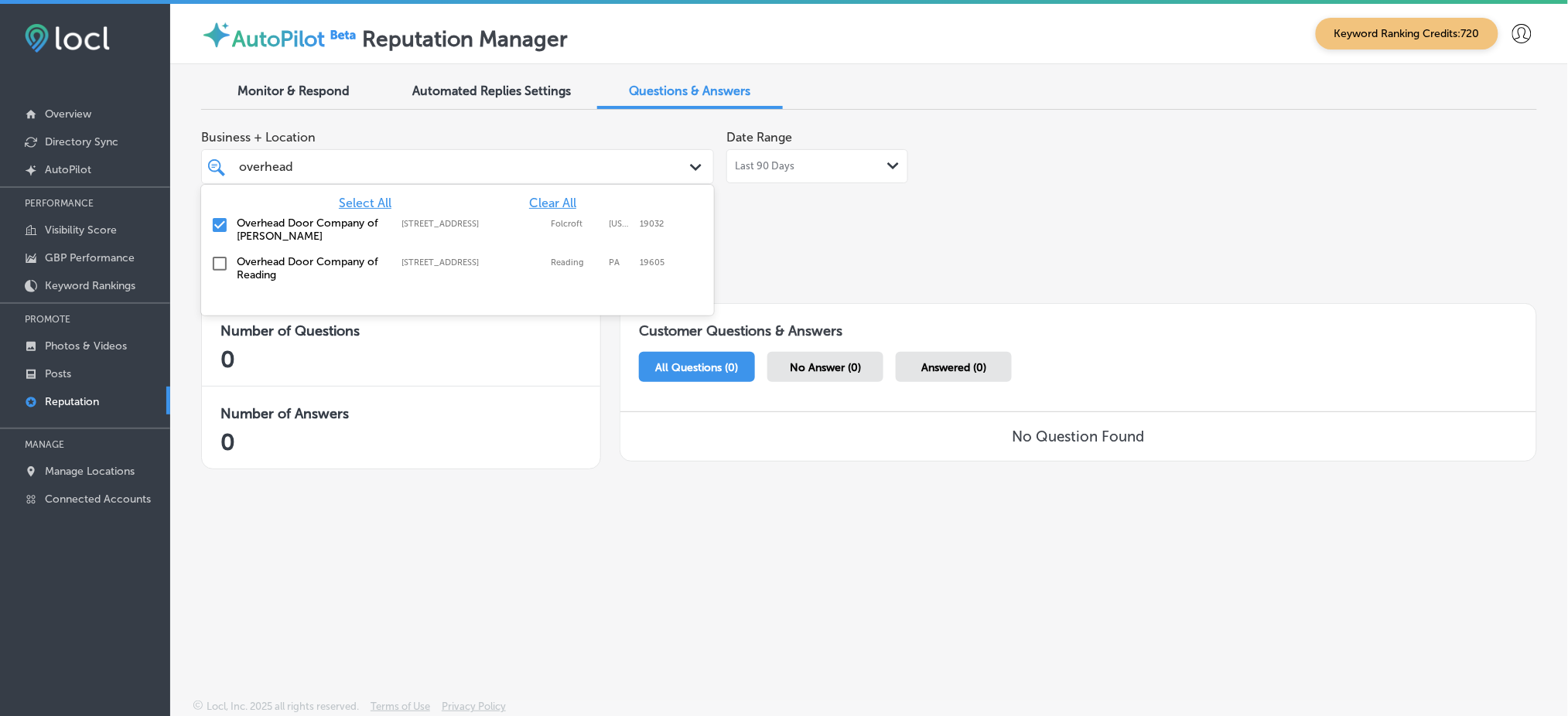
click at [836, 248] on div "Refresh" at bounding box center [868, 275] width 1336 height 81
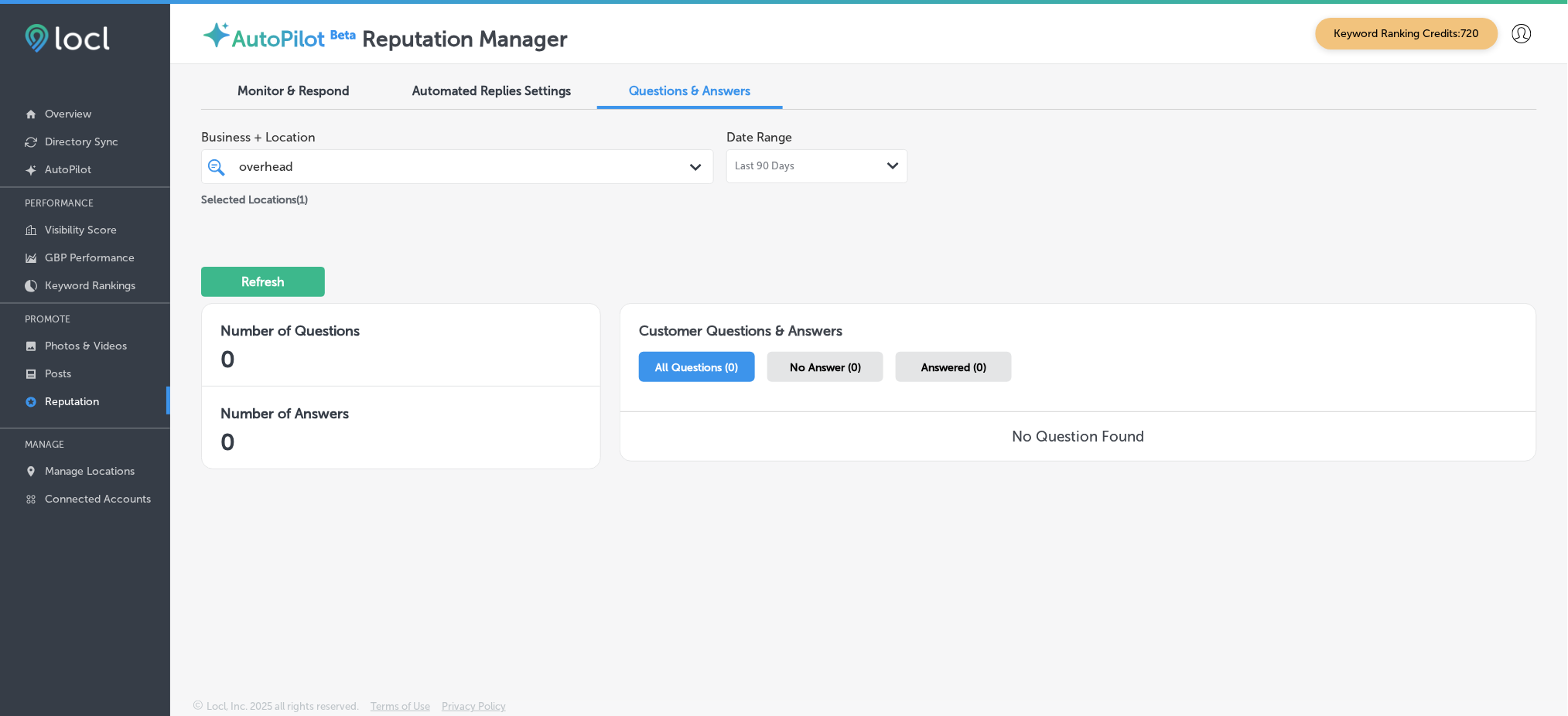
click at [555, 170] on div "overhead overhead" at bounding box center [436, 166] width 396 height 21
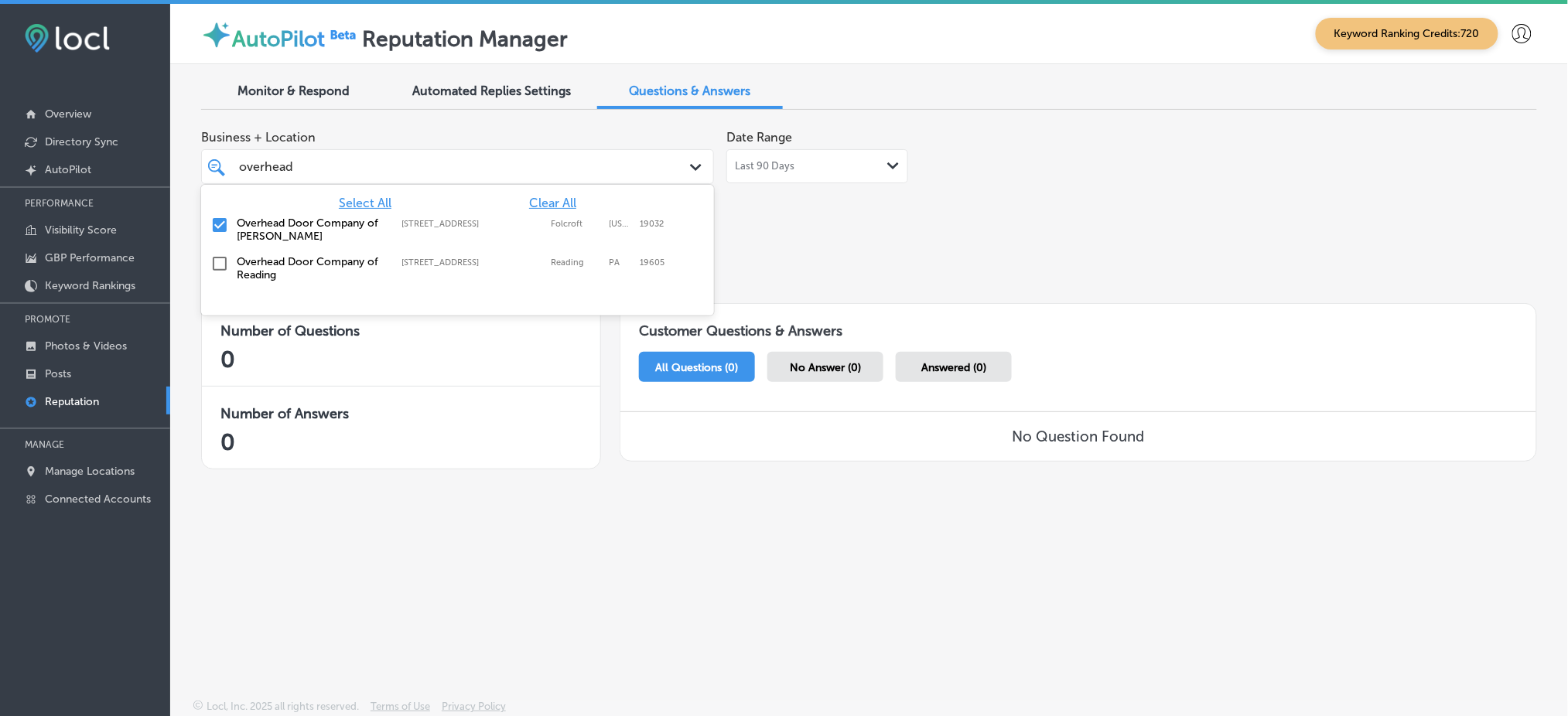
click at [950, 227] on div "Business + Location option [STREET_ADDRESS]. option [STREET_ADDRESS]. 3 results…" at bounding box center [868, 303] width 1336 height 362
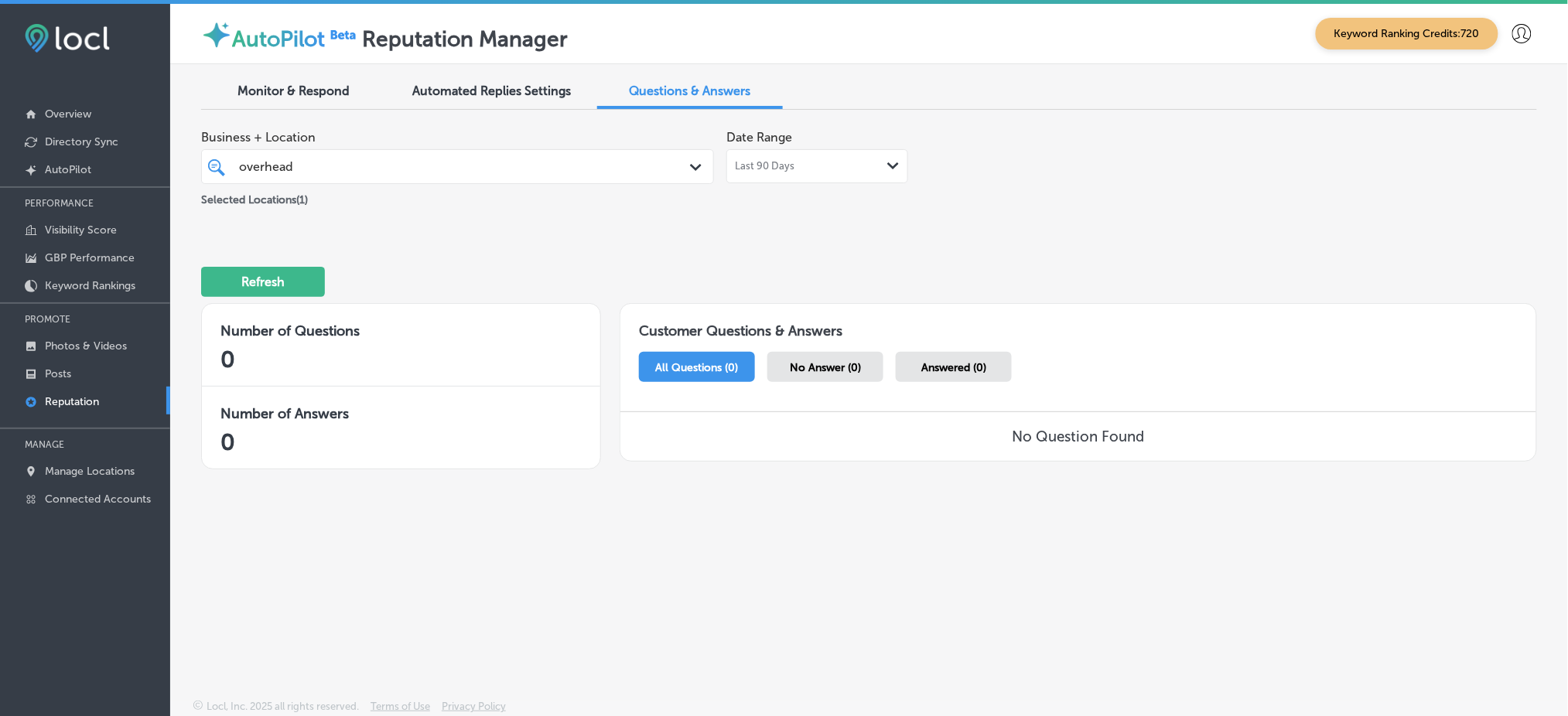
click at [550, 191] on div "Selected Locations ( 1 )" at bounding box center [457, 196] width 513 height 20
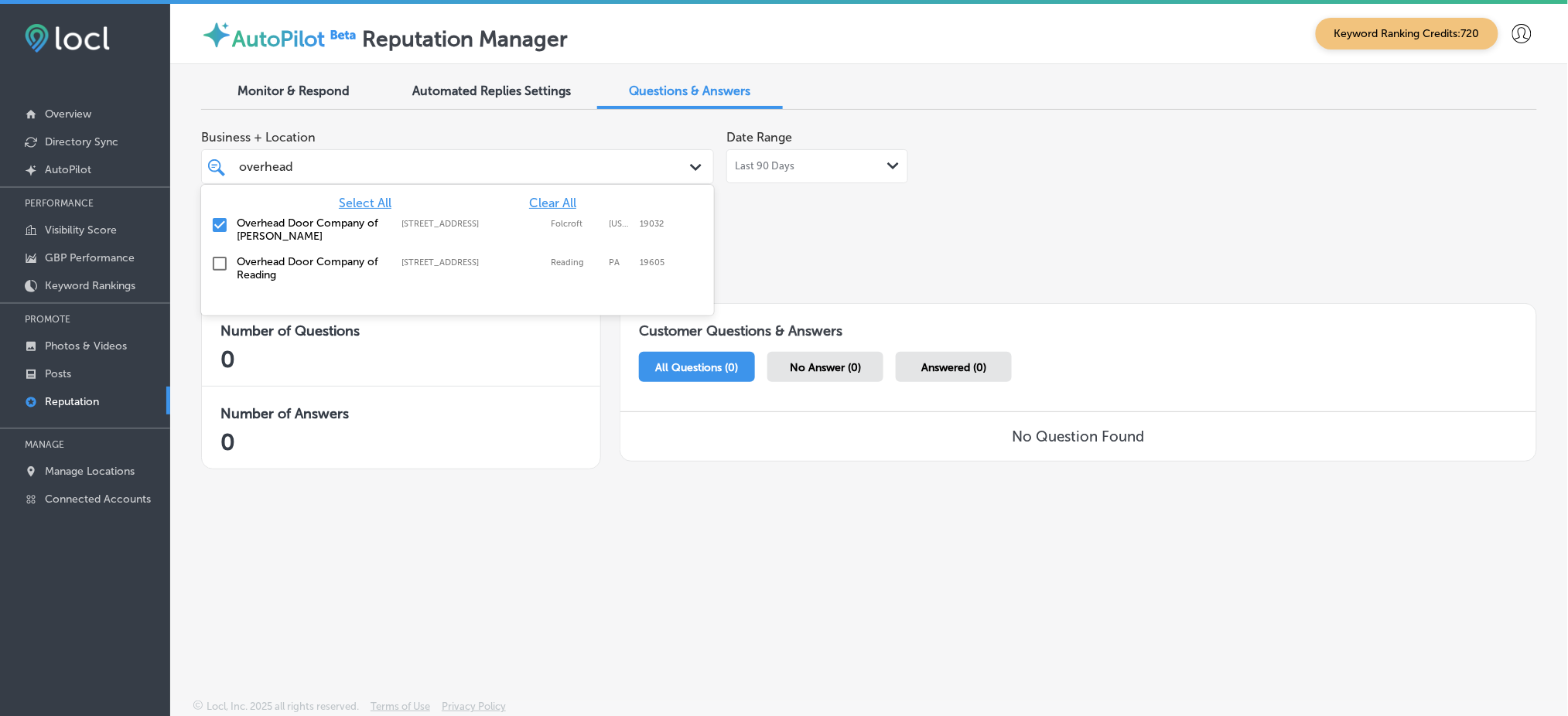
click at [527, 173] on div "overhead overhead" at bounding box center [436, 166] width 396 height 21
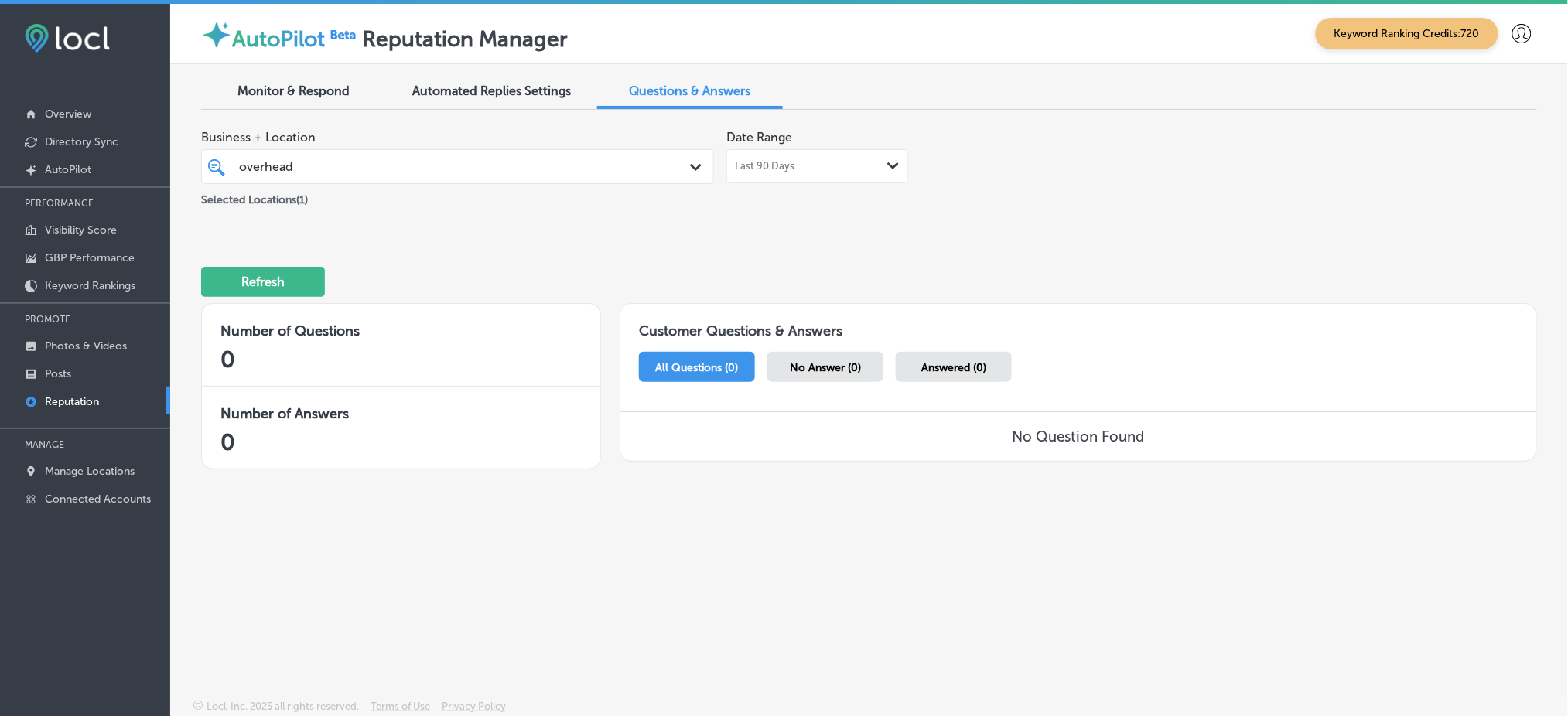
click at [399, 156] on div "overhead overhead" at bounding box center [436, 166] width 396 height 21
click at [805, 184] on div "Business + Location overhead overhead Path Created with Sketch. Selected Locati…" at bounding box center [601, 165] width 801 height 87
click at [793, 174] on div "Last 90 Days Path Created with Sketch." at bounding box center [817, 166] width 182 height 34
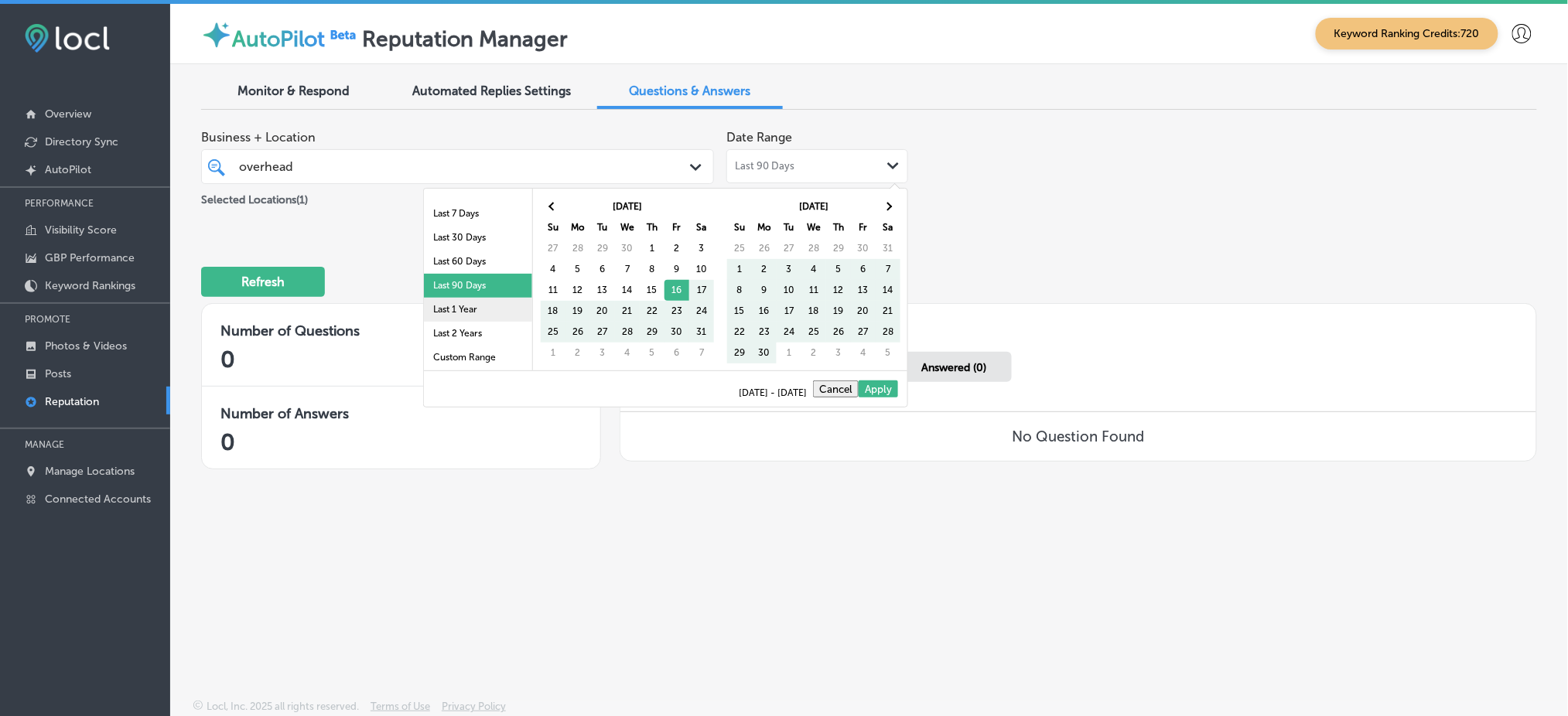
click at [472, 309] on li "Last 1 Year" at bounding box center [478, 310] width 108 height 24
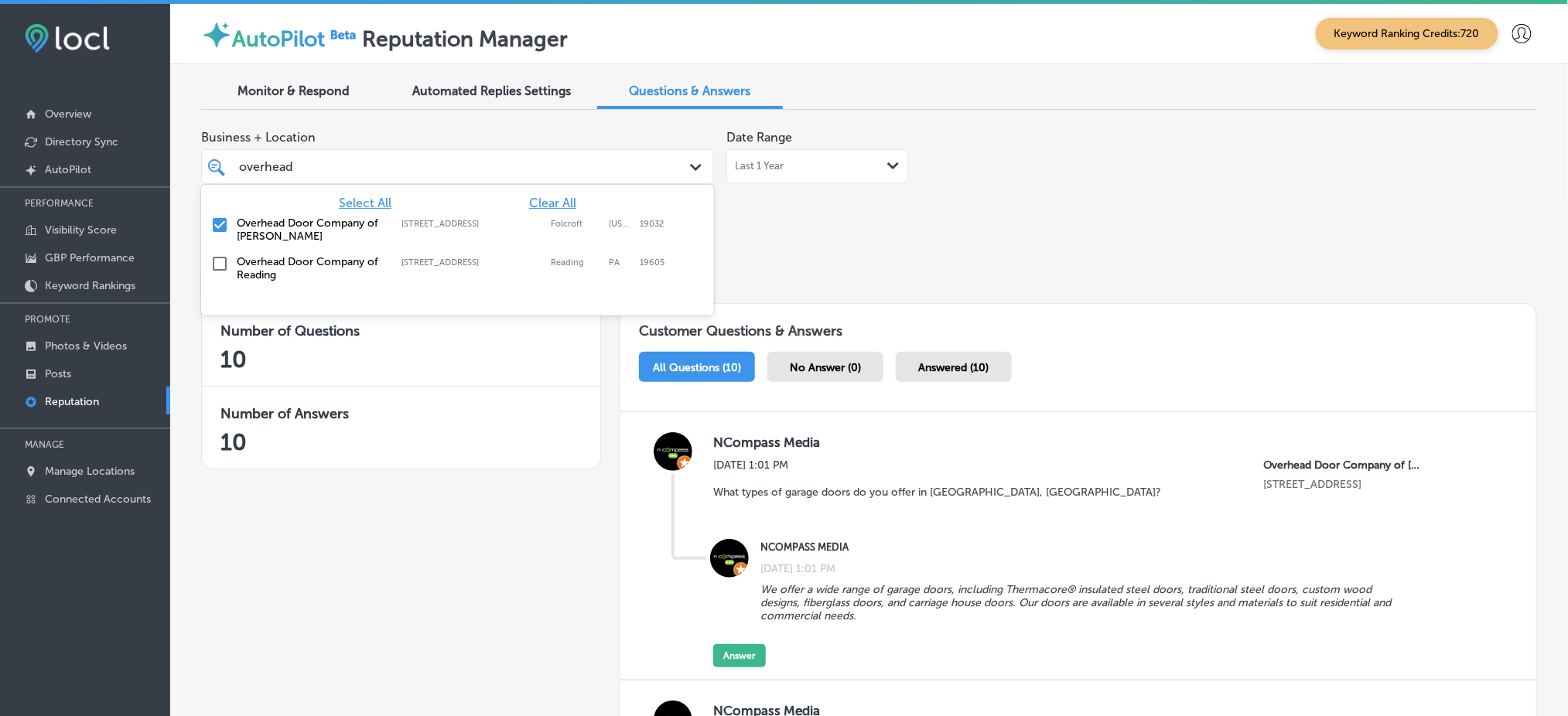
click at [350, 183] on div "overhead overhead Path Created with Sketch." at bounding box center [457, 166] width 513 height 35
click at [534, 202] on span "Clear All" at bounding box center [552, 202] width 47 height 15
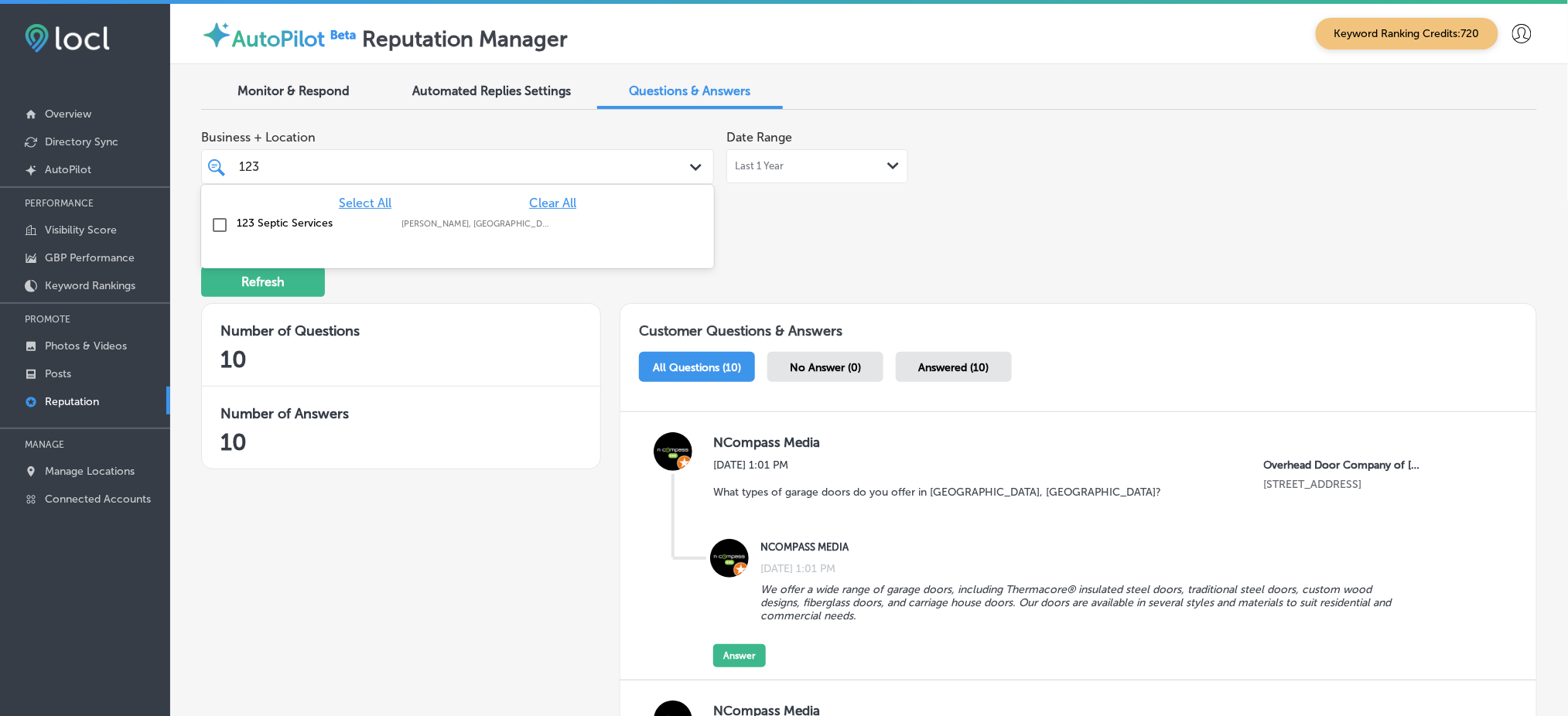
click at [468, 219] on label "[PERSON_NAME], [GEOGRAPHIC_DATA], [GEOGRAPHIC_DATA] | Elkhart, [GEOGRAPHIC_DATA…" at bounding box center [476, 224] width 149 height 10
type input "123"
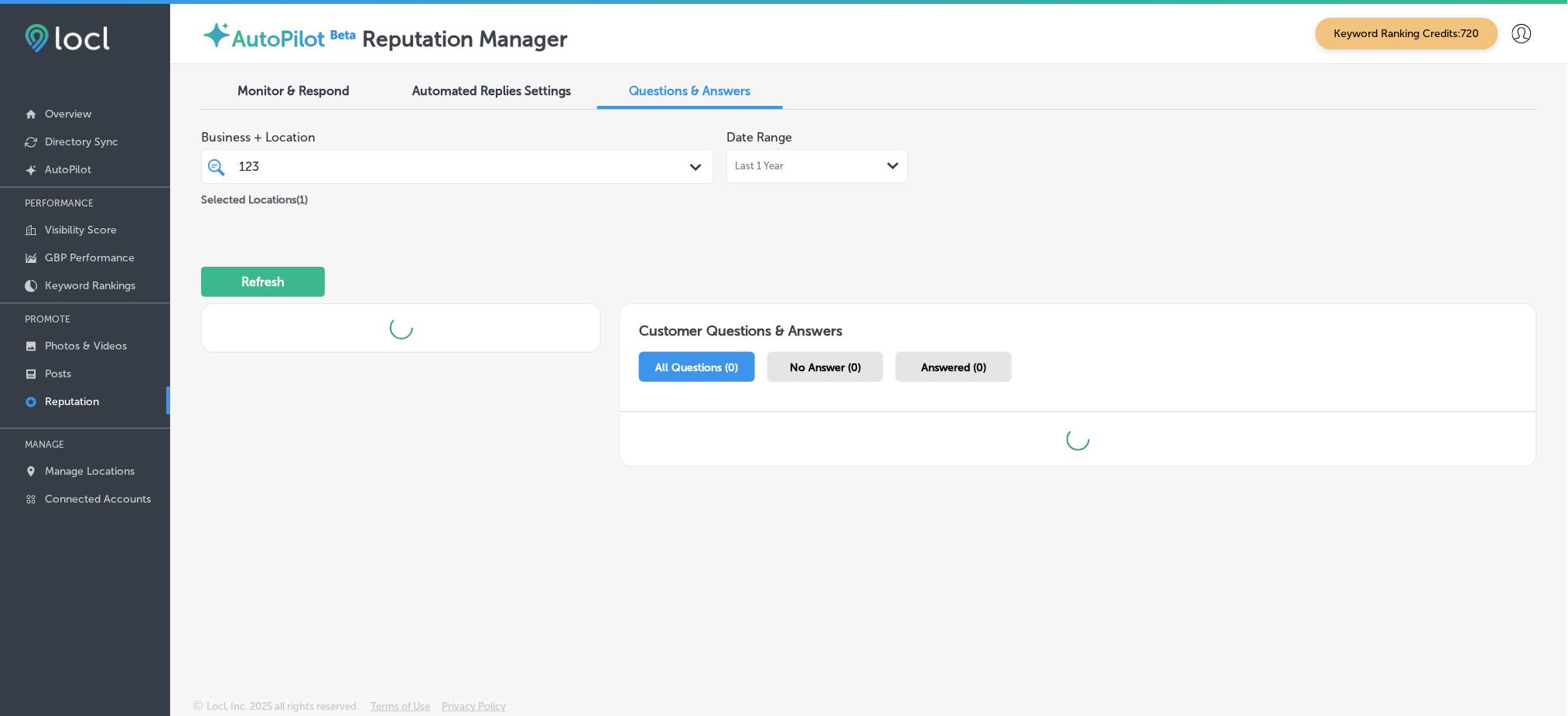
click at [719, 221] on div "Business + Location 123 123 Path Created with Sketch. Selected Locations ( 1 ) …" at bounding box center [868, 301] width 1336 height 359
